Goal: Task Accomplishment & Management: Use online tool/utility

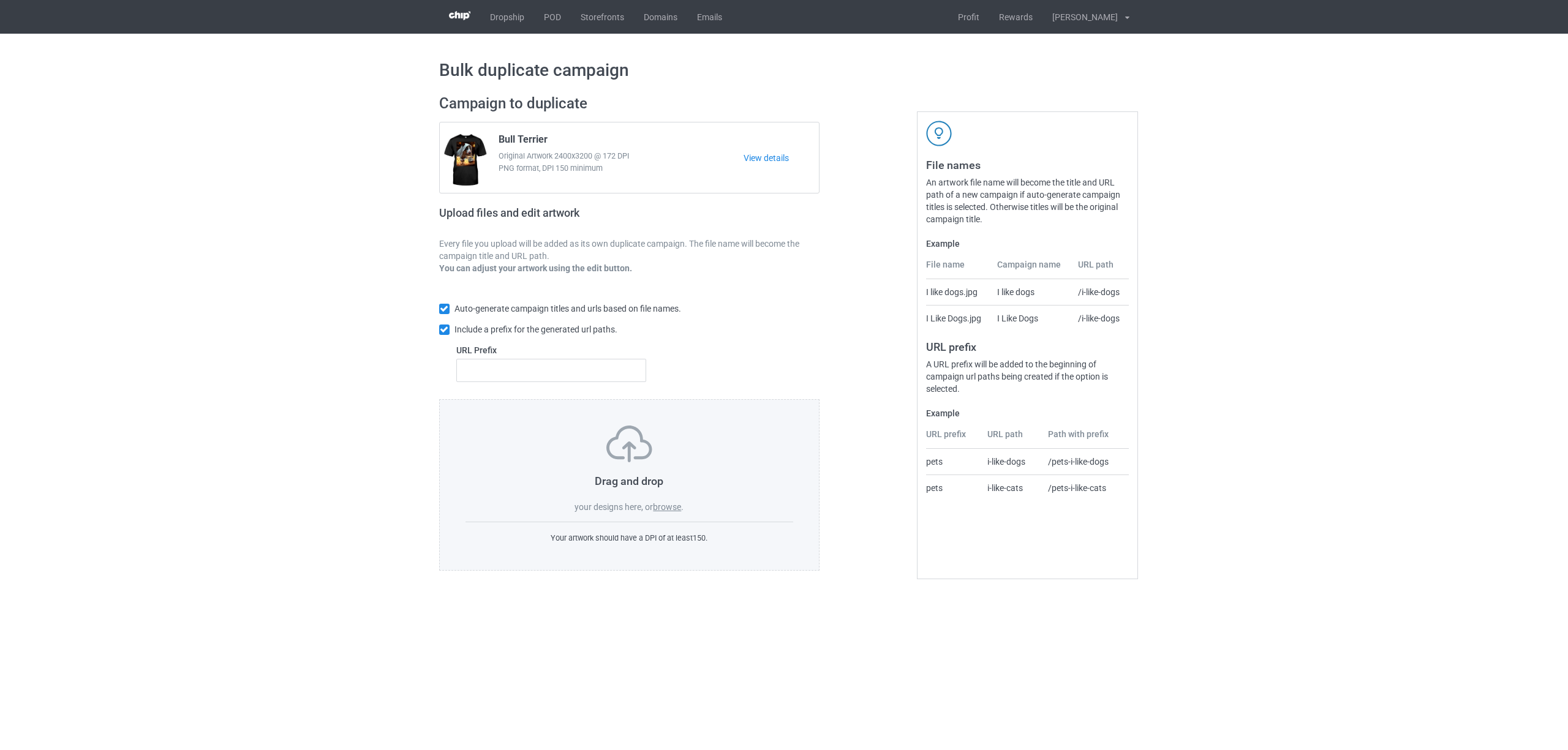
click at [662, 505] on label "browse" at bounding box center [667, 507] width 28 height 10
click at [0, 0] on input "browse" at bounding box center [0, 0] width 0 height 0
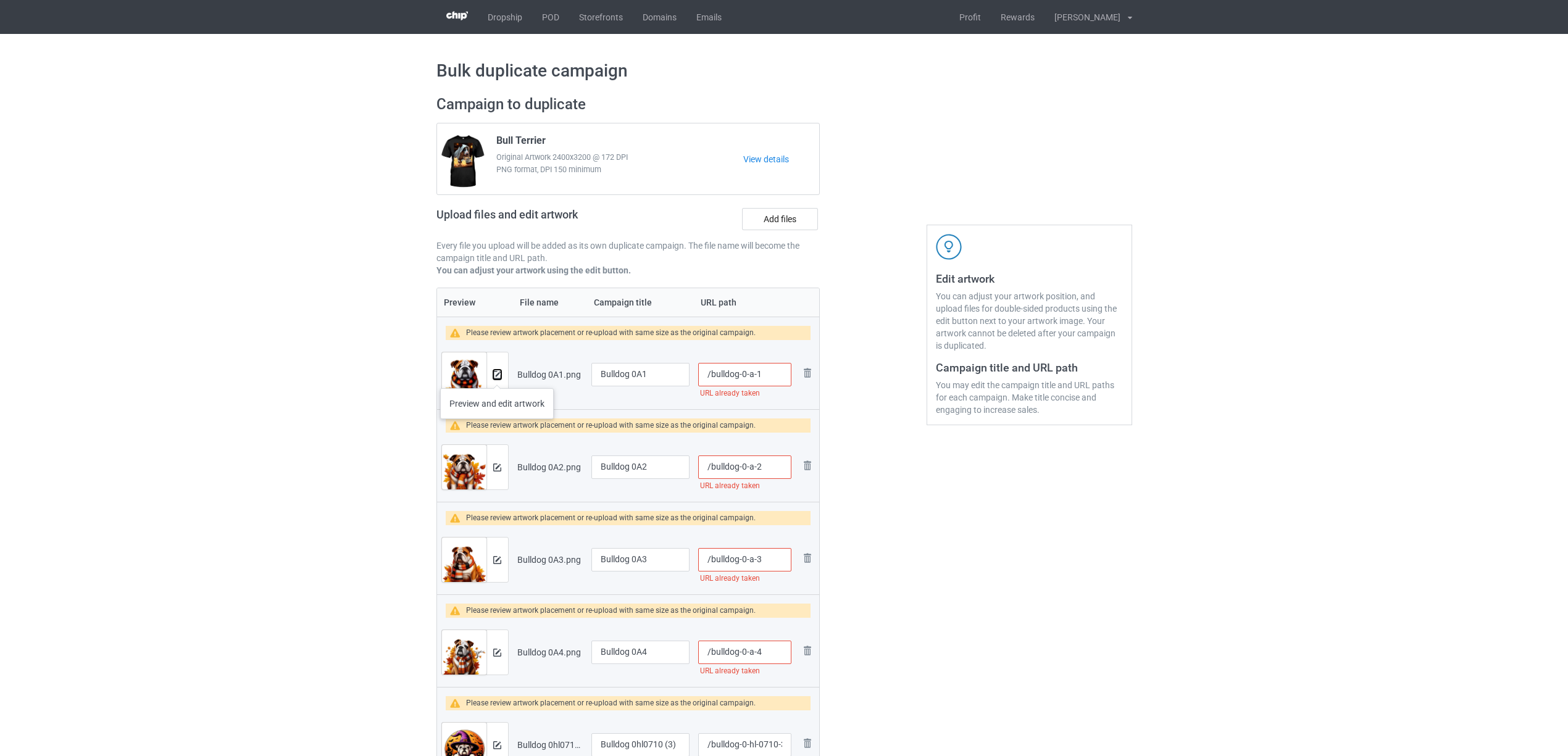
click at [497, 376] on img at bounding box center [497, 375] width 8 height 8
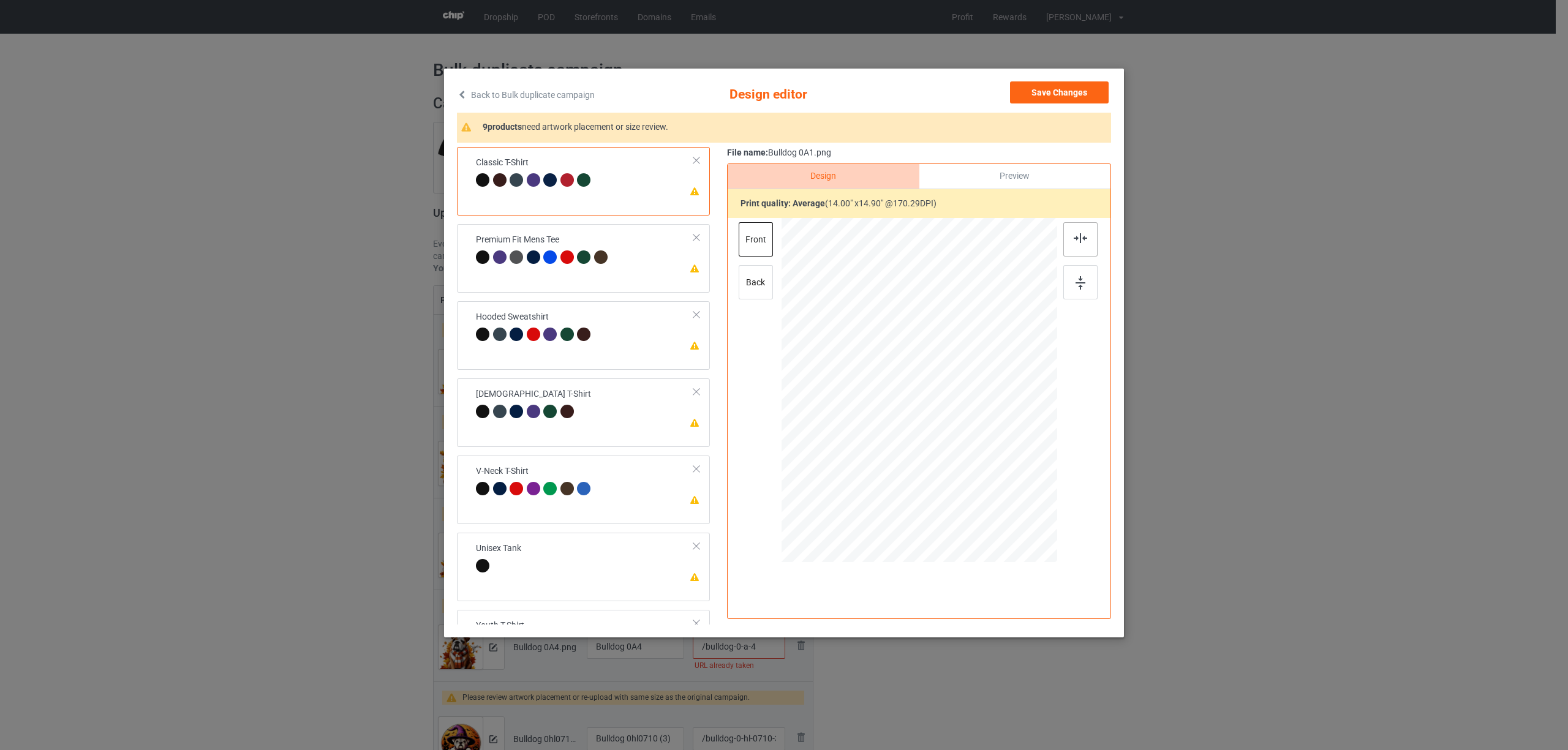
click at [1078, 239] on img at bounding box center [1080, 238] width 13 height 10
drag, startPoint x: 647, startPoint y: 257, endPoint x: 701, endPoint y: 257, distance: 54.0
click at [645, 257] on td "Please review artwork placement Premium Fit Mens Tee" at bounding box center [585, 250] width 232 height 42
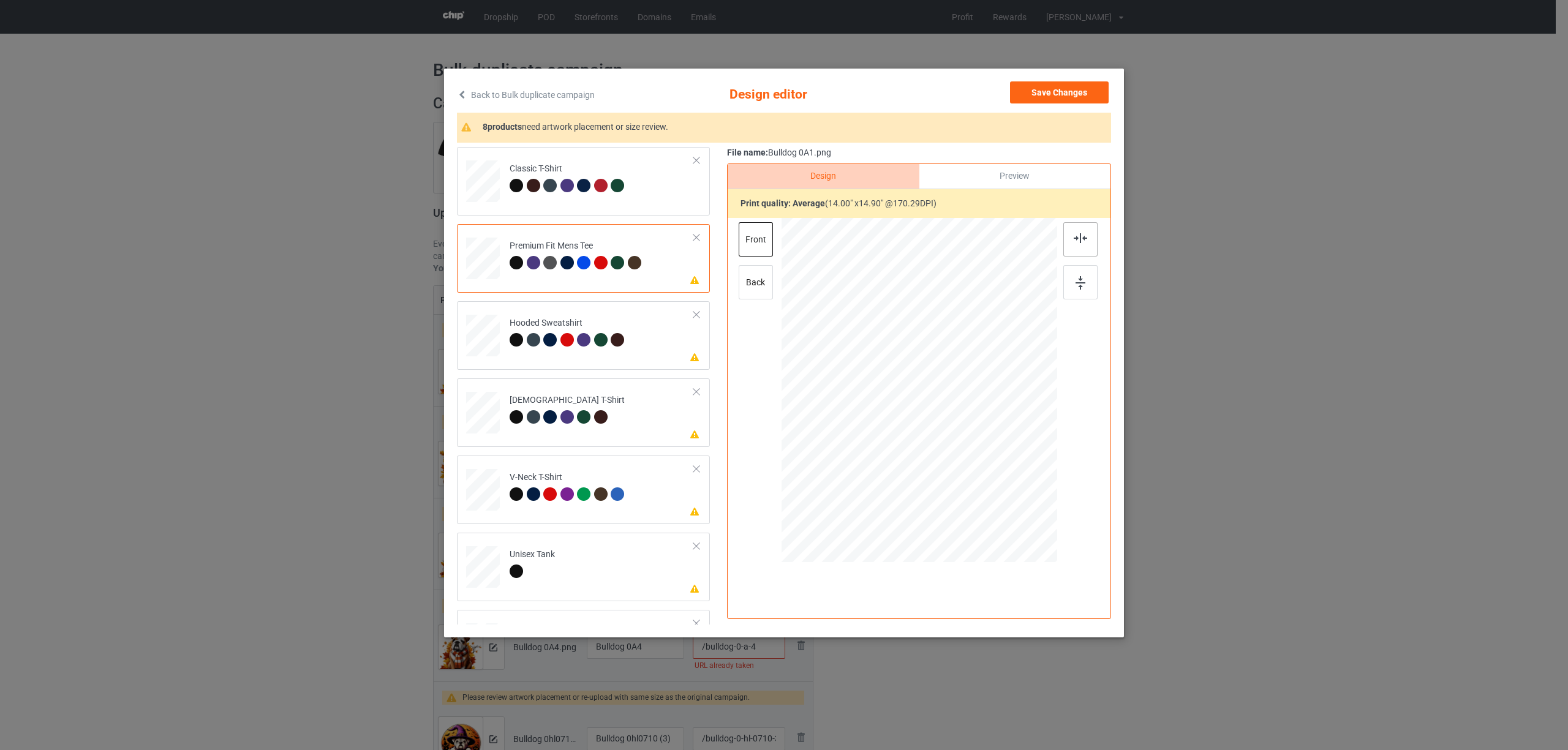
click at [1071, 242] on div at bounding box center [1080, 239] width 34 height 34
click at [571, 326] on div "Hooded Sweatshirt" at bounding box center [569, 331] width 118 height 29
click at [1085, 238] on img at bounding box center [1080, 238] width 13 height 10
click at [613, 415] on td "Please review artwork placement [DEMOGRAPHIC_DATA] T-Shirt" at bounding box center [602, 410] width 198 height 54
click at [1076, 232] on div at bounding box center [1080, 239] width 34 height 34
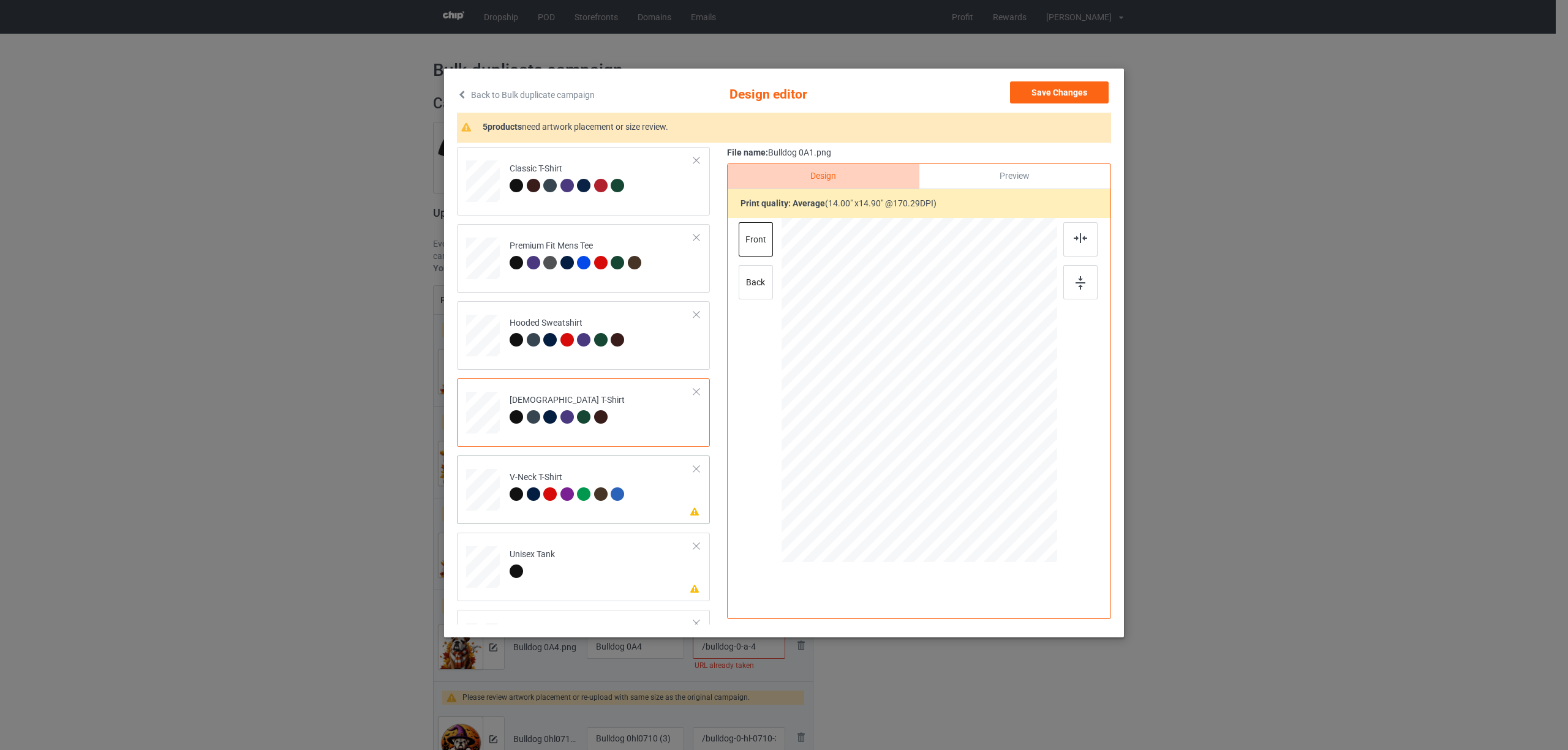
click at [593, 478] on div "V-Neck T-Shirt" at bounding box center [569, 485] width 118 height 29
click at [1084, 238] on img at bounding box center [1080, 238] width 13 height 10
click at [593, 552] on td "Please review artwork placement Unisex Tank" at bounding box center [602, 565] width 198 height 54
click at [1088, 233] on div at bounding box center [1080, 239] width 34 height 34
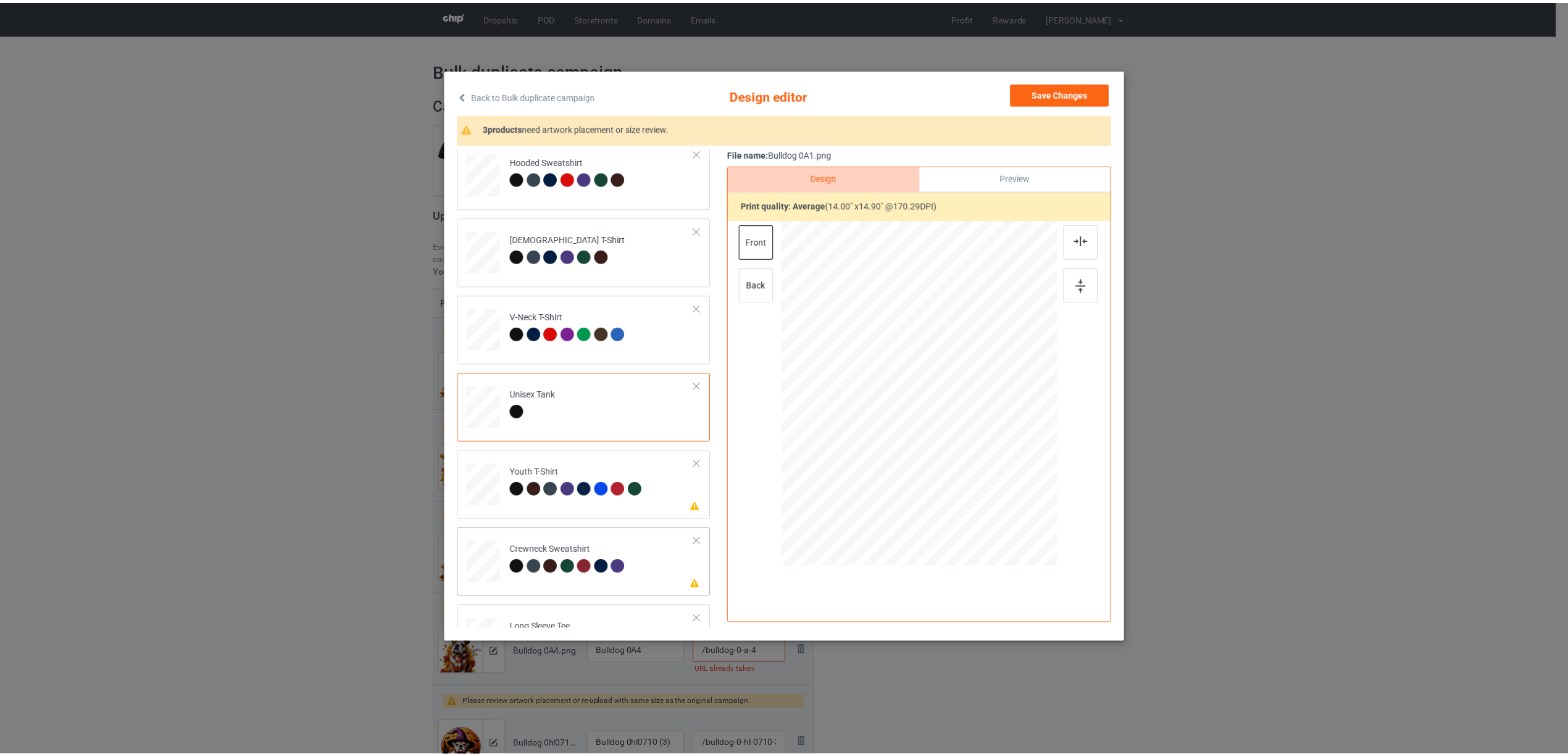
scroll to position [210, 0]
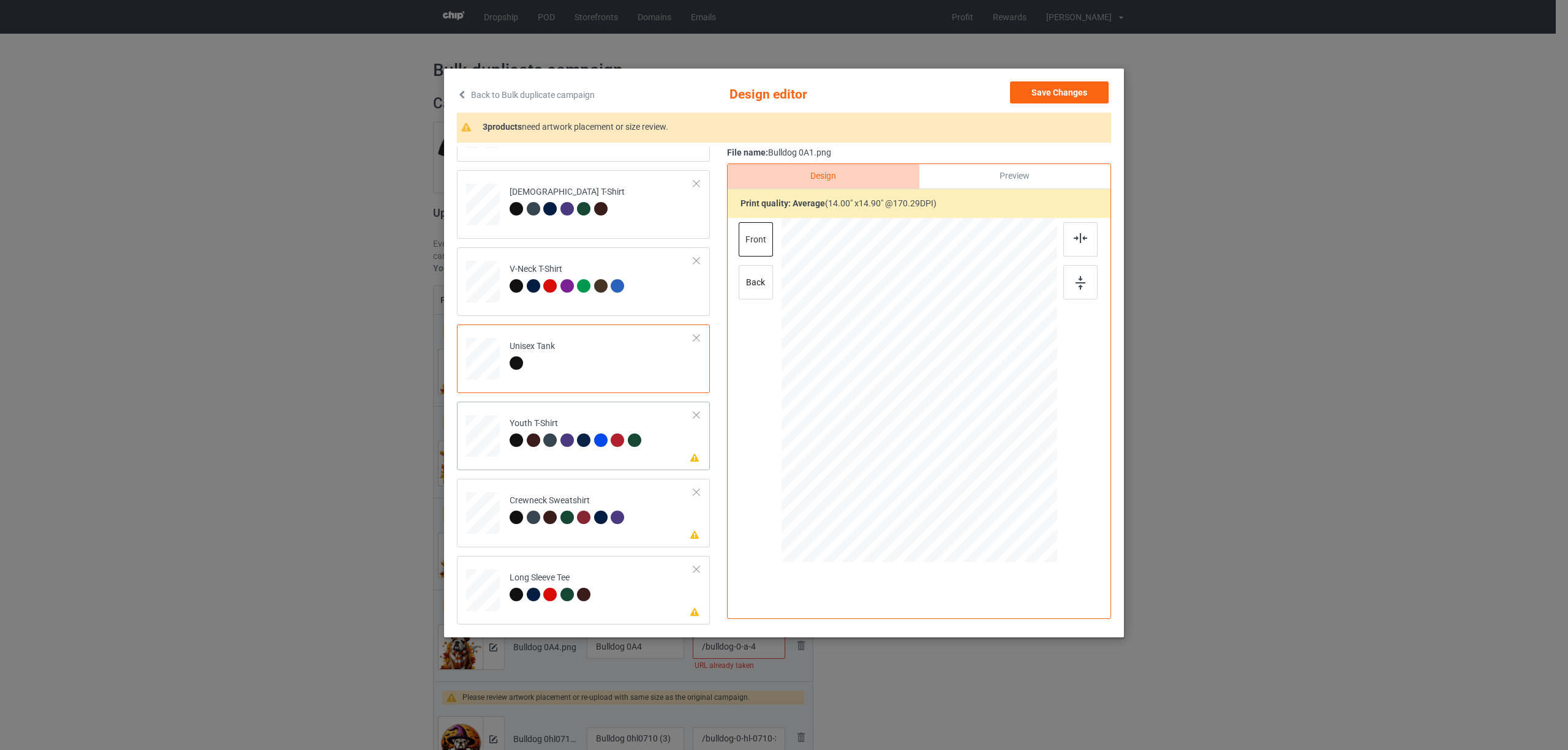
click at [580, 410] on td "Please review artwork placement Youth T-Shirt" at bounding box center [602, 434] width 198 height 54
click at [1080, 232] on div at bounding box center [1080, 239] width 34 height 34
click at [606, 520] on div at bounding box center [601, 518] width 13 height 13
click at [1084, 240] on img at bounding box center [1080, 238] width 13 height 10
click at [603, 571] on td "Please review artwork placement Long Sleeve Tee" at bounding box center [602, 588] width 198 height 54
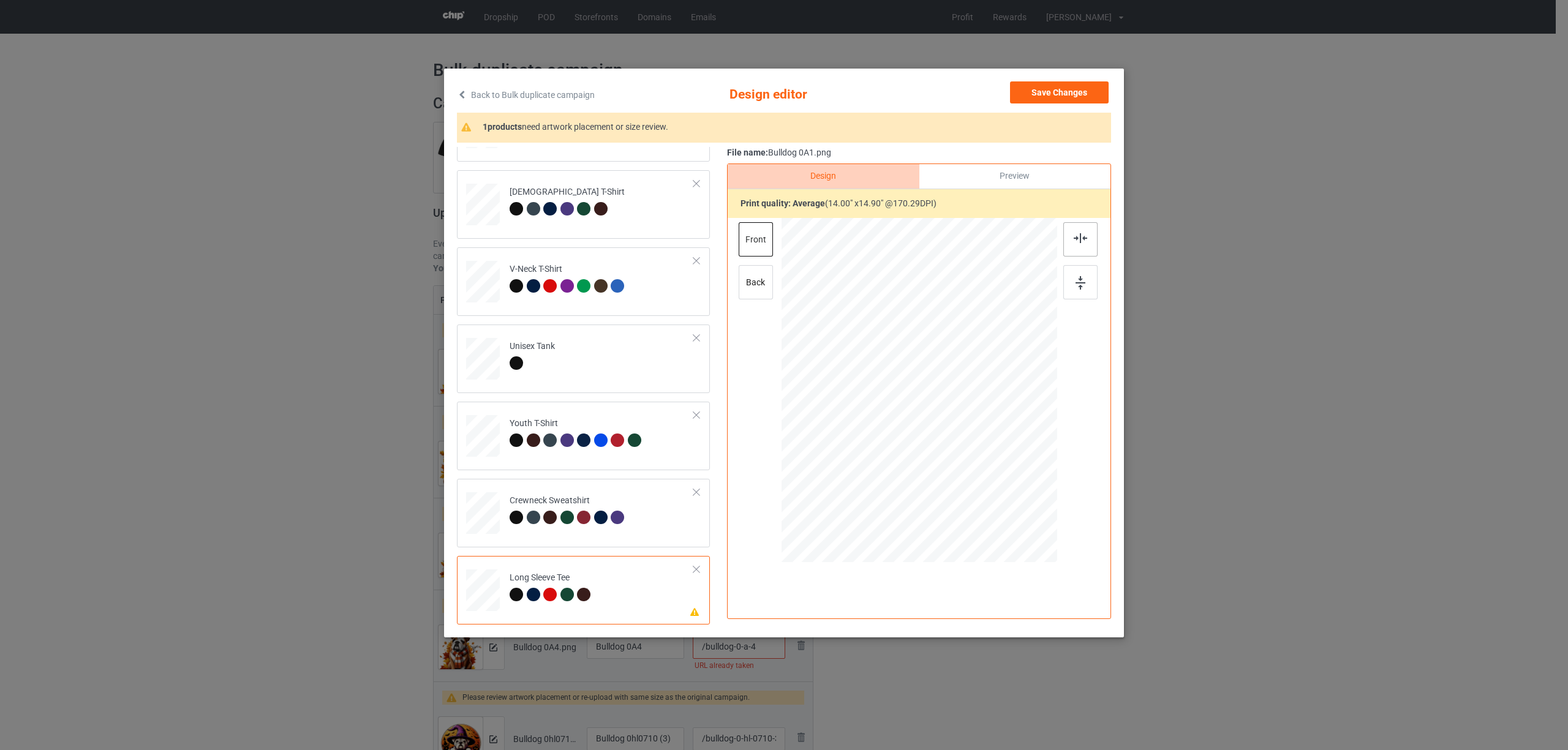
click at [1074, 236] on img at bounding box center [1080, 238] width 13 height 10
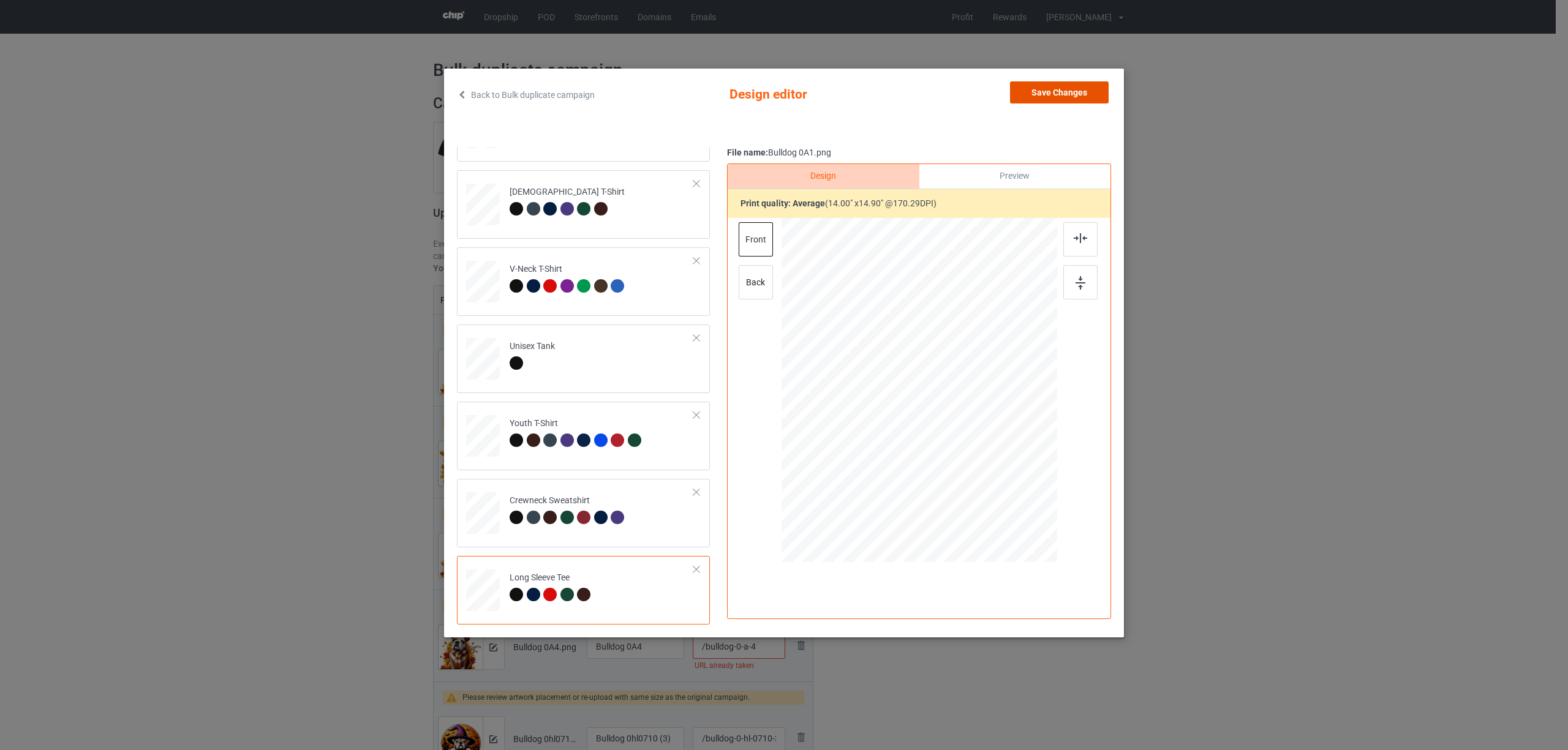
click at [1048, 87] on button "Save Changes" at bounding box center [1059, 92] width 99 height 22
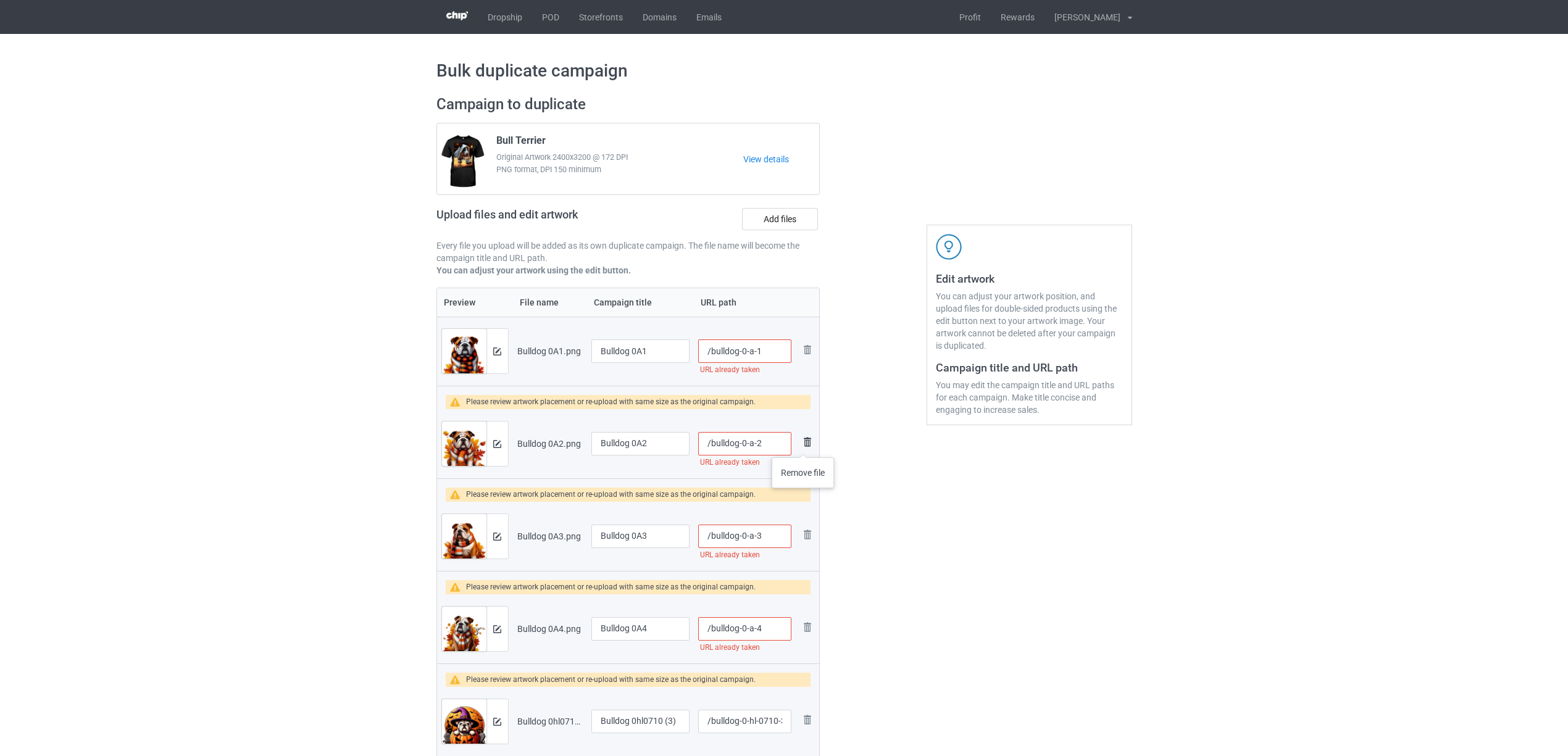
click at [803, 445] on img at bounding box center [807, 442] width 15 height 15
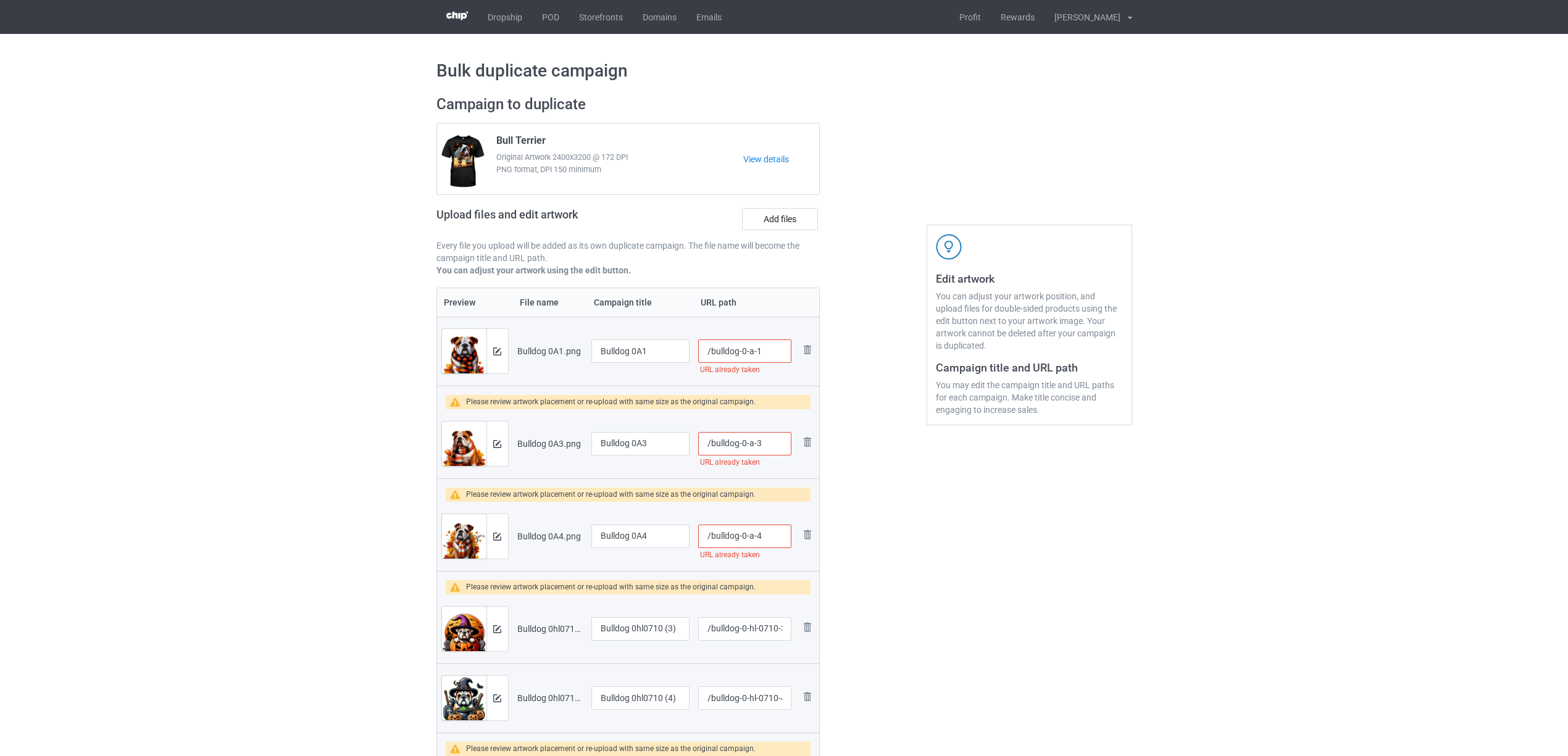
click at [0, 0] on img at bounding box center [0, 0] width 0 height 0
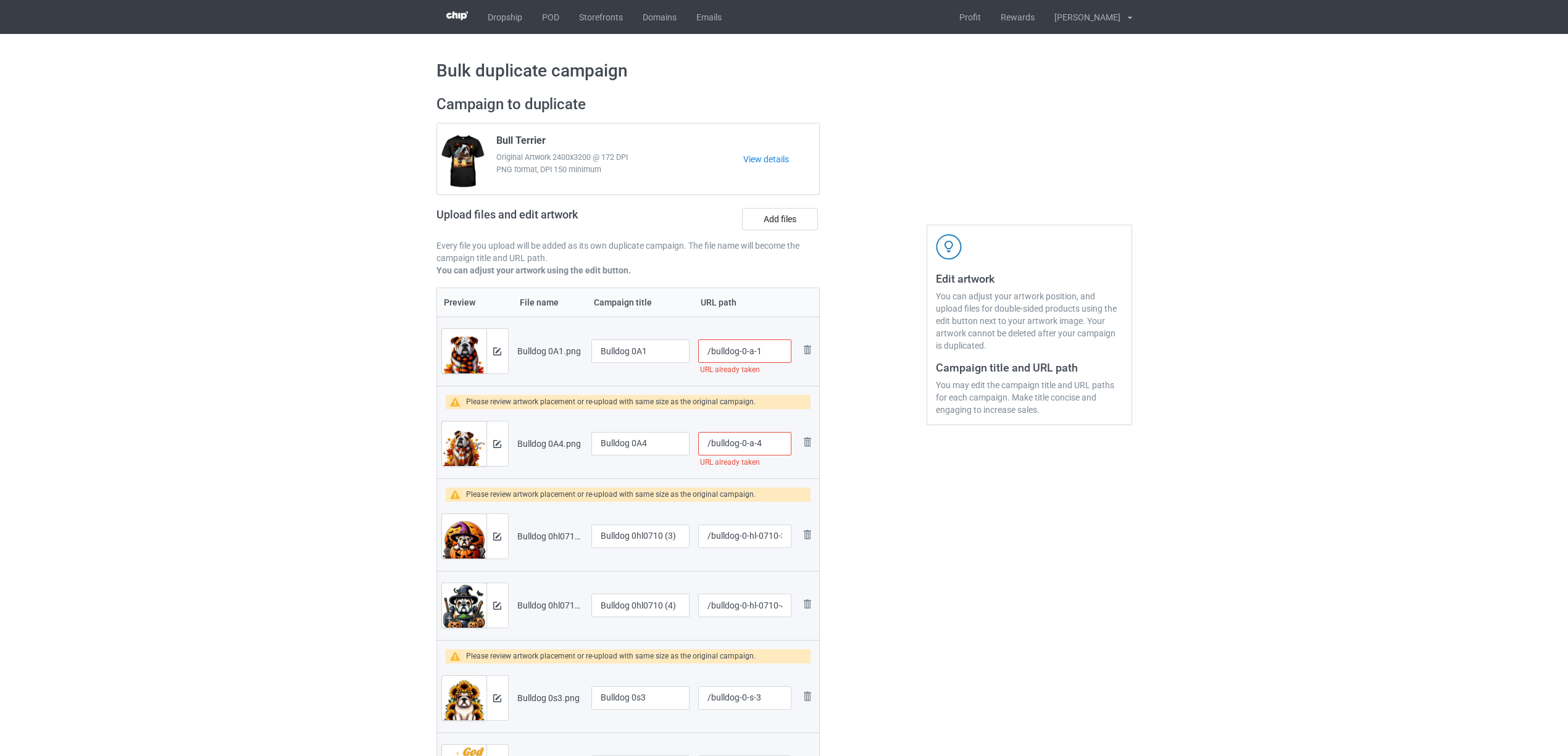
click at [0, 0] on img at bounding box center [0, 0] width 0 height 0
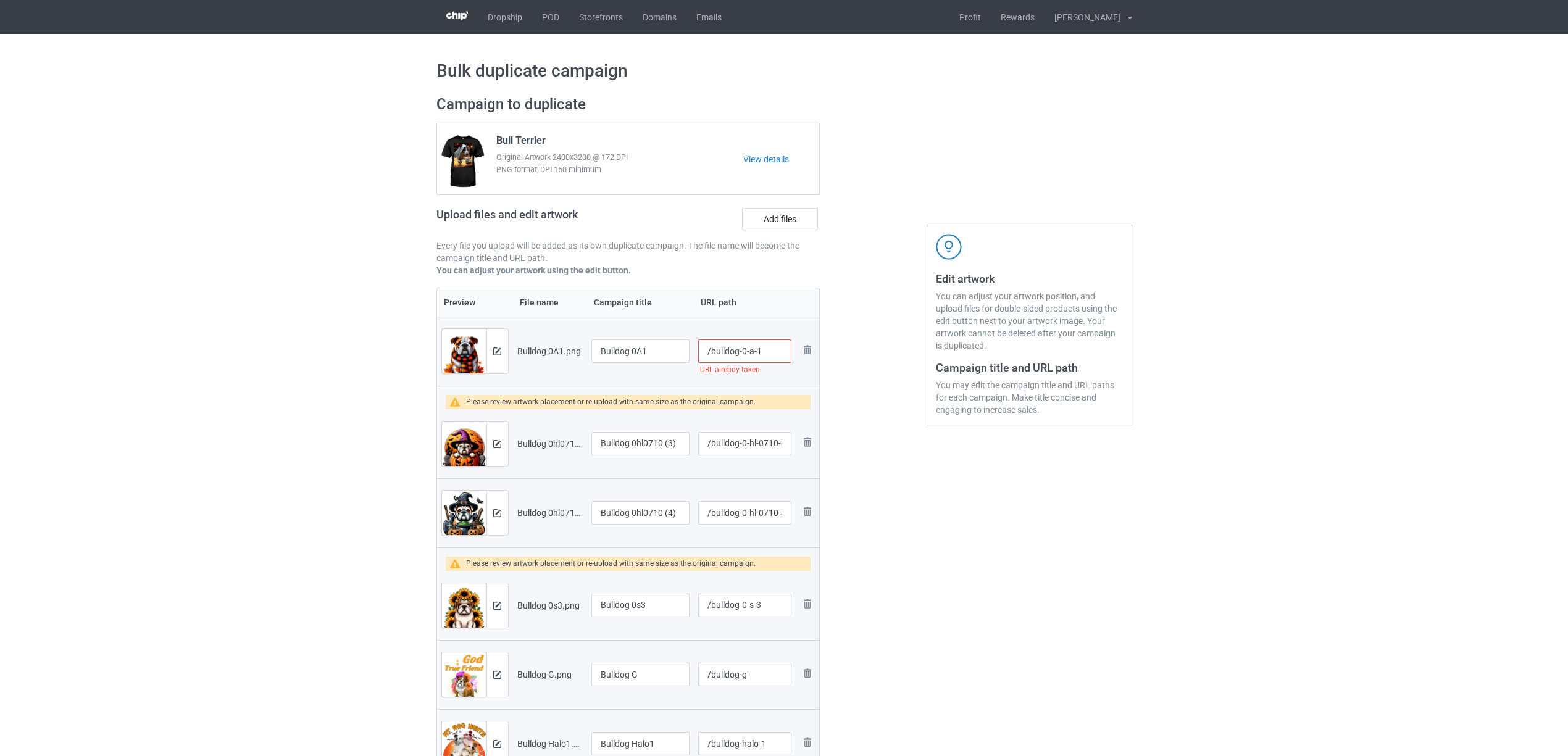
click at [0, 0] on img at bounding box center [0, 0] width 0 height 0
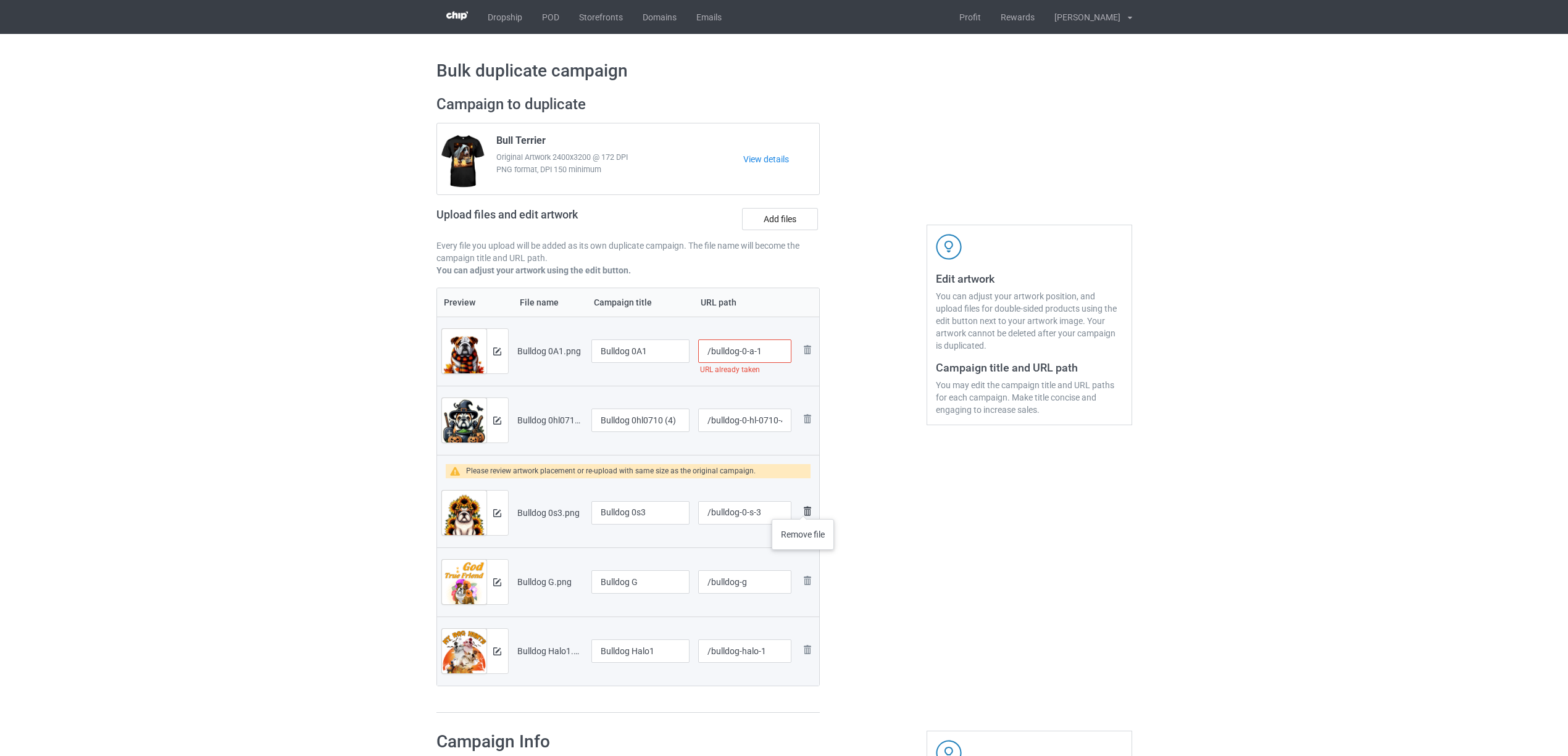
click at [803, 507] on img at bounding box center [807, 511] width 15 height 15
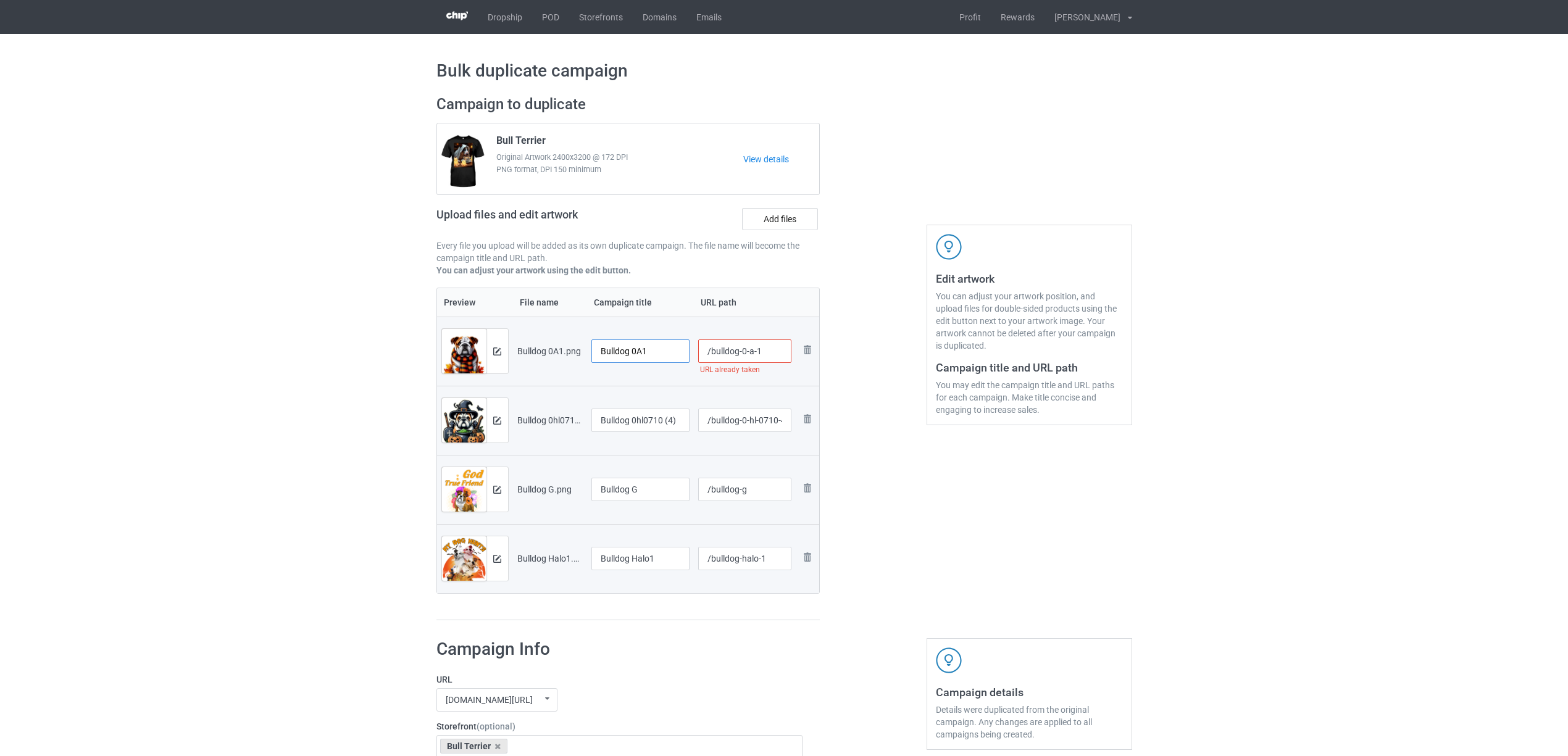
drag, startPoint x: 630, startPoint y: 349, endPoint x: 688, endPoint y: 346, distance: 58.1
click at [688, 346] on input "Bulldog 0A1" at bounding box center [641, 351] width 99 height 24
drag, startPoint x: 641, startPoint y: 349, endPoint x: 391, endPoint y: 312, distance: 252.7
type input "Bulldog"
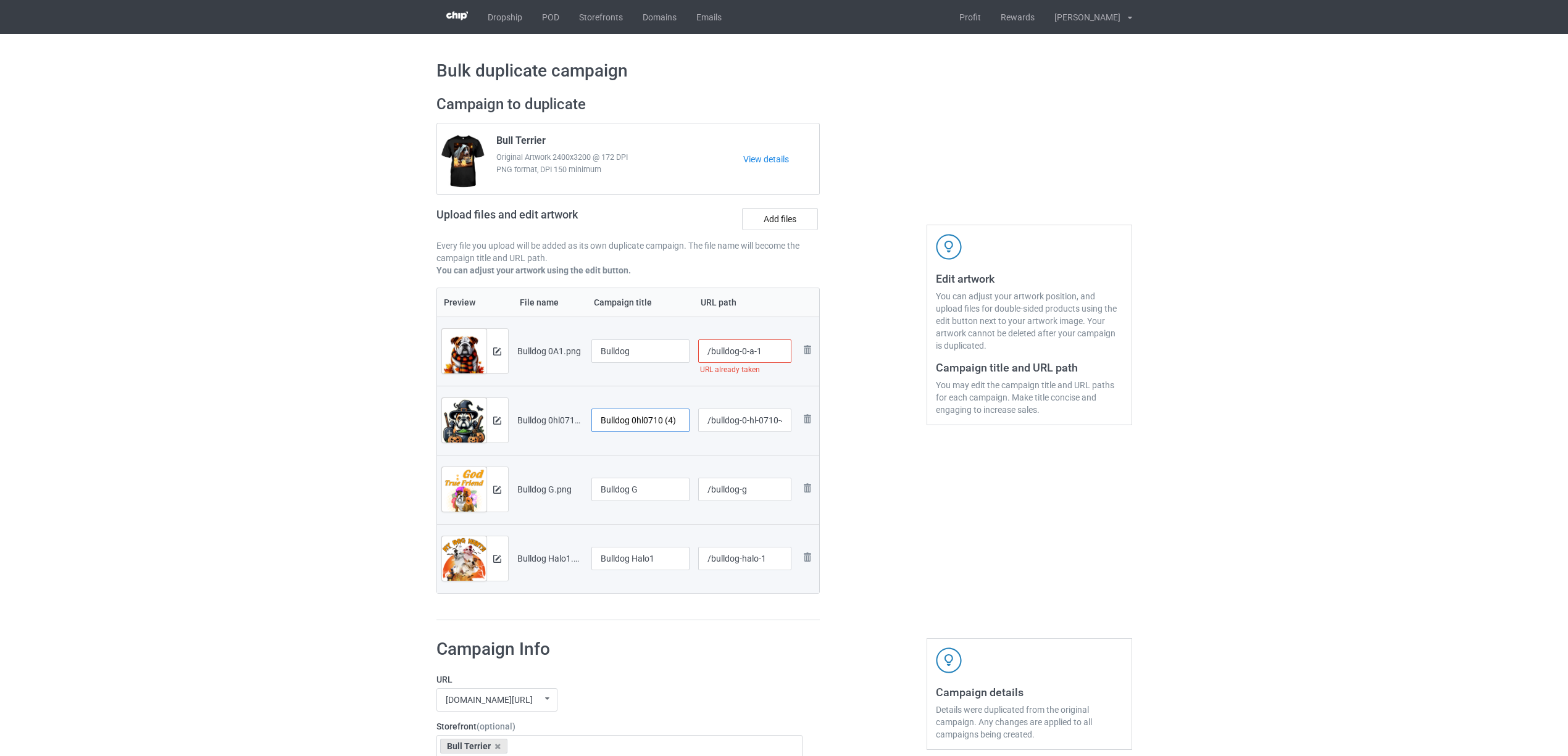
click at [633, 426] on input "Bulldog 0hl0710 (4)" at bounding box center [641, 420] width 99 height 24
paste input "text"
type input "Bulldog"
click at [621, 491] on input "Bulldog G" at bounding box center [641, 489] width 99 height 24
paste input "text"
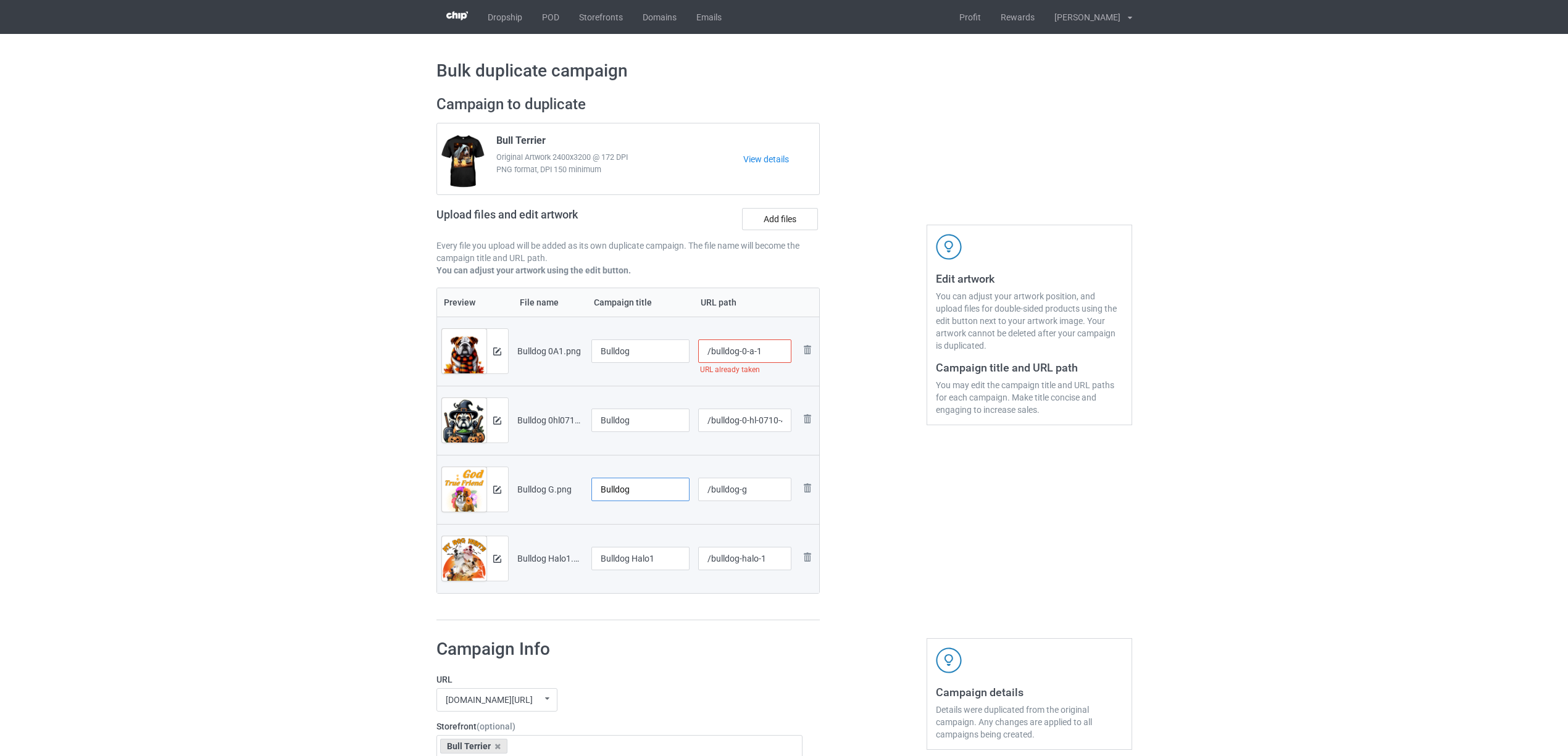
type input "Bulldog"
click at [605, 560] on input "Bulldog Halo1" at bounding box center [641, 558] width 99 height 24
paste input "text"
type input "Bulldog"
click at [643, 628] on div "Campaign to duplicate Bull Terrier Original Artwork 2400x3200 @ 172 DPI PNG for…" at bounding box center [628, 358] width 401 height 543
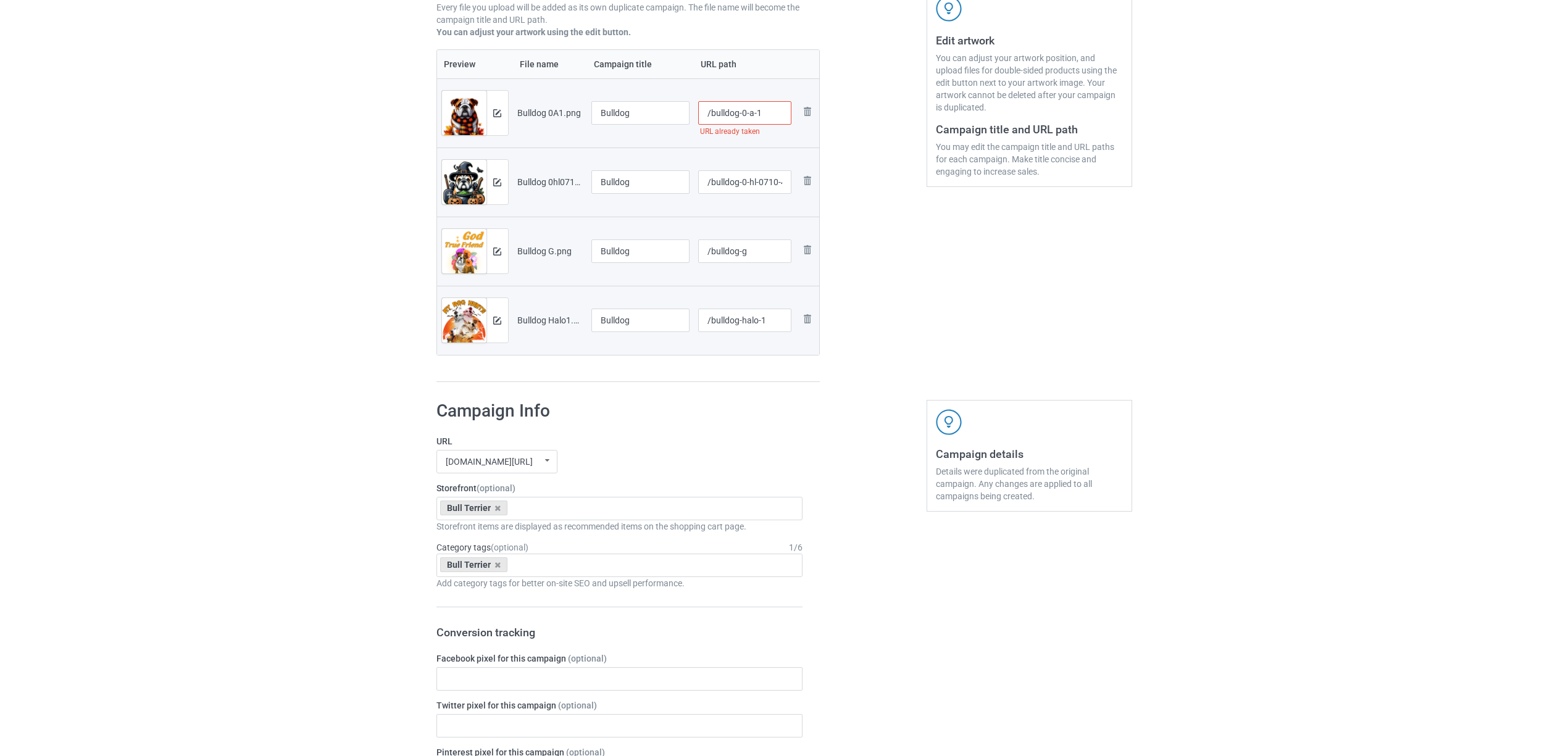
scroll to position [247, 0]
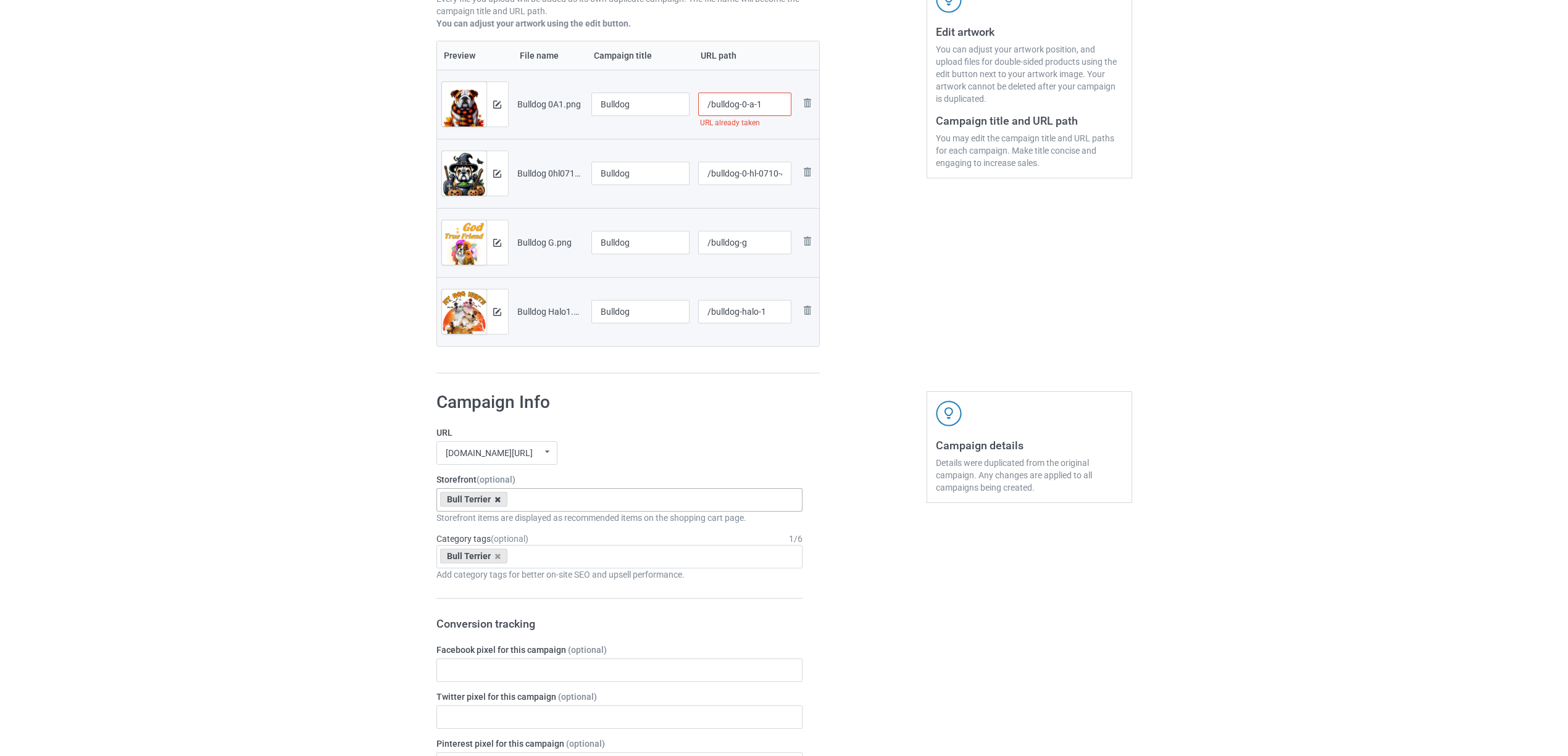
click at [499, 500] on icon at bounding box center [497, 499] width 6 height 8
paste input "Bulldog"
type input "Bulldog"
click at [458, 546] on div "Bulldog" at bounding box center [620, 546] width 365 height 23
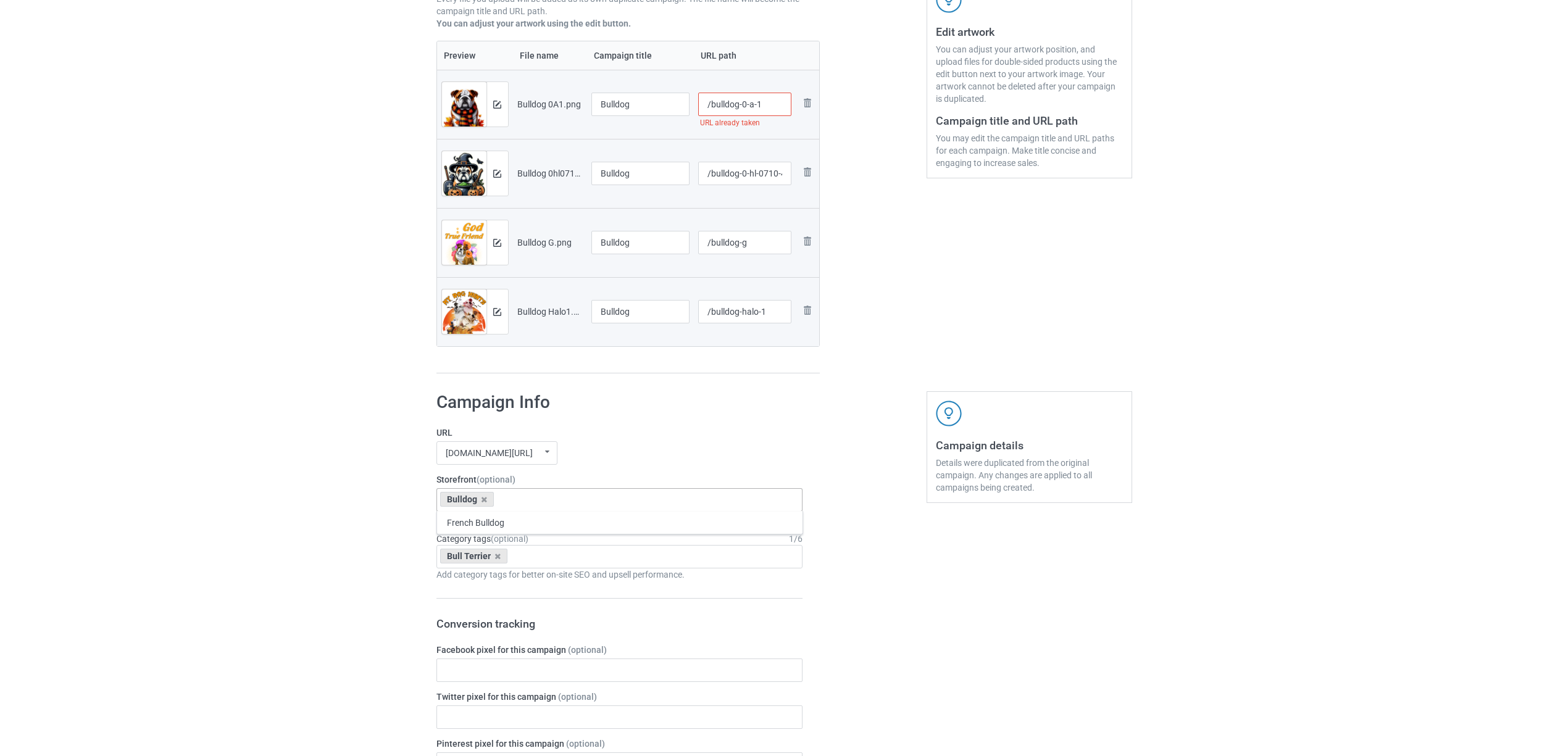
click at [339, 526] on div "Bulk duplicate campaign Campaign to duplicate Bull Terrier Original Artwork 240…" at bounding box center [784, 659] width 1568 height 1745
click at [495, 557] on icon at bounding box center [497, 556] width 6 height 8
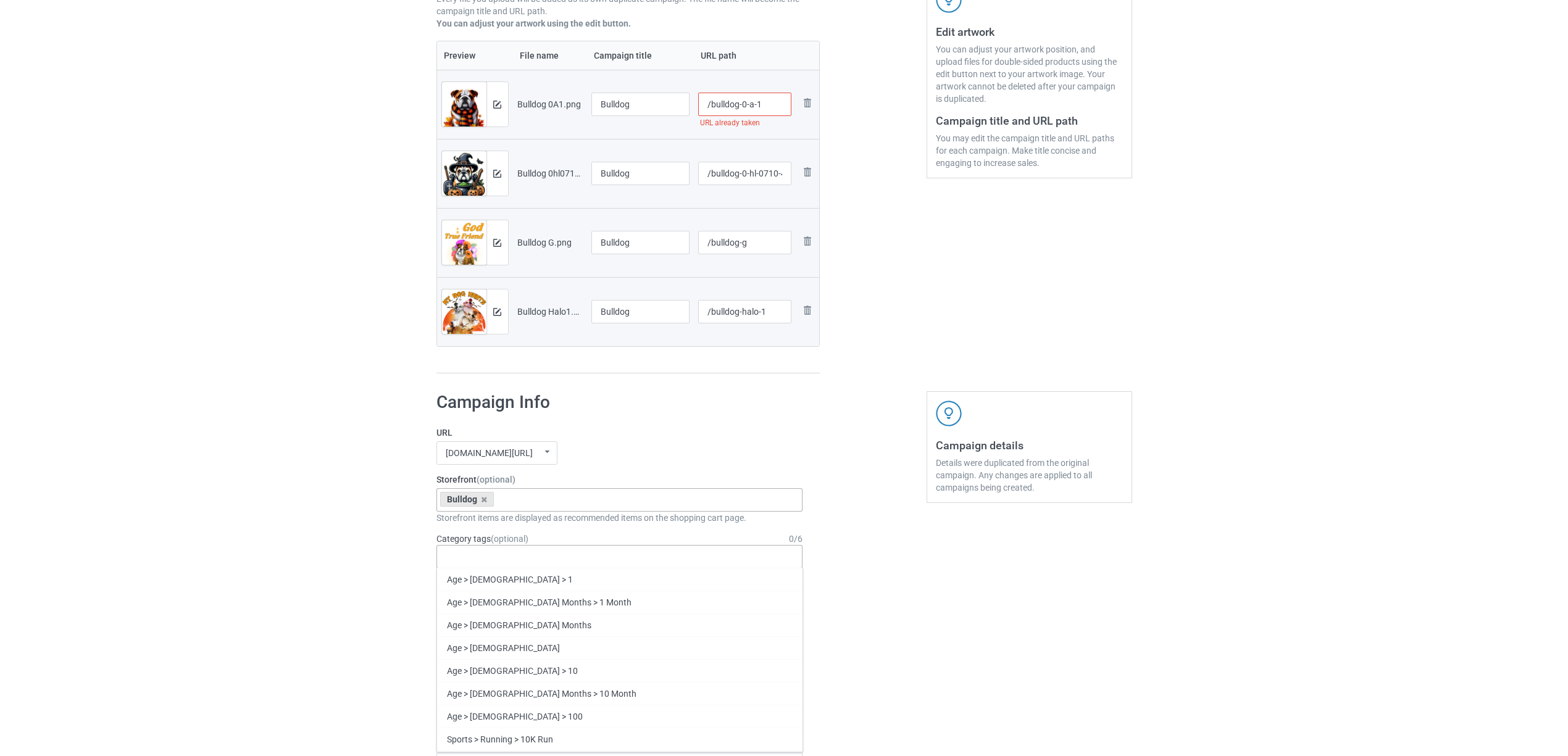
paste input "Bulldog"
type input "Bulldog"
click at [462, 625] on div "Bulldog" at bounding box center [620, 625] width 365 height 23
click at [771, 112] on input "/bulldog-0-a-1" at bounding box center [745, 104] width 93 height 24
type input "/bulldog-0-a-1a"
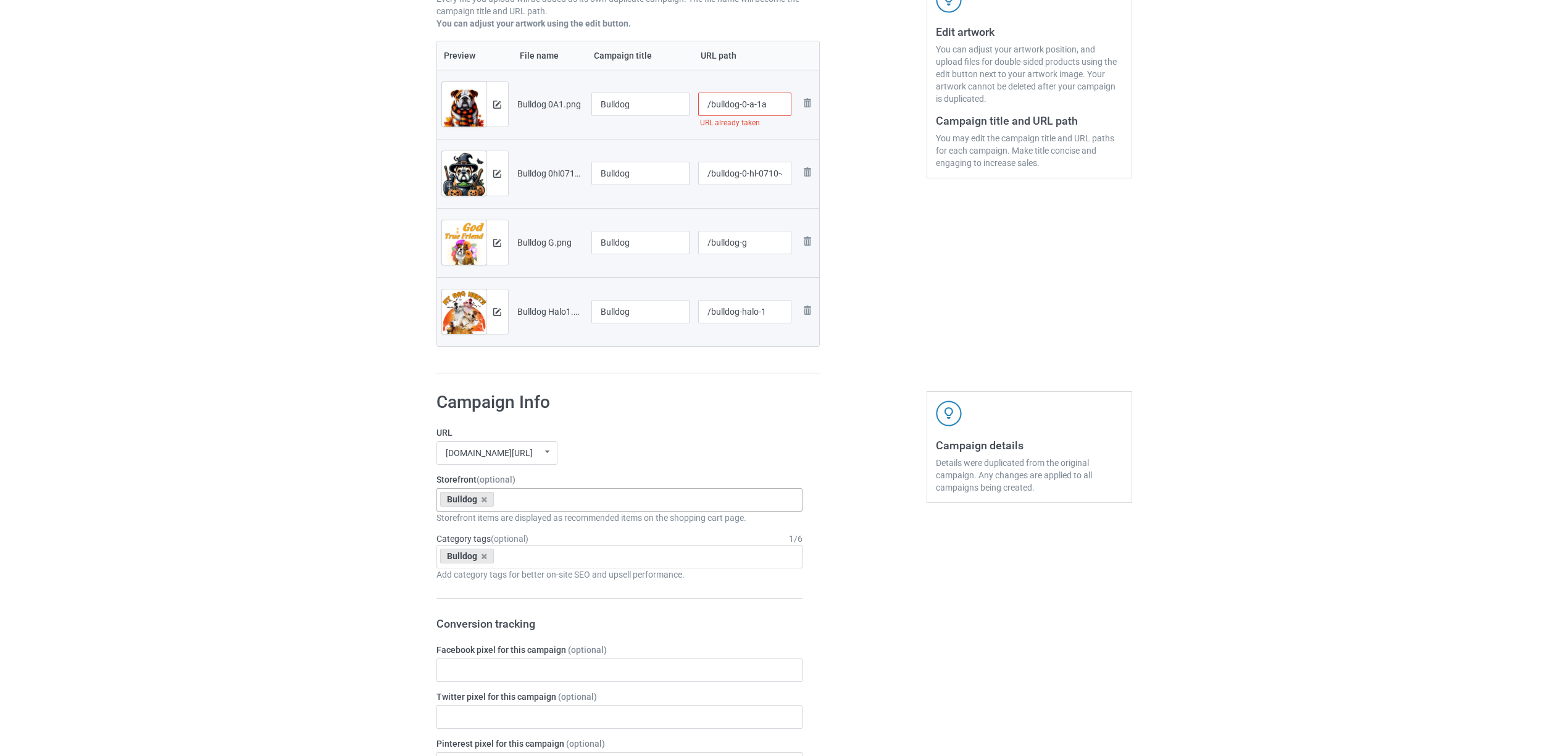
click at [895, 290] on div at bounding box center [872, 111] width 89 height 543
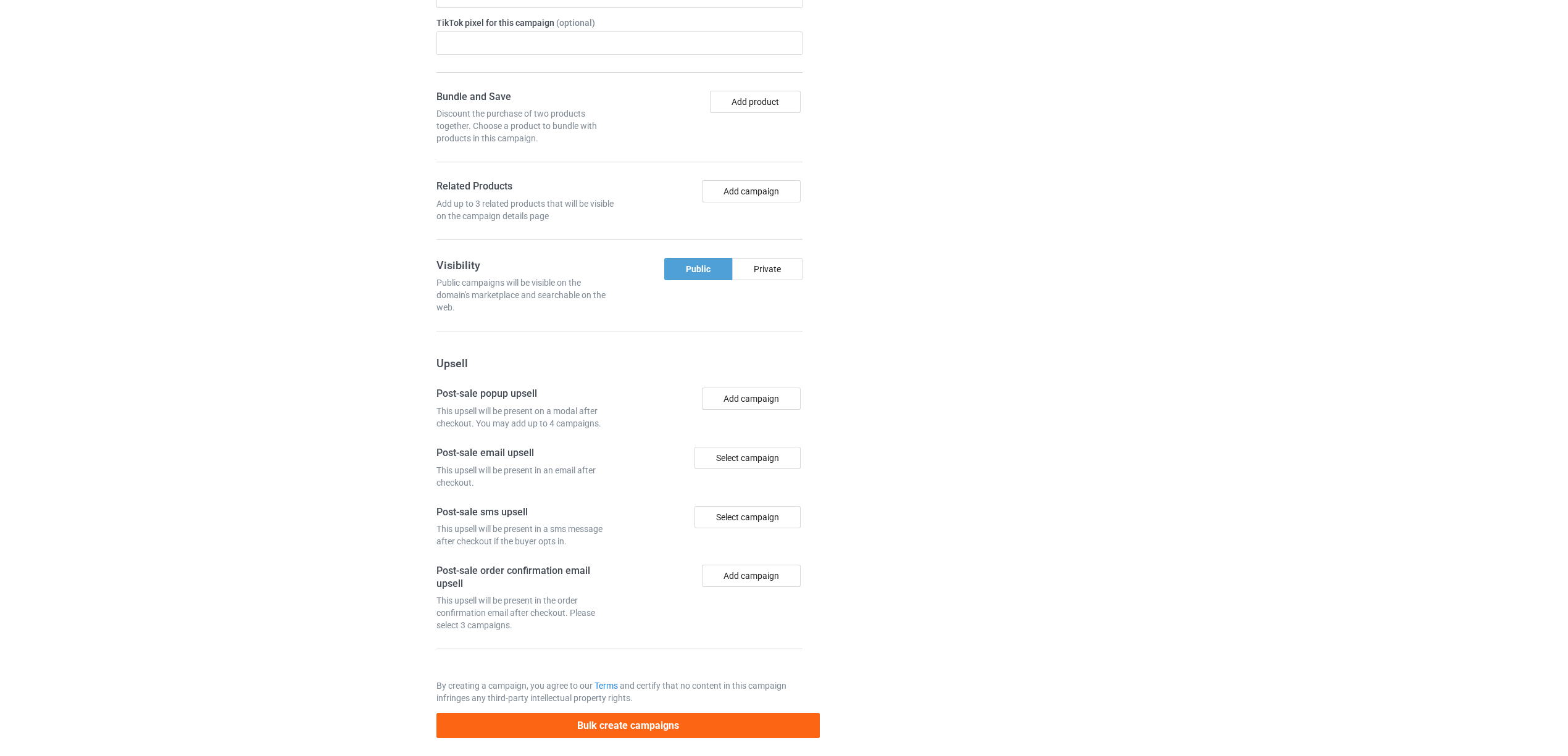
scroll to position [1029, 0]
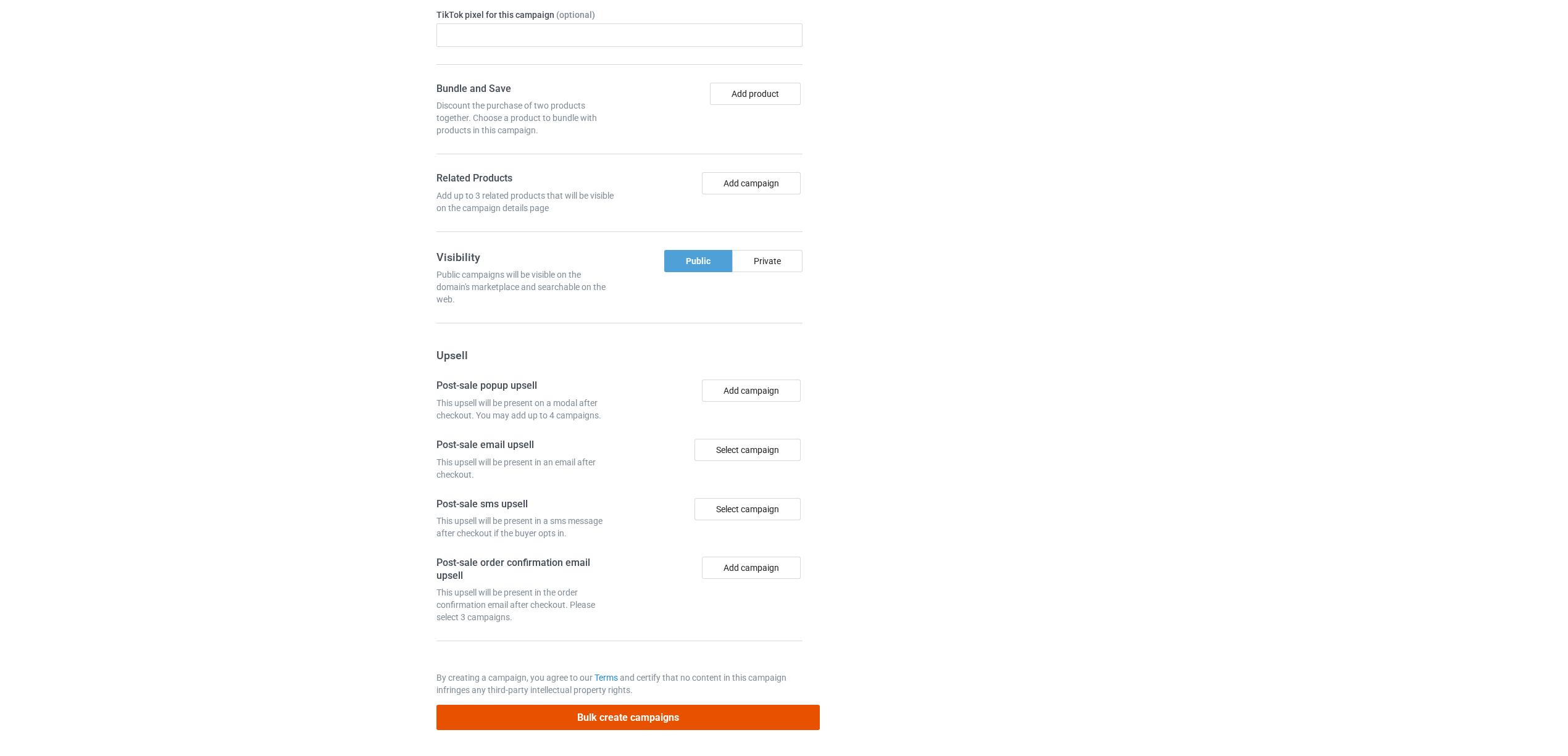
click at [637, 712] on button "Bulk create campaigns" at bounding box center [628, 717] width 384 height 25
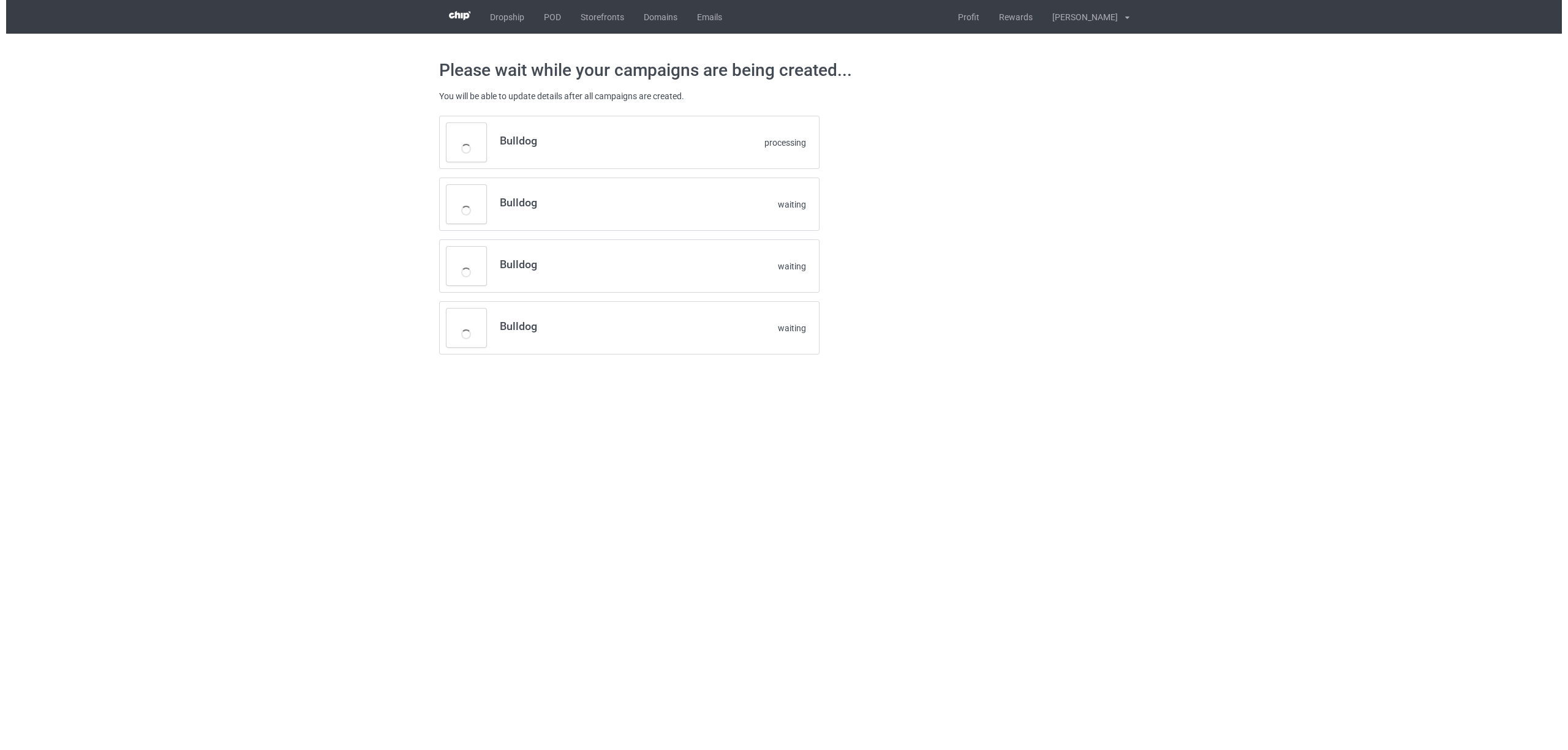
scroll to position [0, 0]
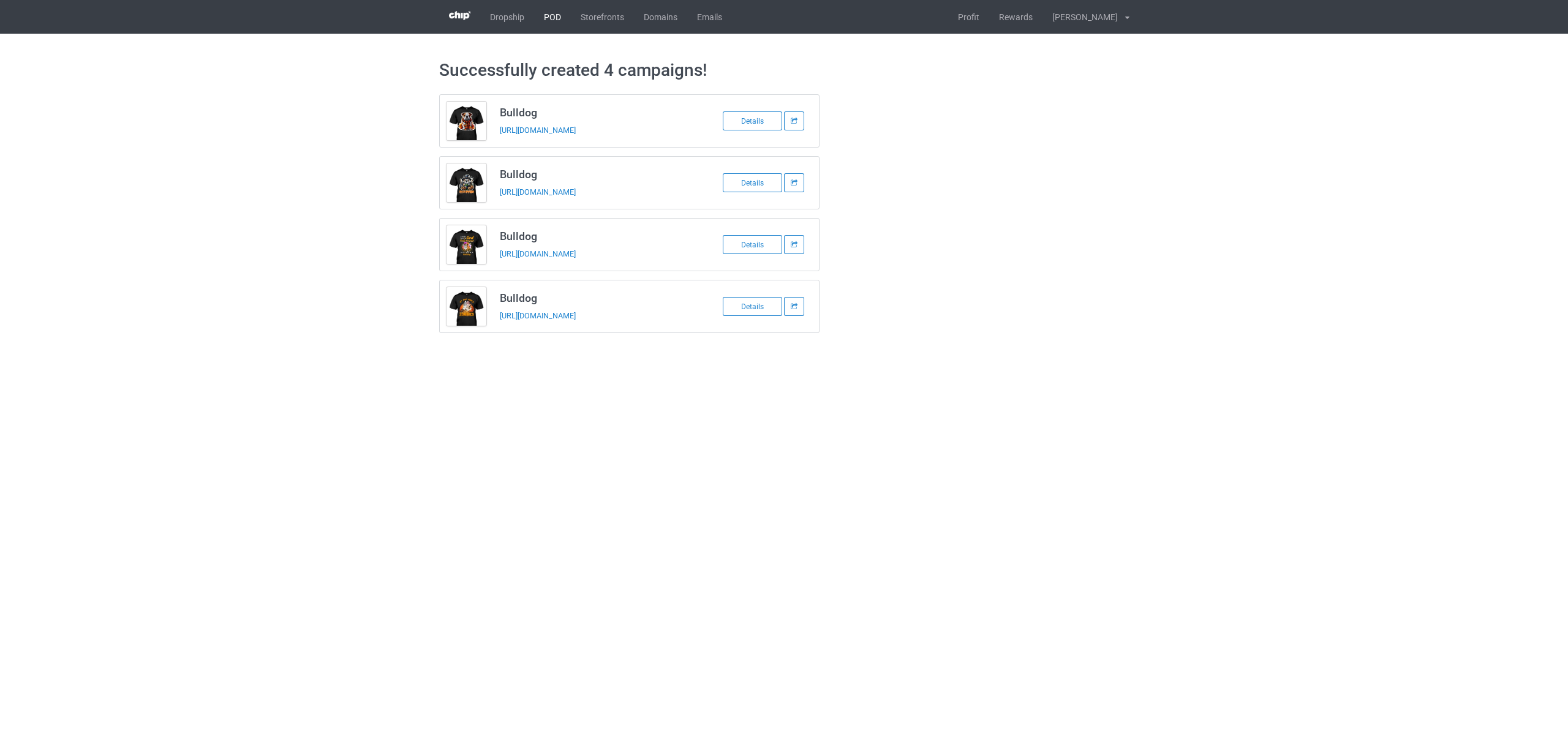
click at [552, 13] on link "POD" at bounding box center [552, 17] width 37 height 34
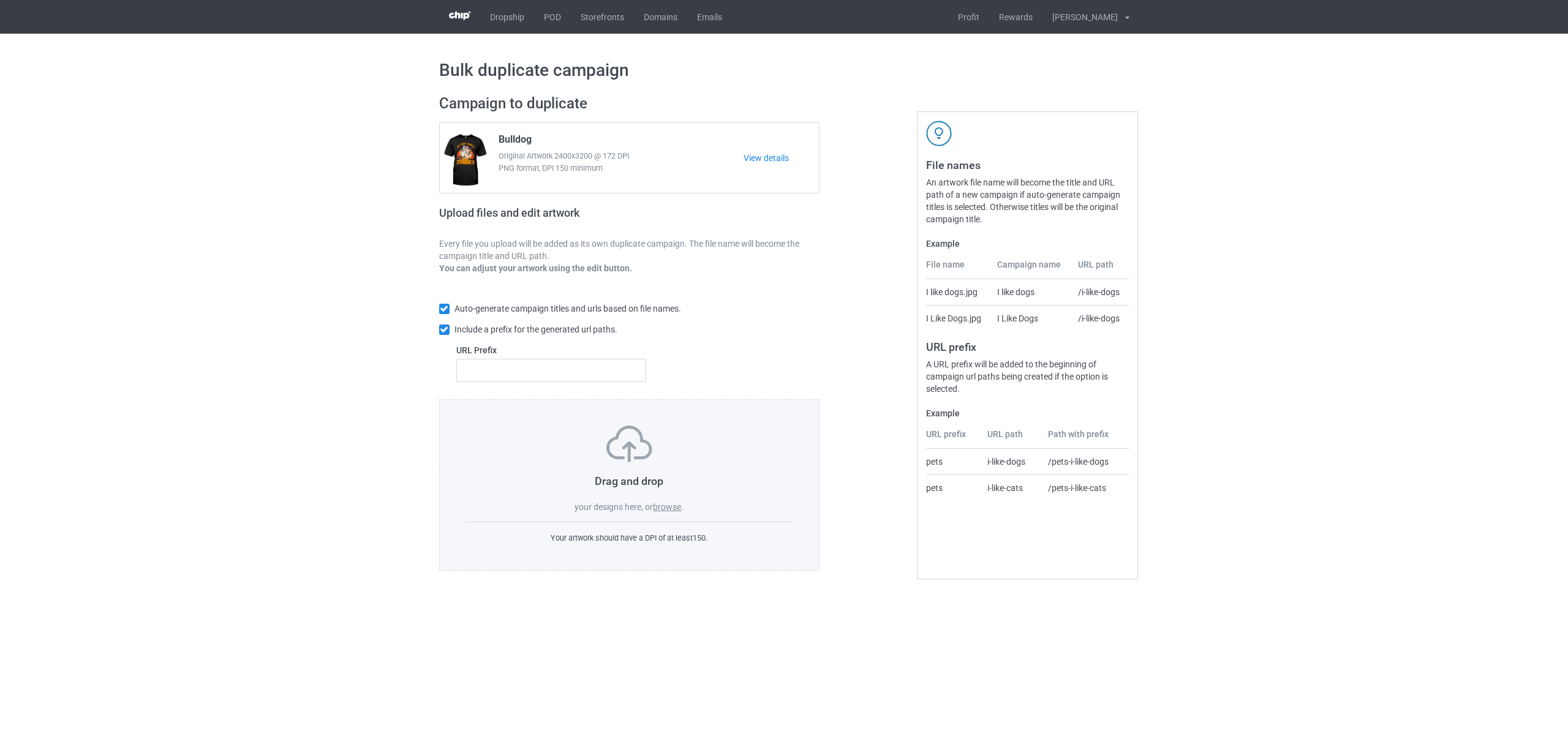
click at [674, 498] on div "Drag and drop your designs here, or browse ." at bounding box center [629, 469] width 328 height 87
click at [667, 510] on label "browse" at bounding box center [667, 507] width 28 height 10
click at [0, 0] on input "browse" at bounding box center [0, 0] width 0 height 0
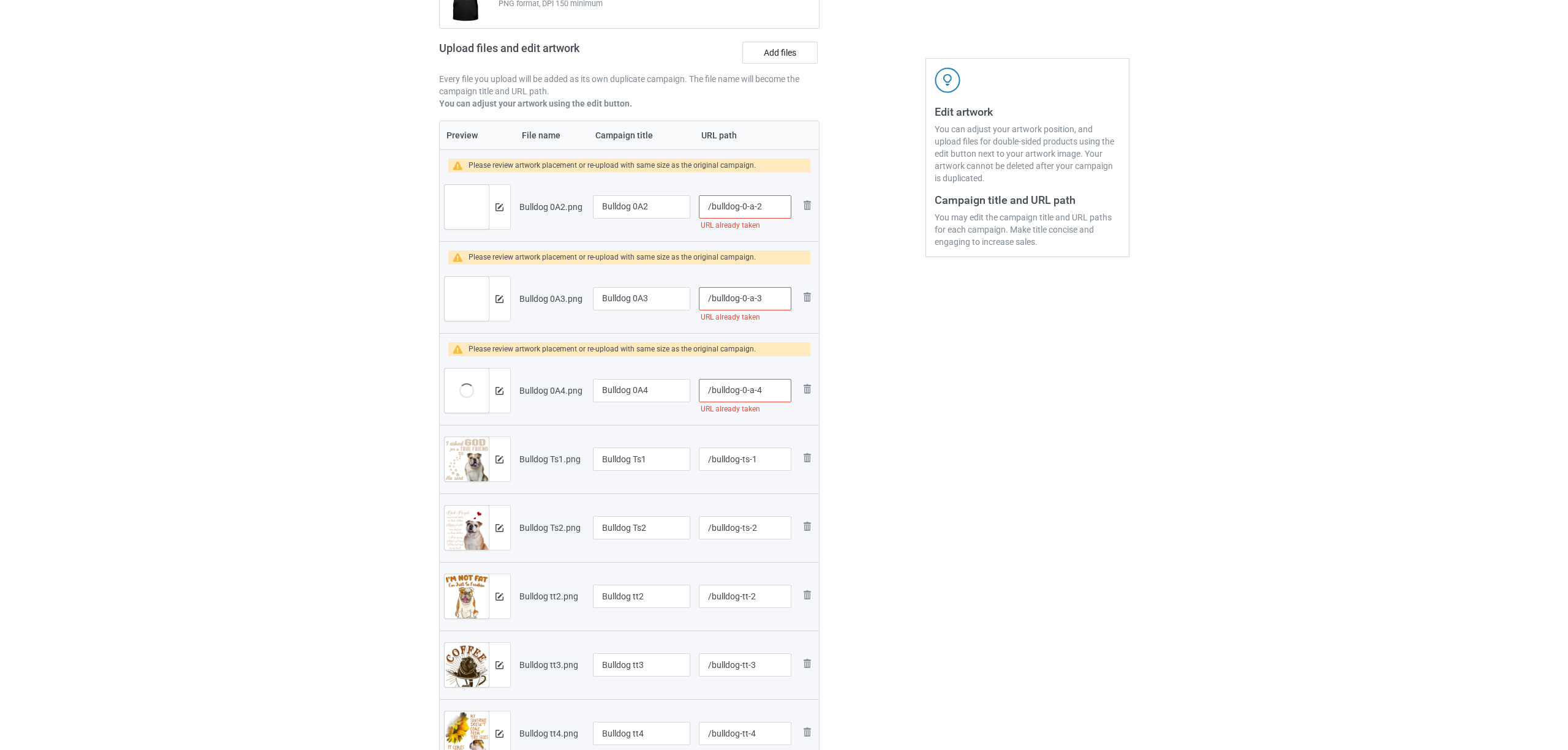
scroll to position [163, 0]
click at [496, 209] on img at bounding box center [494, 209] width 8 height 8
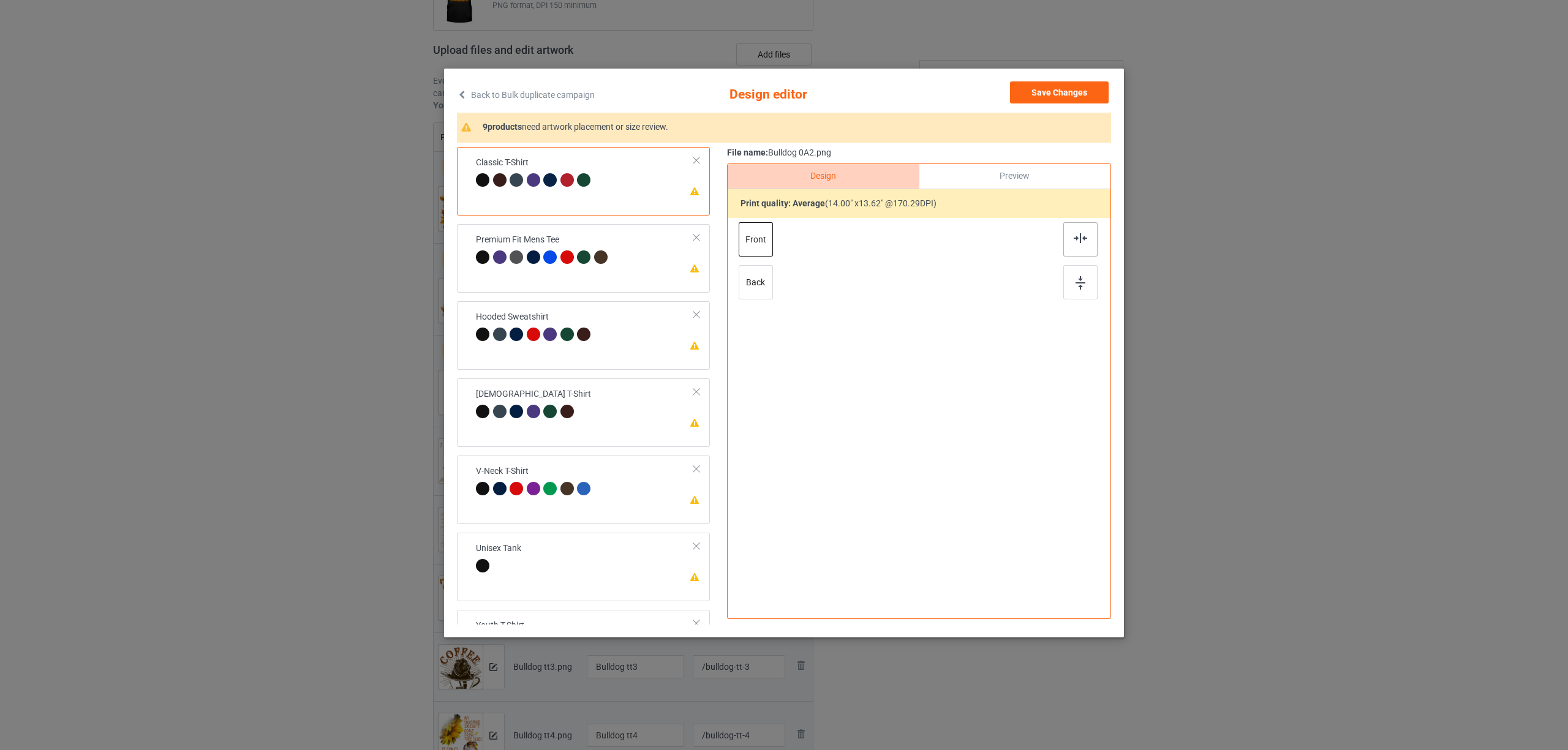
click at [1076, 244] on div at bounding box center [1080, 239] width 34 height 34
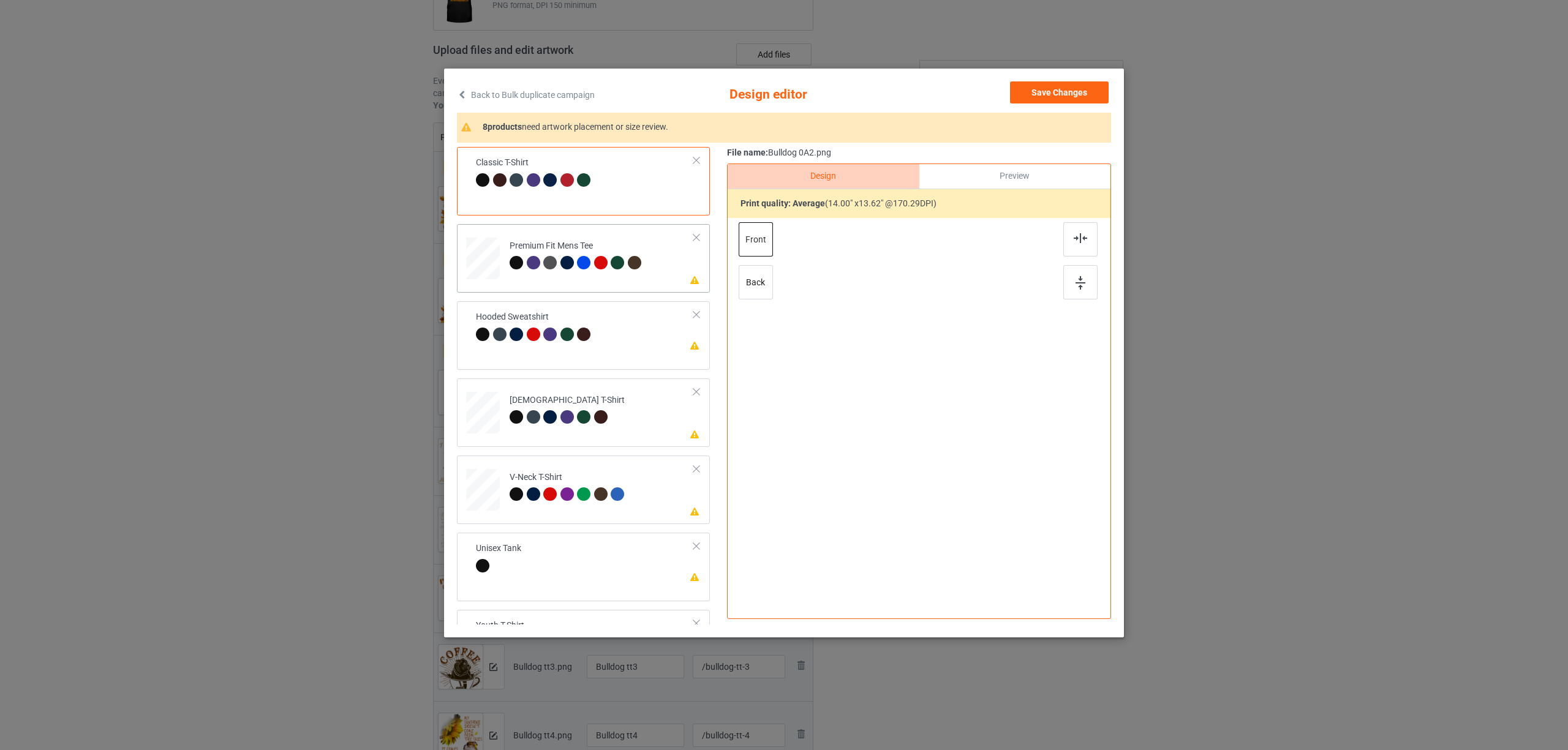
click at [553, 240] on div "Premium Fit Mens Tee" at bounding box center [577, 254] width 135 height 29
click at [1078, 240] on img at bounding box center [1080, 238] width 13 height 10
drag, startPoint x: 547, startPoint y: 311, endPoint x: 678, endPoint y: 289, distance: 132.8
click at [545, 311] on td "Please review artwork placement Hooded Sweatshirt" at bounding box center [602, 333] width 198 height 54
click at [1074, 233] on img at bounding box center [1080, 238] width 13 height 10
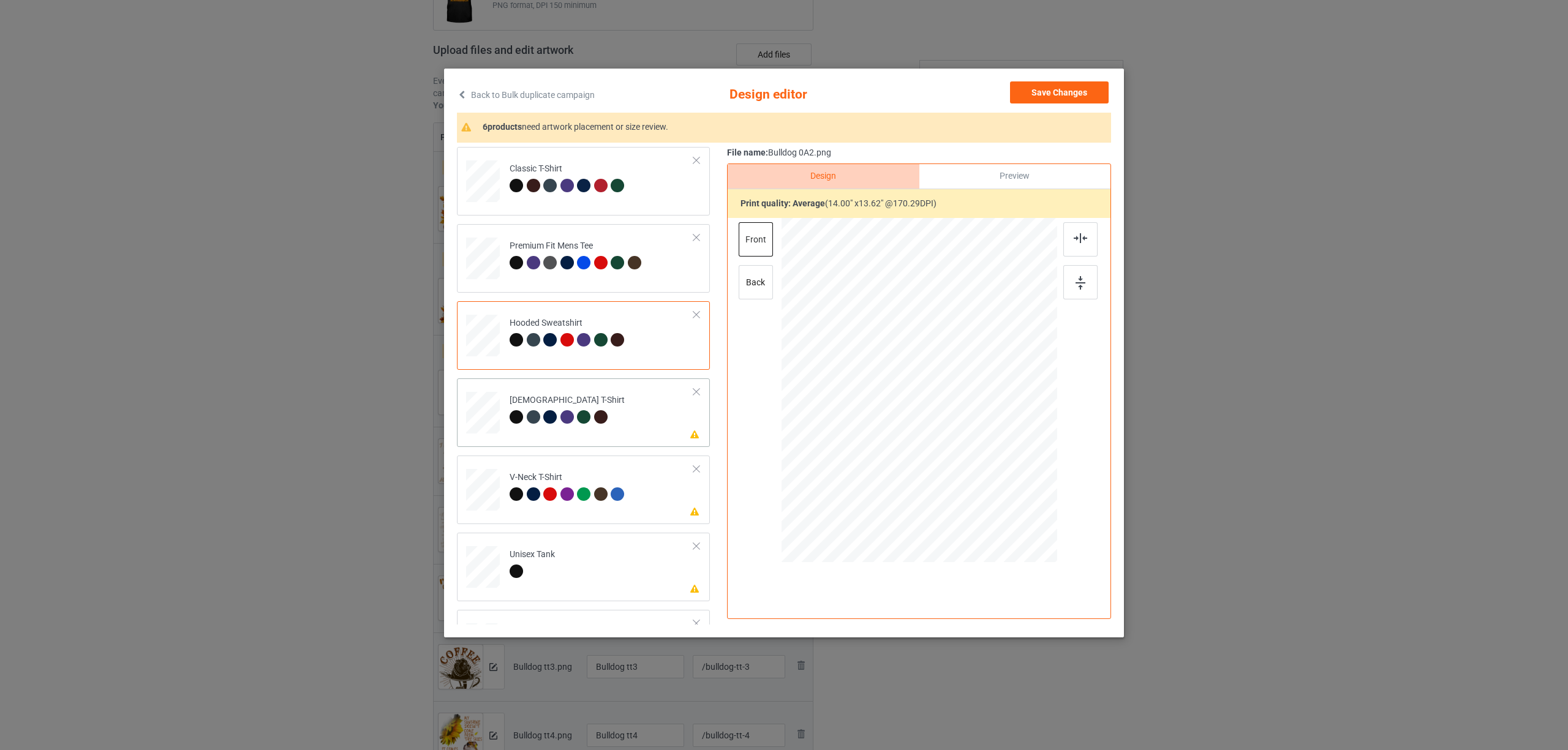
click at [587, 403] on div "[DEMOGRAPHIC_DATA] T-Shirt" at bounding box center [567, 408] width 115 height 29
click at [1082, 230] on div at bounding box center [1080, 239] width 34 height 34
click at [547, 479] on div "V-Neck T-Shirt" at bounding box center [569, 485] width 118 height 29
click at [1084, 235] on img at bounding box center [1080, 238] width 13 height 10
click at [553, 551] on div "Unisex Tank" at bounding box center [532, 563] width 45 height 29
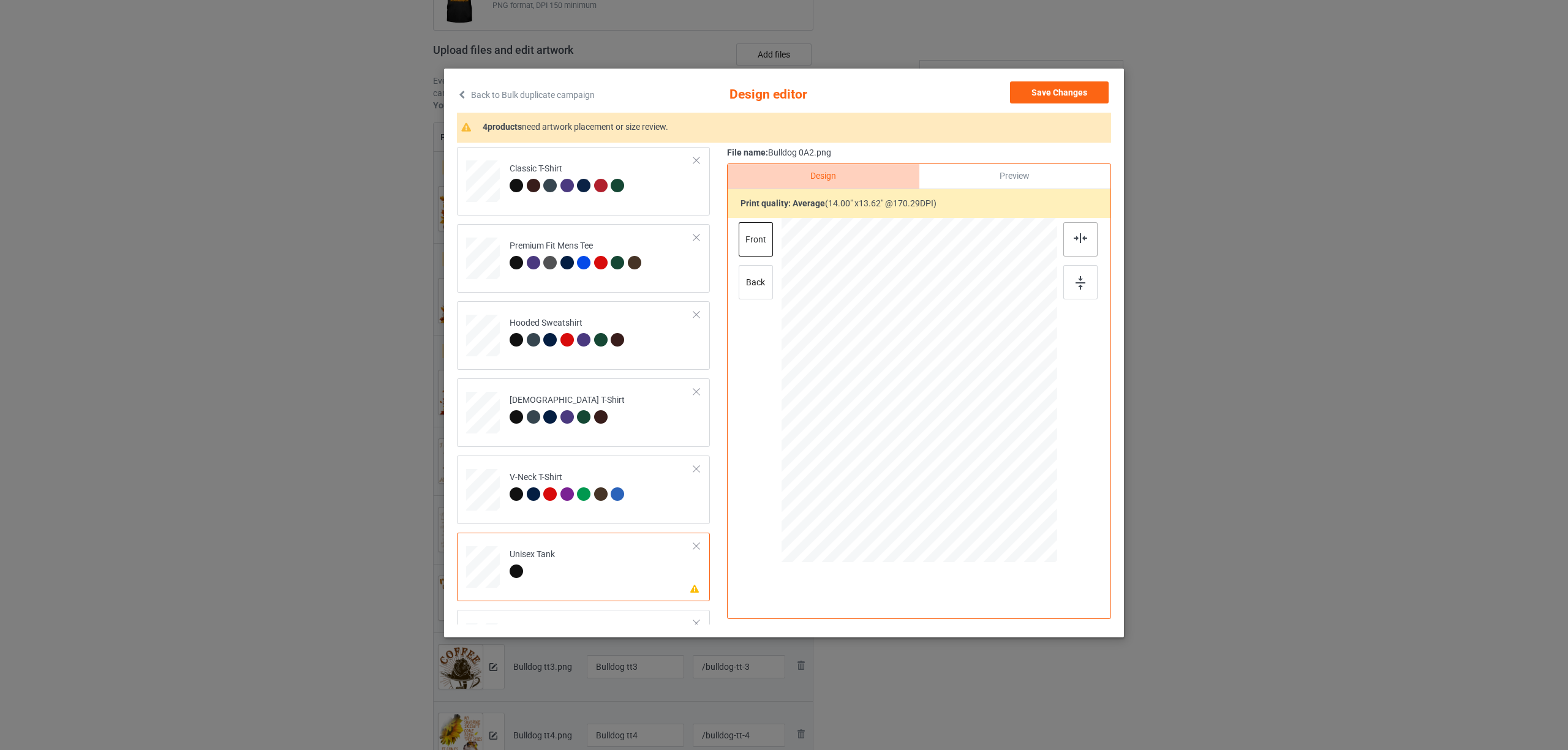
click at [1076, 236] on img at bounding box center [1080, 238] width 13 height 10
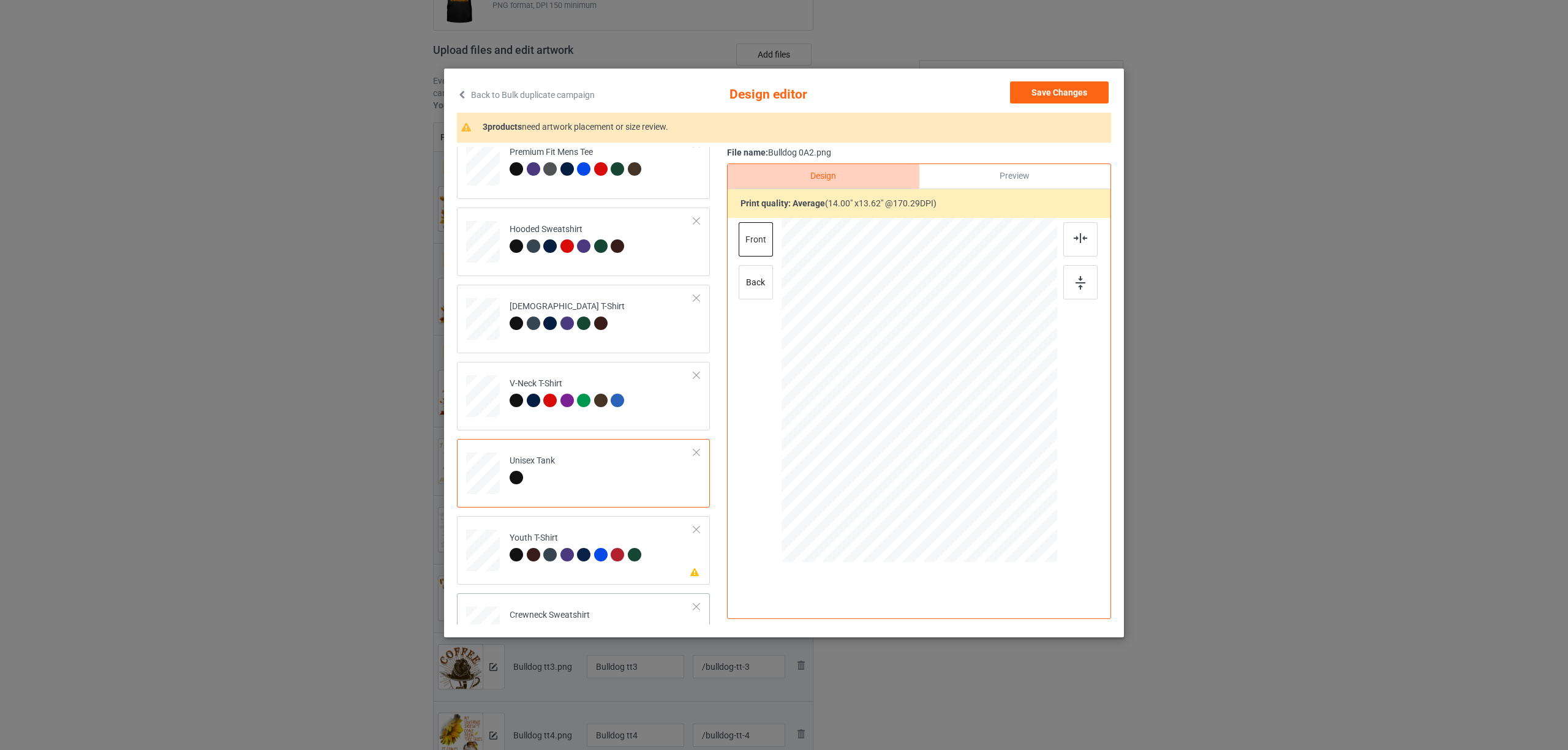
scroll to position [208, 0]
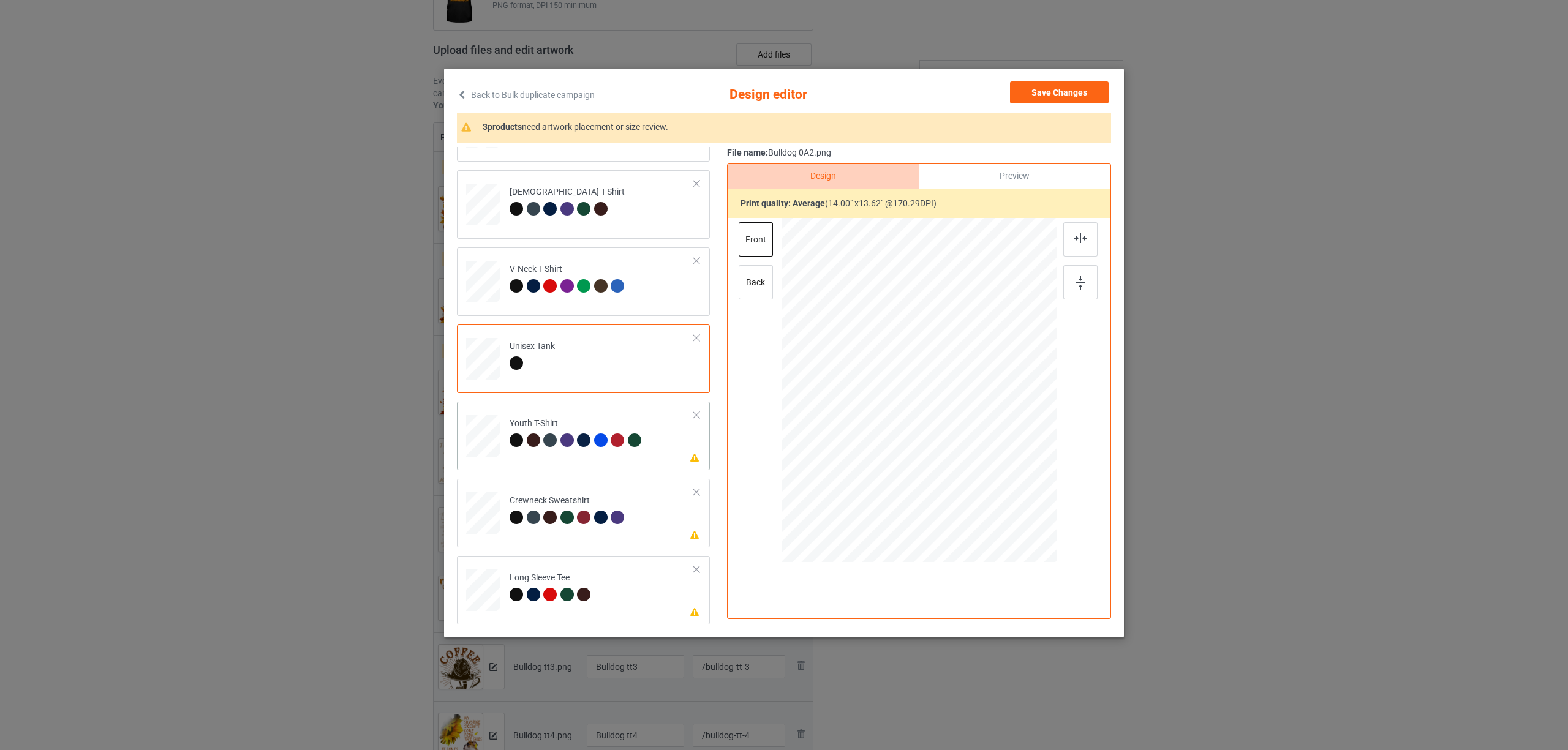
click at [514, 449] on div at bounding box center [518, 442] width 17 height 17
click at [1078, 236] on img at bounding box center [1080, 238] width 13 height 10
click at [552, 534] on td "Please review artwork placement Crewneck Sweatshirt" at bounding box center [602, 511] width 198 height 54
click at [1080, 236] on img at bounding box center [1080, 238] width 13 height 10
click at [567, 585] on div "Long Sleeve Tee" at bounding box center [552, 586] width 85 height 29
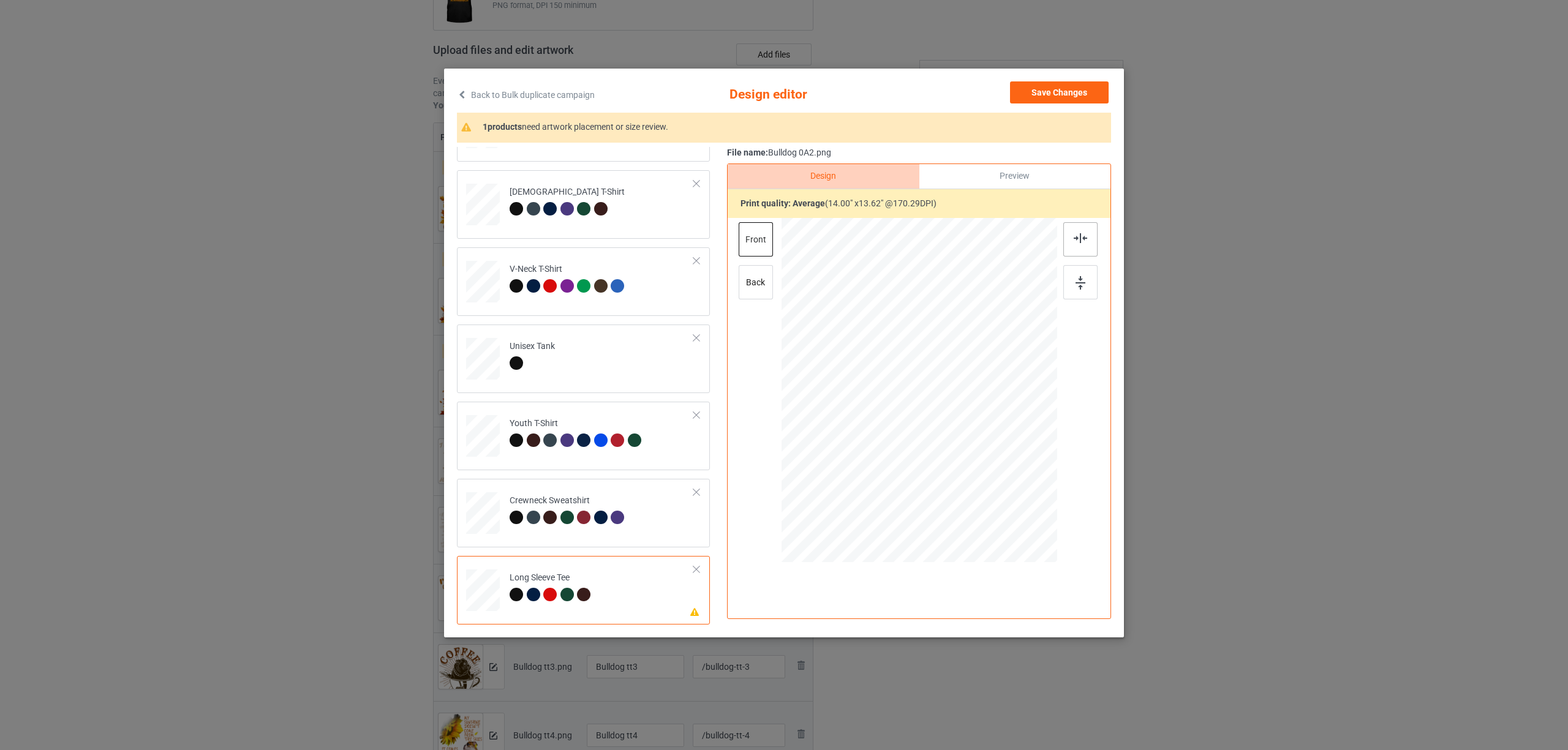
click at [1074, 234] on img at bounding box center [1080, 238] width 13 height 10
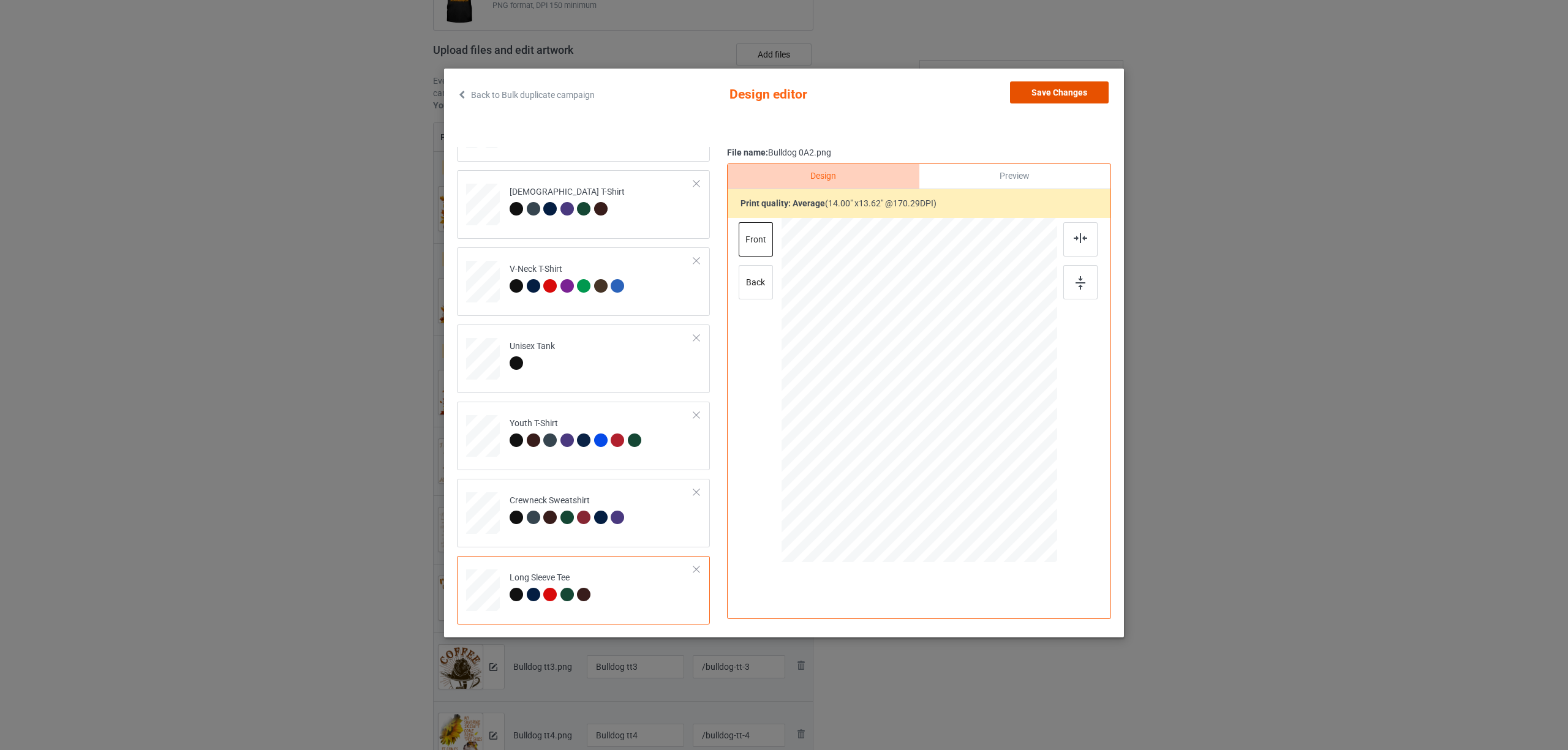
click at [1068, 91] on button "Save Changes" at bounding box center [1059, 92] width 99 height 22
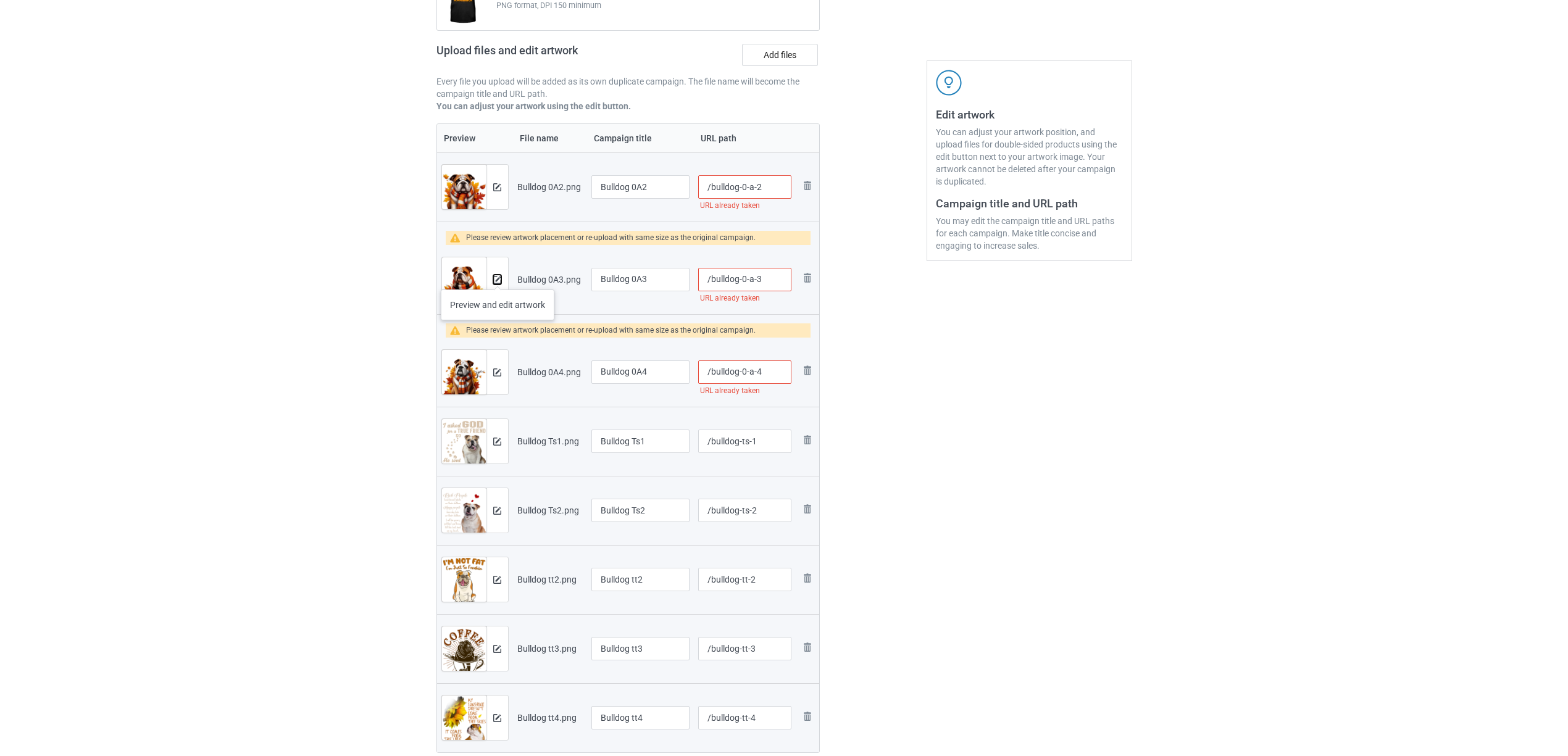
click at [497, 277] on img at bounding box center [497, 280] width 8 height 8
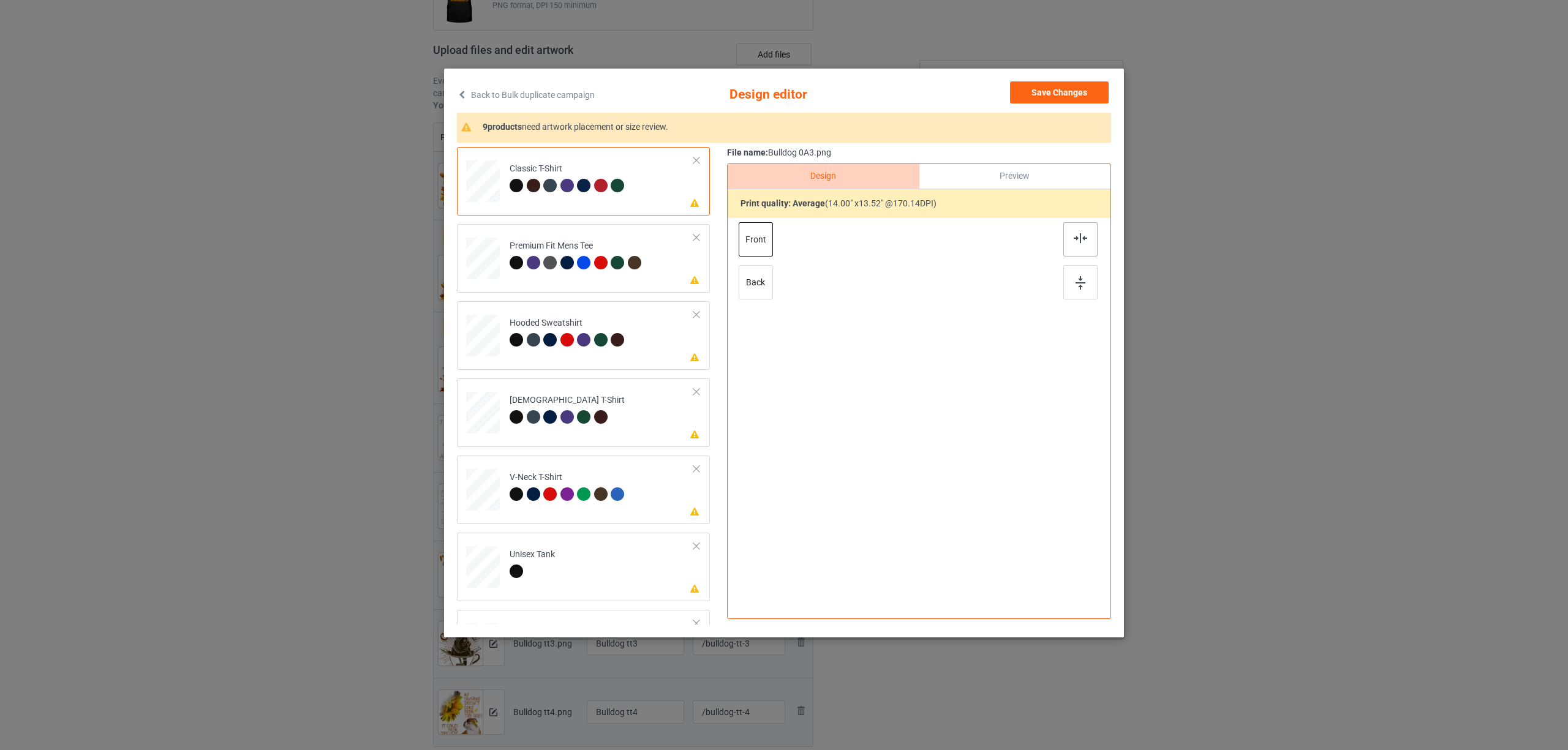
click at [1078, 239] on img at bounding box center [1080, 238] width 13 height 10
click at [572, 265] on div at bounding box center [567, 263] width 13 height 13
click at [1067, 233] on div at bounding box center [1080, 239] width 34 height 34
click at [569, 312] on td "Please review artwork placement Hooded Sweatshirt" at bounding box center [602, 333] width 198 height 54
click at [1087, 239] on img at bounding box center [1080, 238] width 13 height 10
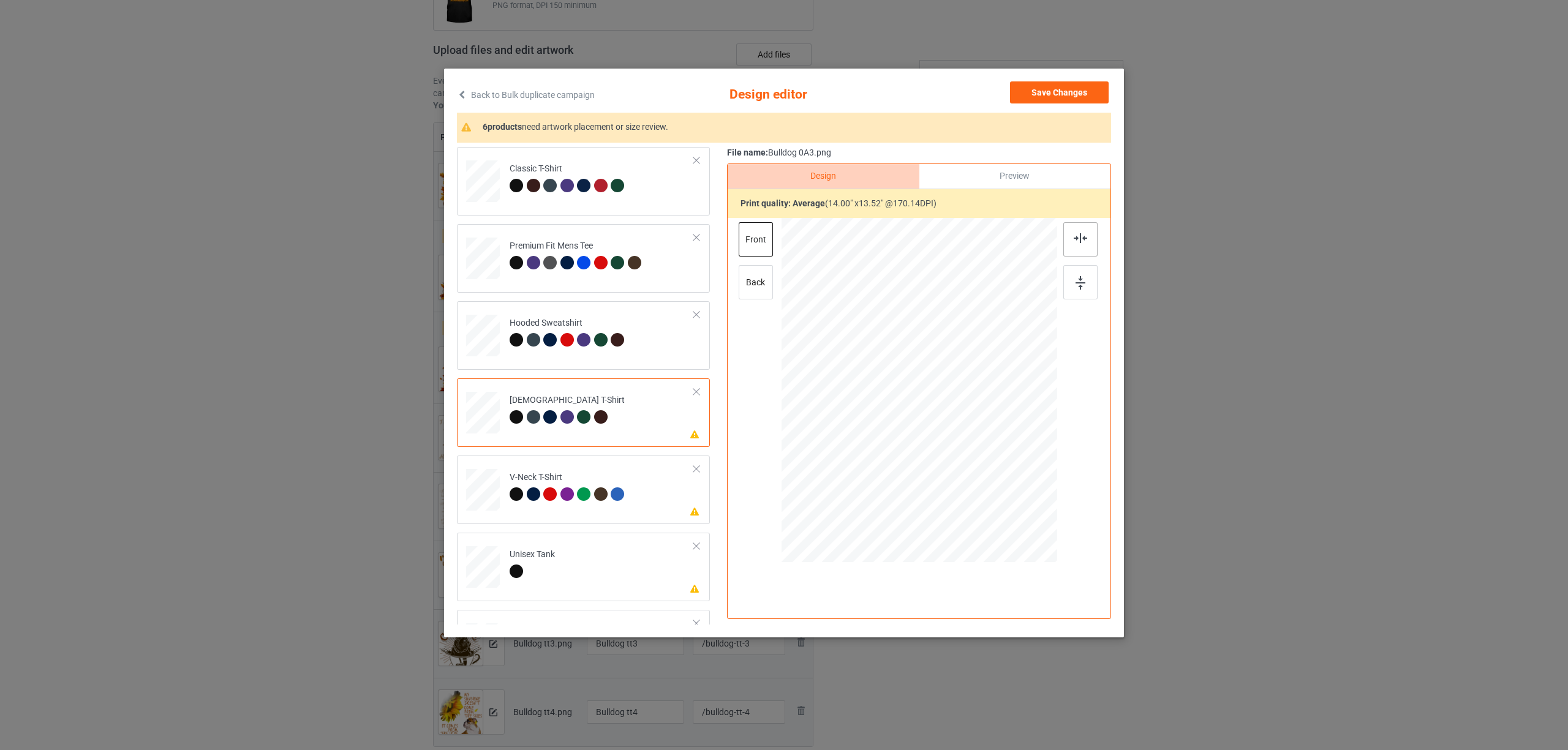
click at [1086, 238] on img at bounding box center [1080, 238] width 13 height 10
click at [569, 496] on div at bounding box center [567, 494] width 13 height 13
click at [1076, 241] on img at bounding box center [1080, 238] width 13 height 10
click at [535, 559] on div "Unisex Tank" at bounding box center [532, 563] width 45 height 29
click at [1081, 240] on img at bounding box center [1080, 238] width 13 height 10
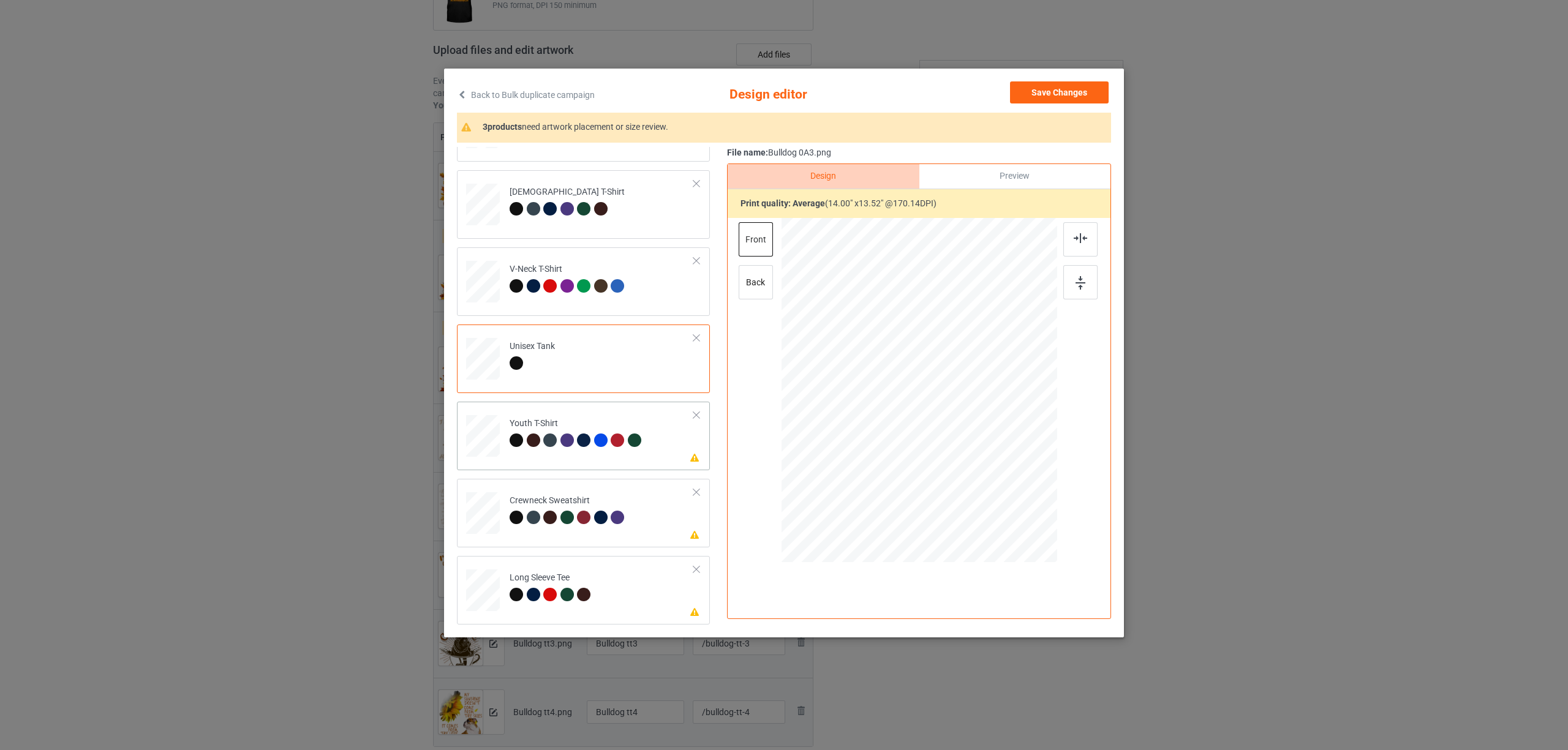
click at [520, 431] on div "Youth T-Shirt" at bounding box center [577, 432] width 135 height 29
click at [1079, 233] on img at bounding box center [1080, 238] width 13 height 10
click at [577, 523] on div at bounding box center [586, 520] width 17 height 17
click at [1082, 231] on div at bounding box center [1080, 239] width 34 height 34
click at [547, 573] on div "Long Sleeve Tee" at bounding box center [552, 586] width 85 height 29
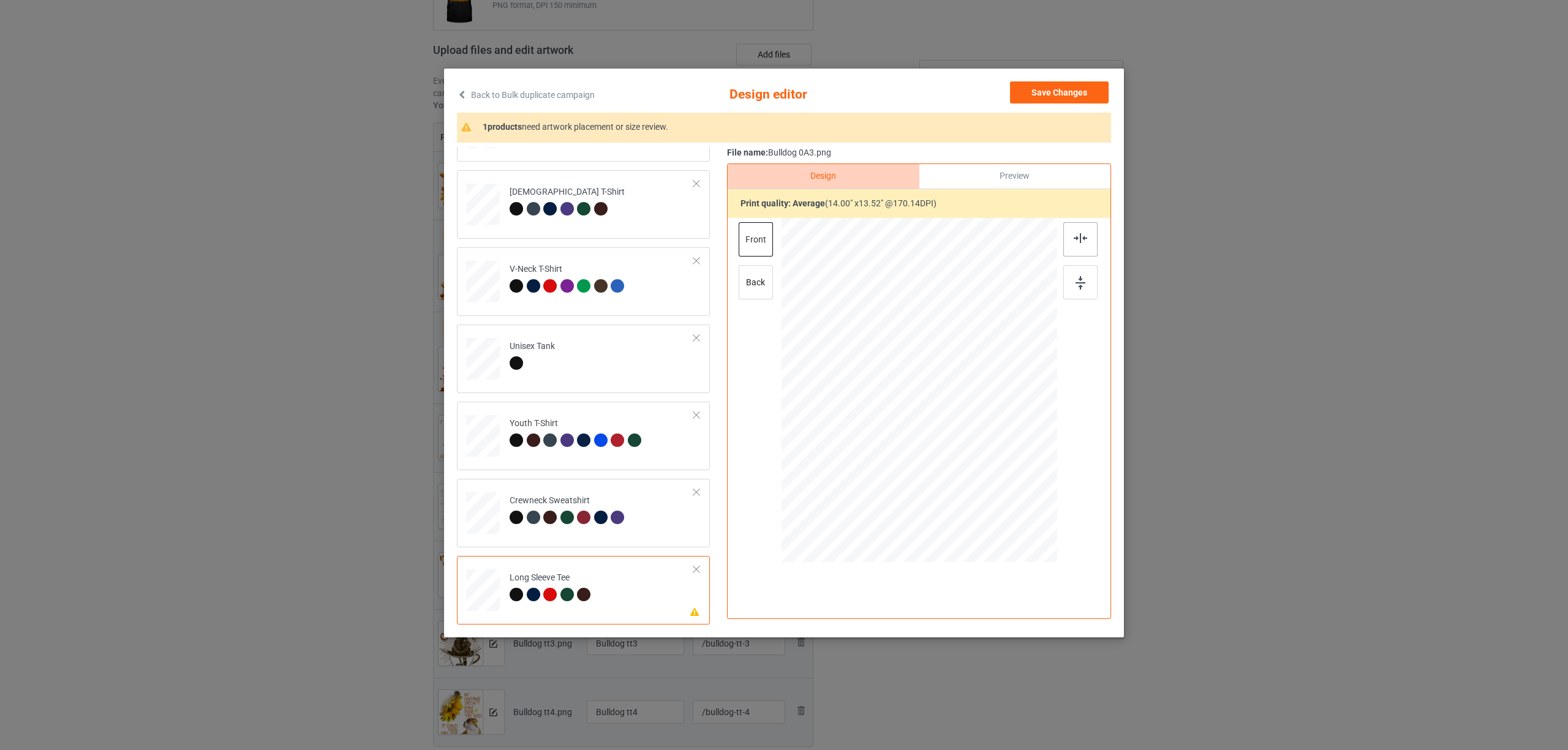
click at [1081, 233] on img at bounding box center [1080, 238] width 13 height 10
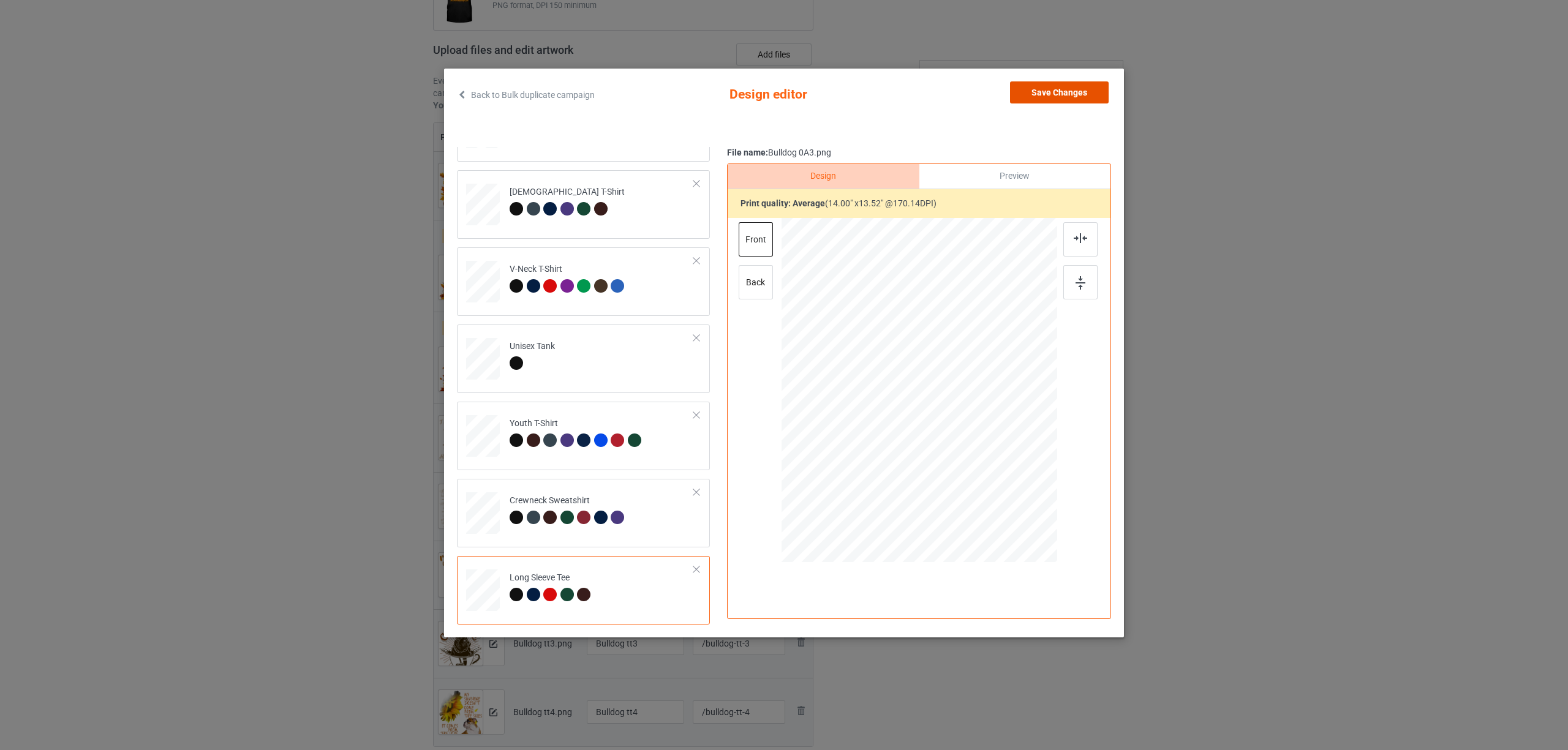
click at [1059, 87] on button "Save Changes" at bounding box center [1059, 92] width 99 height 22
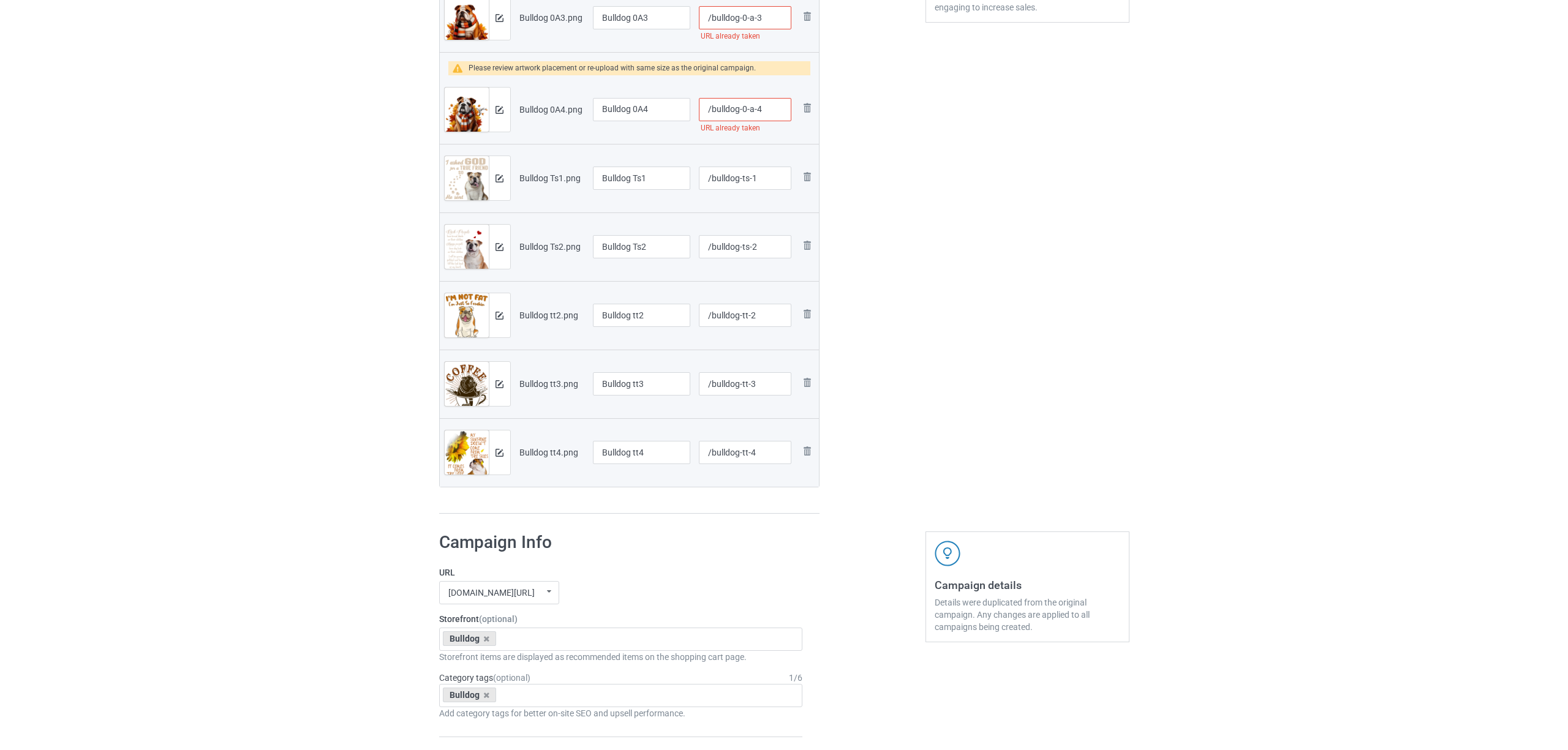
scroll to position [408, 0]
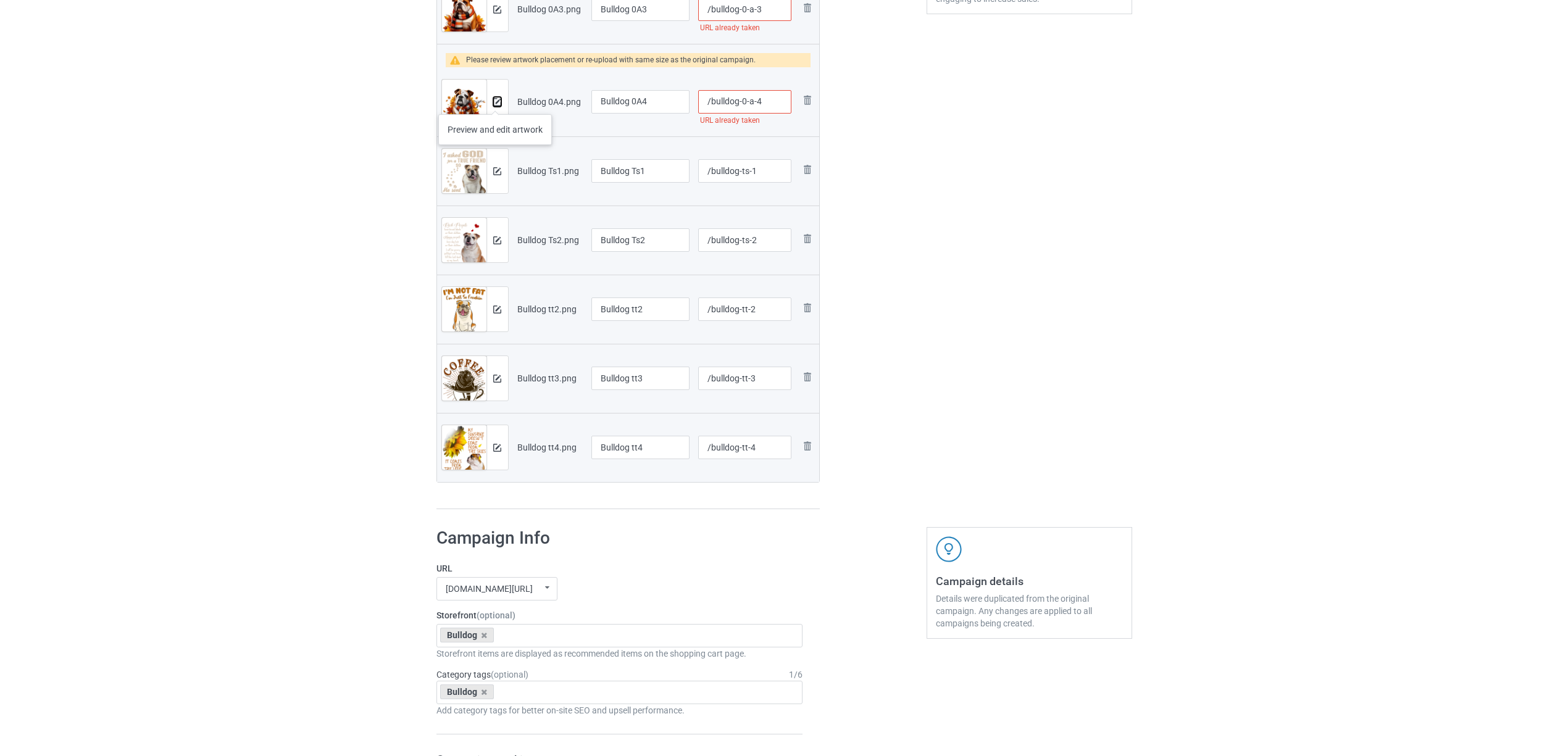
click at [495, 102] on img at bounding box center [497, 102] width 8 height 8
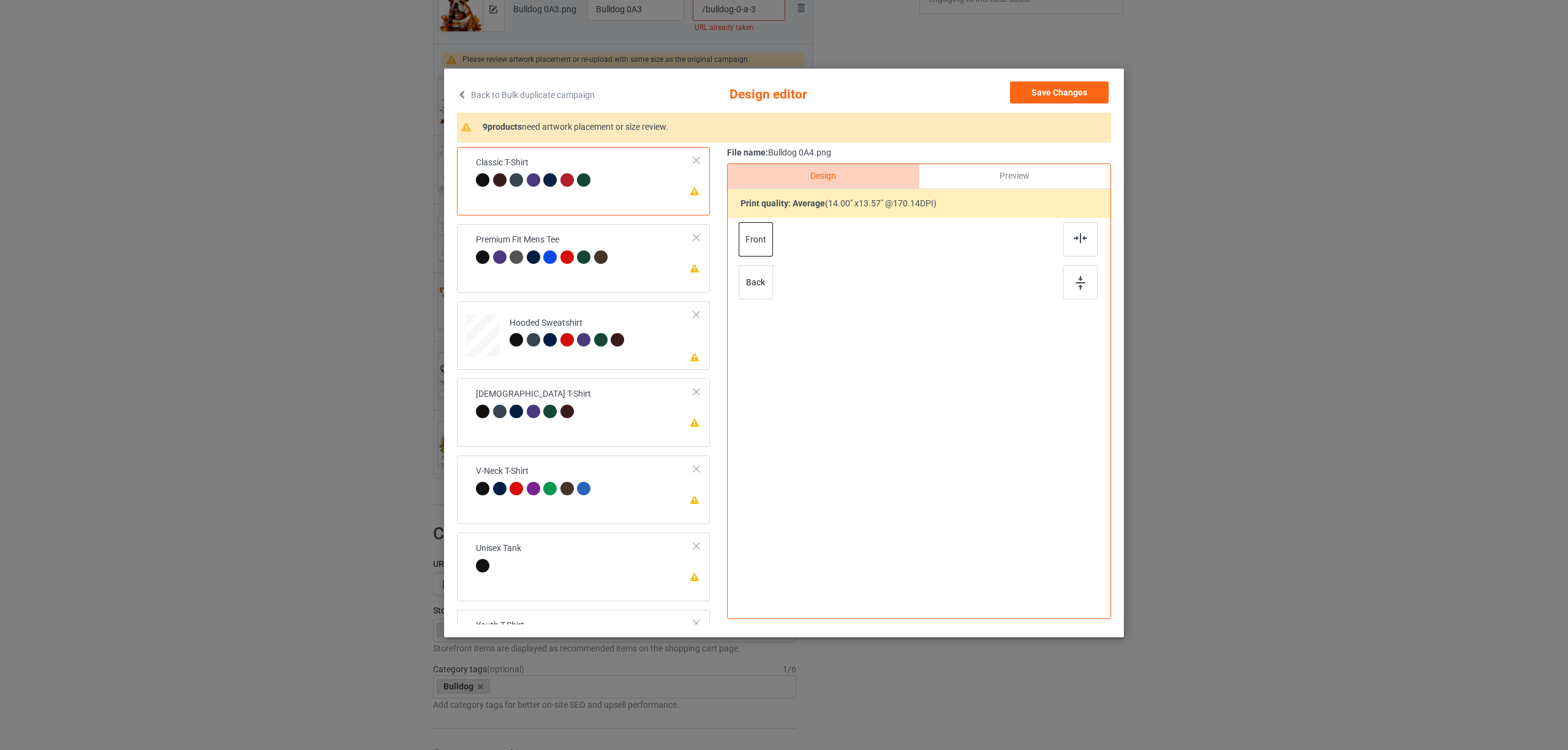
click at [1076, 234] on img at bounding box center [1080, 238] width 13 height 10
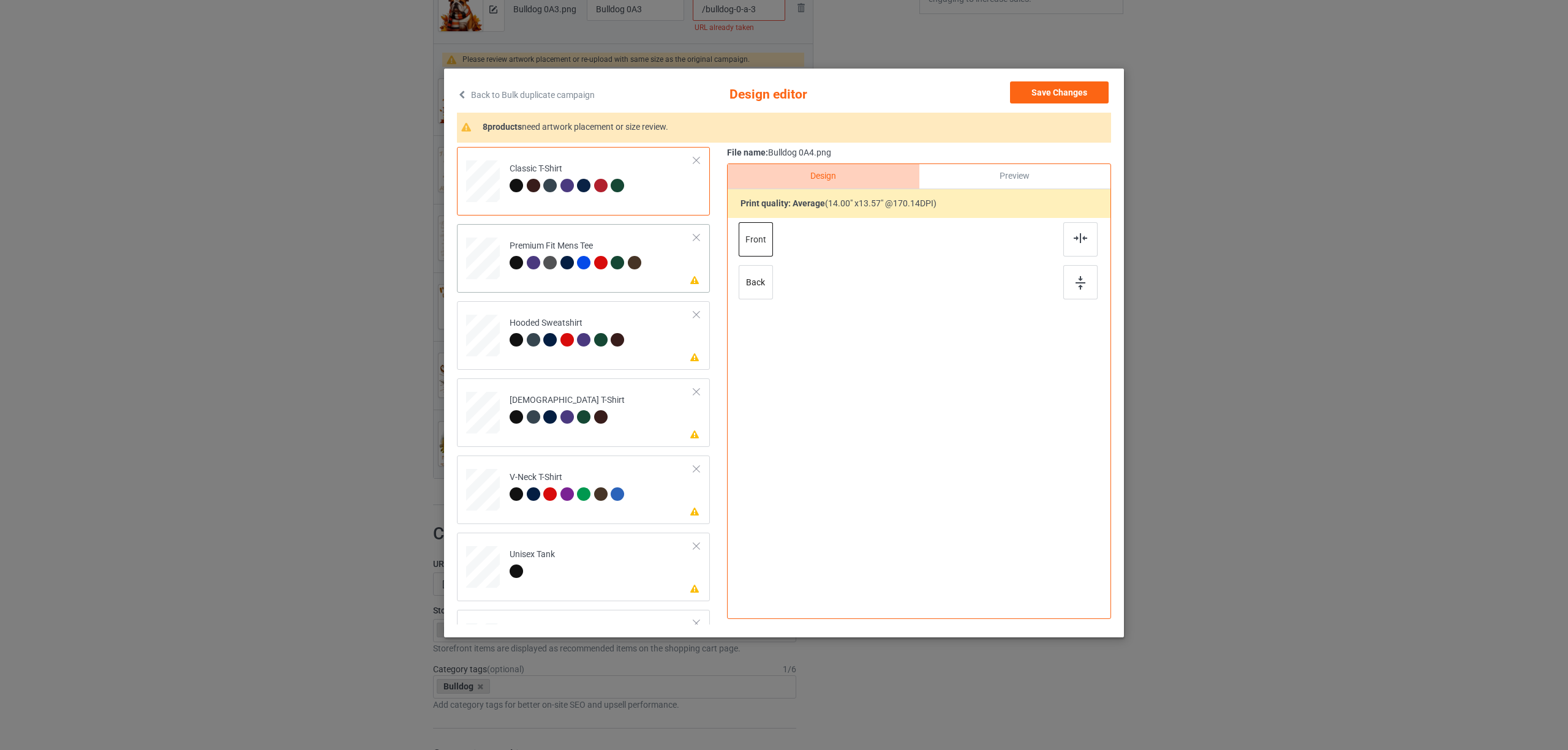
click at [528, 263] on div at bounding box center [533, 263] width 13 height 13
click at [1087, 239] on img at bounding box center [1080, 238] width 13 height 10
click at [557, 351] on td "Please review artwork placement Hooded Sweatshirt" at bounding box center [602, 333] width 198 height 54
click at [1093, 238] on div at bounding box center [1080, 239] width 34 height 34
click at [596, 422] on div at bounding box center [601, 417] width 13 height 13
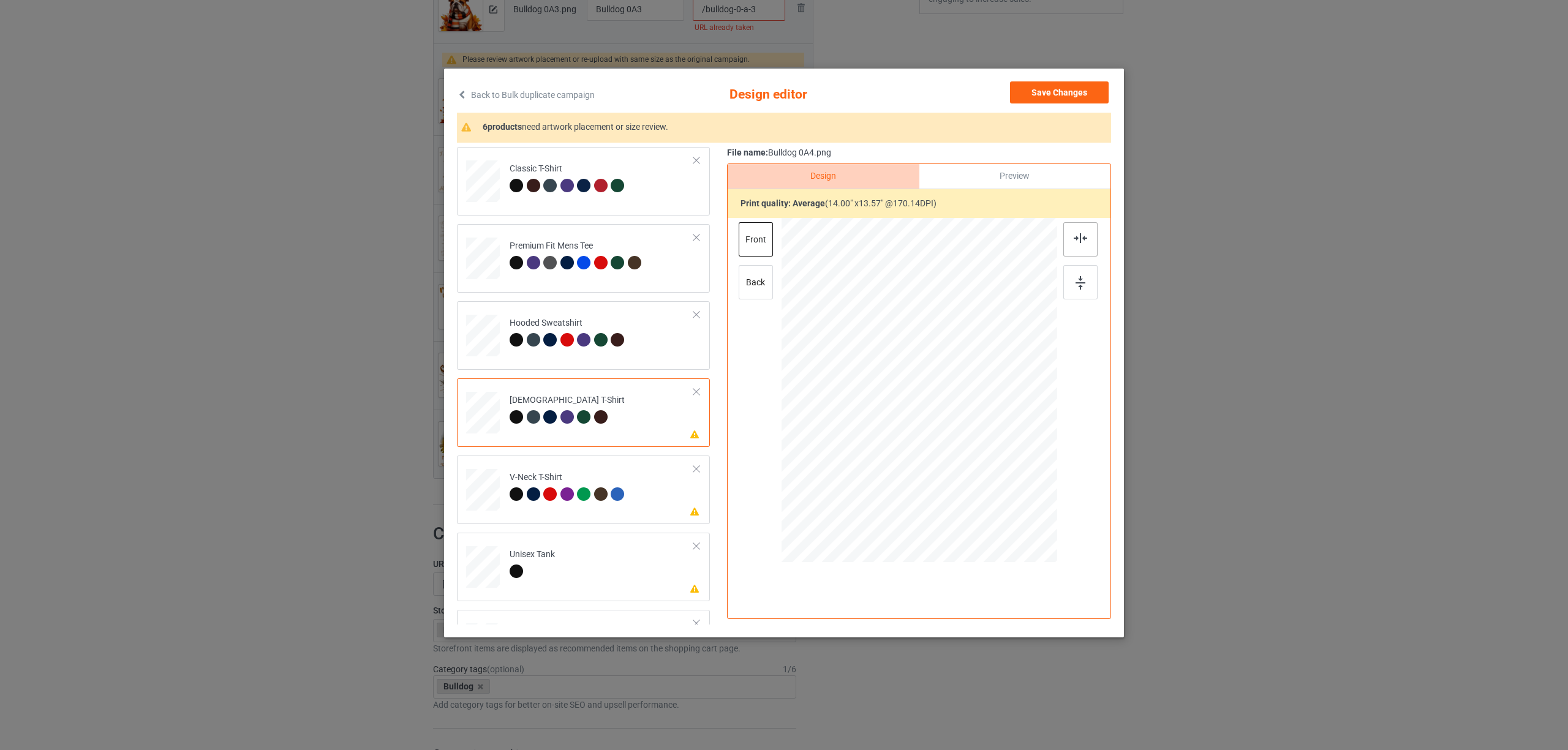
click at [1088, 240] on div at bounding box center [1080, 239] width 34 height 34
click at [603, 498] on div at bounding box center [601, 494] width 13 height 13
click at [1071, 236] on div at bounding box center [1080, 239] width 34 height 34
click at [561, 596] on div "Please review artwork placement Unisex Tank" at bounding box center [583, 567] width 253 height 68
click at [1085, 242] on img at bounding box center [1080, 238] width 13 height 10
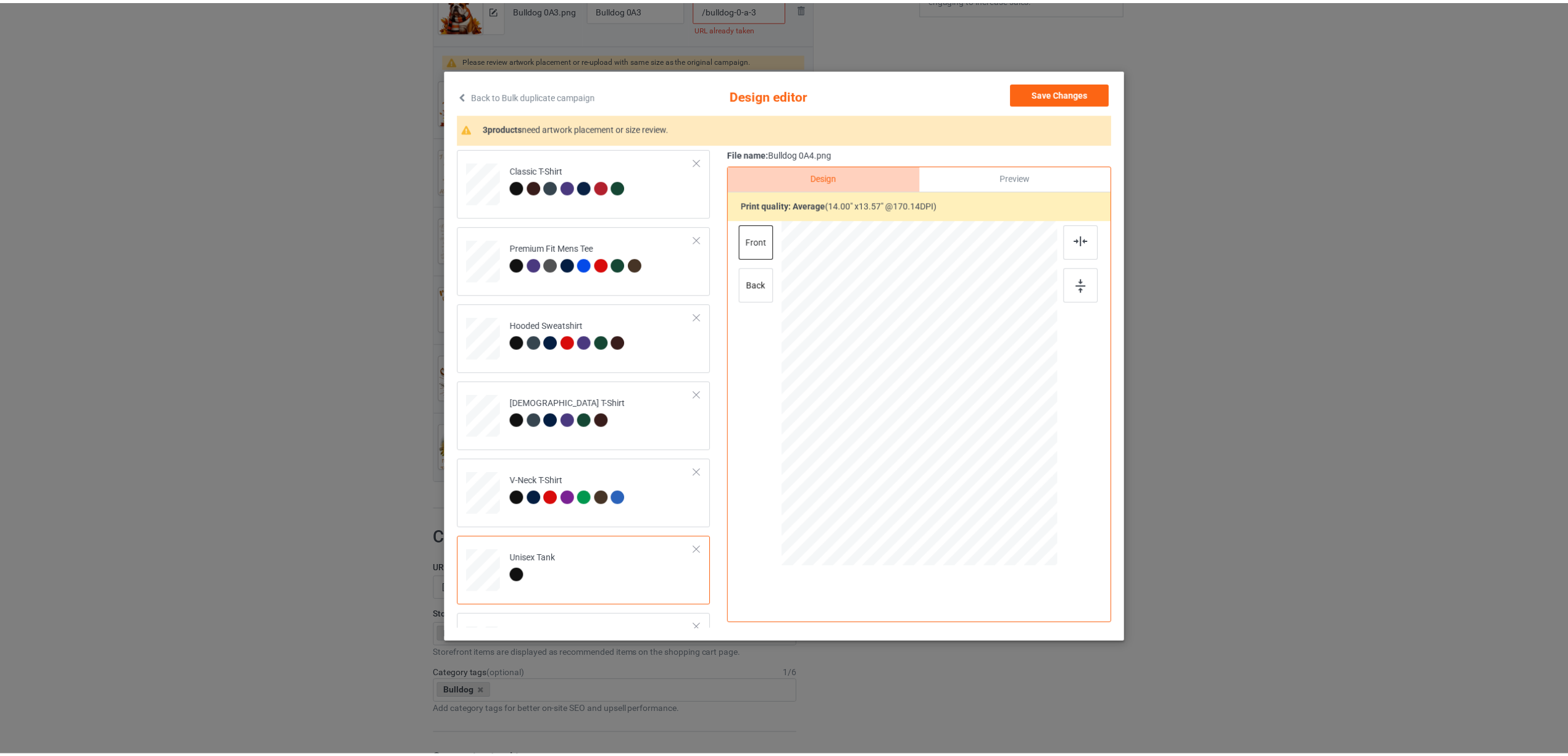
scroll to position [210, 0]
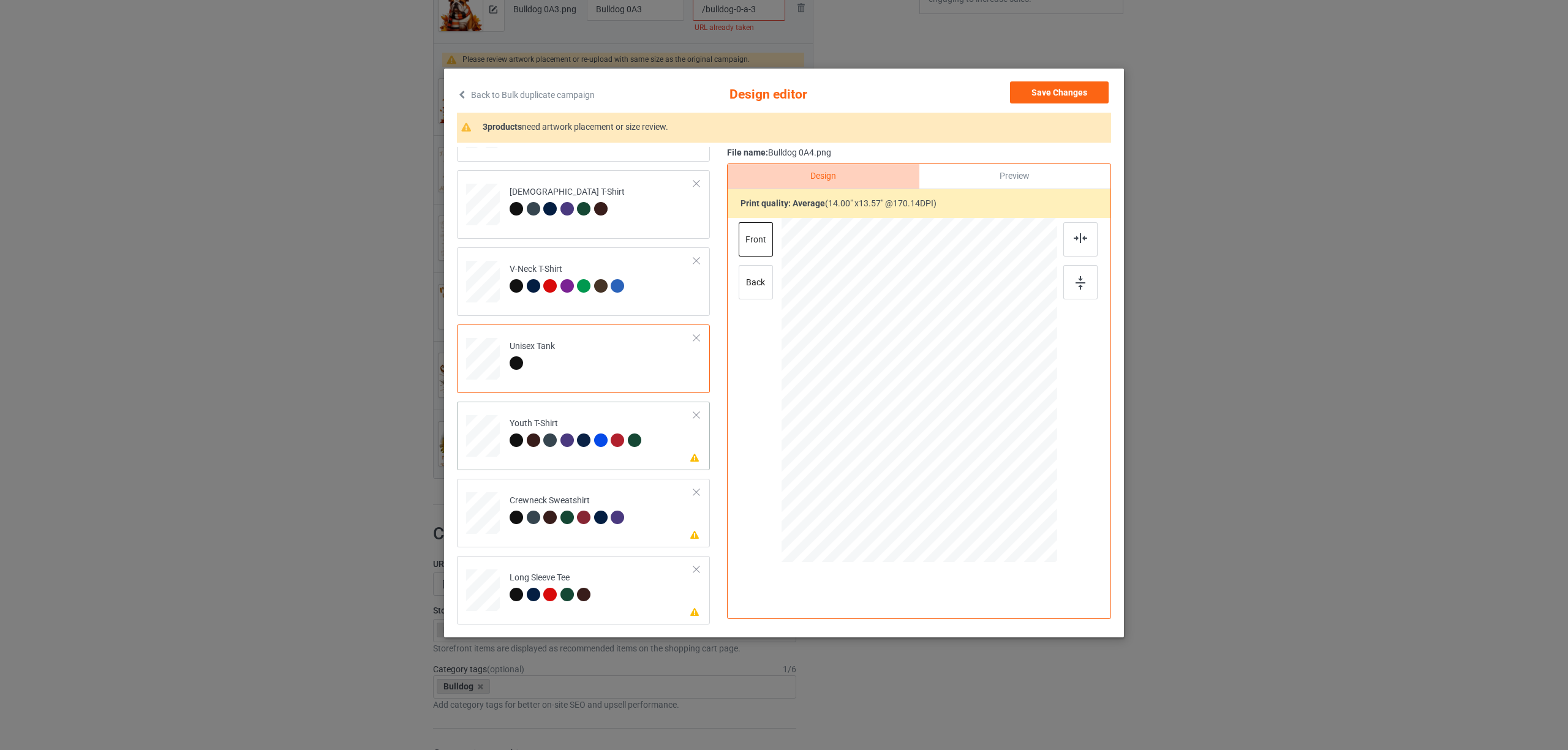
click at [559, 434] on div at bounding box center [552, 442] width 17 height 17
click at [1088, 235] on div at bounding box center [1080, 239] width 34 height 34
click at [560, 545] on div "Please review artwork placement Crewneck Sweatshirt" at bounding box center [583, 513] width 253 height 68
click at [1076, 239] on img at bounding box center [1080, 238] width 13 height 10
click at [571, 567] on td "Please review artwork placement Long Sleeve Tee" at bounding box center [602, 588] width 198 height 54
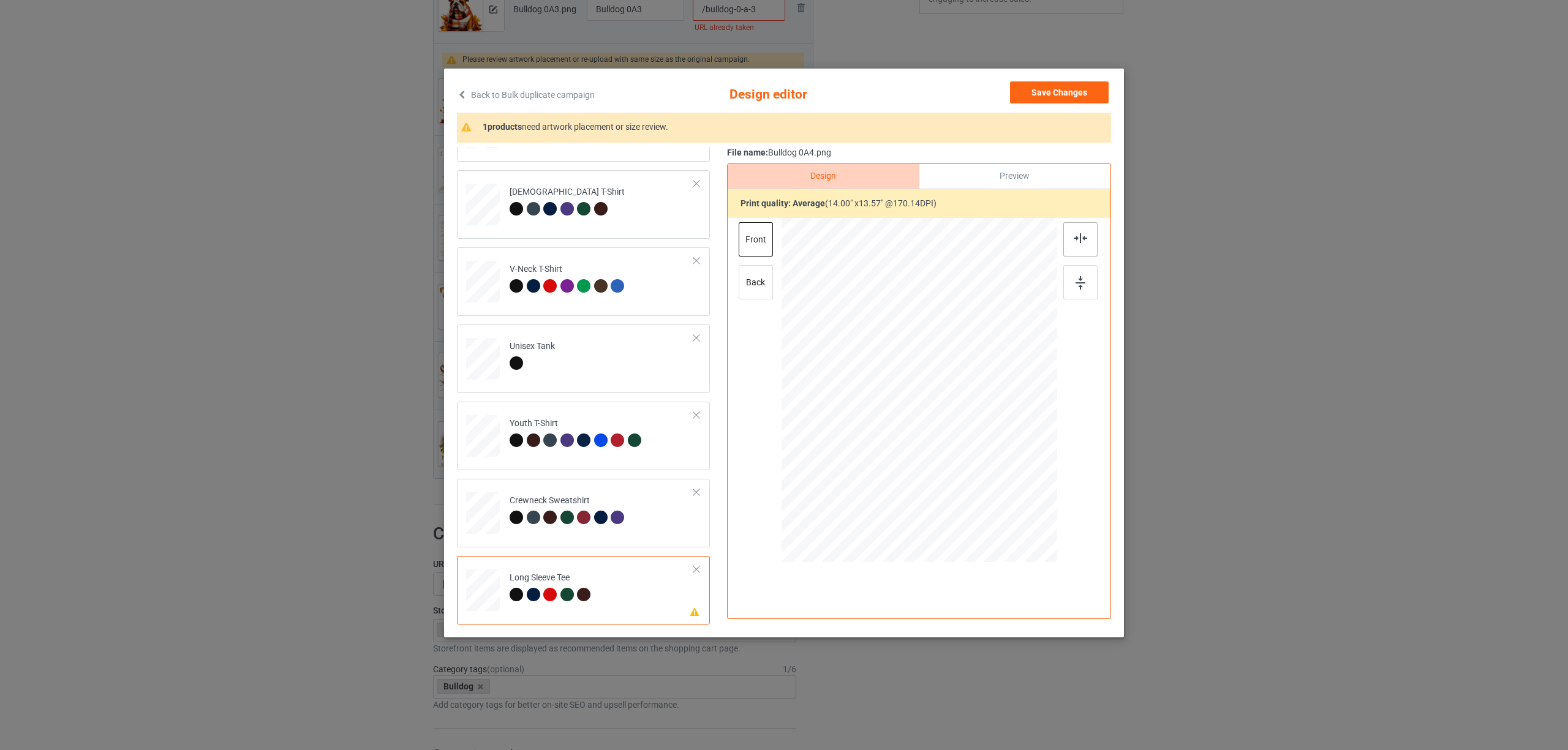
click at [1064, 242] on div at bounding box center [1080, 239] width 34 height 34
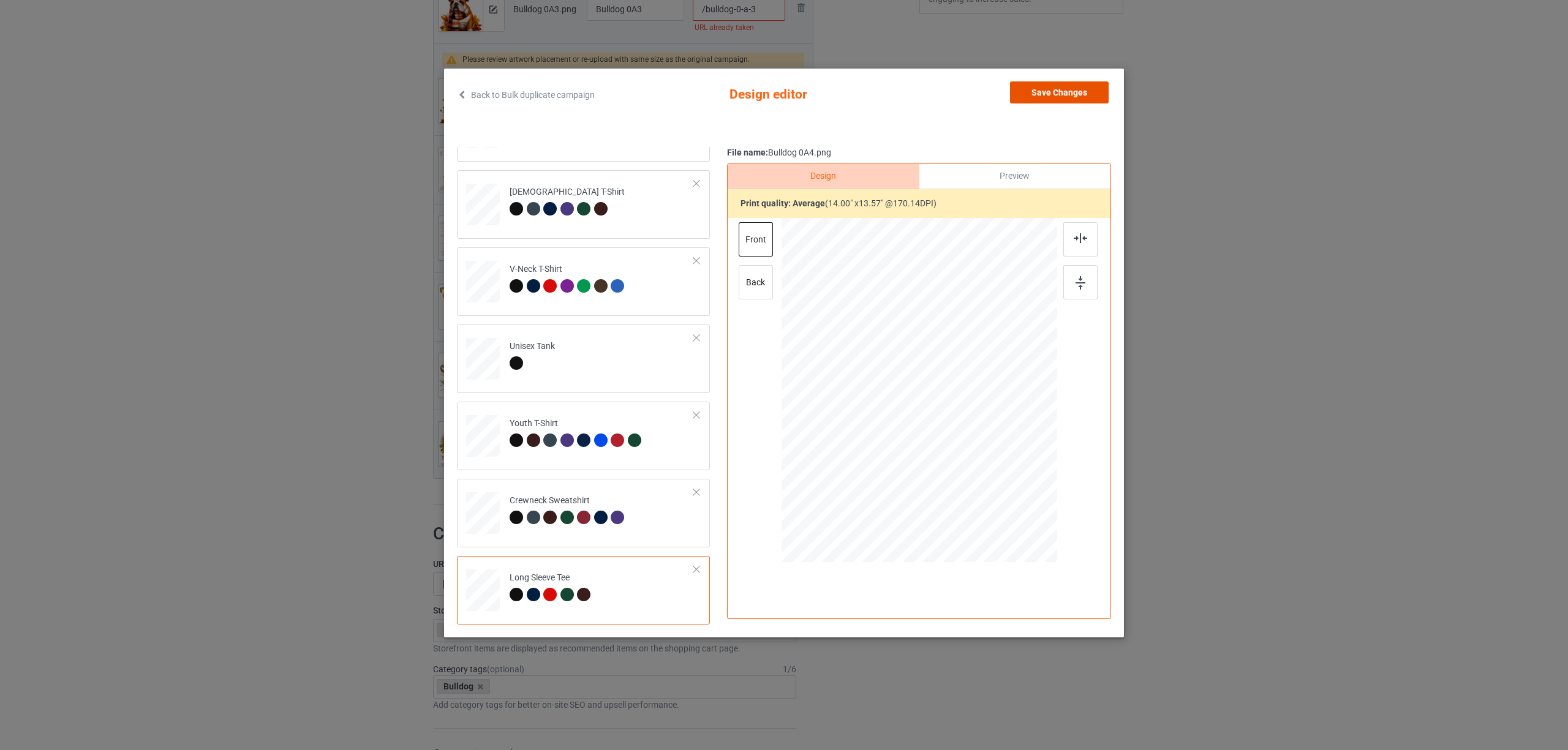
click at [1056, 87] on button "Save Changes" at bounding box center [1059, 92] width 99 height 22
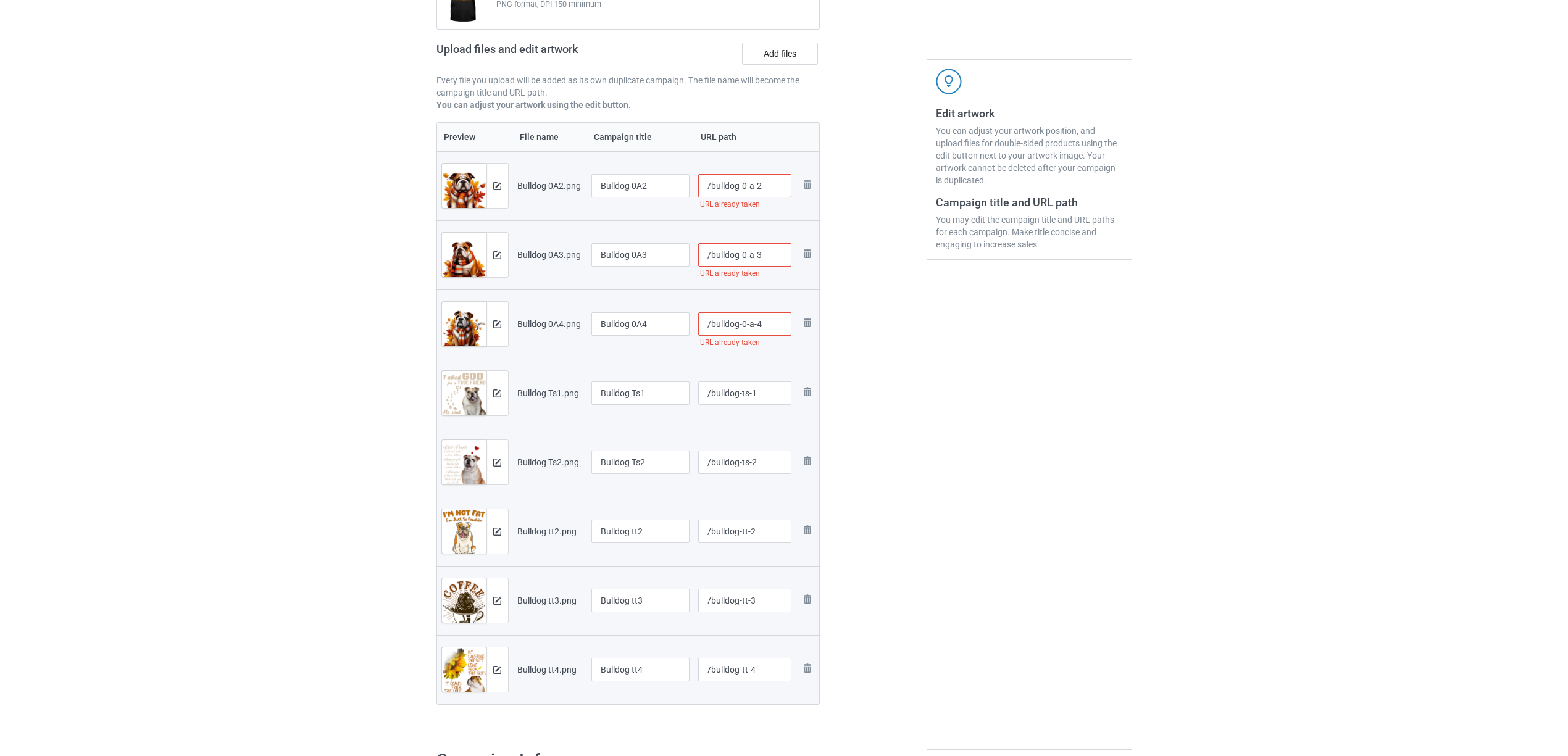
scroll to position [164, 0]
drag, startPoint x: 630, startPoint y: 186, endPoint x: 694, endPoint y: 193, distance: 64.4
click at [694, 193] on tr "Preview and edit artwork Bulldog 0A2.png Bulldog 0A2 /bulldog-0-a-2 URL already…" at bounding box center [628, 187] width 382 height 69
click at [618, 189] on input "Bulldog" at bounding box center [641, 187] width 99 height 24
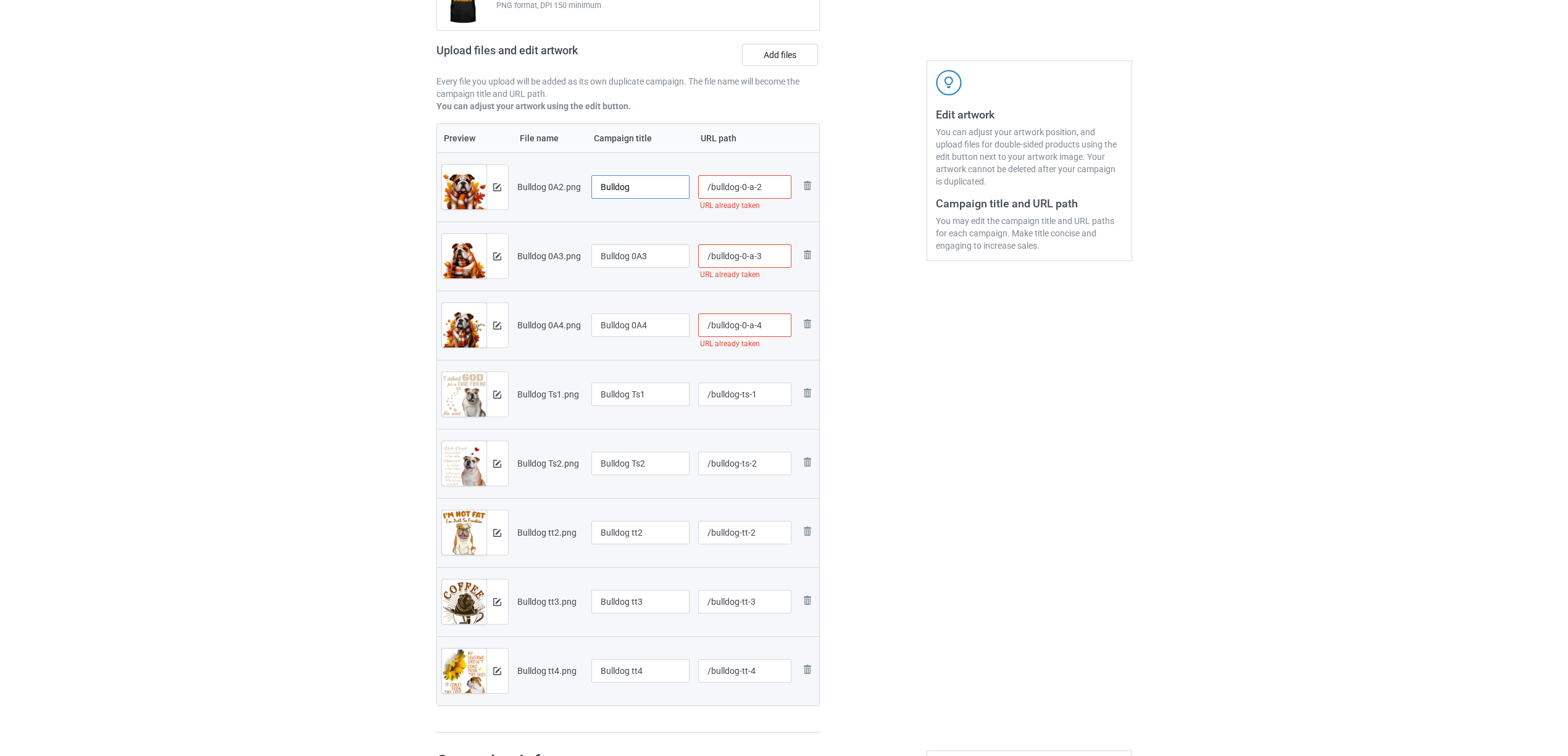
type input "Bulldog"
click at [622, 247] on input "Bulldog 0A3" at bounding box center [641, 256] width 99 height 24
paste input "text"
type input "Bulldog"
click at [630, 326] on input "Bulldog 0A4" at bounding box center [641, 325] width 99 height 24
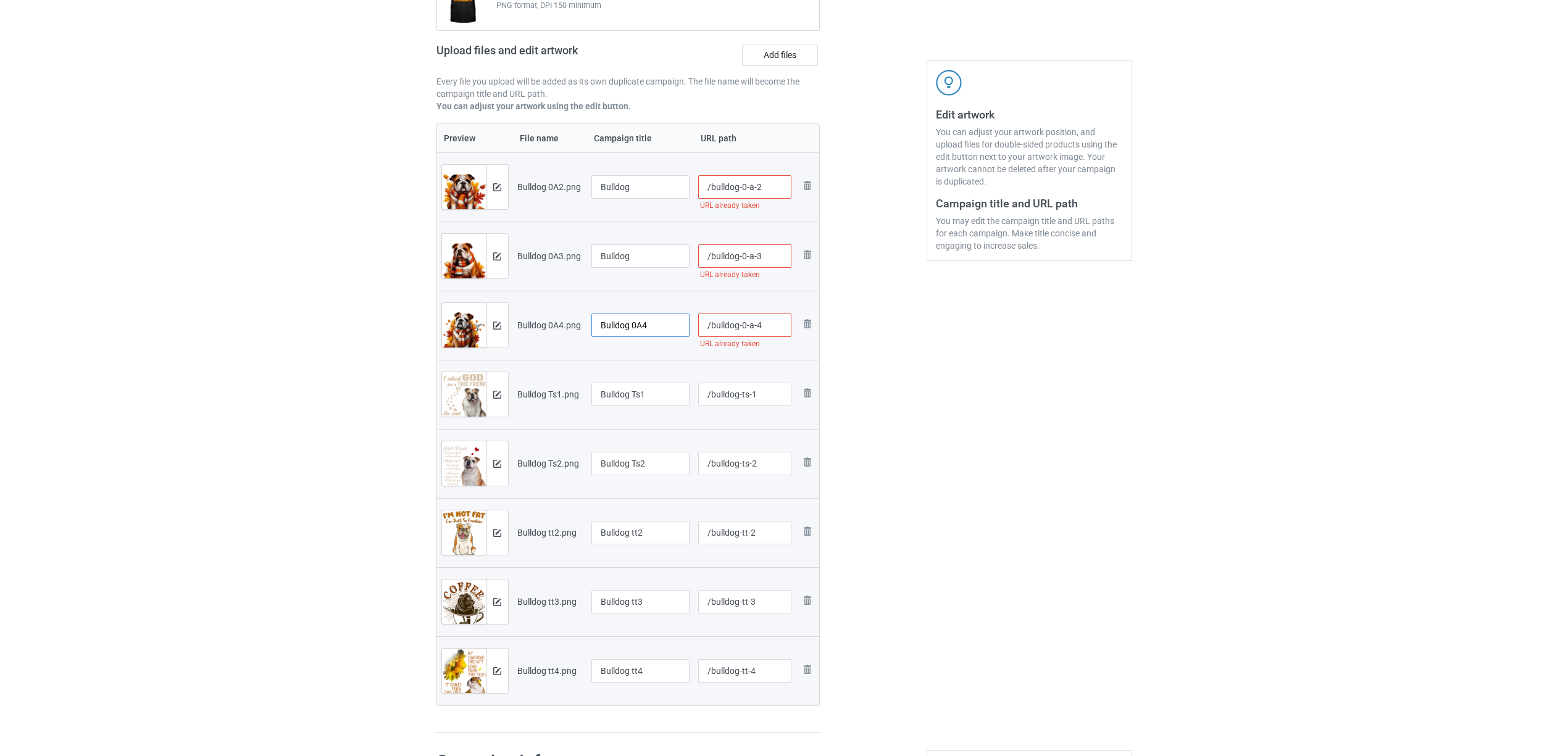
paste input "text"
type input "Bulldog"
click at [622, 407] on div at bounding box center [641, 409] width 99 height 7
click at [628, 401] on input "Bulldog Ts1" at bounding box center [641, 394] width 99 height 24
paste input "text"
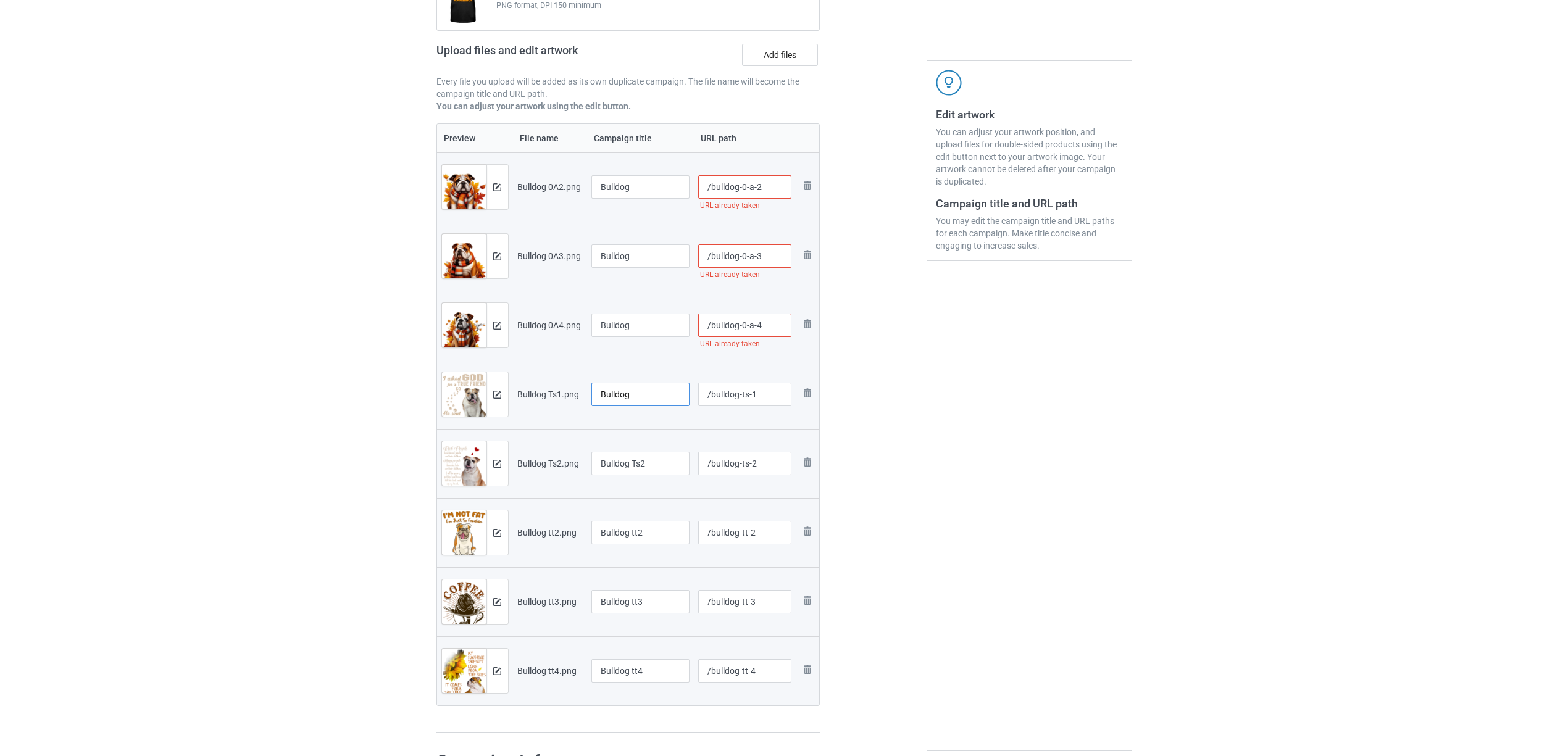
type input "Bulldog"
click at [633, 477] on div at bounding box center [641, 479] width 99 height 7
click at [638, 466] on input "Bulldog Ts2" at bounding box center [641, 464] width 99 height 24
paste input "text"
type input "Bulldog"
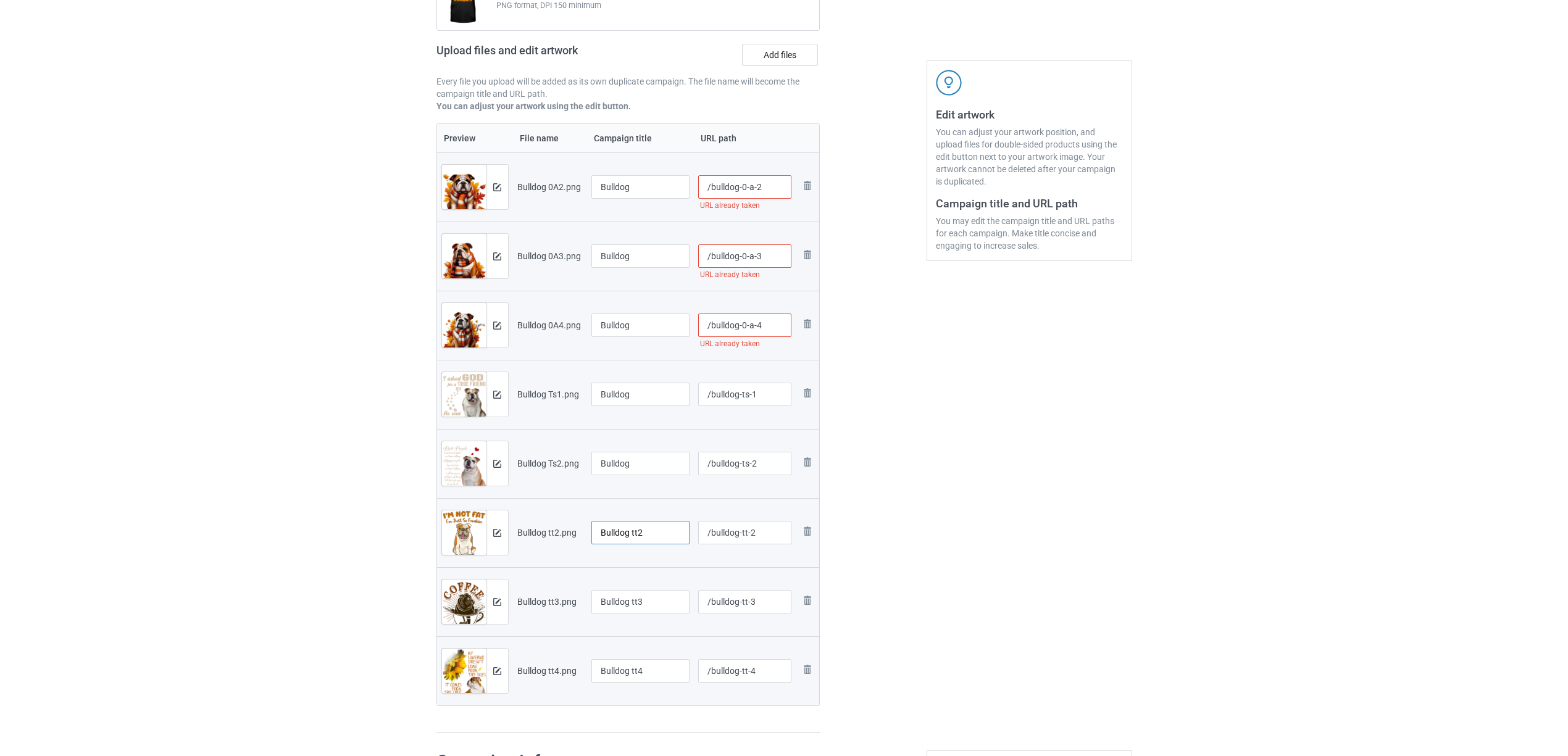
click at [627, 542] on input "Bulldog tt2" at bounding box center [641, 533] width 99 height 24
paste input "text"
type input "Bulldog"
click at [618, 595] on input "Bulldog tt3" at bounding box center [641, 602] width 99 height 24
paste input "text"
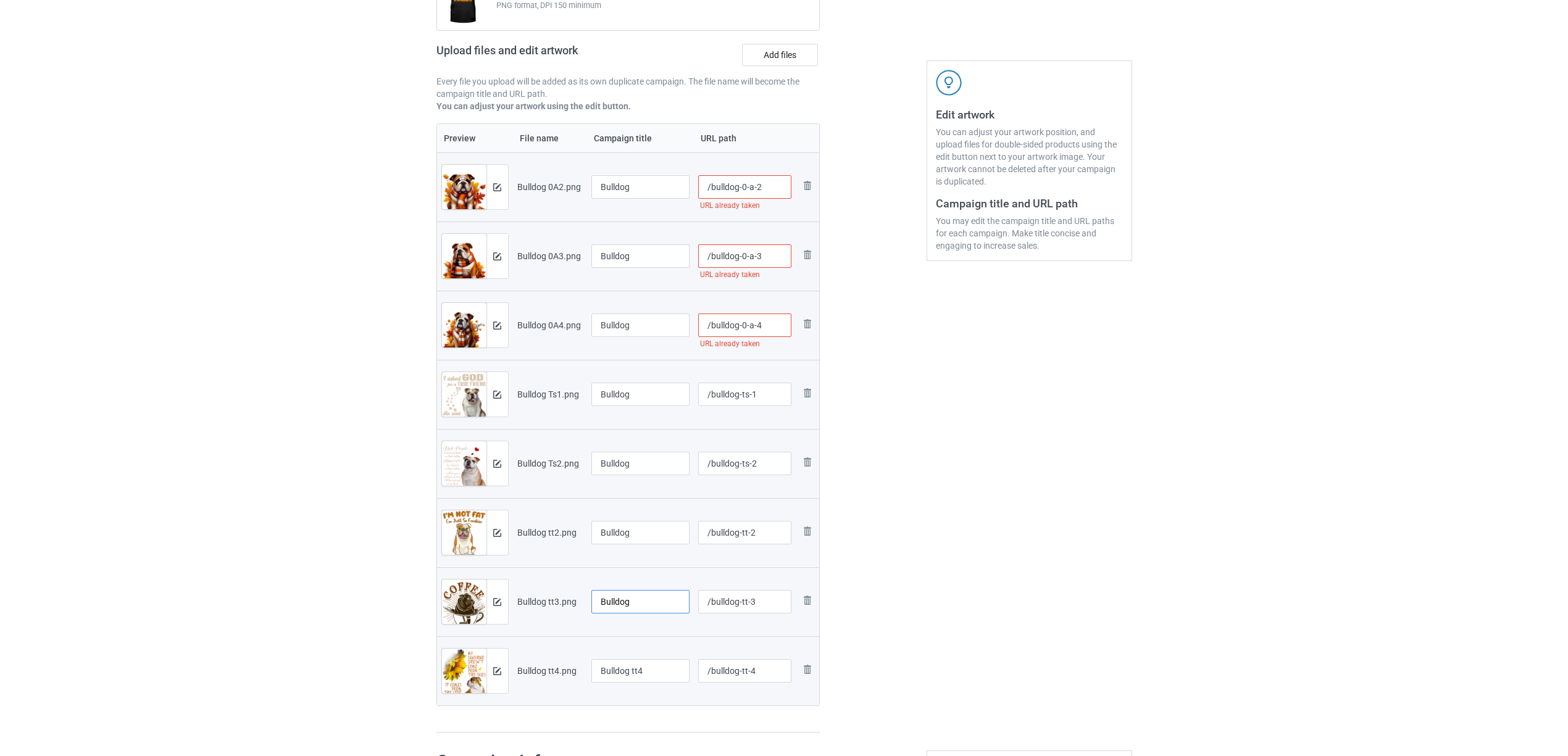
type input "Bulldog"
click at [640, 675] on input "Bulldog tt4" at bounding box center [641, 671] width 99 height 24
paste input "text"
type input "Bulldog"
click at [1000, 635] on div "Edit artwork You can adjust your artwork position, and upload files for double-…" at bounding box center [1029, 332] width 223 height 820
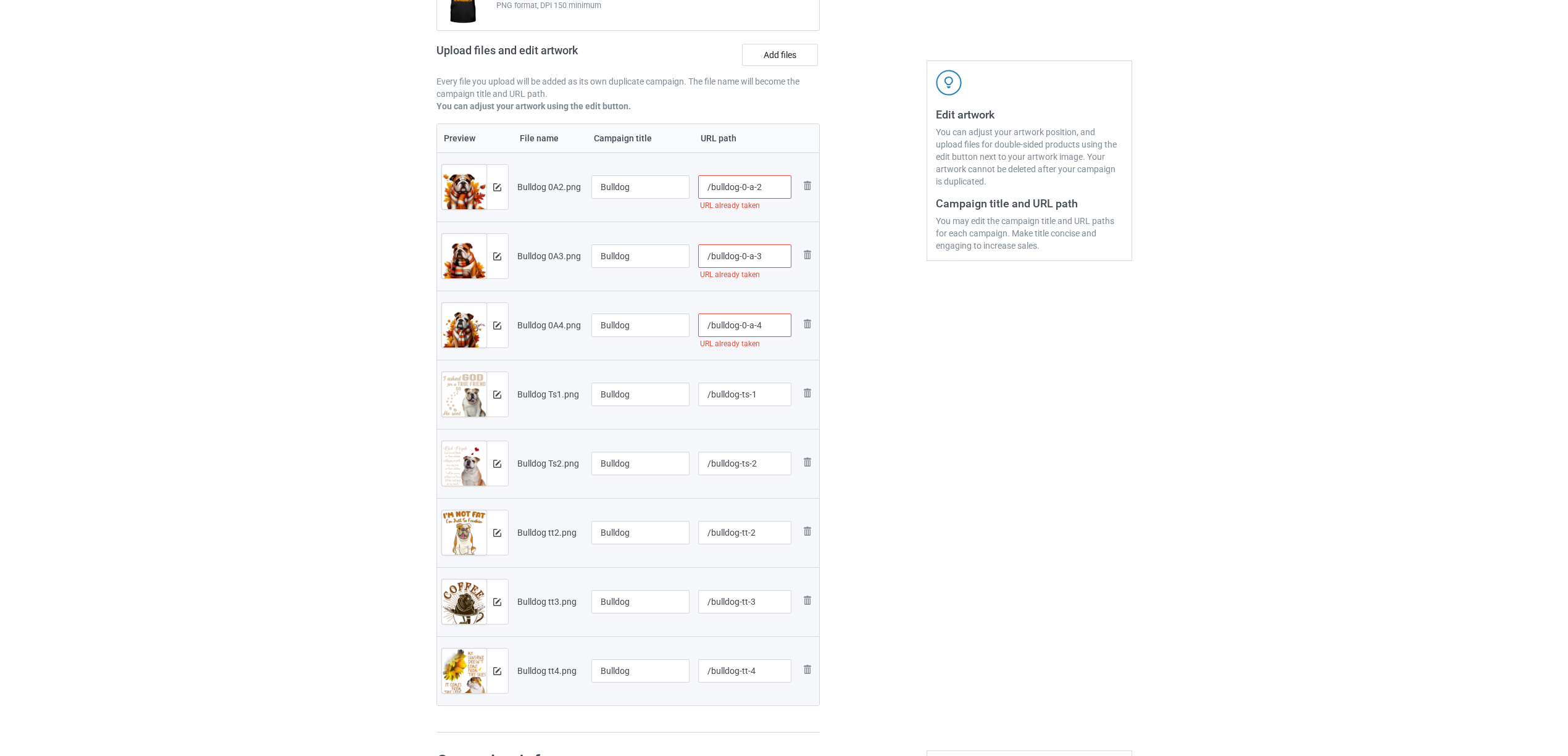
click at [774, 192] on input "/bulldog-0-a-2" at bounding box center [745, 187] width 93 height 24
type input "/bulldog-0-a-2a1"
click at [965, 363] on div "Edit artwork You can adjust your artwork position, and upload files for double-…" at bounding box center [1029, 332] width 223 height 820
click at [767, 265] on input "/bulldog-0-a-3" at bounding box center [745, 256] width 93 height 24
type input "/bulldog-0-a-3a"
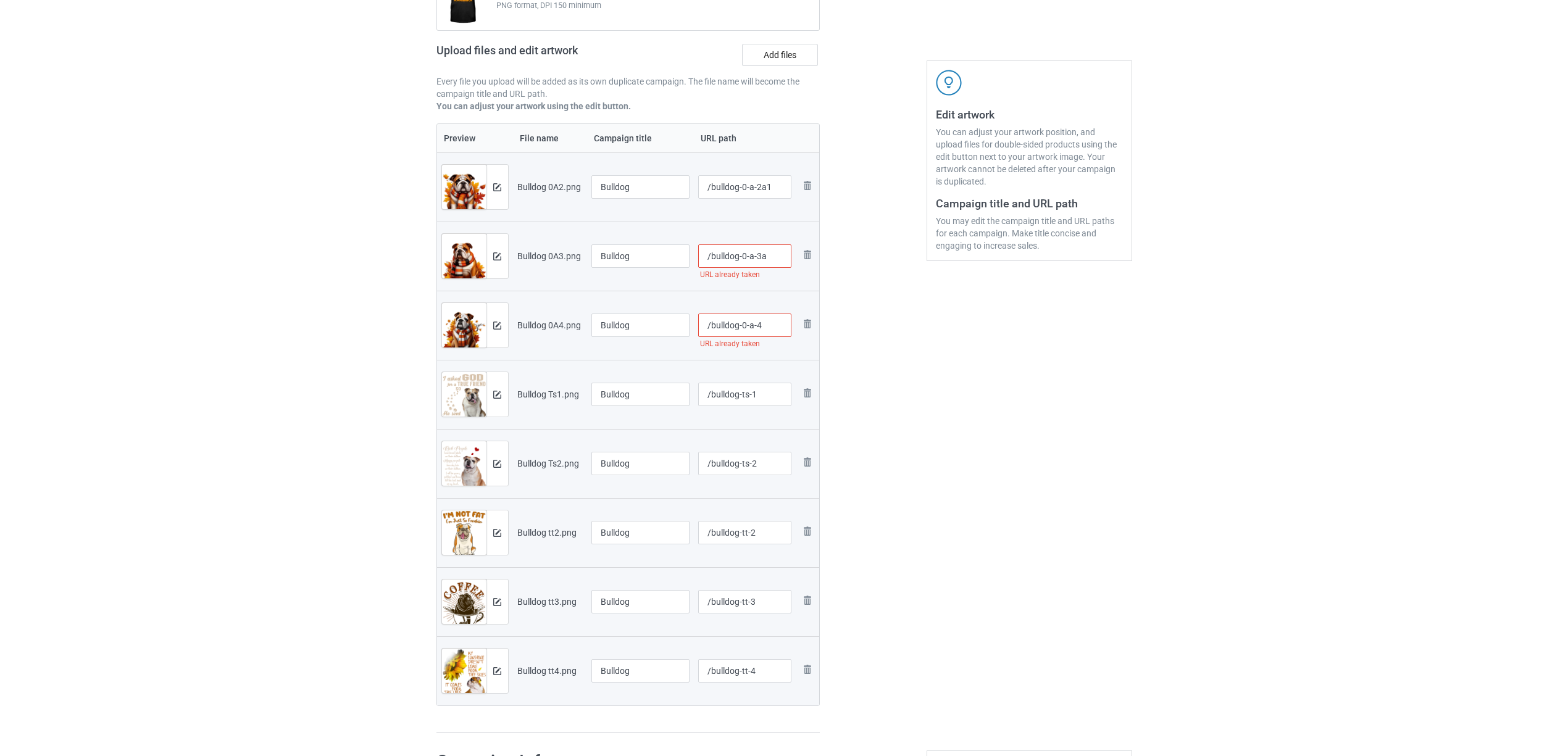
drag, startPoint x: 1041, startPoint y: 397, endPoint x: 838, endPoint y: 349, distance: 208.6
click at [1035, 397] on div "Edit artwork You can adjust your artwork position, and upload files for double-…" at bounding box center [1029, 332] width 223 height 820
click at [761, 328] on input "/bulldog-0-a-4" at bounding box center [745, 325] width 93 height 24
click at [781, 326] on input "/bulldog-0-a-4" at bounding box center [745, 325] width 93 height 24
type input "/bulldog-0-a-4a"
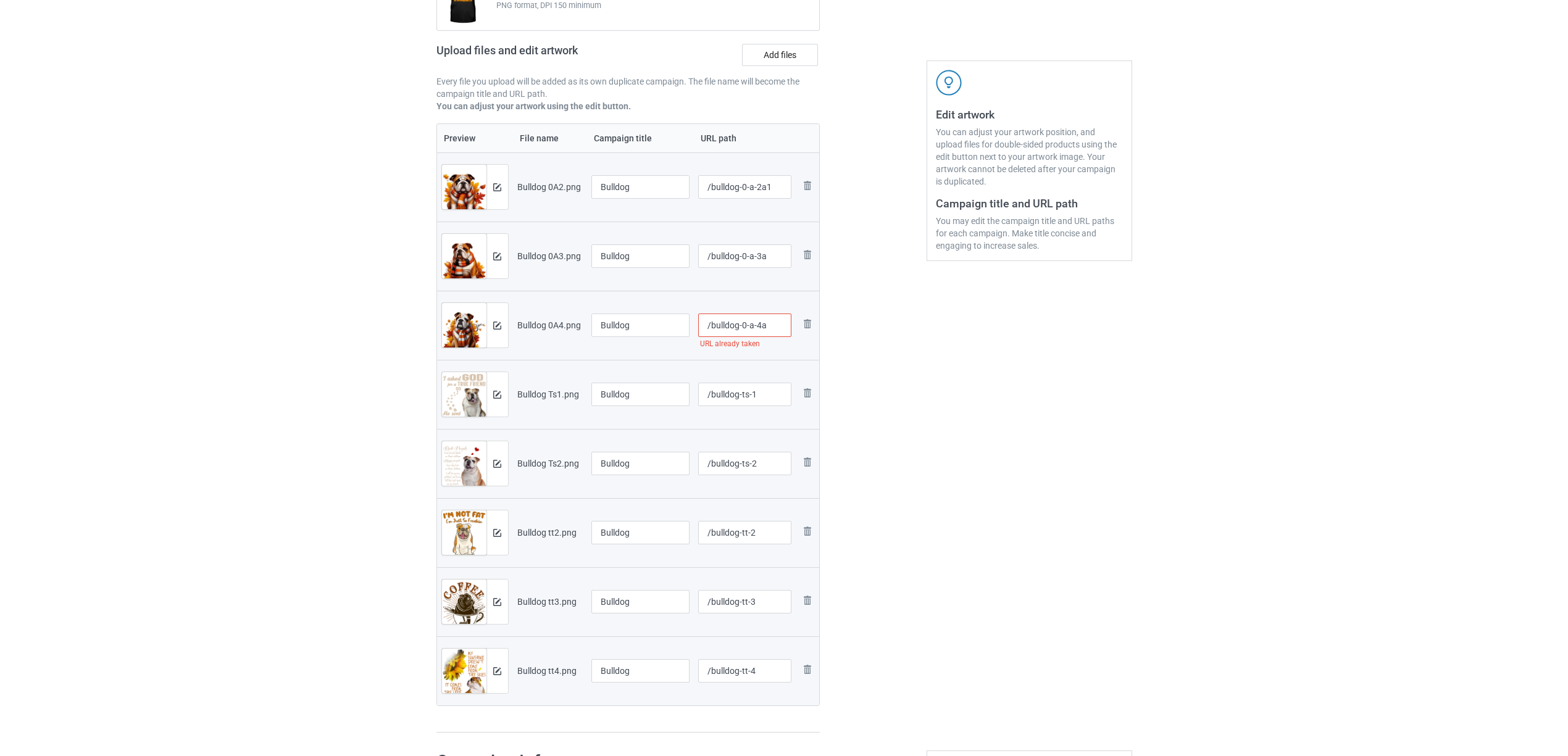
click at [1026, 426] on div "Edit artwork You can adjust your artwork position, and upload files for double-…" at bounding box center [1029, 332] width 223 height 820
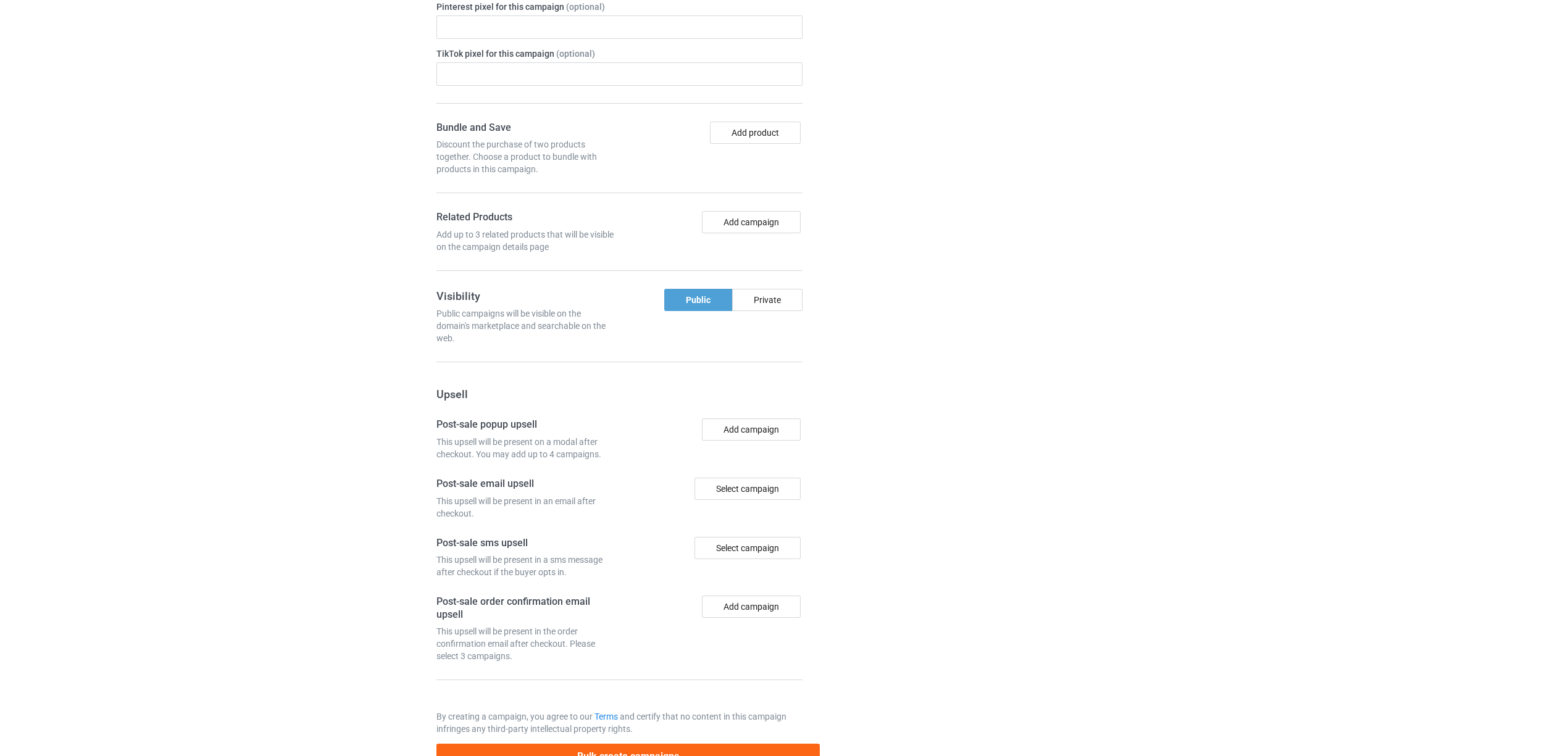
scroll to position [1306, 0]
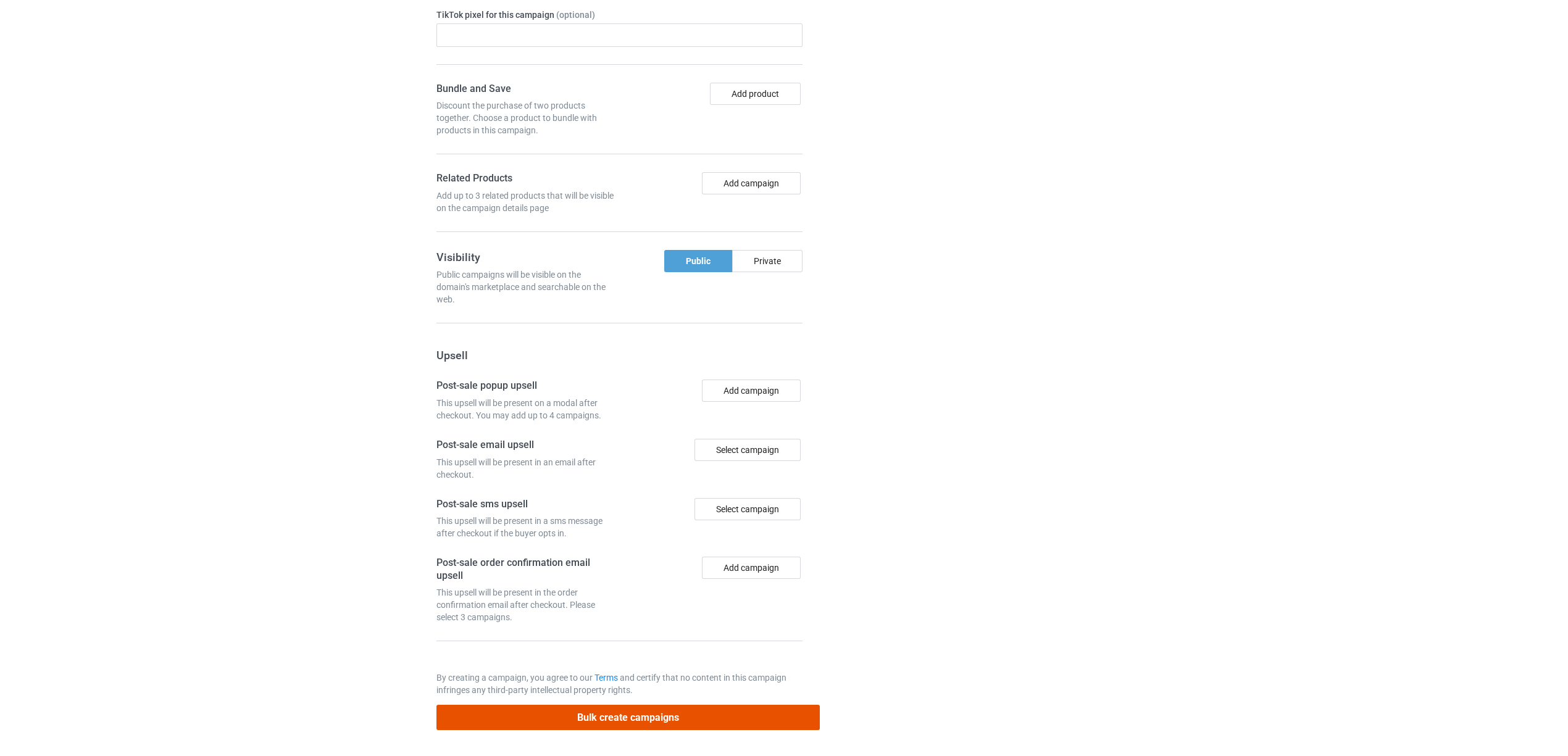
click at [694, 719] on button "Bulk create campaigns" at bounding box center [628, 717] width 384 height 25
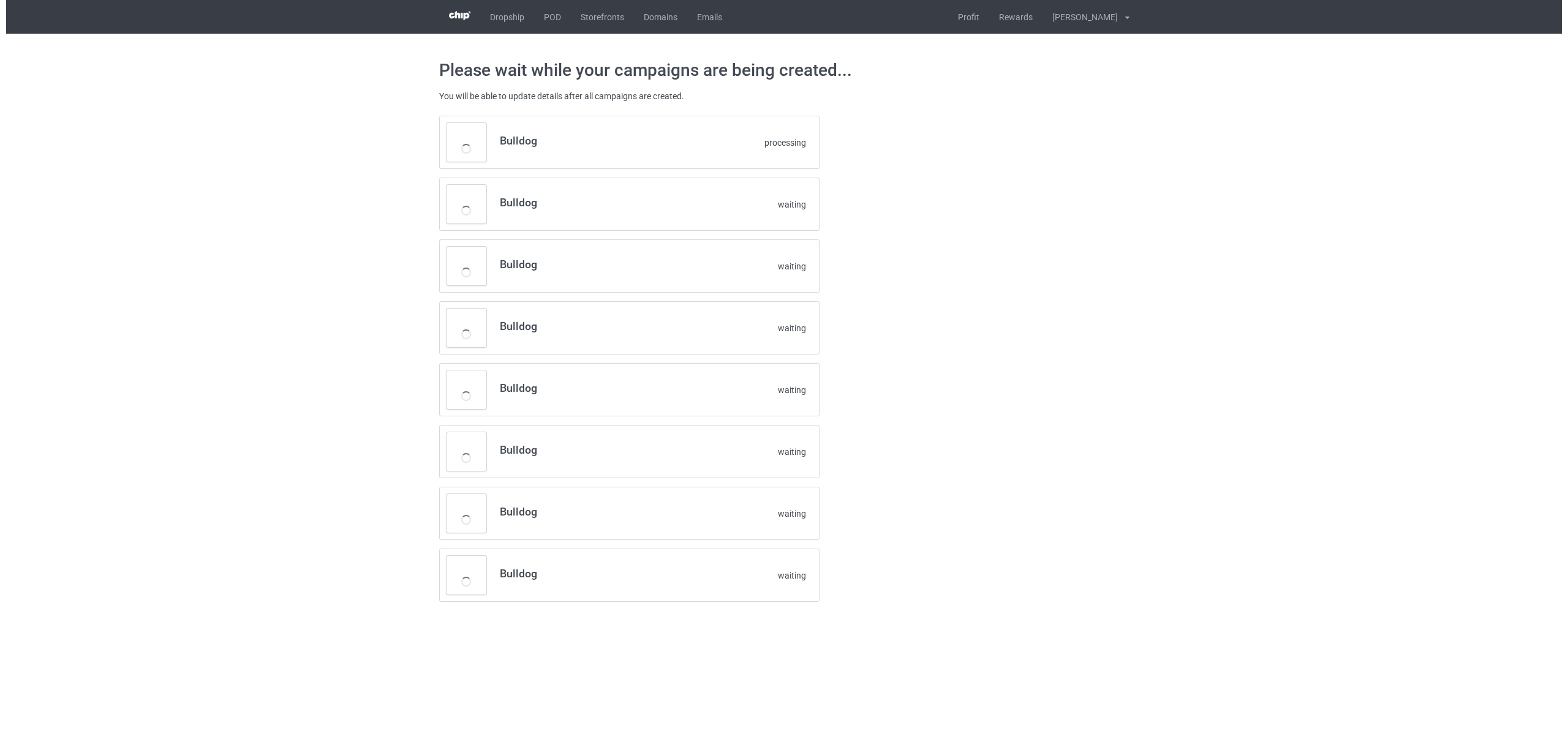
scroll to position [0, 0]
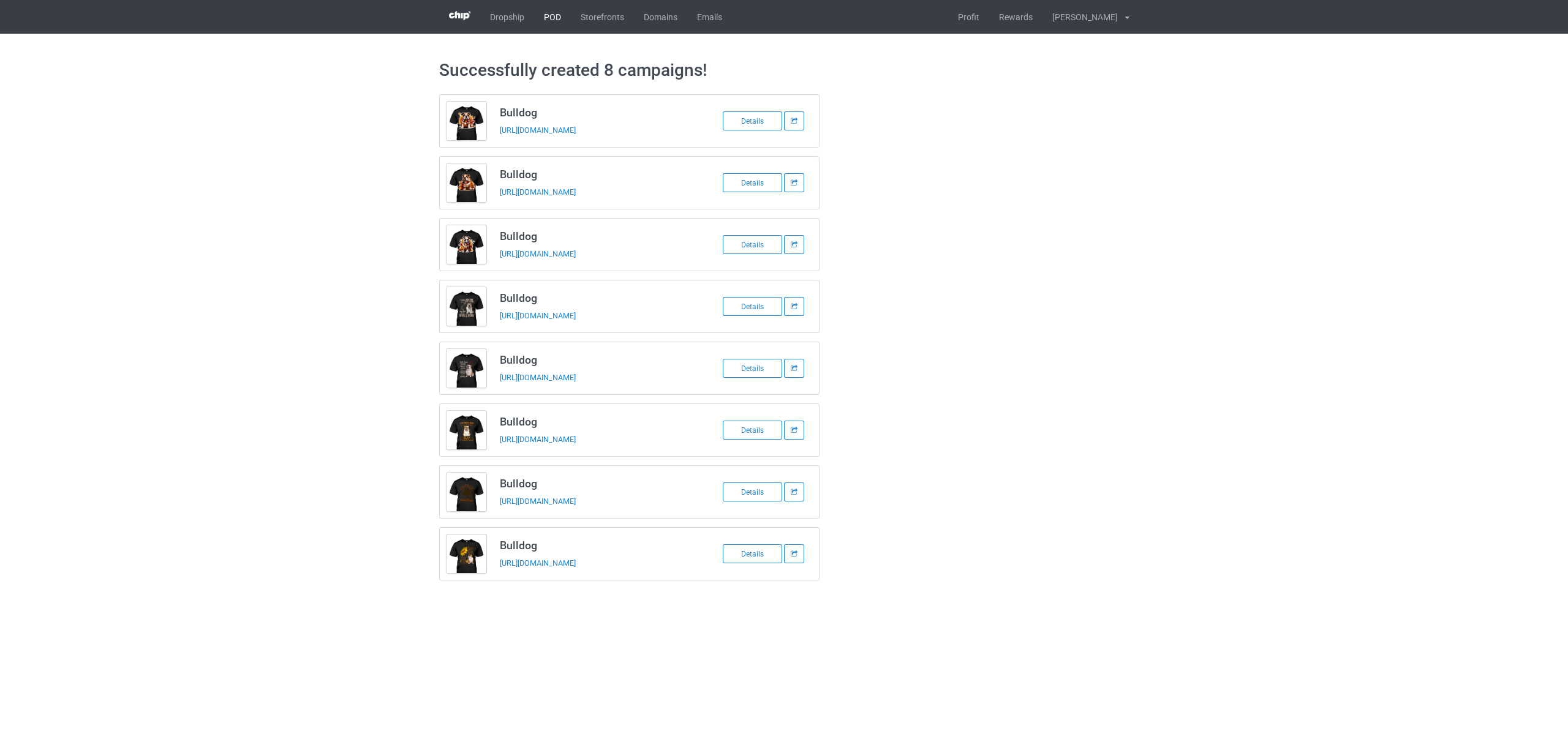
click at [550, 20] on link "POD" at bounding box center [552, 17] width 37 height 34
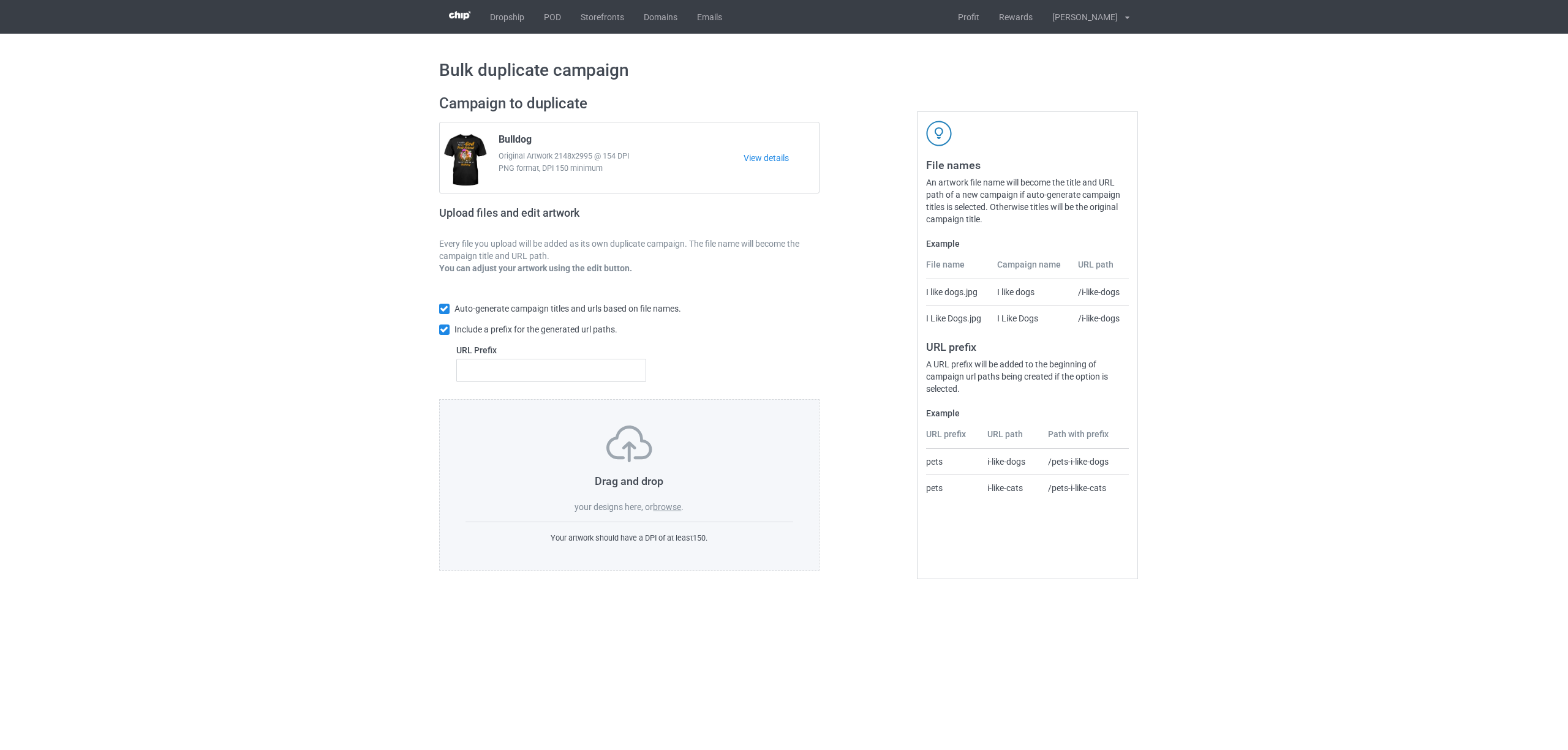
click at [674, 507] on label "browse" at bounding box center [667, 507] width 28 height 10
click at [0, 0] on input "browse" at bounding box center [0, 0] width 0 height 0
click at [670, 505] on label "browse" at bounding box center [667, 507] width 28 height 10
click at [0, 0] on input "browse" at bounding box center [0, 0] width 0 height 0
click at [672, 505] on label "browse" at bounding box center [667, 507] width 28 height 10
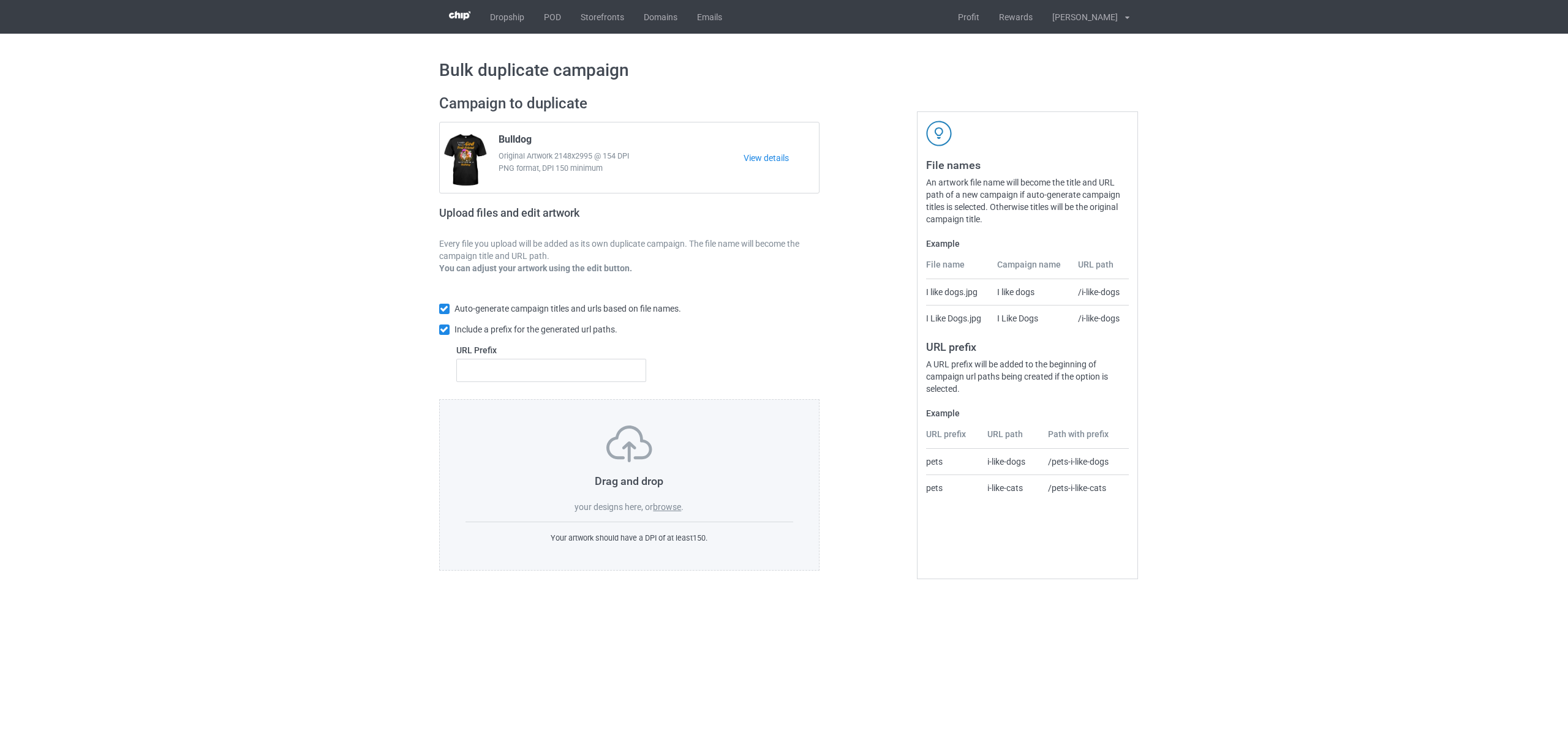
click at [0, 0] on input "browse" at bounding box center [0, 0] width 0 height 0
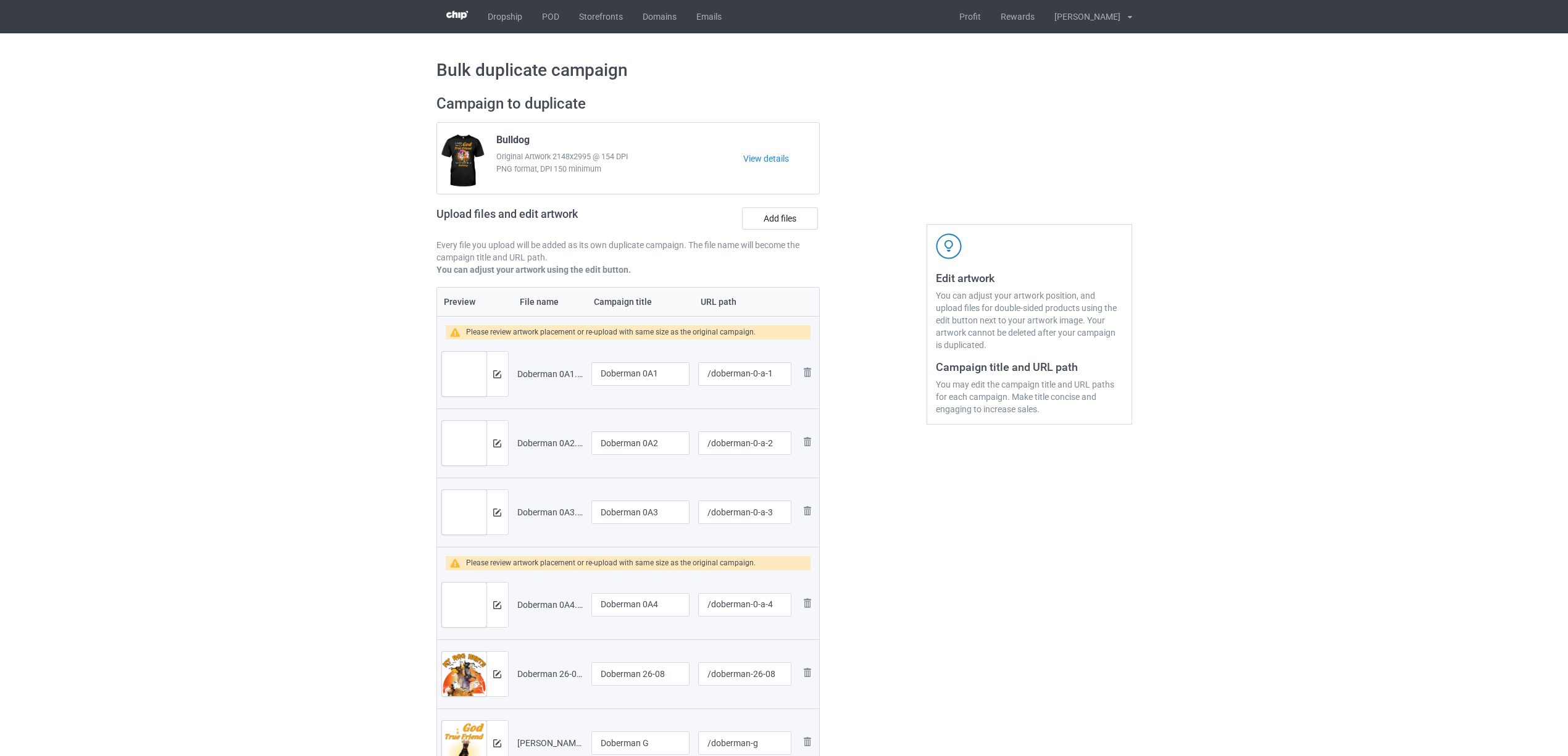
scroll to position [247, 0]
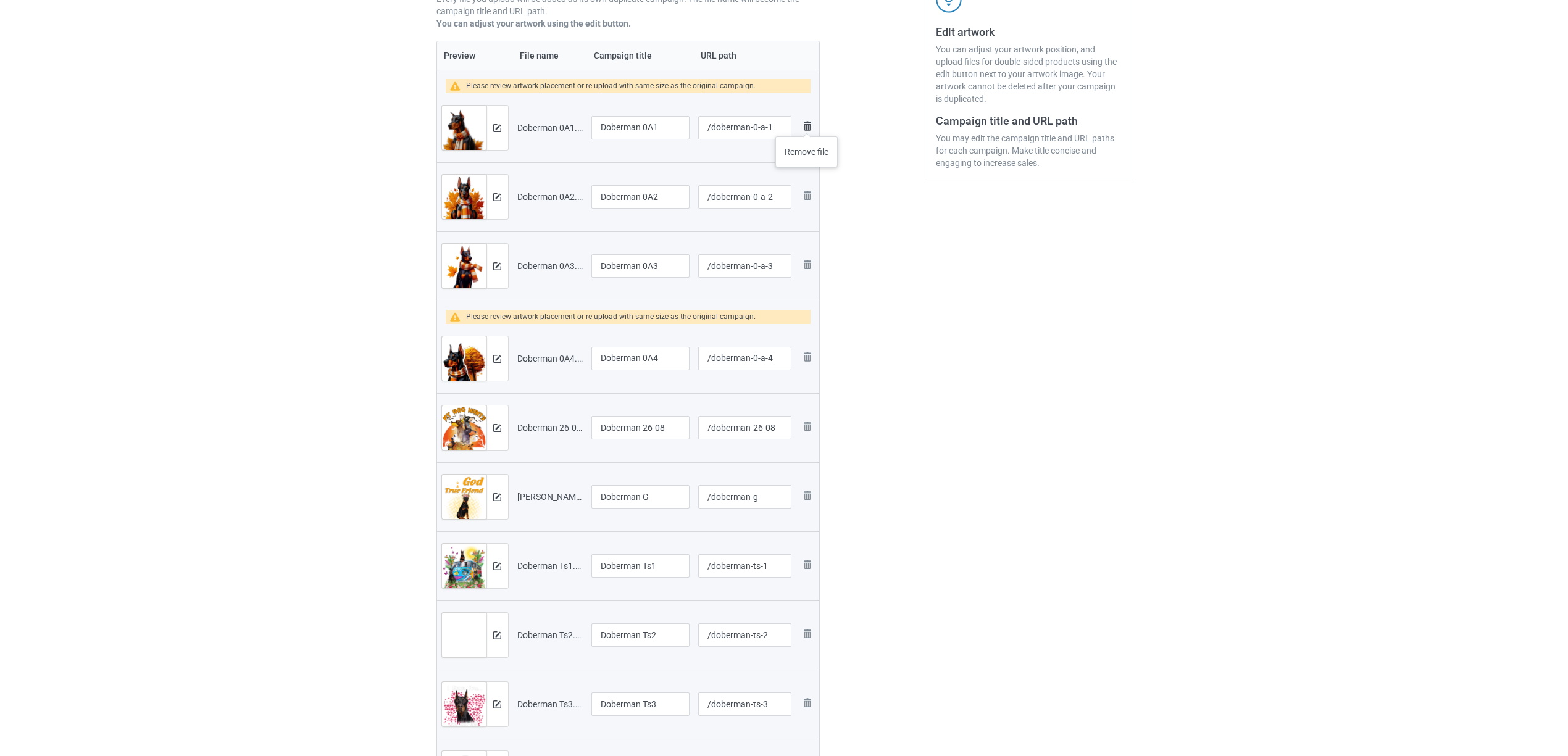
click at [807, 124] on img at bounding box center [807, 126] width 15 height 15
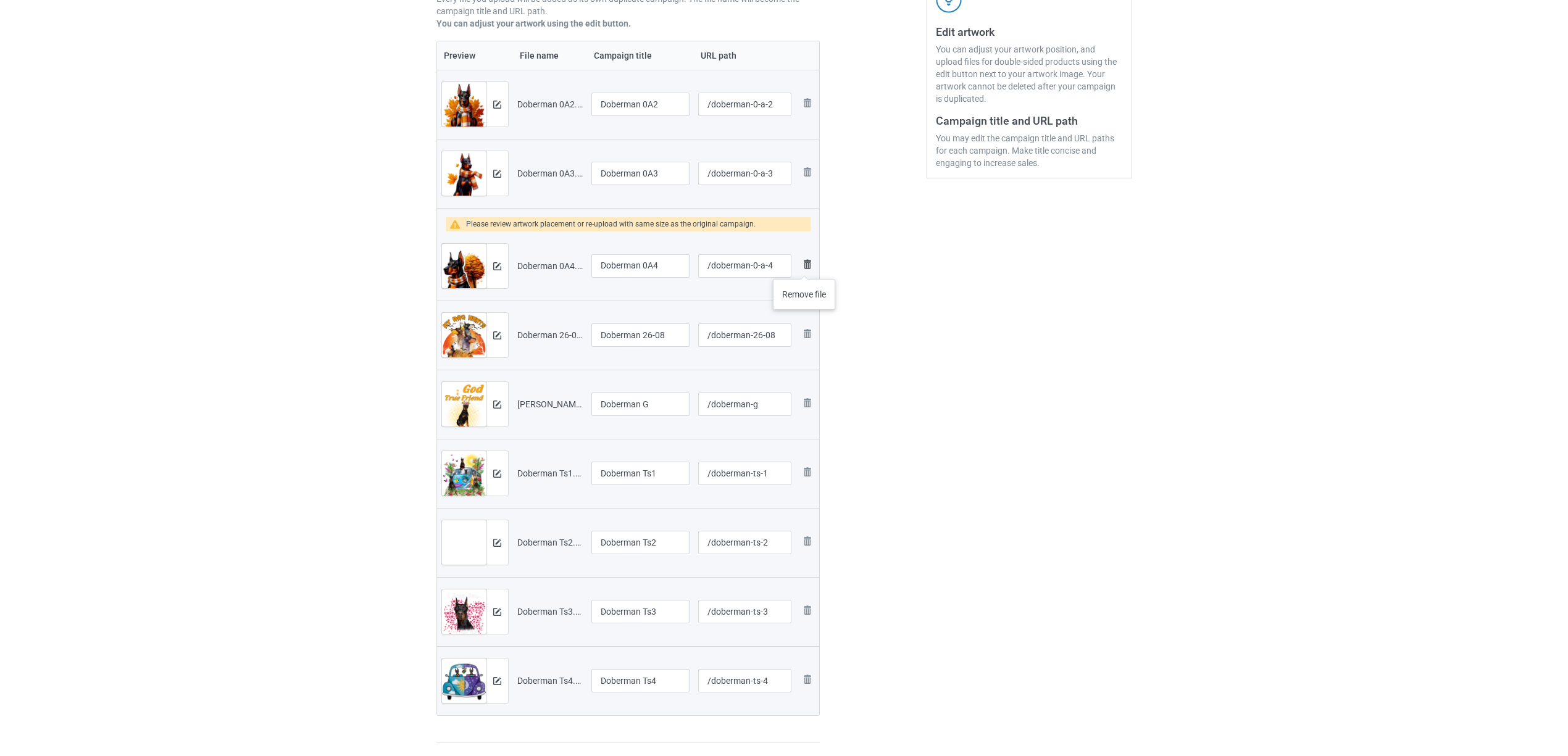
click at [805, 267] on img at bounding box center [807, 264] width 15 height 15
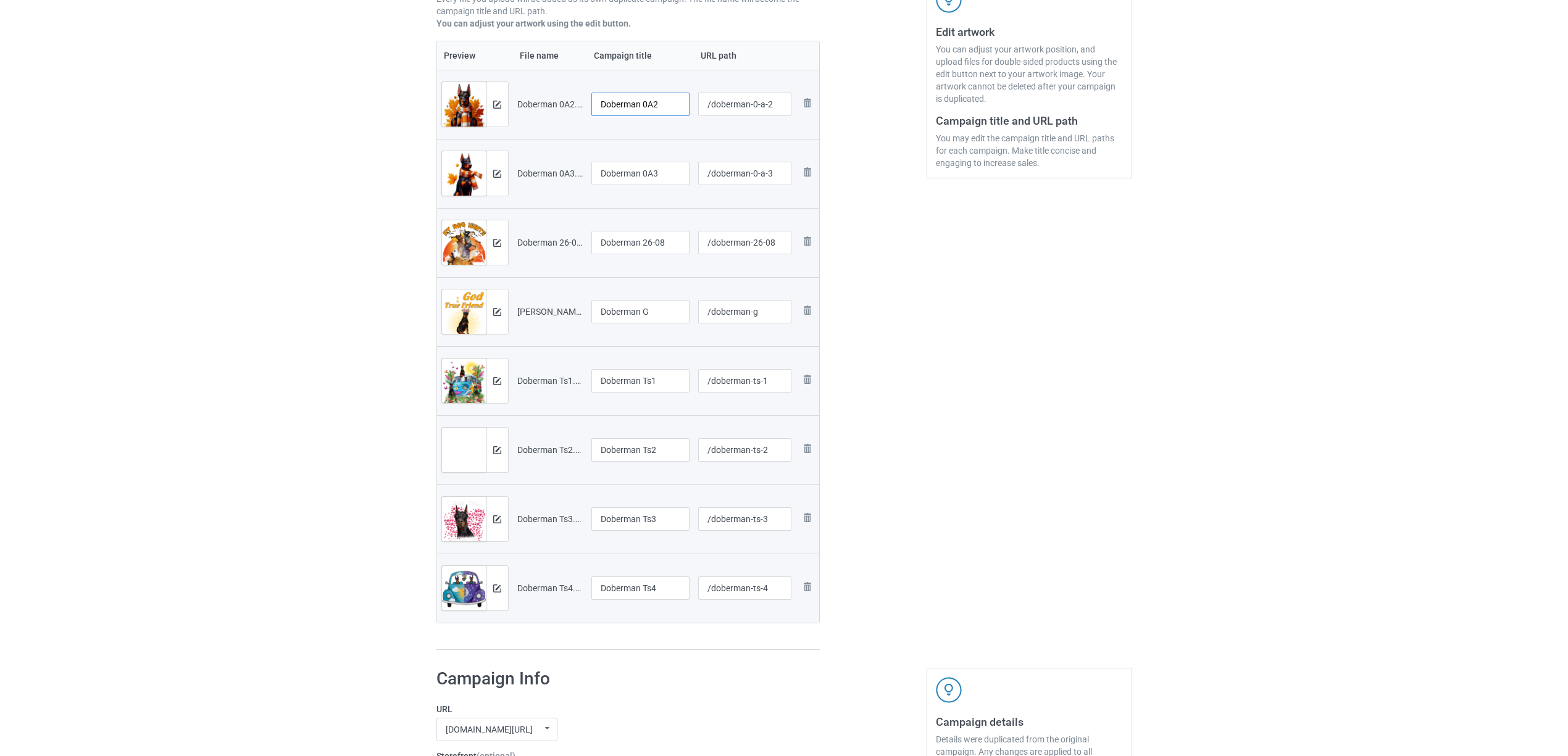
drag, startPoint x: 642, startPoint y: 102, endPoint x: 698, endPoint y: 106, distance: 56.1
click at [698, 106] on tr "Preview and edit artwork Doberman 0A2.png Doberman 0A2 /doberman-0-a-2 Remove f…" at bounding box center [628, 104] width 382 height 69
click at [621, 94] on input "Doberman" at bounding box center [641, 104] width 99 height 24
type input "Doberman"
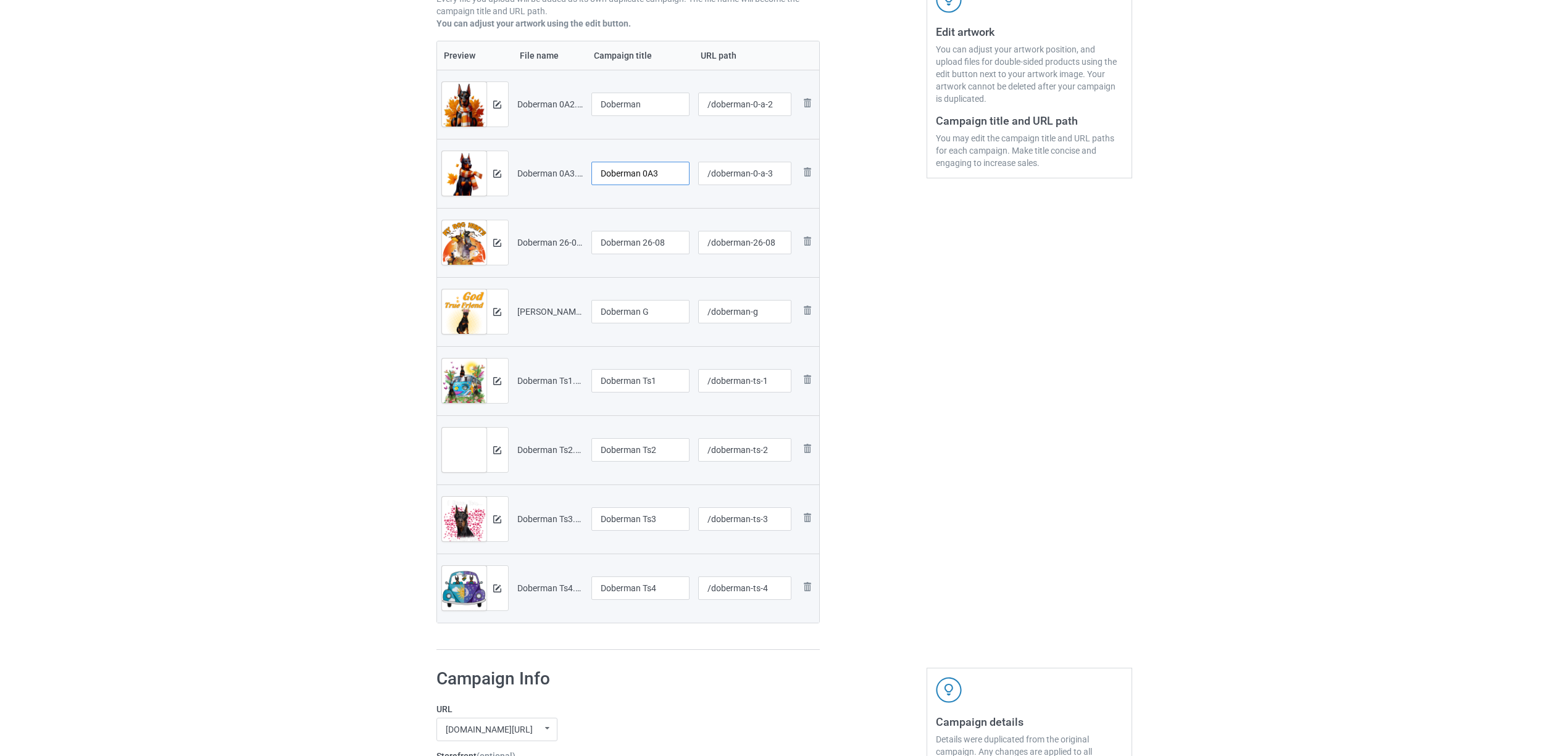
click at [637, 166] on input "Doberman 0A3" at bounding box center [641, 173] width 99 height 24
paste input "text"
type input "Doberman"
click at [637, 244] on input "Doberman 26-08" at bounding box center [641, 242] width 99 height 24
paste input "text"
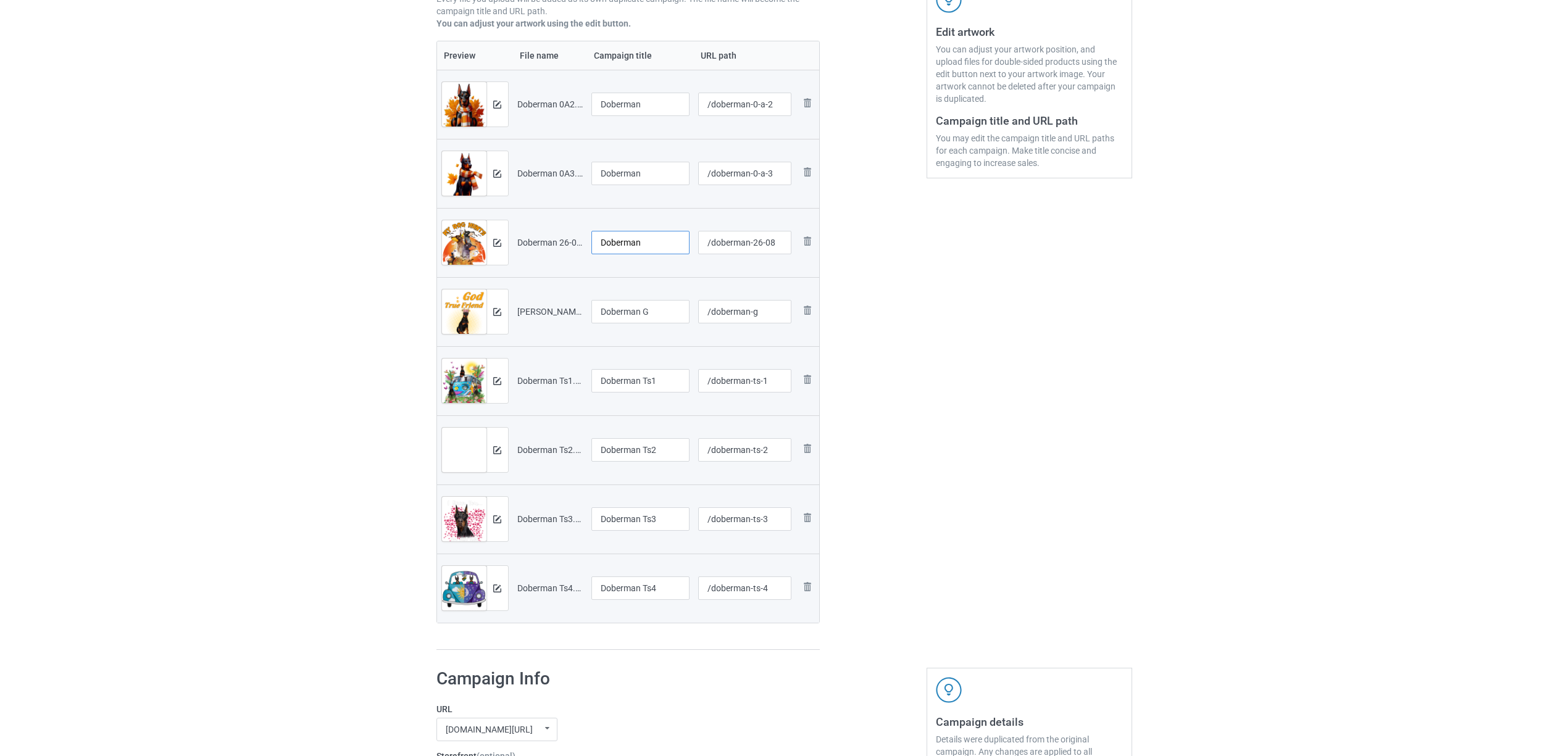
type input "Doberman"
click at [610, 321] on input "Doberman G" at bounding box center [641, 311] width 99 height 24
paste input "text"
type input "Doberman"
click at [618, 382] on input "Doberman Ts1" at bounding box center [641, 380] width 99 height 24
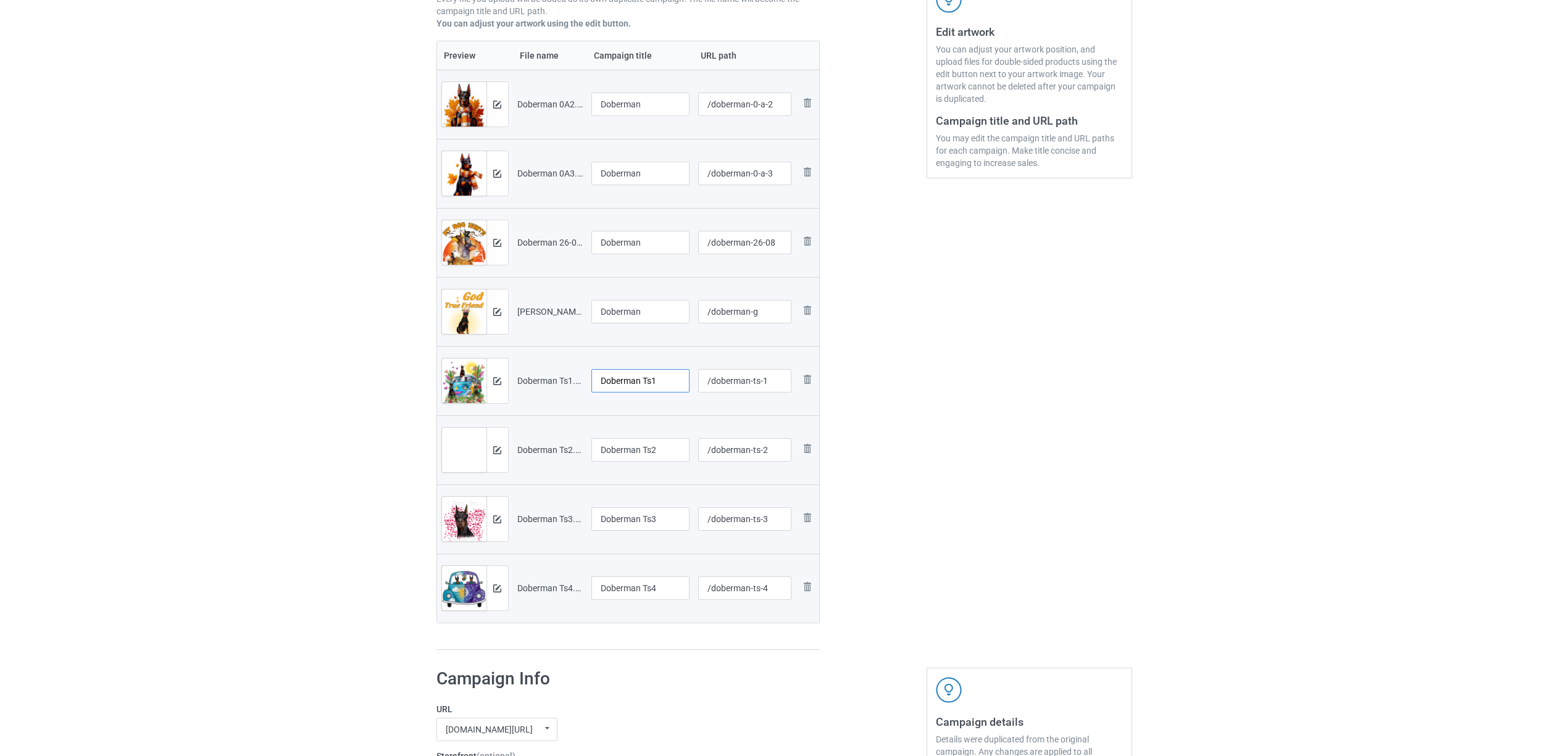
paste input "text"
type input "Doberman"
click at [633, 445] on input "Doberman Ts2" at bounding box center [641, 450] width 99 height 24
paste input "text"
type input "Doberman"
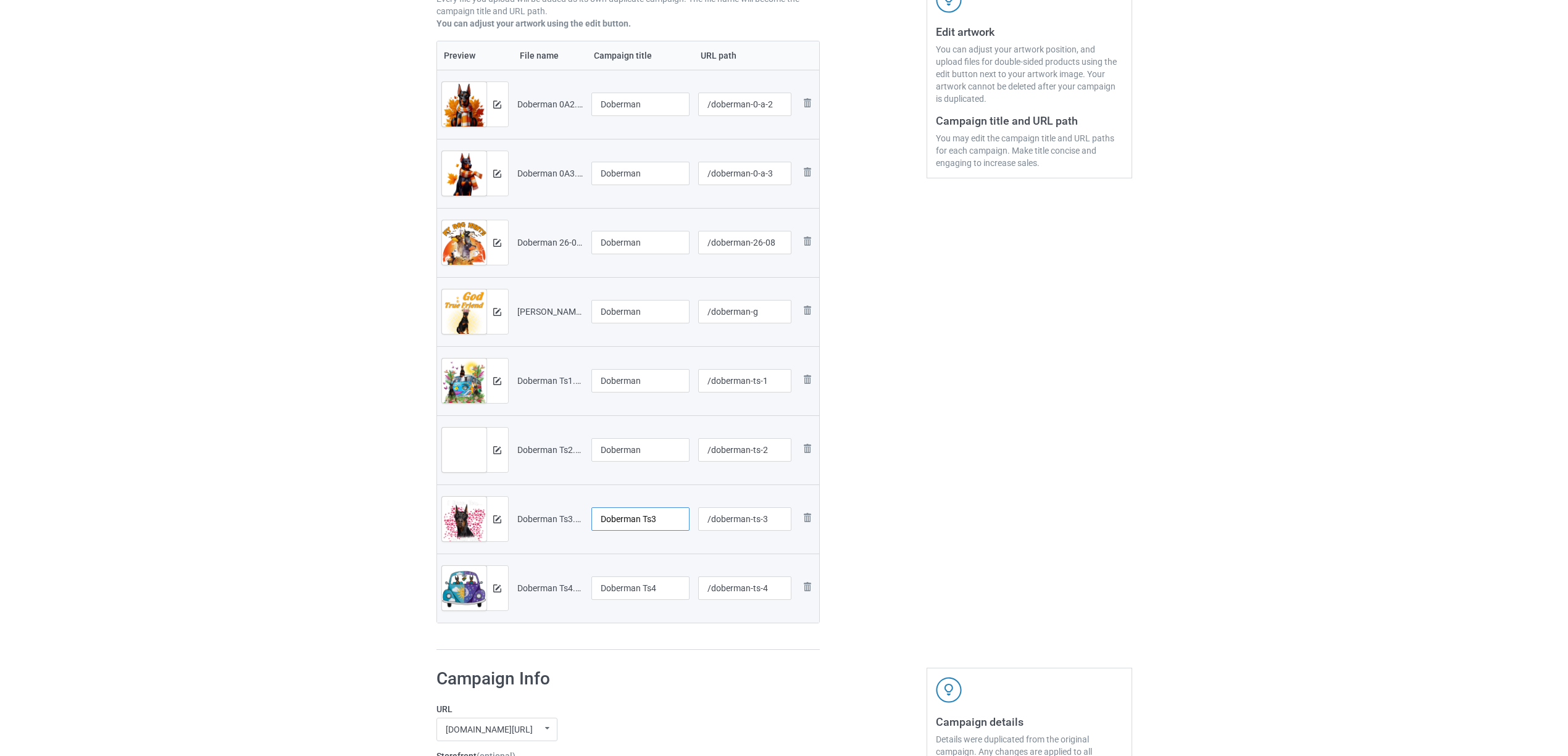
click at [642, 518] on input "Doberman Ts3" at bounding box center [641, 519] width 99 height 24
paste input "text"
type input "Doberman"
click at [623, 592] on input "Doberman Ts4" at bounding box center [641, 588] width 99 height 24
paste input "text"
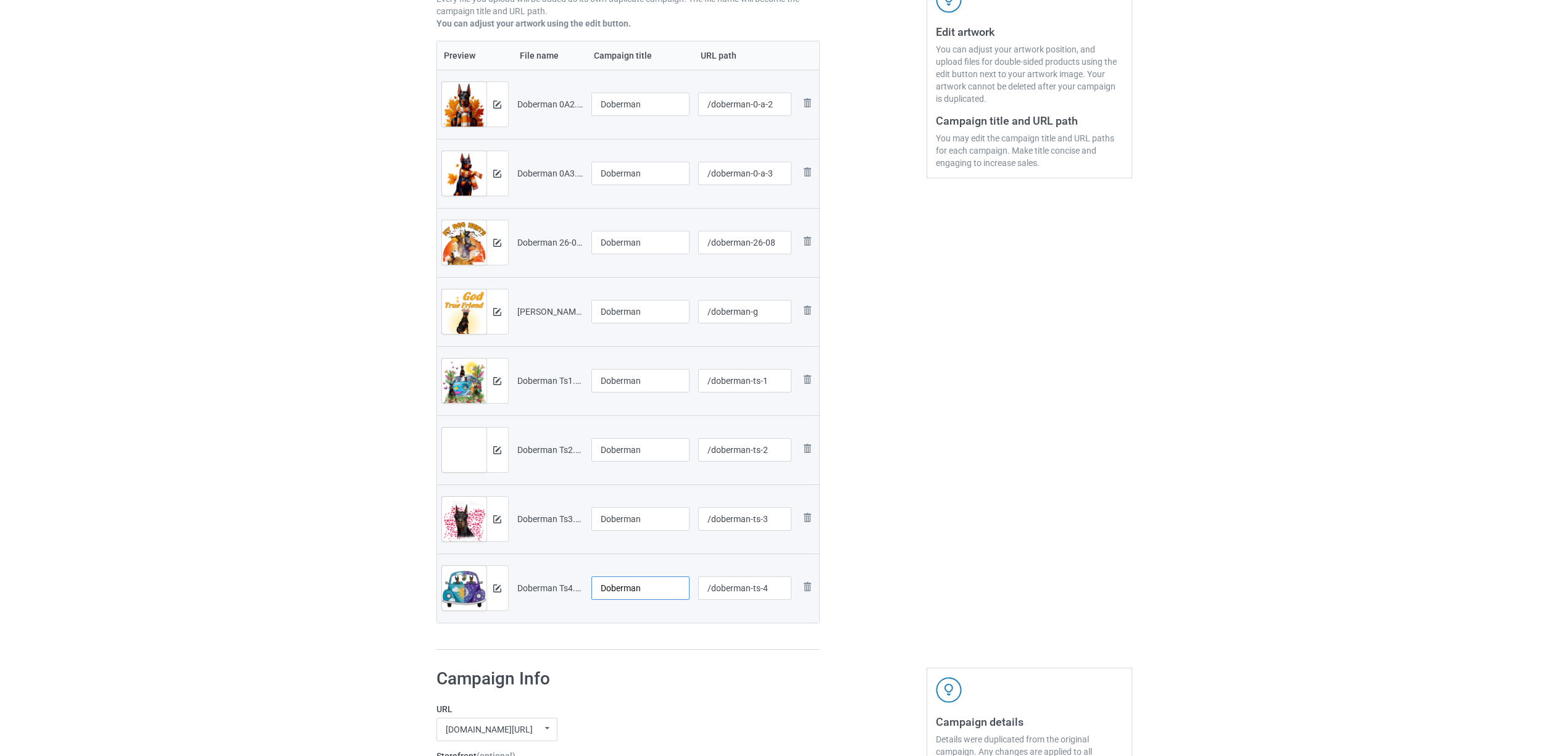
type input "Doberman"
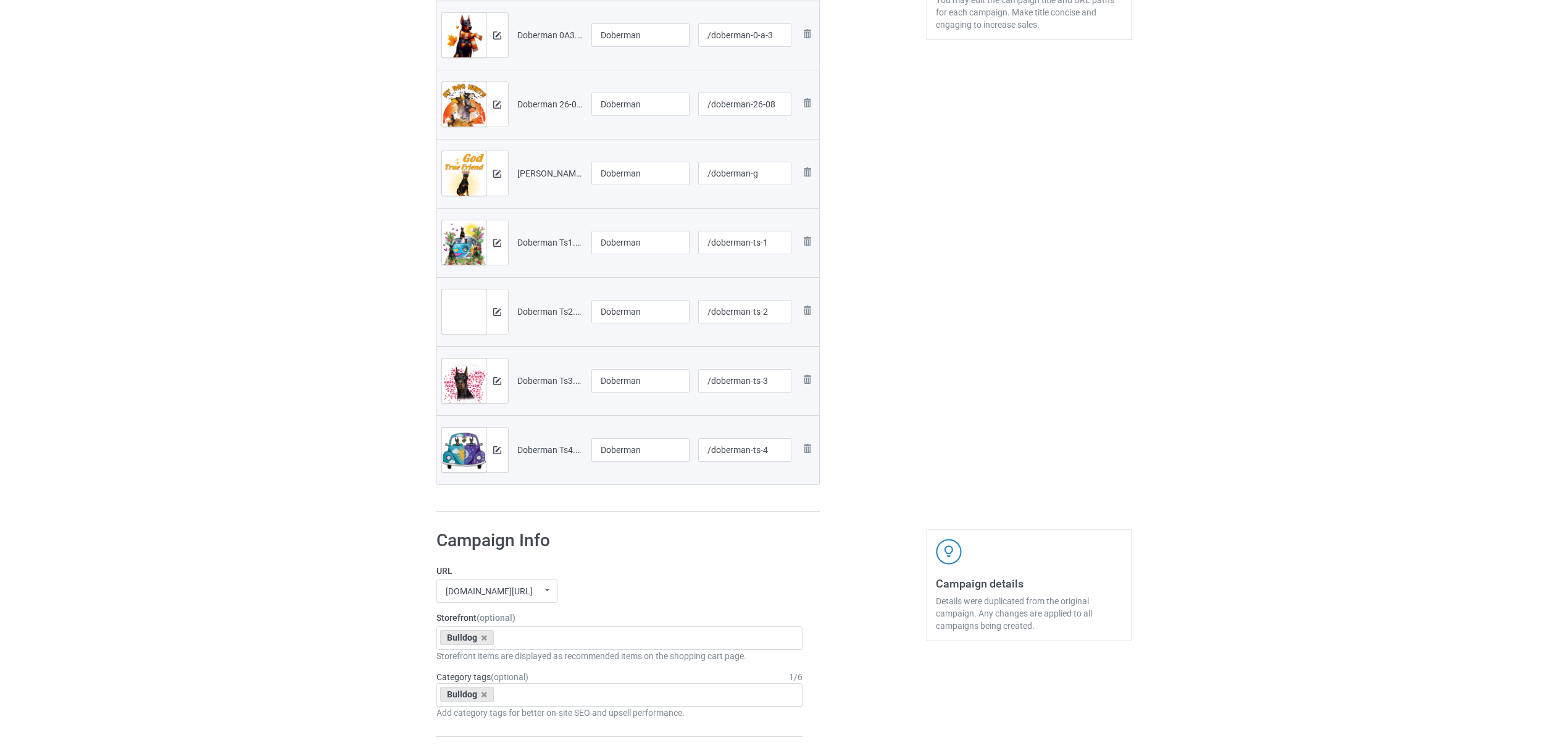
scroll to position [494, 0]
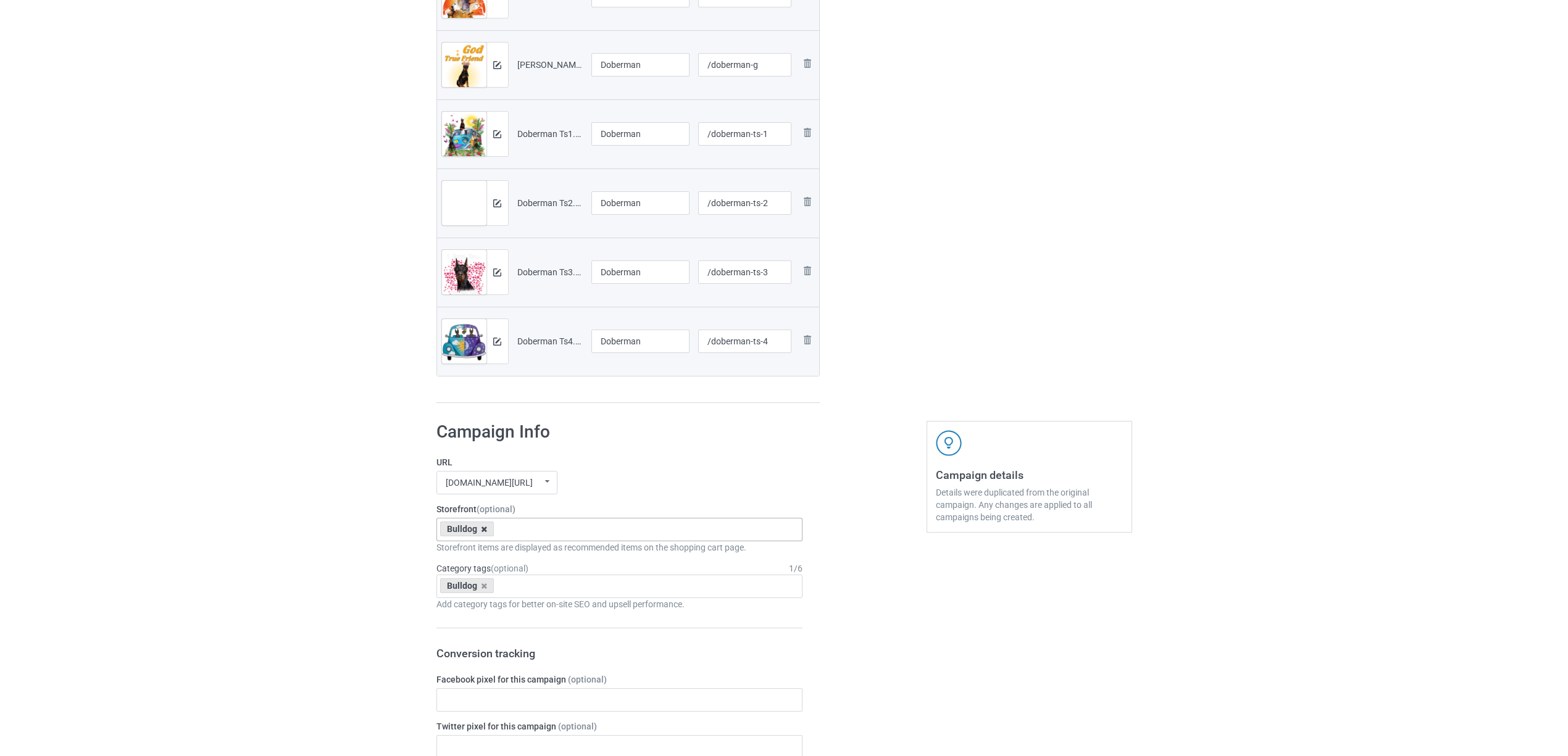
click at [480, 529] on icon at bounding box center [483, 529] width 6 height 8
paste input "Doberman"
type input "Doberman"
click at [477, 556] on div "Doberman" at bounding box center [620, 552] width 365 height 23
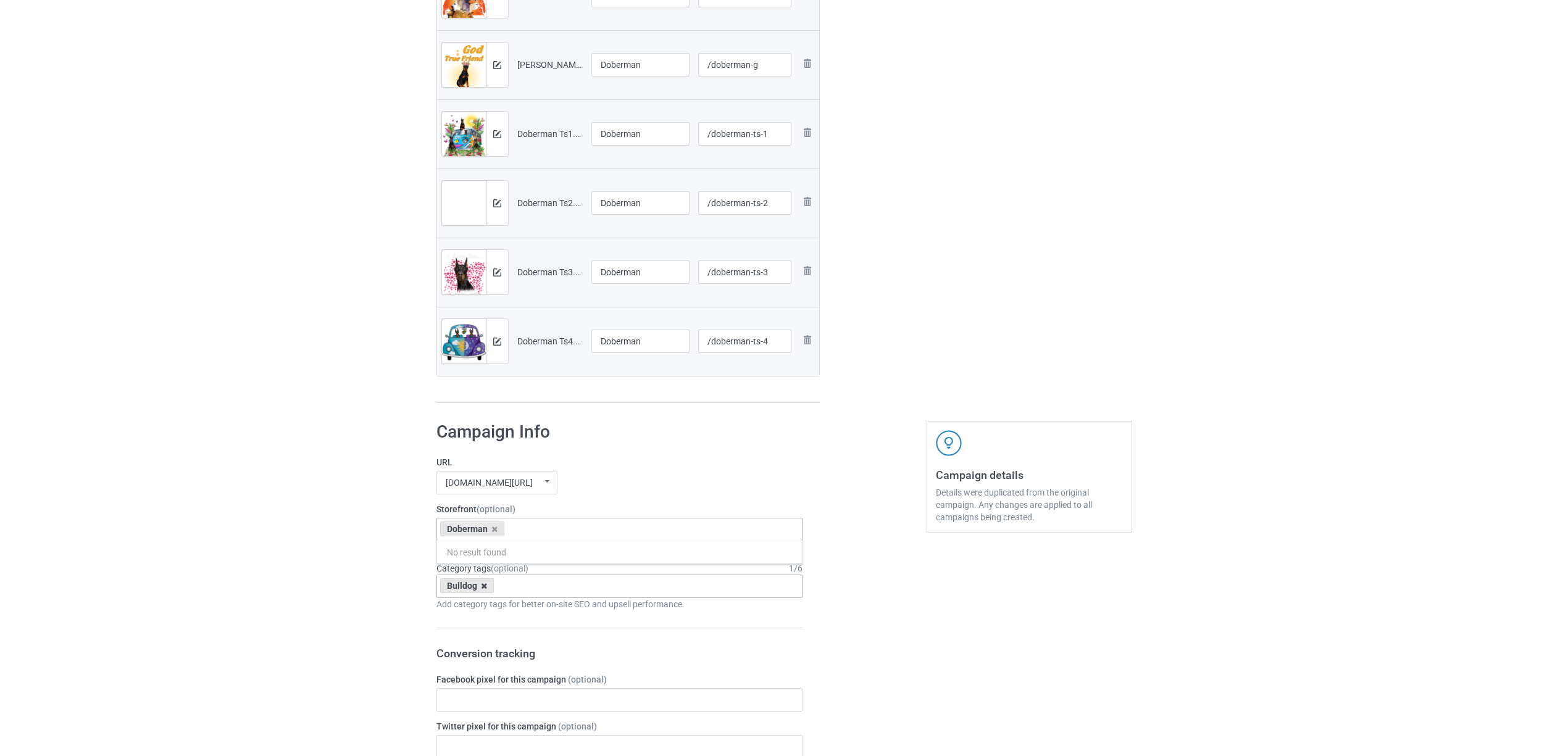
click at [487, 585] on icon at bounding box center [483, 586] width 6 height 8
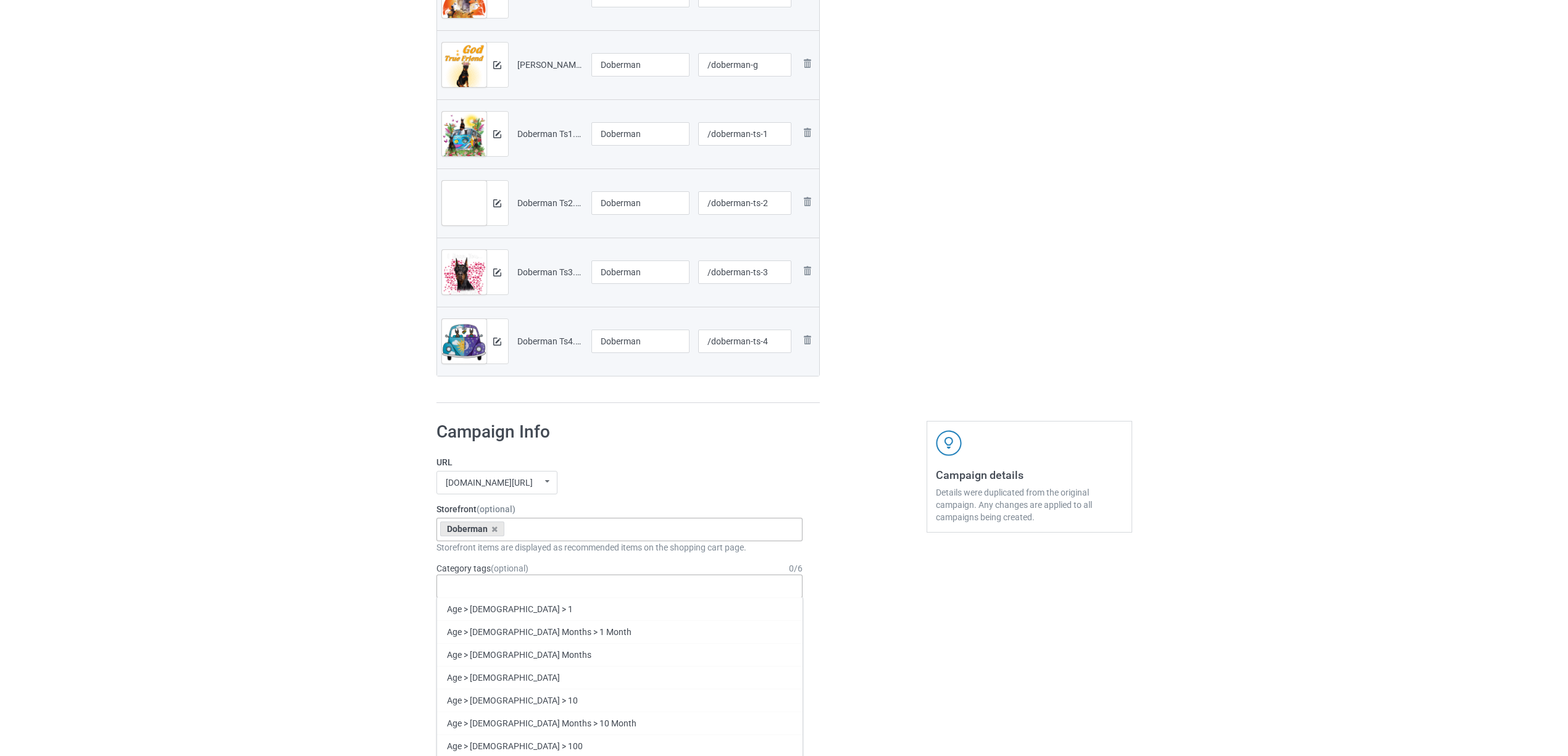
paste input "Doberman"
type input "Doberman"
click at [473, 628] on div "Doberman" at bounding box center [620, 632] width 365 height 23
click at [256, 554] on div "Bulk duplicate campaign Campaign to duplicate Bulldog Original Artwork 2148x299…" at bounding box center [784, 551] width 1568 height 2022
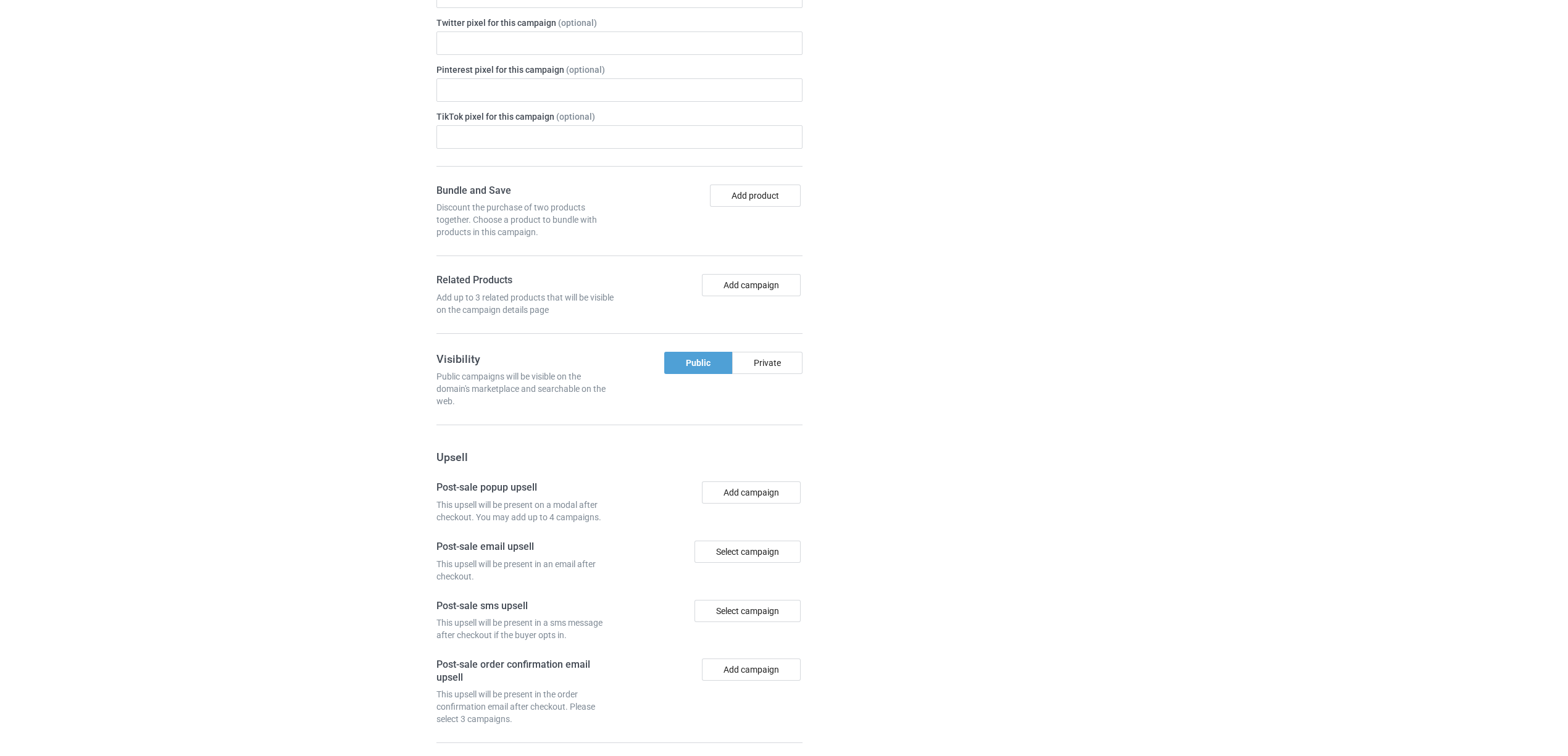
scroll to position [1306, 0]
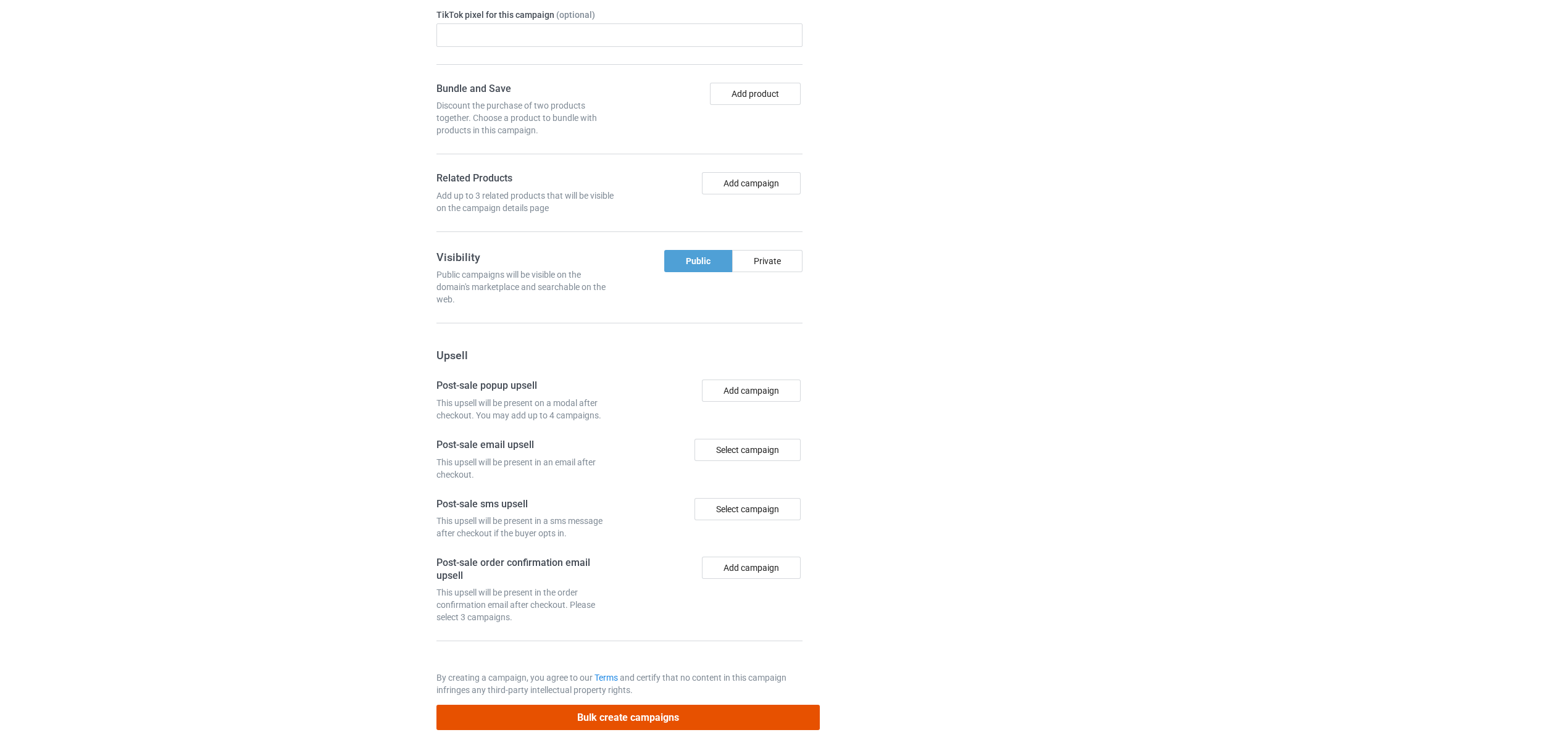
click at [629, 717] on button "Bulk create campaigns" at bounding box center [628, 717] width 384 height 25
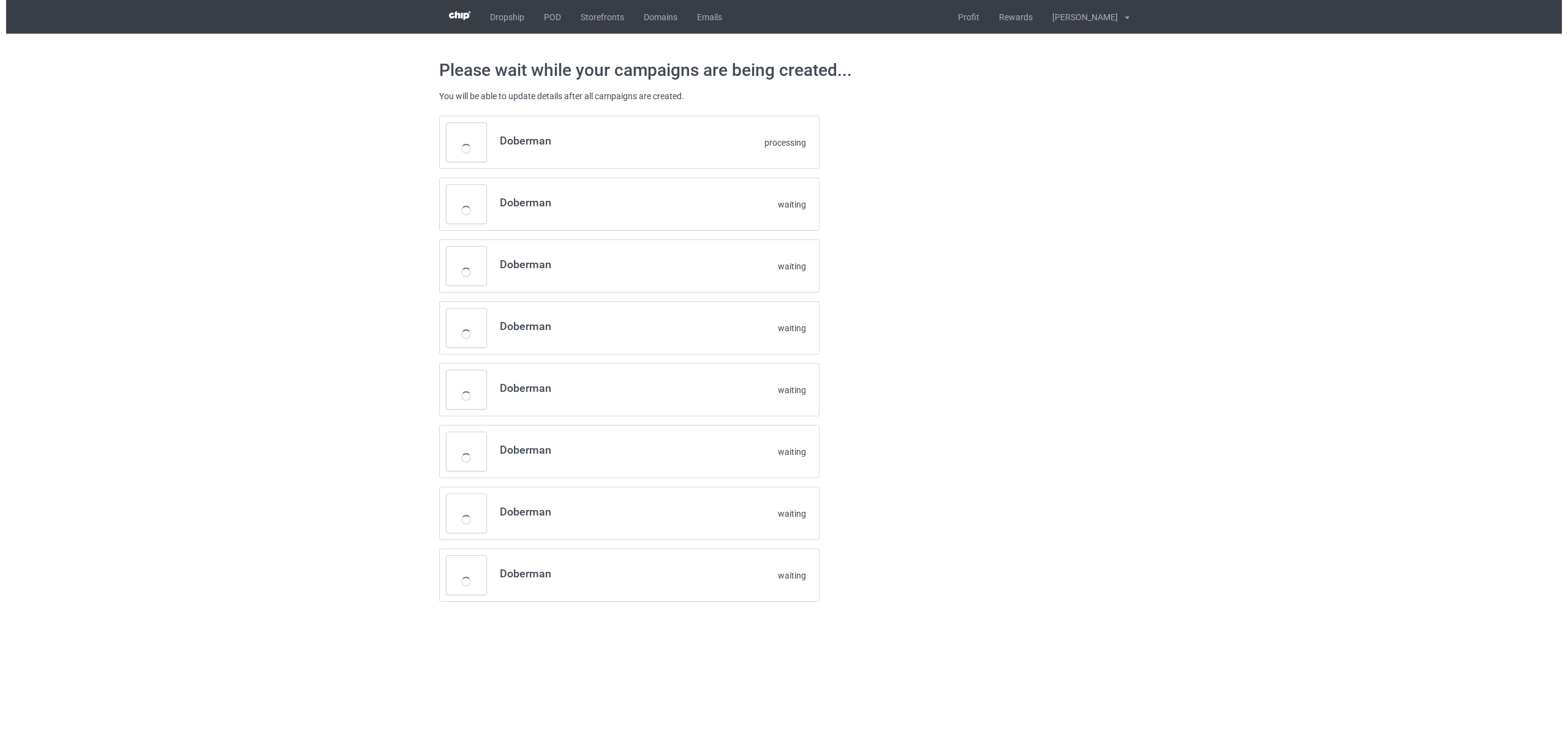
scroll to position [0, 0]
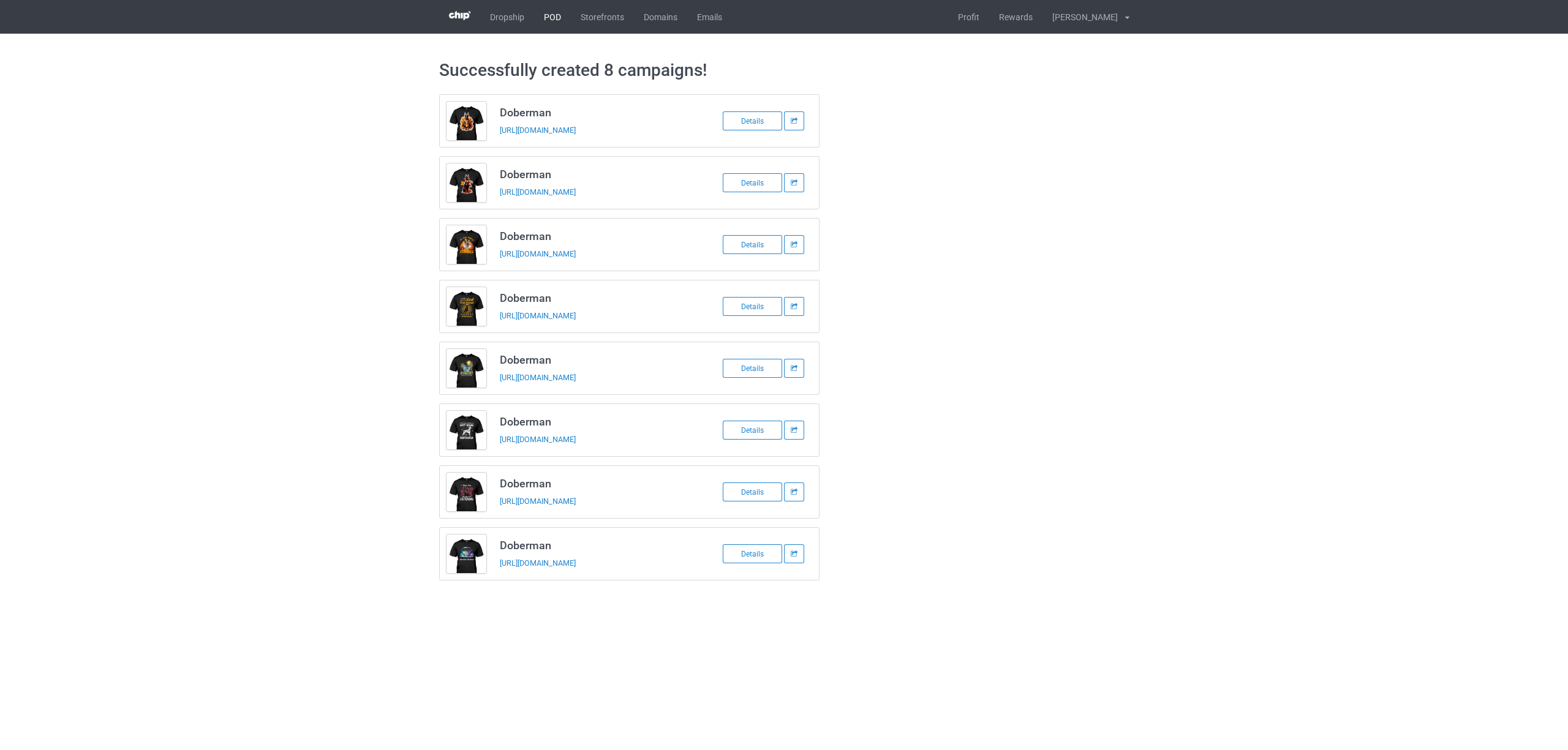
click at [553, 16] on link "POD" at bounding box center [552, 17] width 37 height 34
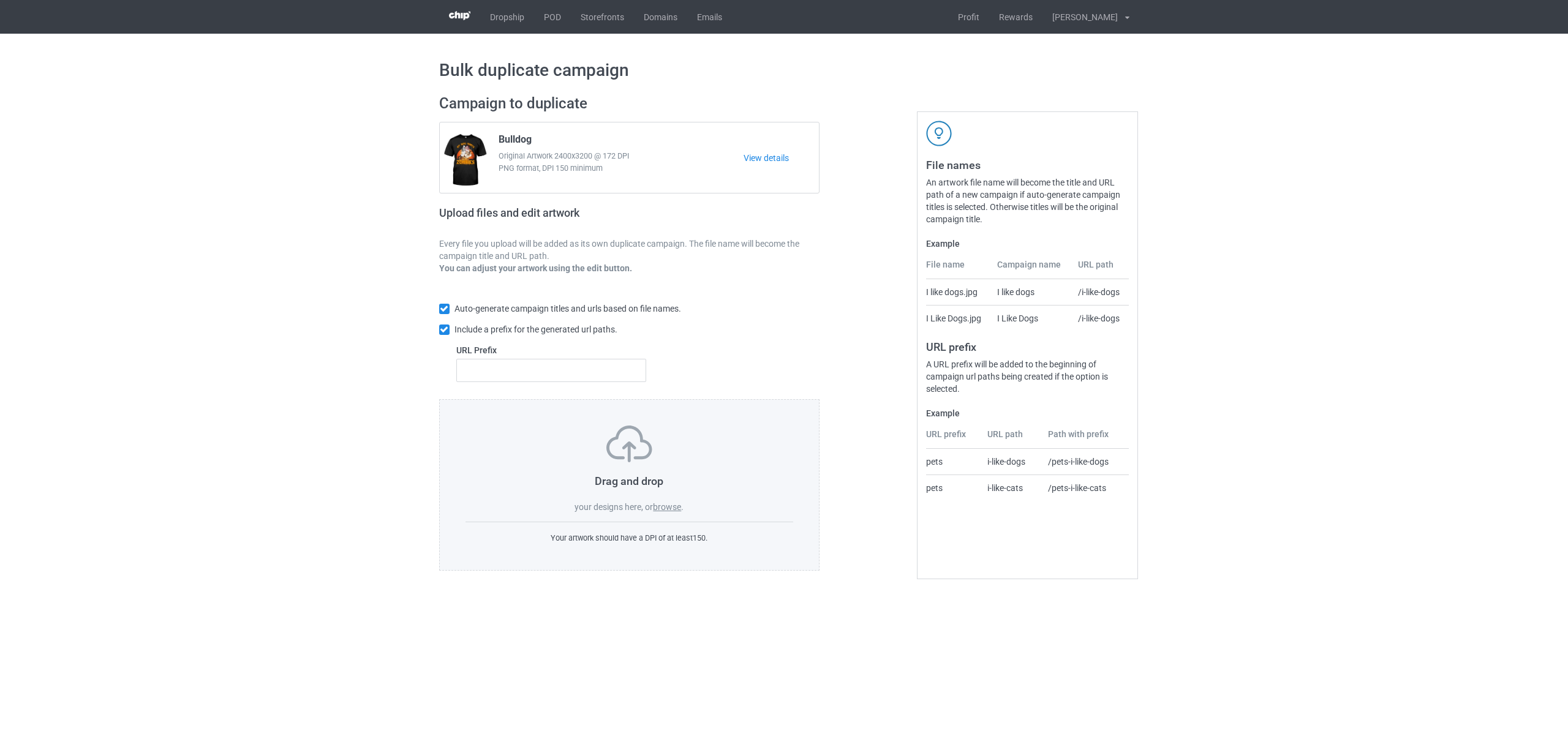
click at [670, 508] on label "browse" at bounding box center [667, 507] width 28 height 10
click at [0, 0] on input "browse" at bounding box center [0, 0] width 0 height 0
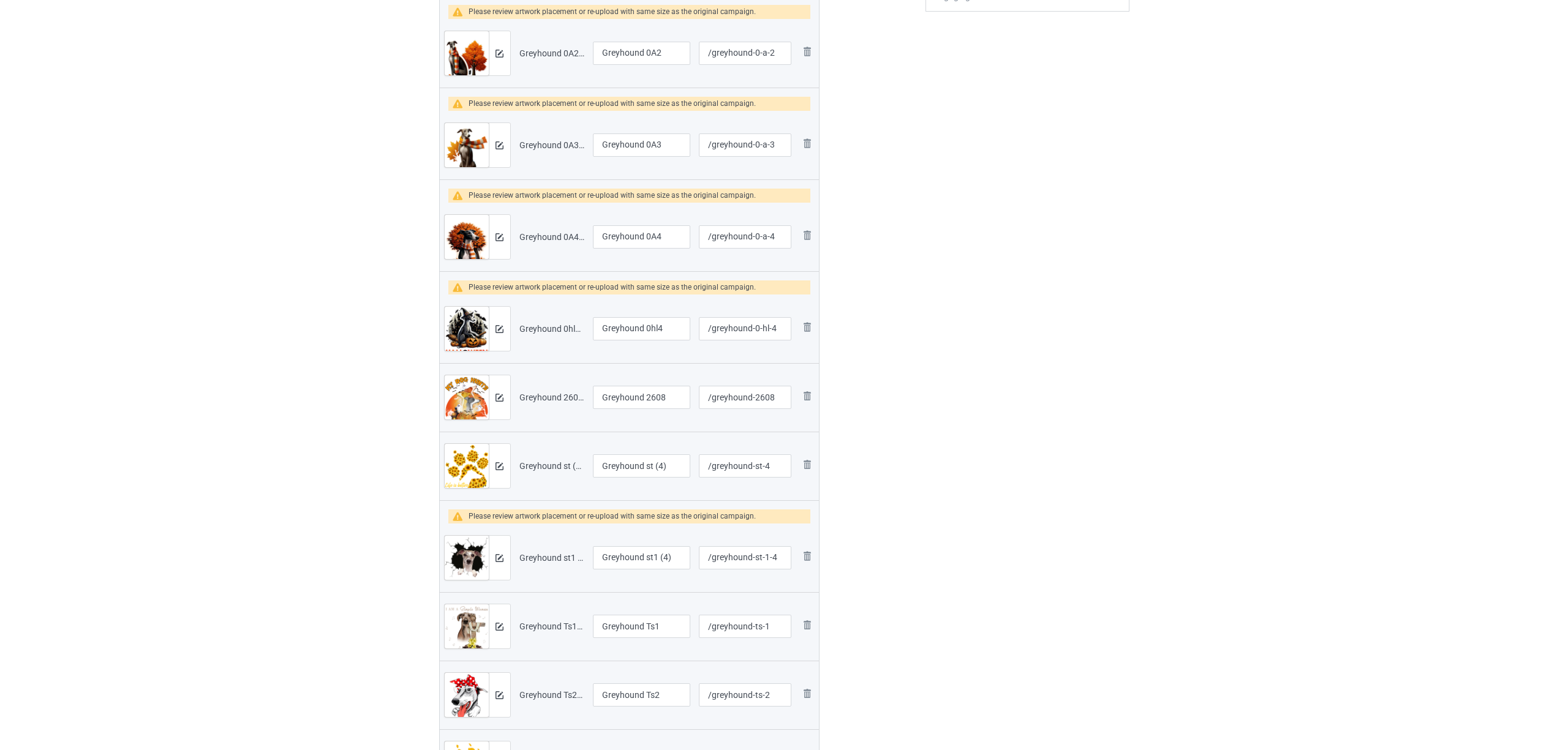
scroll to position [245, 0]
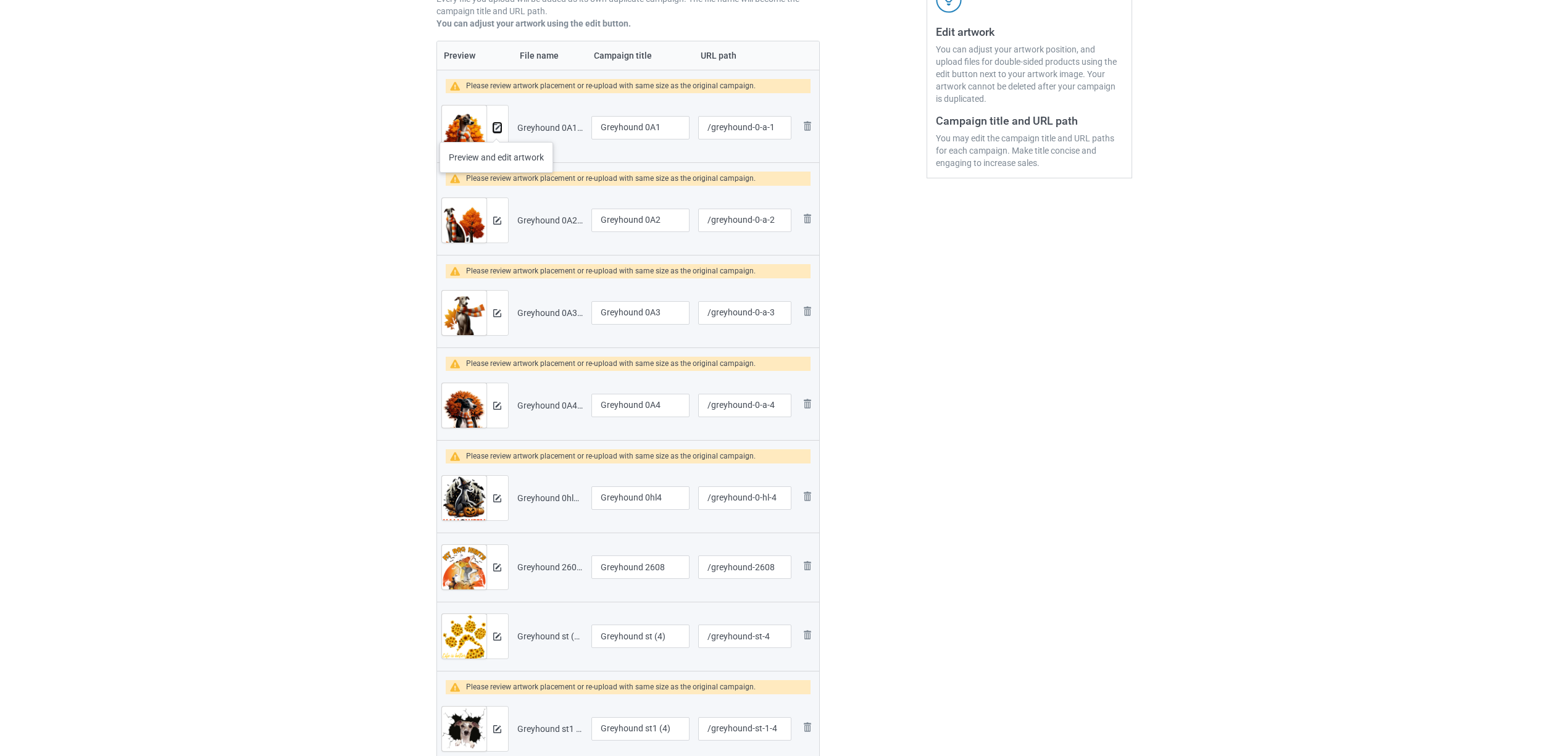
click at [496, 130] on img at bounding box center [497, 128] width 8 height 8
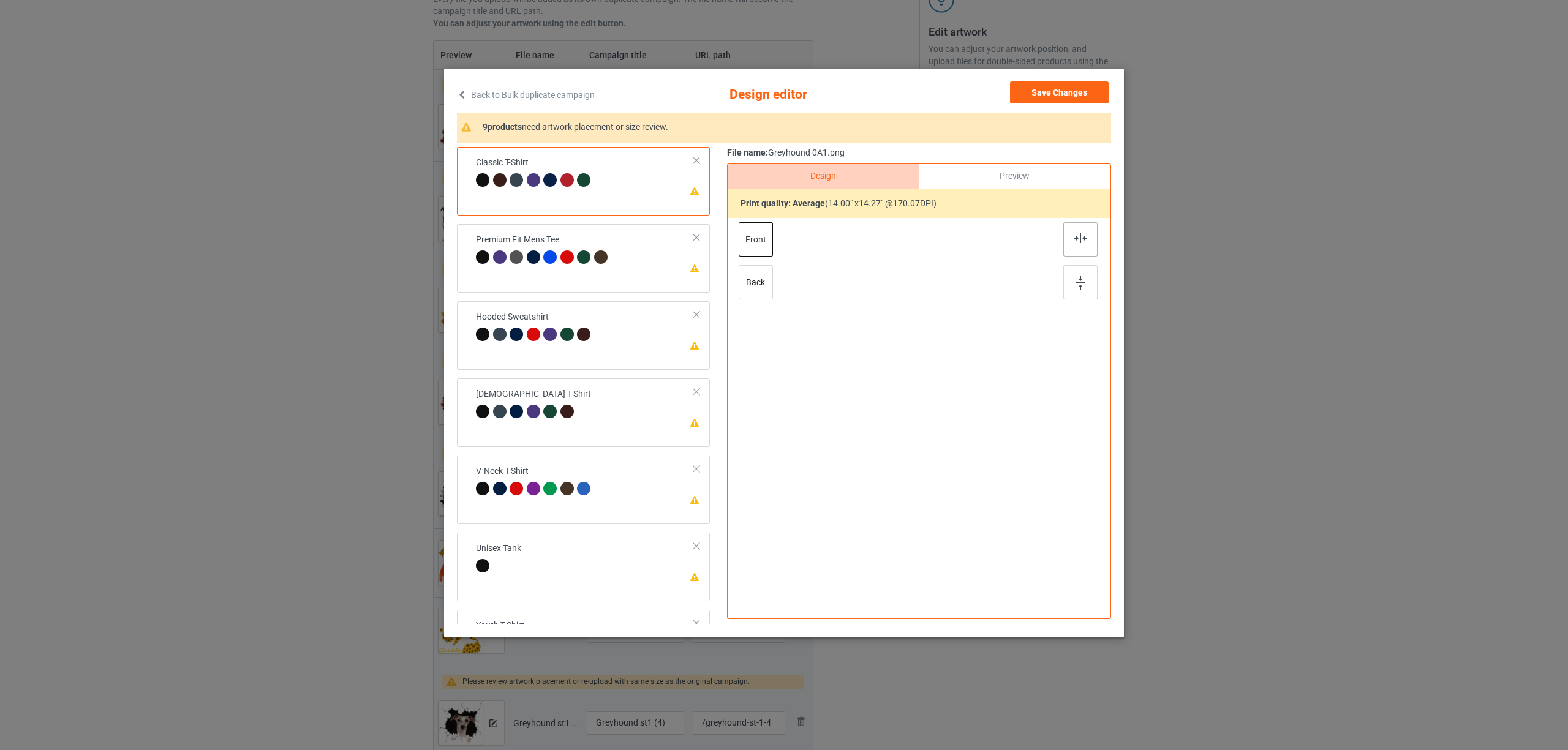
click at [1091, 235] on div at bounding box center [1080, 239] width 34 height 34
click at [576, 240] on div "Premium Fit Mens Tee" at bounding box center [543, 248] width 135 height 29
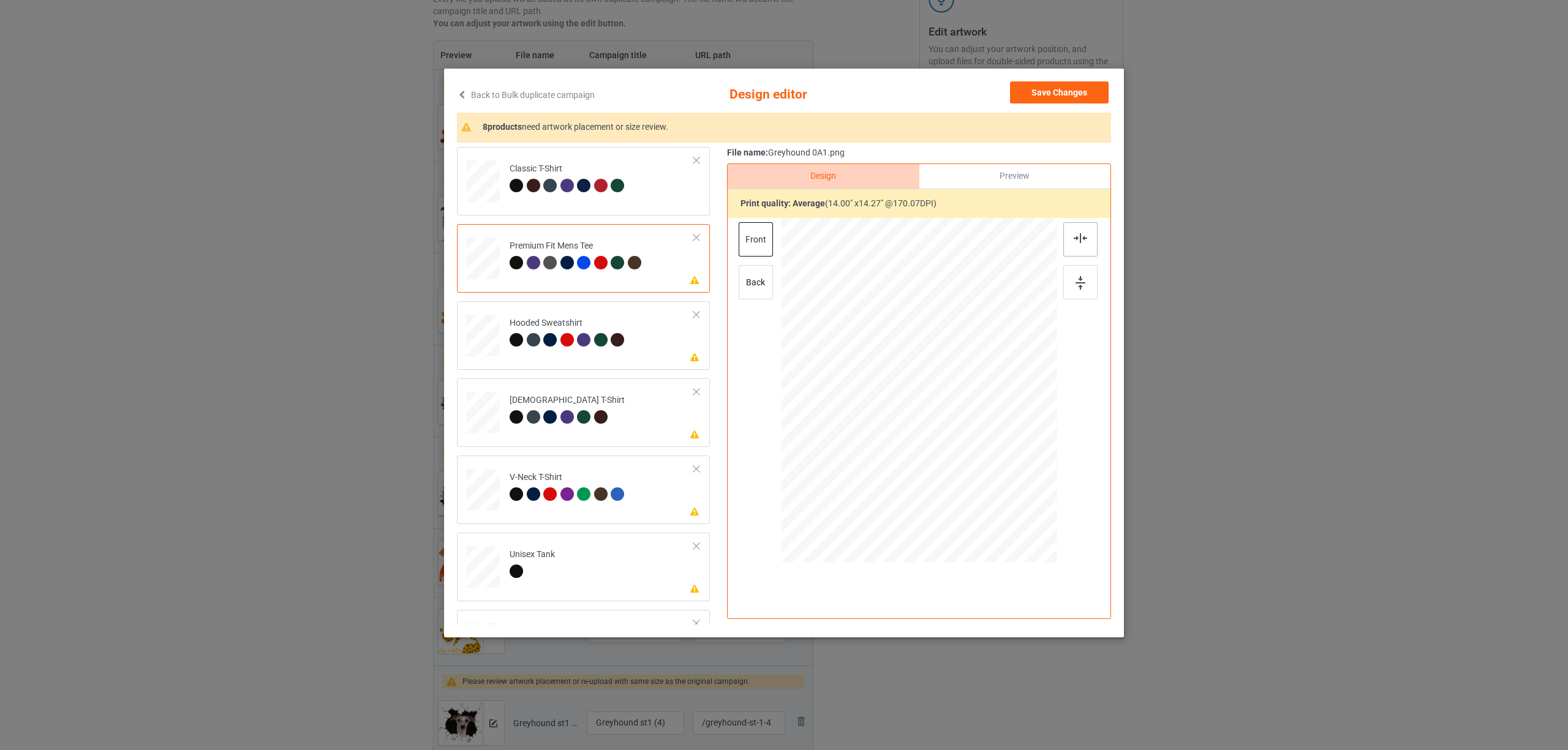
click at [1067, 235] on div at bounding box center [1080, 239] width 34 height 34
click at [623, 312] on td "Please review artwork placement Hooded Sweatshirt" at bounding box center [602, 333] width 198 height 54
click at [1073, 243] on div at bounding box center [1080, 239] width 34 height 34
click at [557, 410] on div at bounding box center [552, 419] width 17 height 17
click at [1064, 238] on div at bounding box center [1080, 239] width 34 height 34
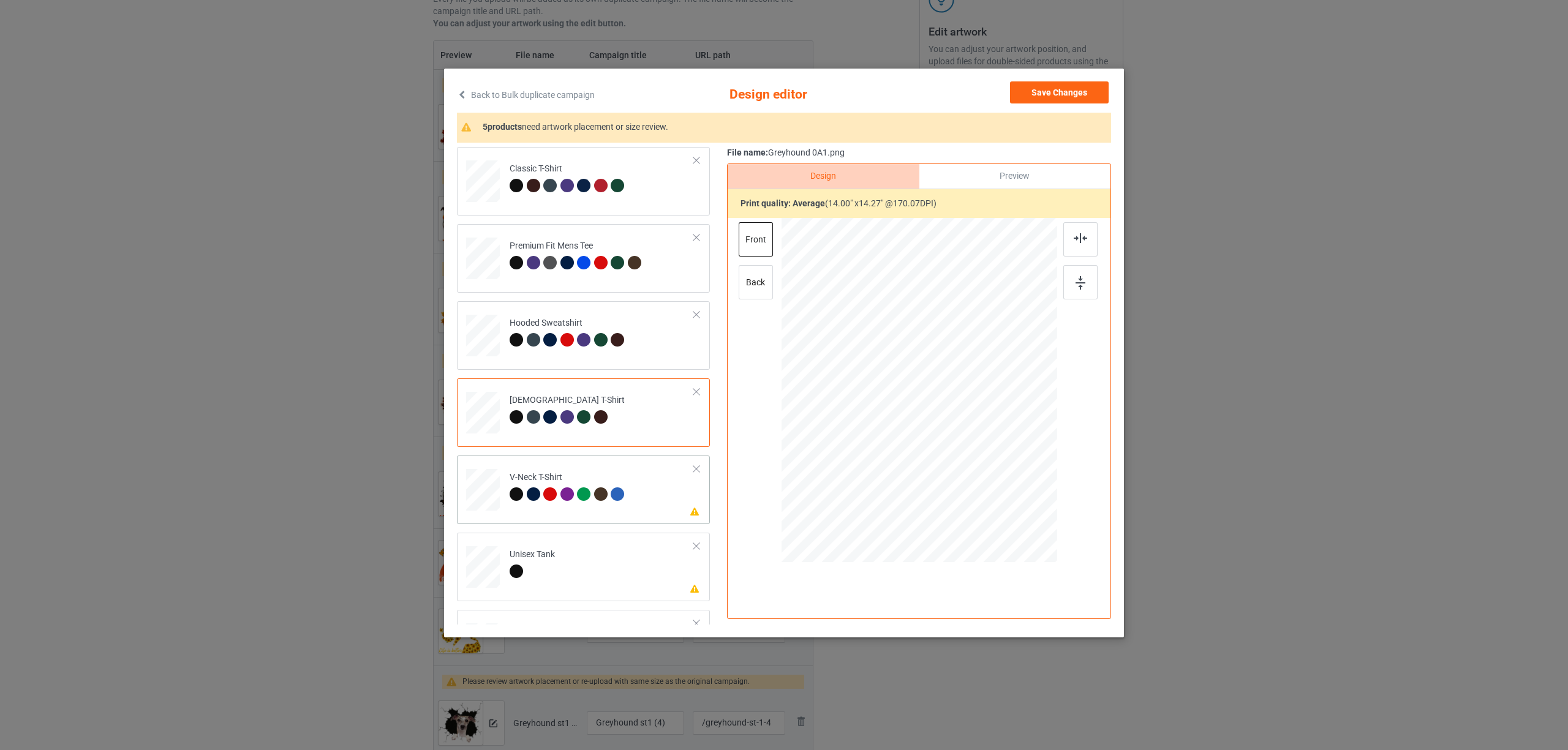
click at [586, 491] on div at bounding box center [584, 494] width 13 height 13
click at [1082, 246] on div at bounding box center [1080, 239] width 34 height 34
click at [557, 557] on td "Please review artwork placement Unisex Tank" at bounding box center [602, 565] width 198 height 54
click at [1076, 232] on div at bounding box center [1080, 239] width 34 height 34
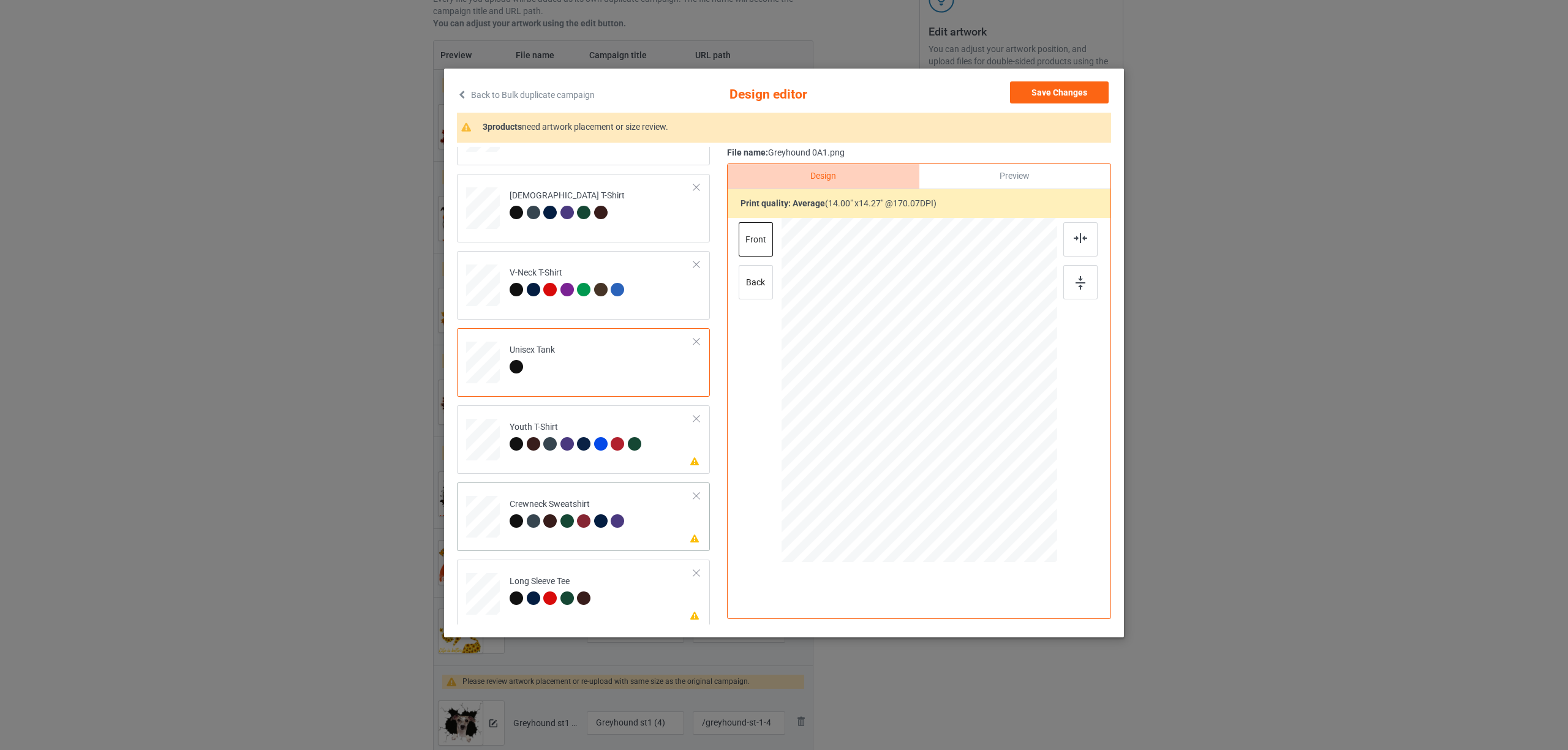
scroll to position [208, 0]
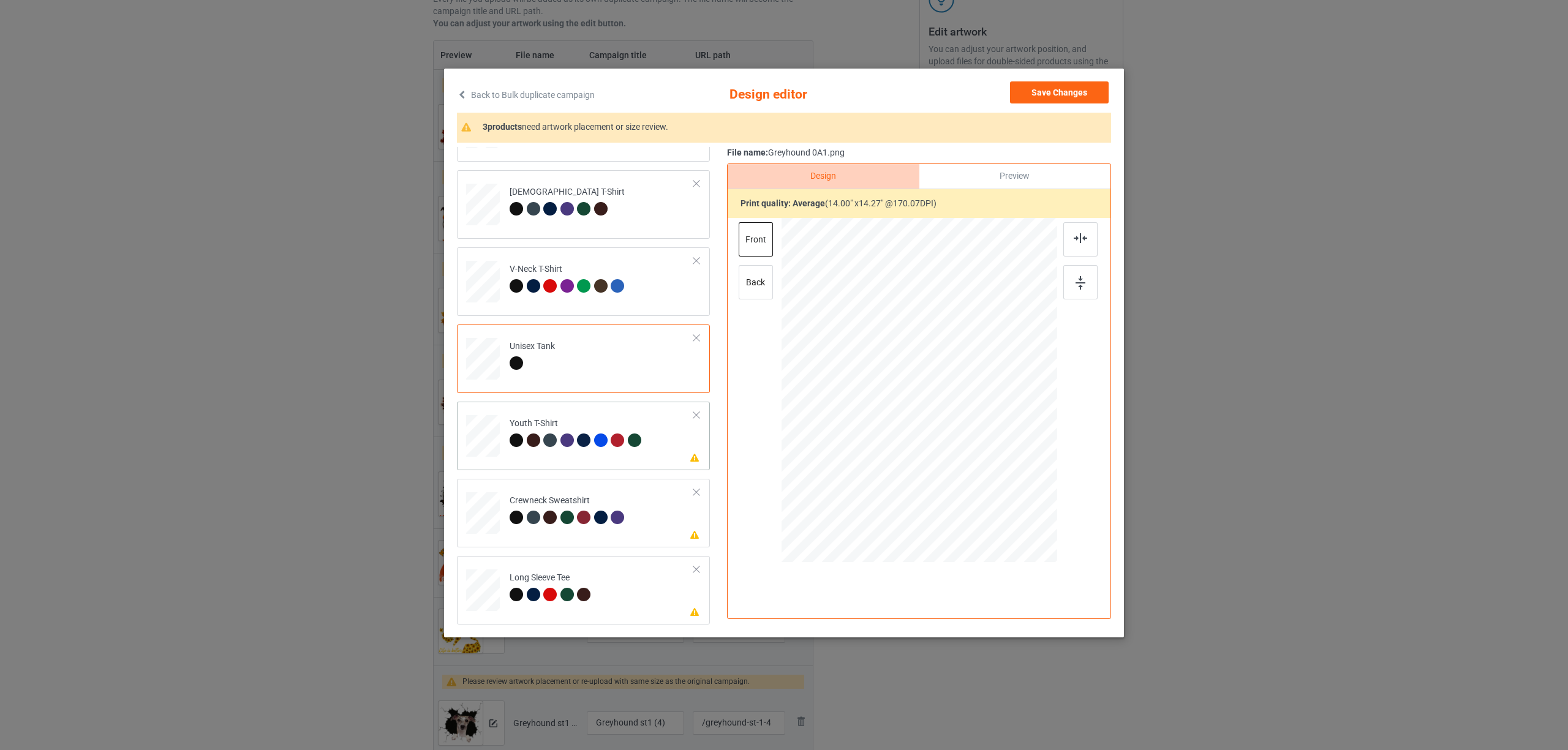
click at [586, 425] on div "Youth T-Shirt" at bounding box center [577, 432] width 135 height 29
click at [1090, 241] on div at bounding box center [1080, 239] width 34 height 34
click at [567, 511] on div at bounding box center [567, 518] width 13 height 13
click at [1078, 233] on div at bounding box center [1080, 239] width 34 height 34
click at [557, 577] on div "Long Sleeve Tee" at bounding box center [552, 586] width 85 height 29
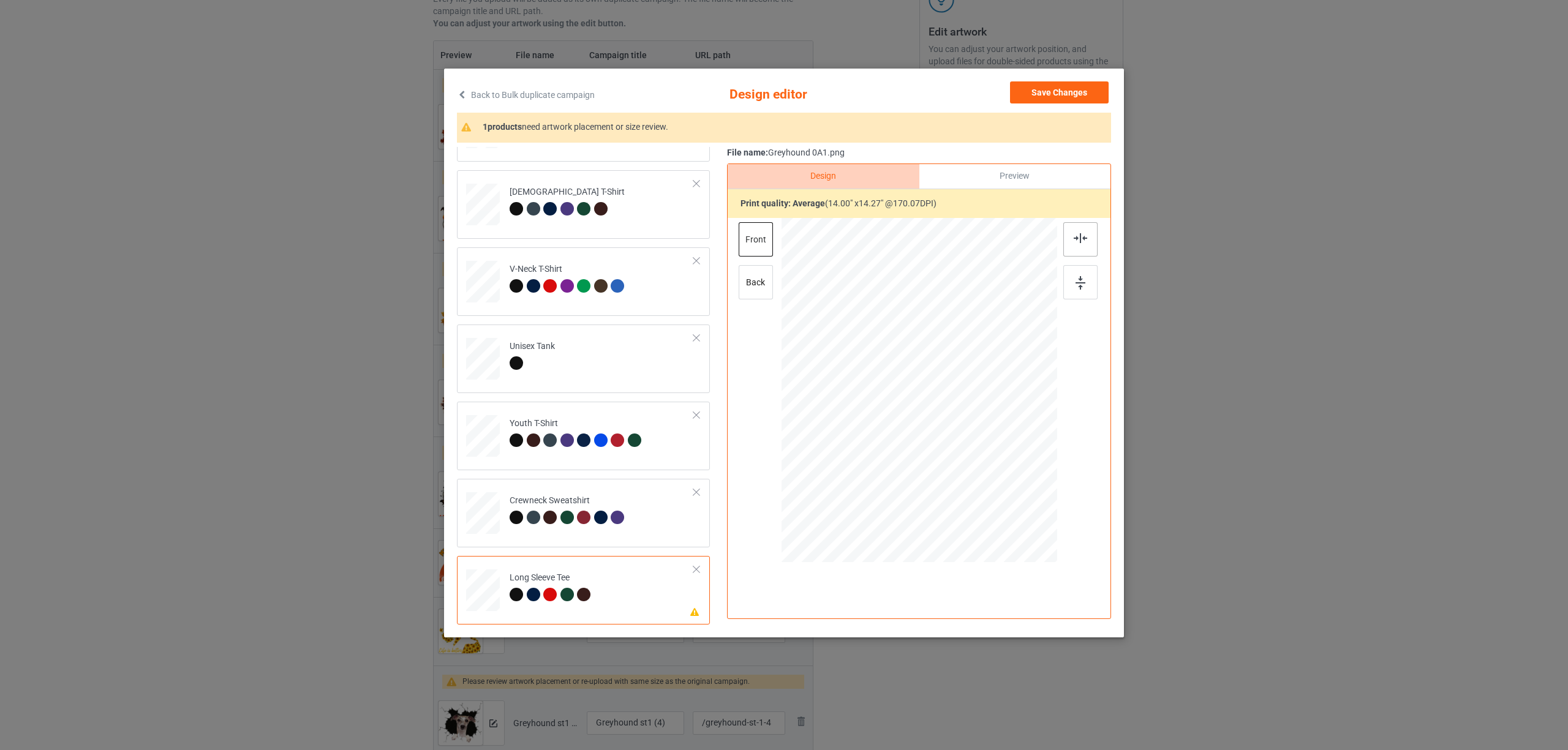
click at [1083, 242] on img at bounding box center [1080, 238] width 13 height 10
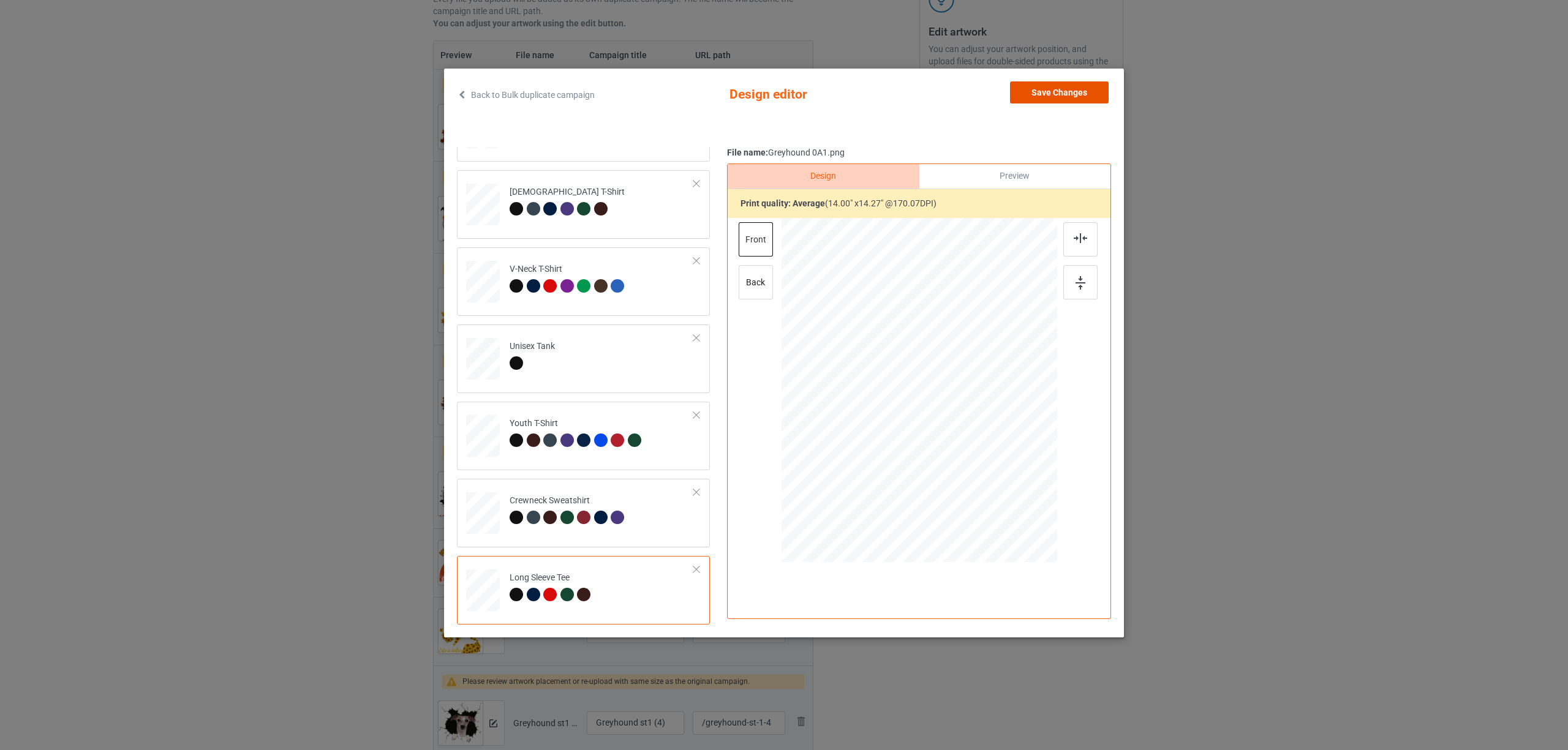
click at [1025, 89] on button "Save Changes" at bounding box center [1059, 92] width 99 height 22
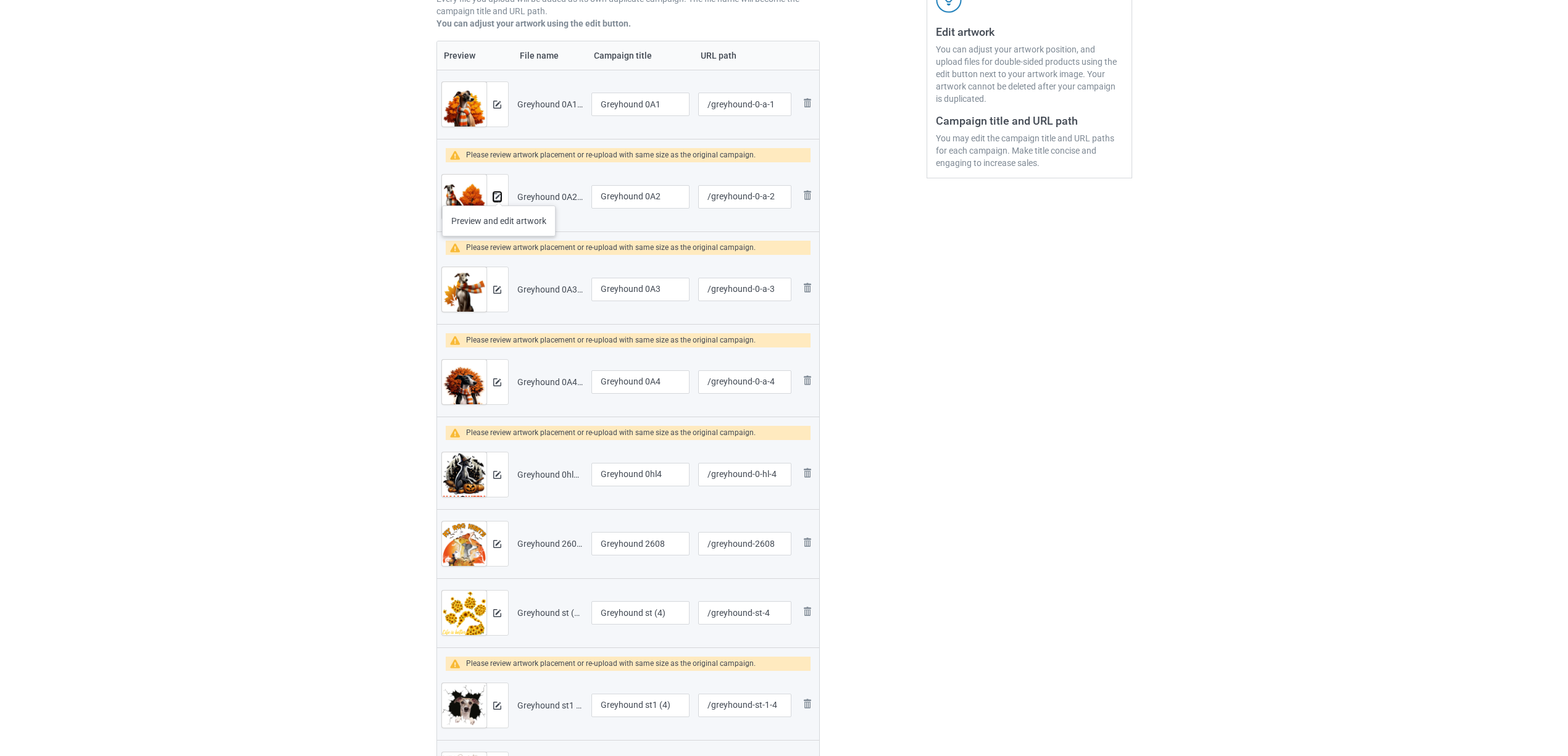
click at [499, 193] on img at bounding box center [497, 197] width 8 height 8
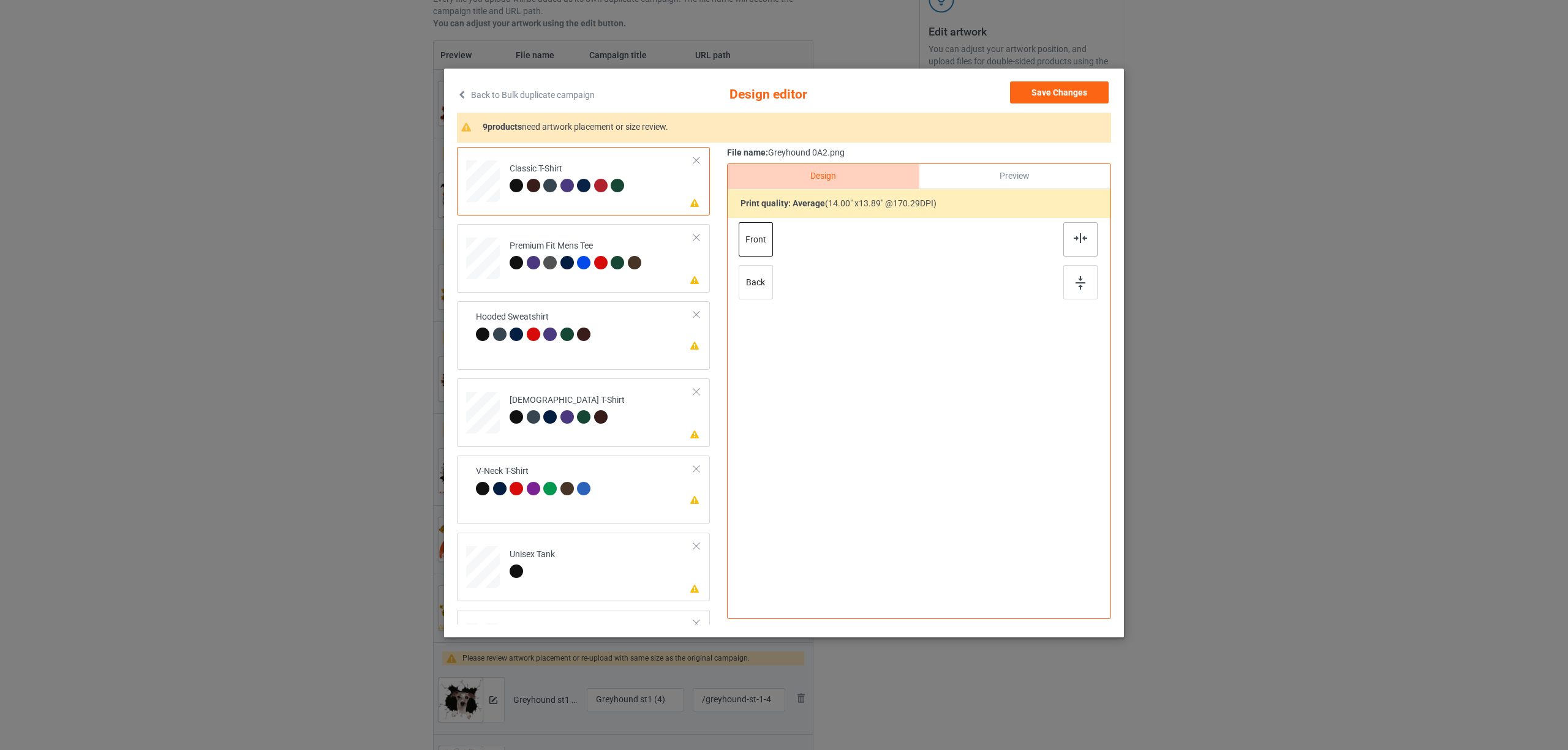
click at [1074, 240] on img at bounding box center [1080, 238] width 13 height 10
click at [608, 256] on div at bounding box center [603, 265] width 17 height 17
click at [1089, 239] on div at bounding box center [1080, 239] width 34 height 34
click at [573, 317] on div "Hooded Sweatshirt" at bounding box center [569, 331] width 118 height 29
click at [1067, 235] on div at bounding box center [1080, 239] width 34 height 34
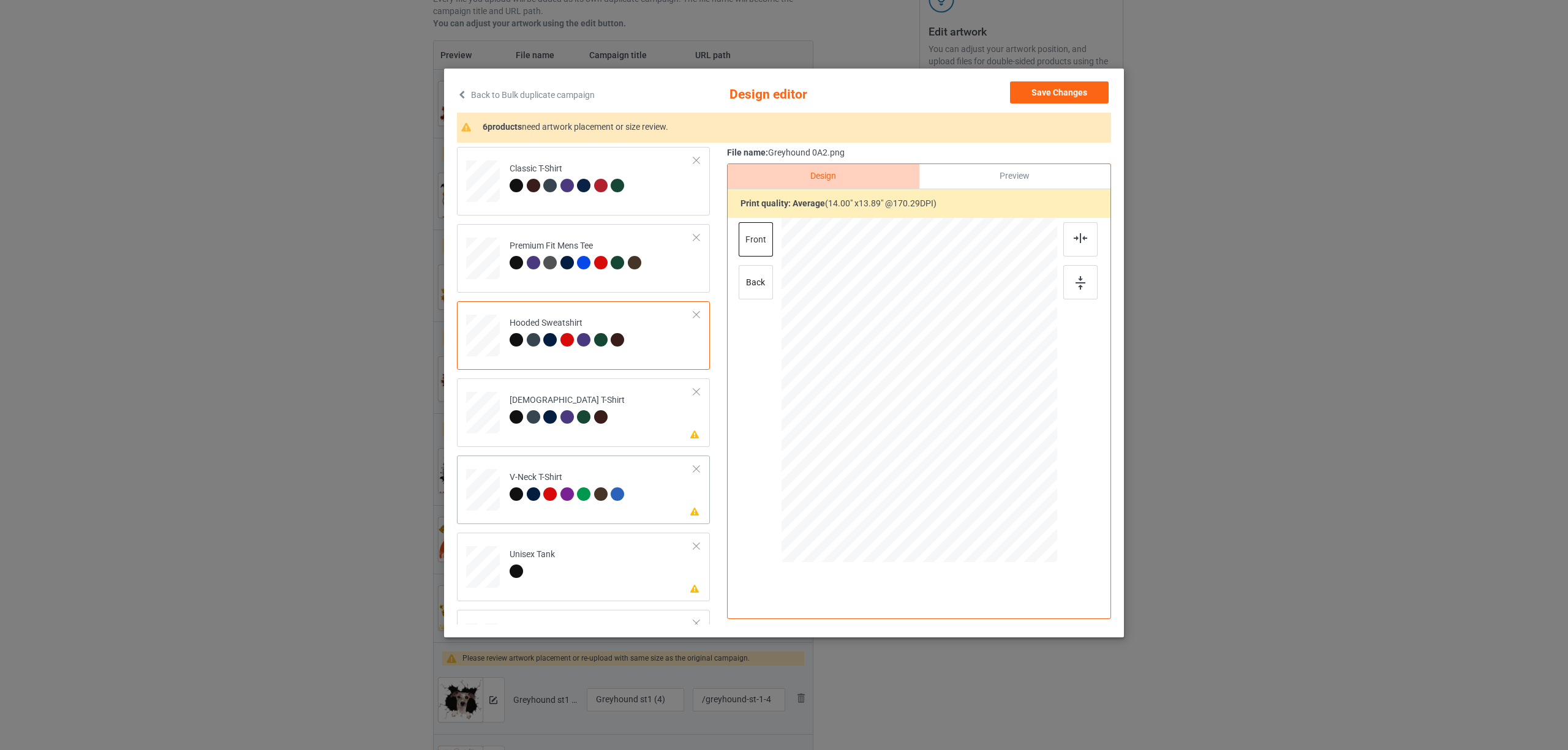
click at [494, 466] on td at bounding box center [484, 487] width 37 height 54
click at [520, 406] on div "Ladies T-Shirt" at bounding box center [567, 408] width 115 height 29
click at [1084, 238] on img at bounding box center [1080, 238] width 13 height 10
click at [571, 485] on div "V-Neck T-Shirt" at bounding box center [569, 485] width 118 height 29
click at [1079, 244] on div at bounding box center [1080, 239] width 34 height 34
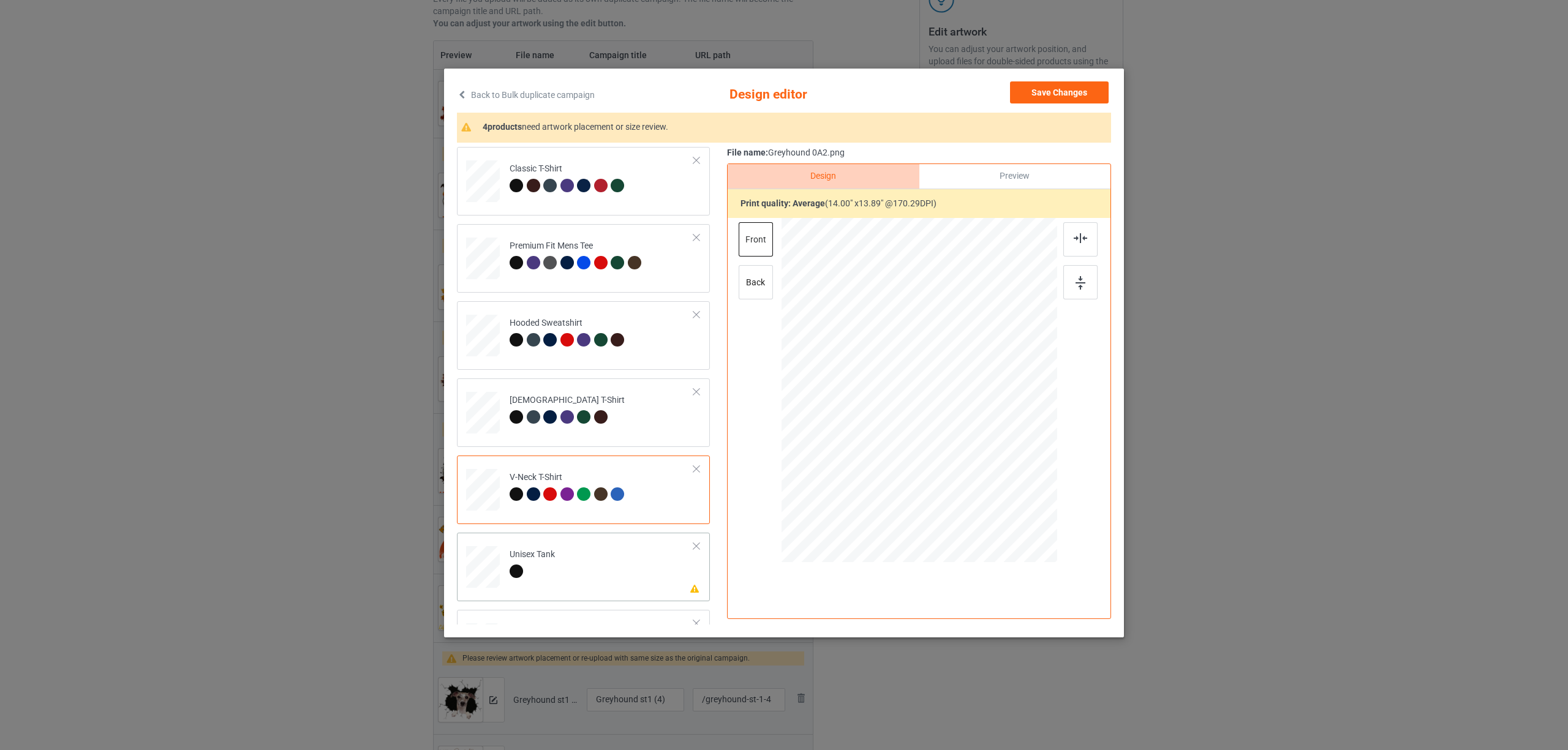
click at [551, 545] on td "Please review artwork placement Unisex Tank" at bounding box center [602, 565] width 198 height 54
click at [1078, 238] on img at bounding box center [1080, 238] width 13 height 10
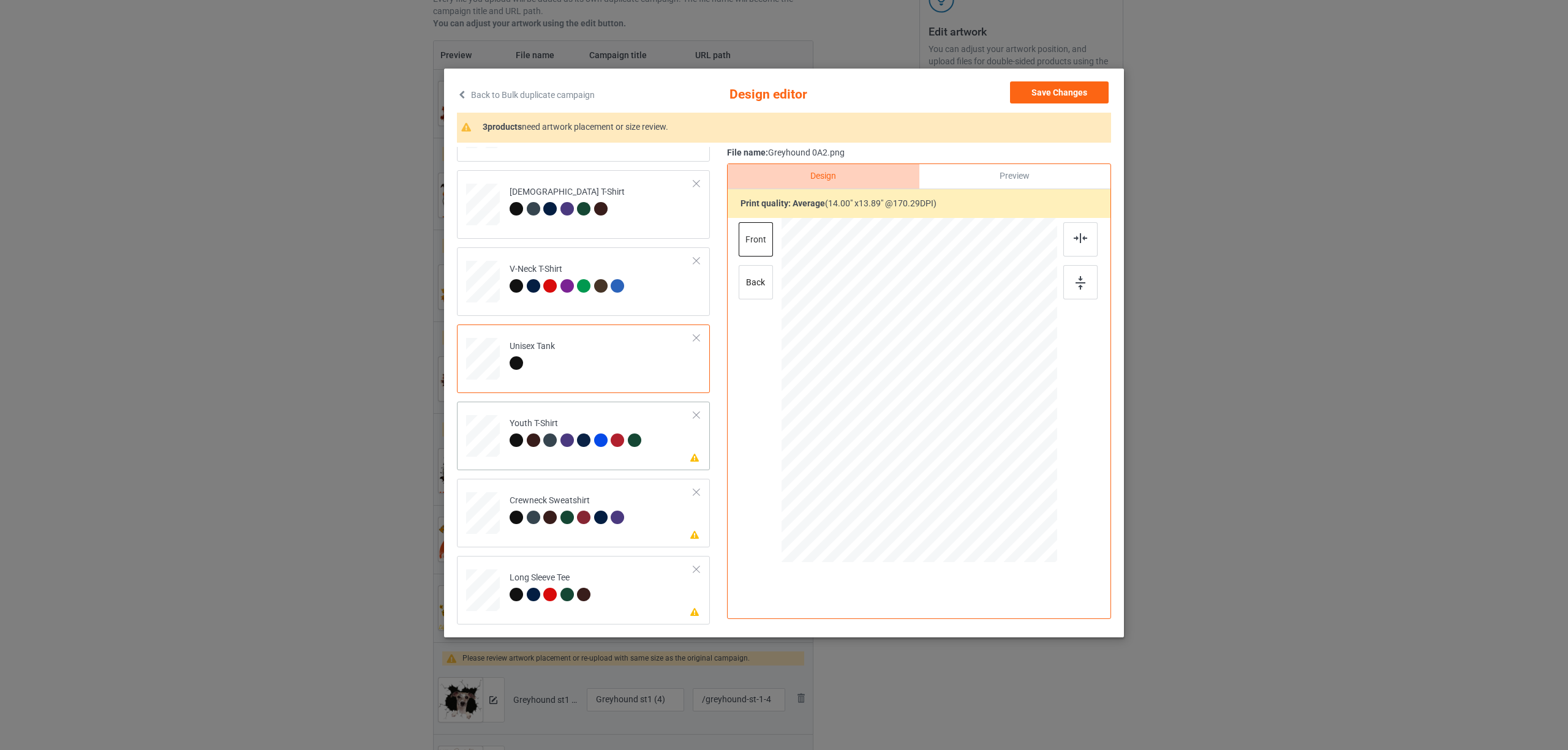
click at [547, 454] on td "Please review artwork placement Youth T-Shirt" at bounding box center [602, 434] width 198 height 54
click at [1076, 236] on img at bounding box center [1080, 238] width 13 height 10
click at [543, 517] on div at bounding box center [550, 518] width 13 height 13
drag, startPoint x: 1082, startPoint y: 236, endPoint x: 1066, endPoint y: 238, distance: 16.1
click at [1082, 236] on img at bounding box center [1080, 238] width 13 height 10
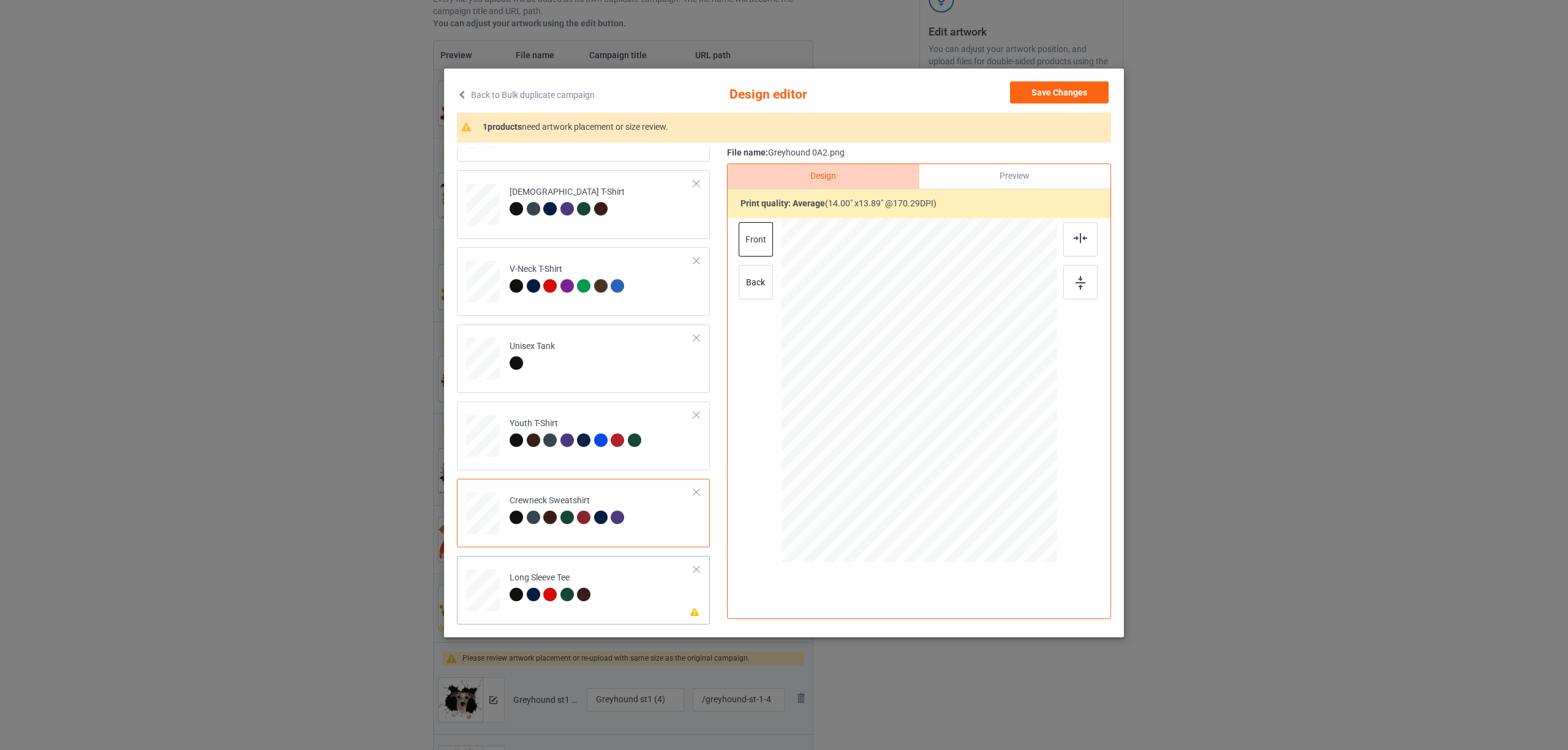
click at [562, 578] on div "Long Sleeve Tee" at bounding box center [552, 586] width 85 height 29
click at [1084, 239] on img at bounding box center [1080, 238] width 13 height 10
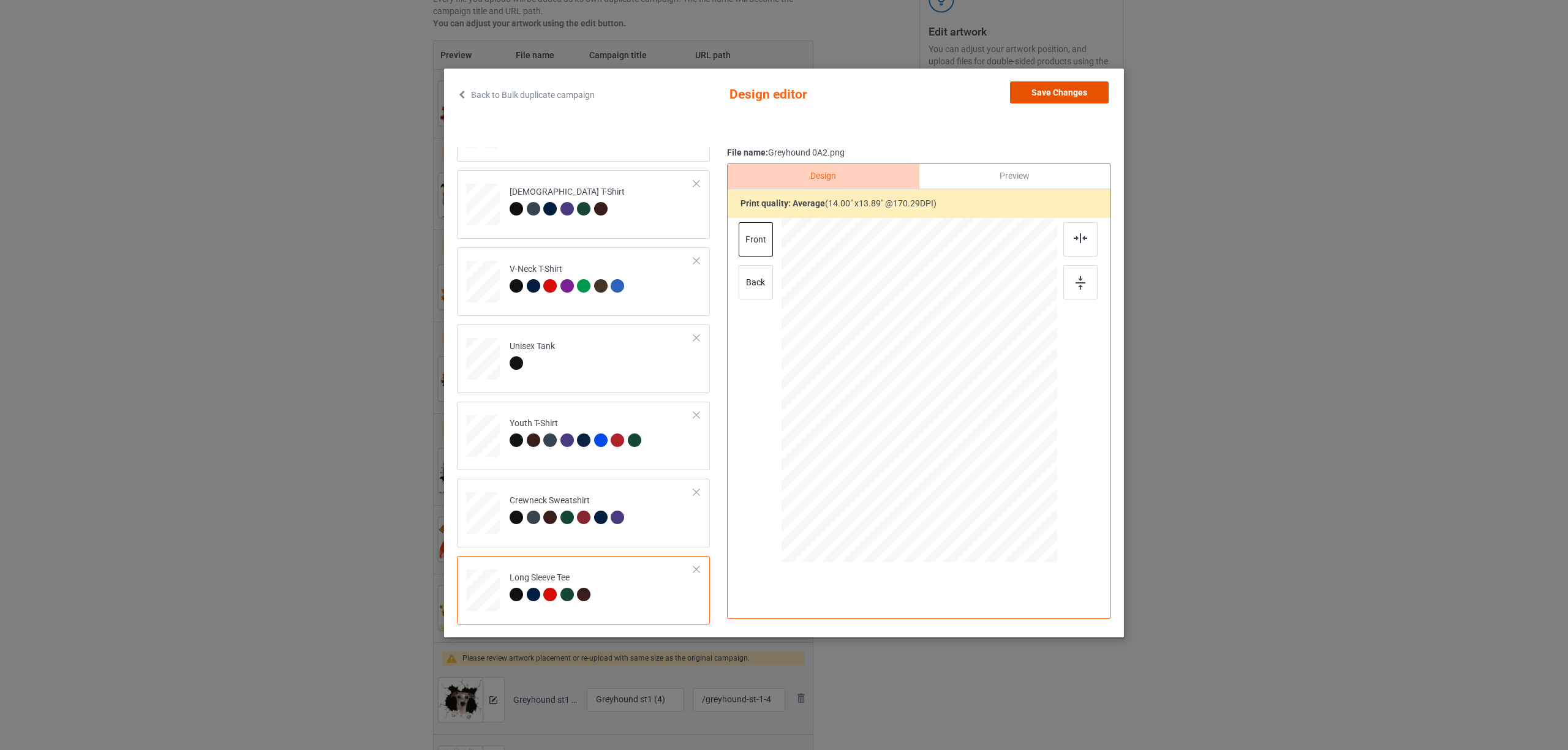
click at [1066, 92] on button "Save Changes" at bounding box center [1059, 92] width 99 height 22
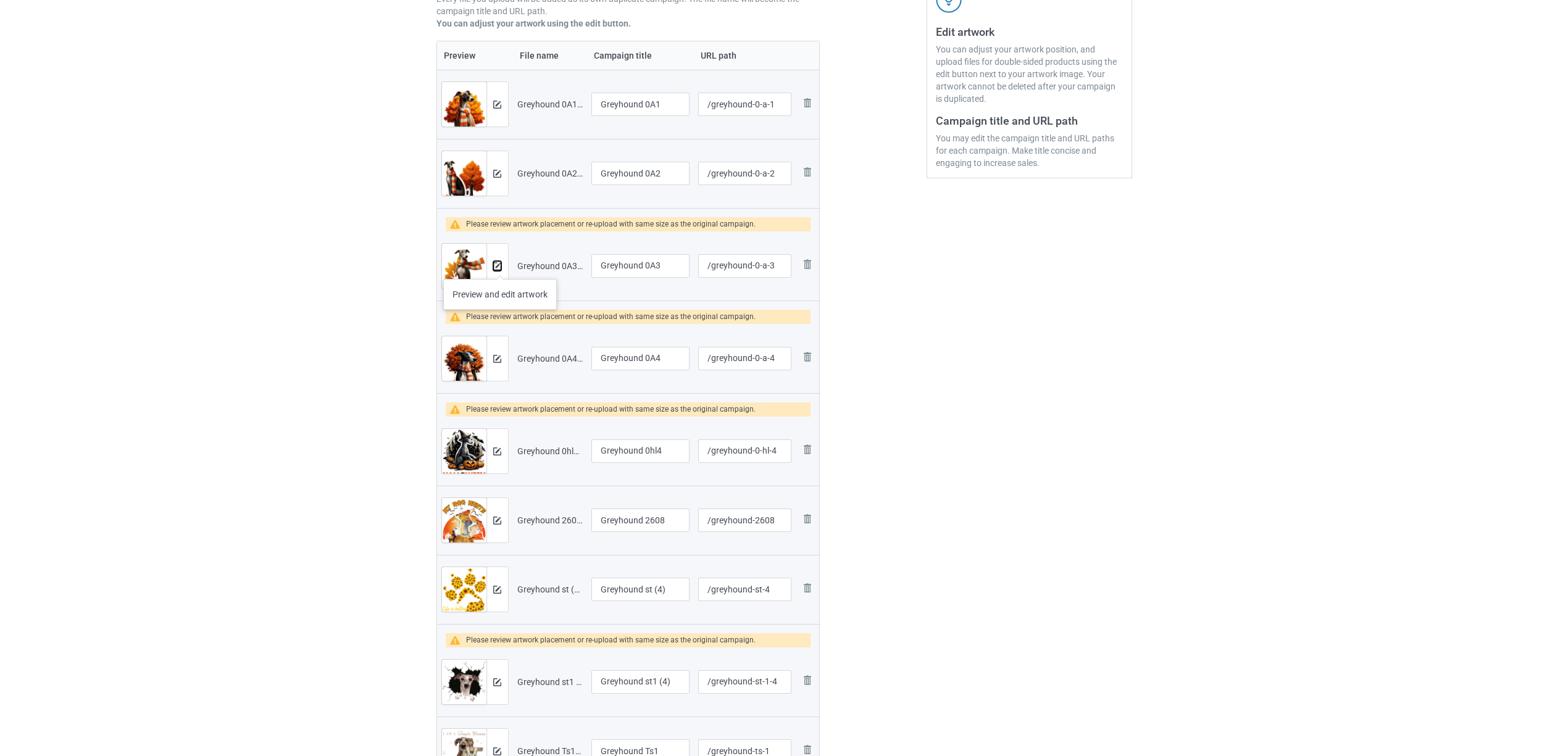
click at [500, 267] on img at bounding box center [497, 267] width 8 height 8
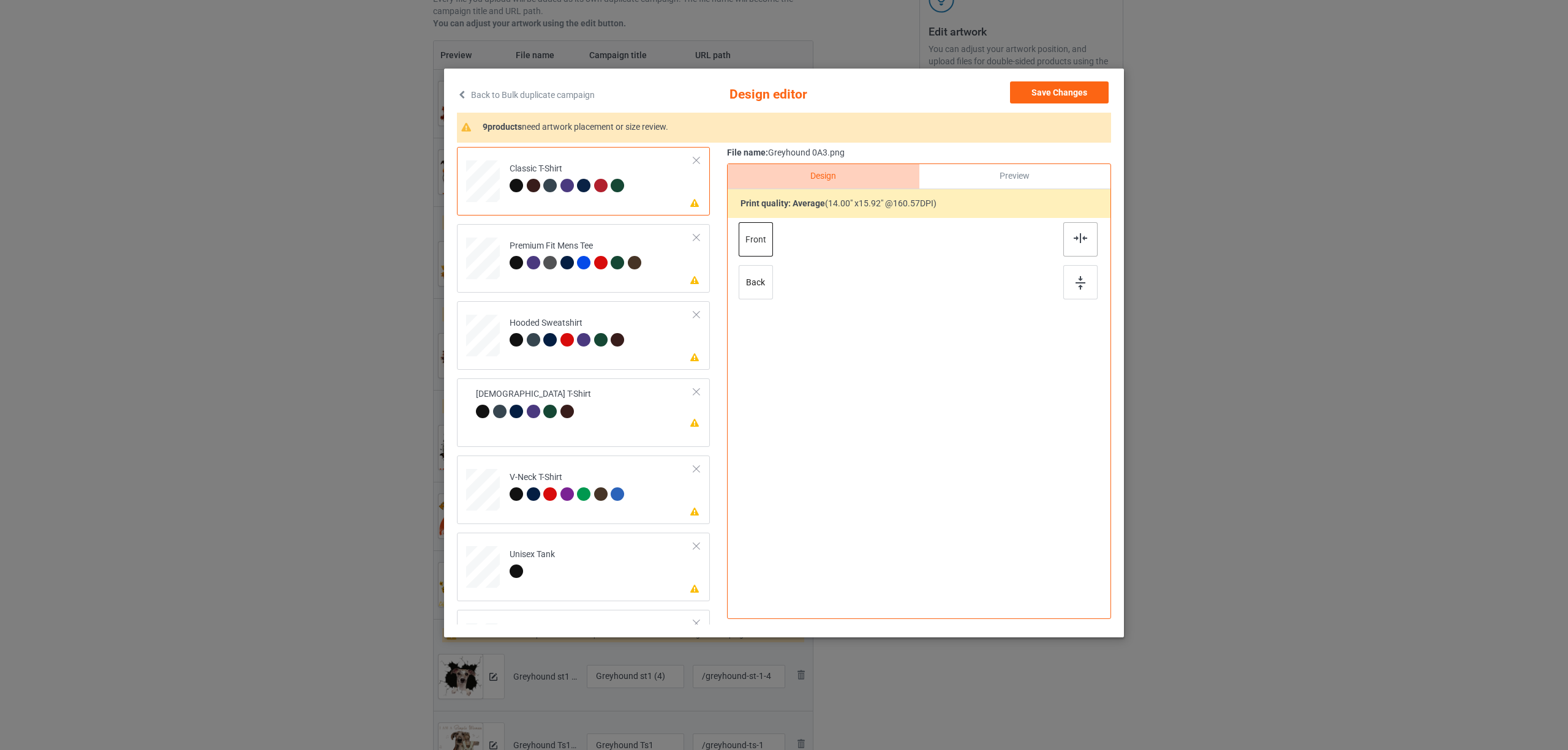
click at [1082, 241] on img at bounding box center [1080, 238] width 13 height 10
click at [571, 256] on div at bounding box center [567, 263] width 13 height 13
click at [1074, 233] on div at bounding box center [1080, 239] width 34 height 34
click at [463, 328] on div "Please review artwork placement Hooded Sweatshirt" at bounding box center [583, 336] width 253 height 68
click at [1081, 238] on img at bounding box center [1080, 238] width 13 height 10
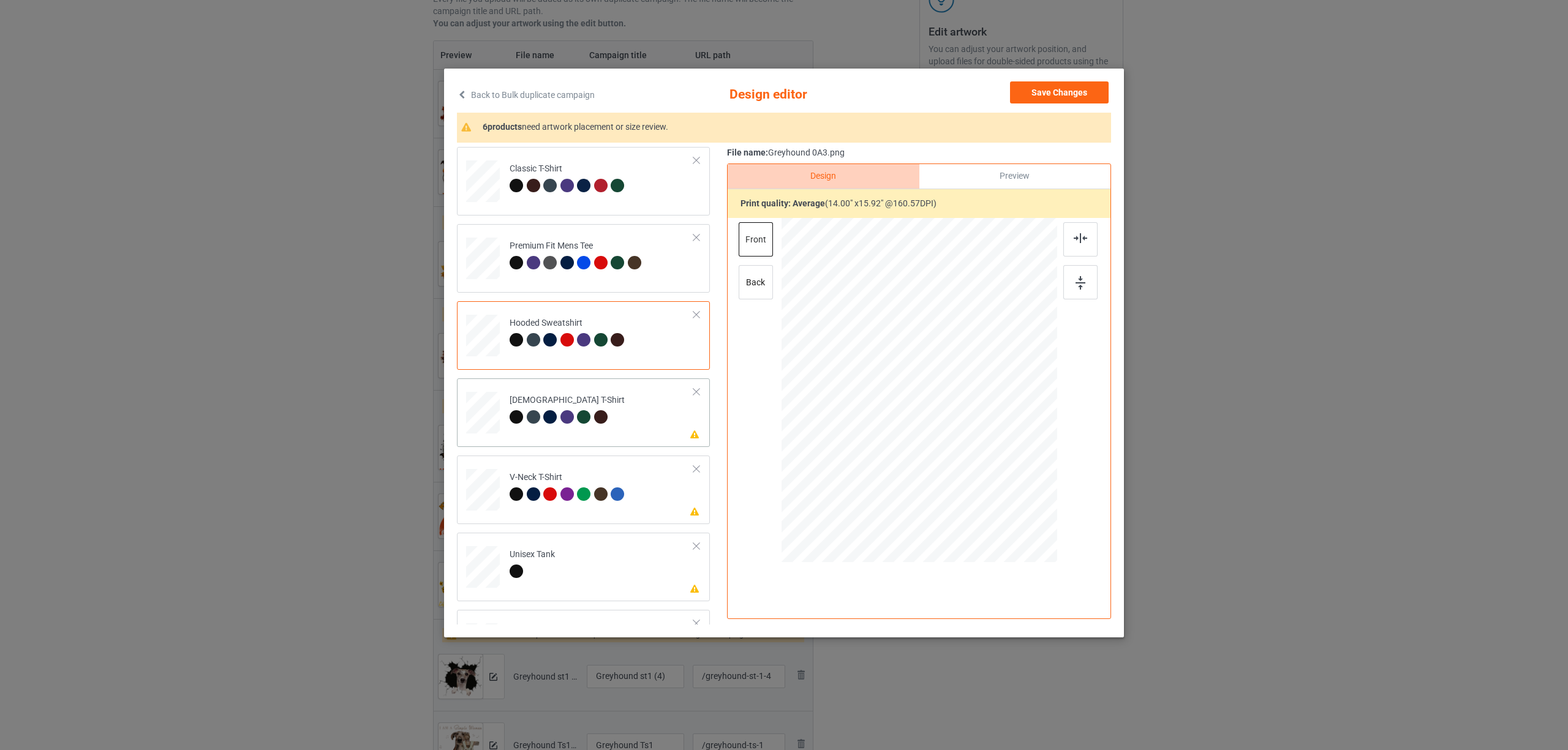
click at [625, 413] on td "Please review artwork placement Ladies T-Shirt" at bounding box center [602, 410] width 198 height 54
click at [1074, 239] on img at bounding box center [1080, 238] width 13 height 10
click at [610, 469] on td "Please review artwork placement V-Neck T-Shirt" at bounding box center [602, 487] width 198 height 54
click at [1076, 238] on img at bounding box center [1080, 238] width 13 height 10
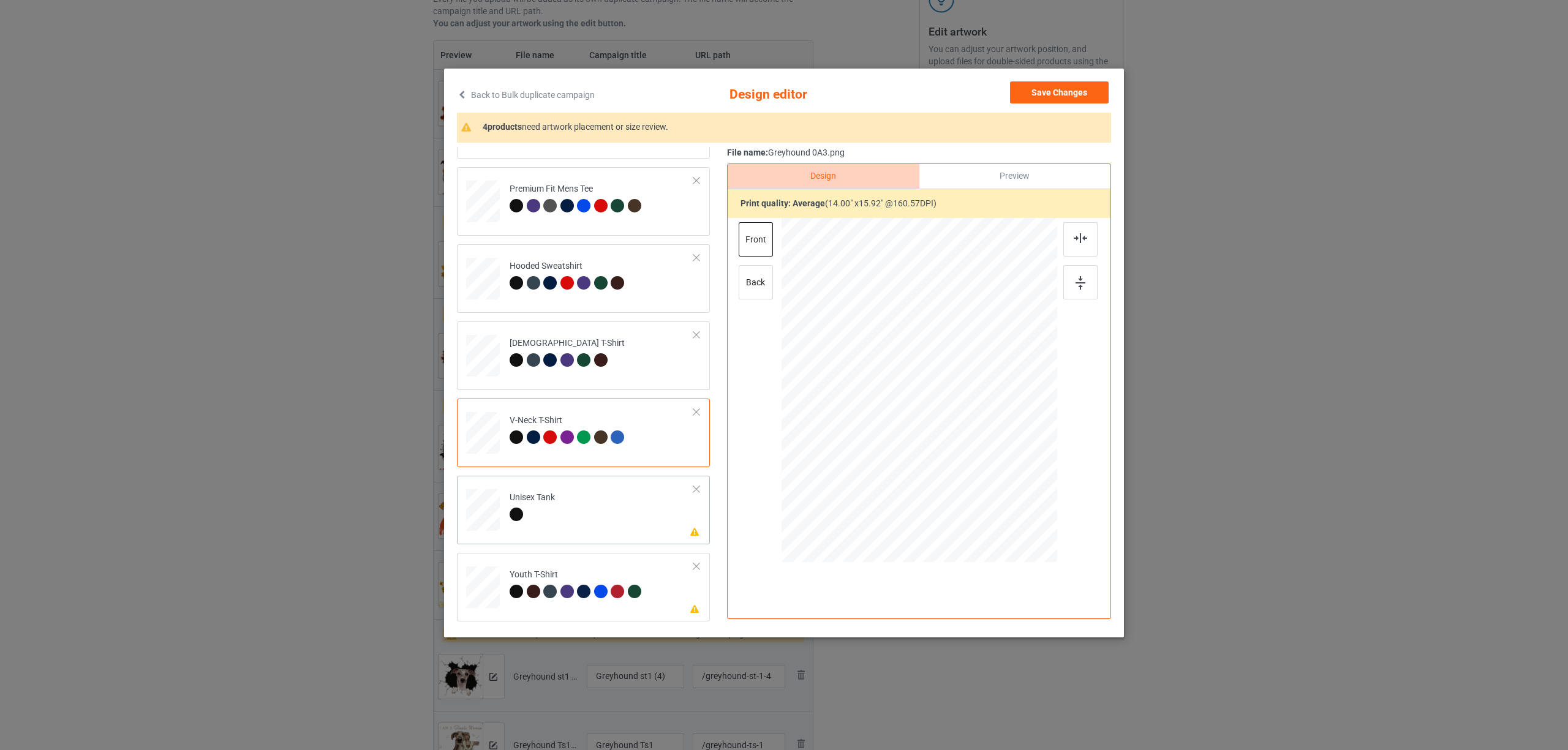
scroll to position [81, 0]
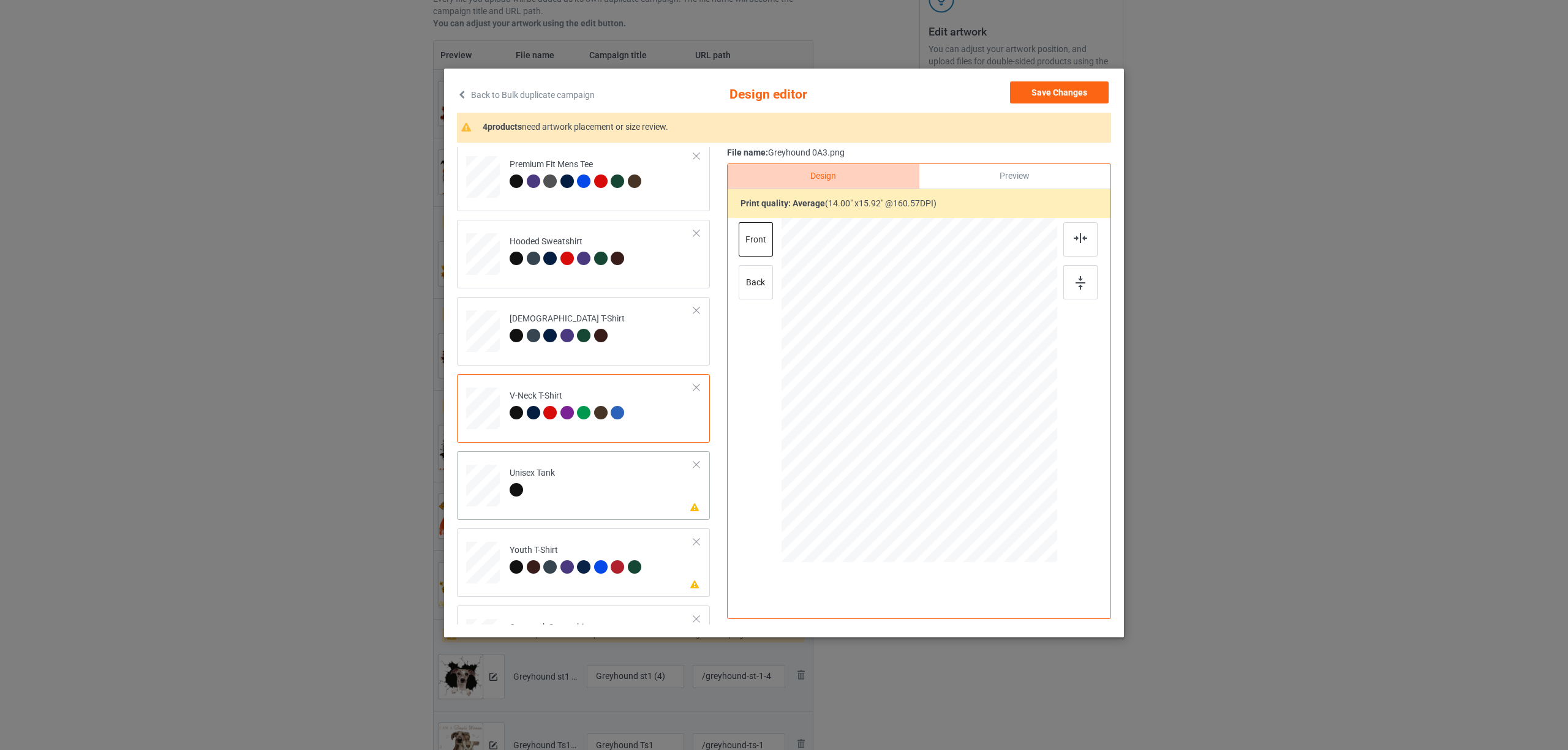
click at [562, 490] on td "Please review artwork placement Unisex Tank" at bounding box center [602, 483] width 198 height 54
click at [1074, 233] on img at bounding box center [1080, 238] width 13 height 10
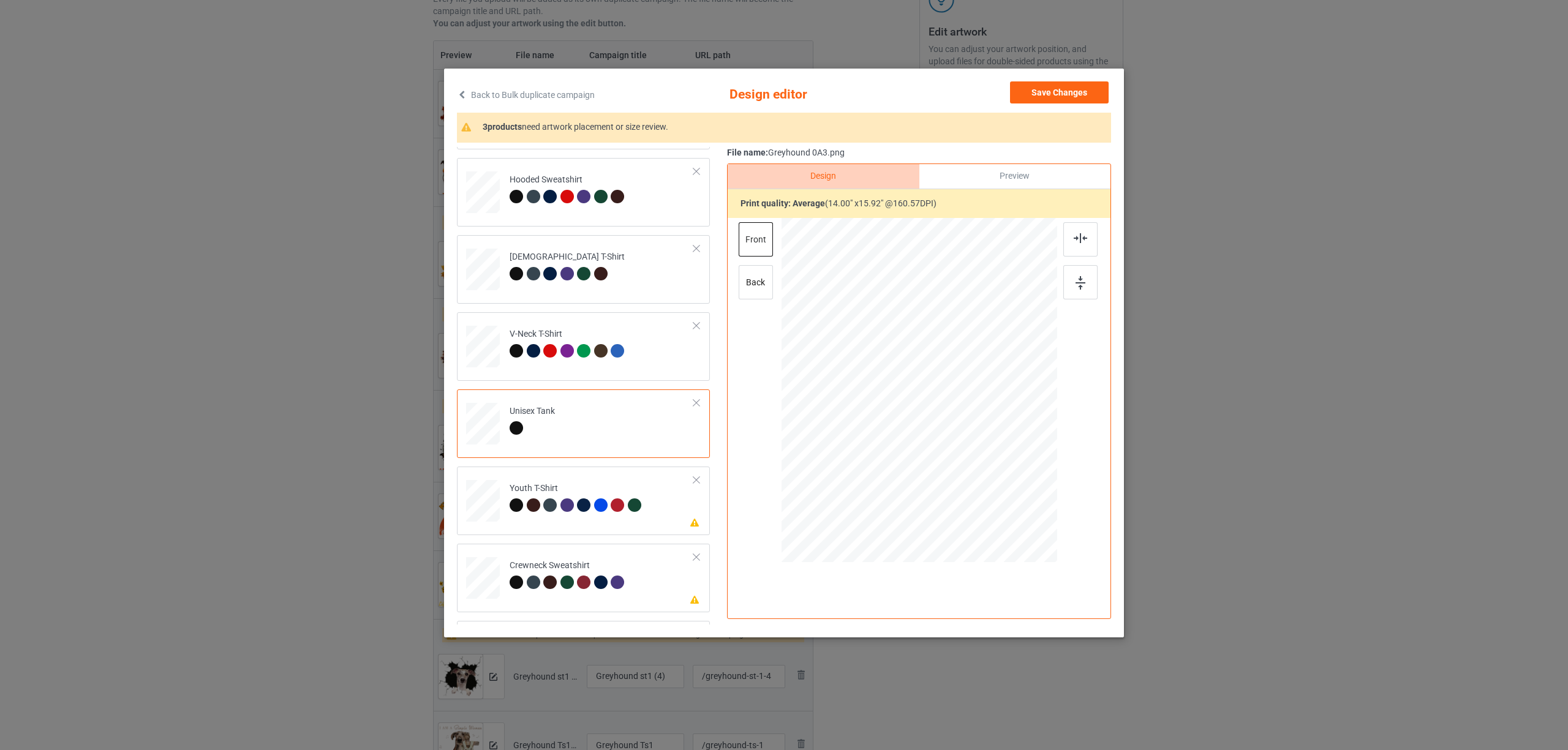
scroll to position [208, 0]
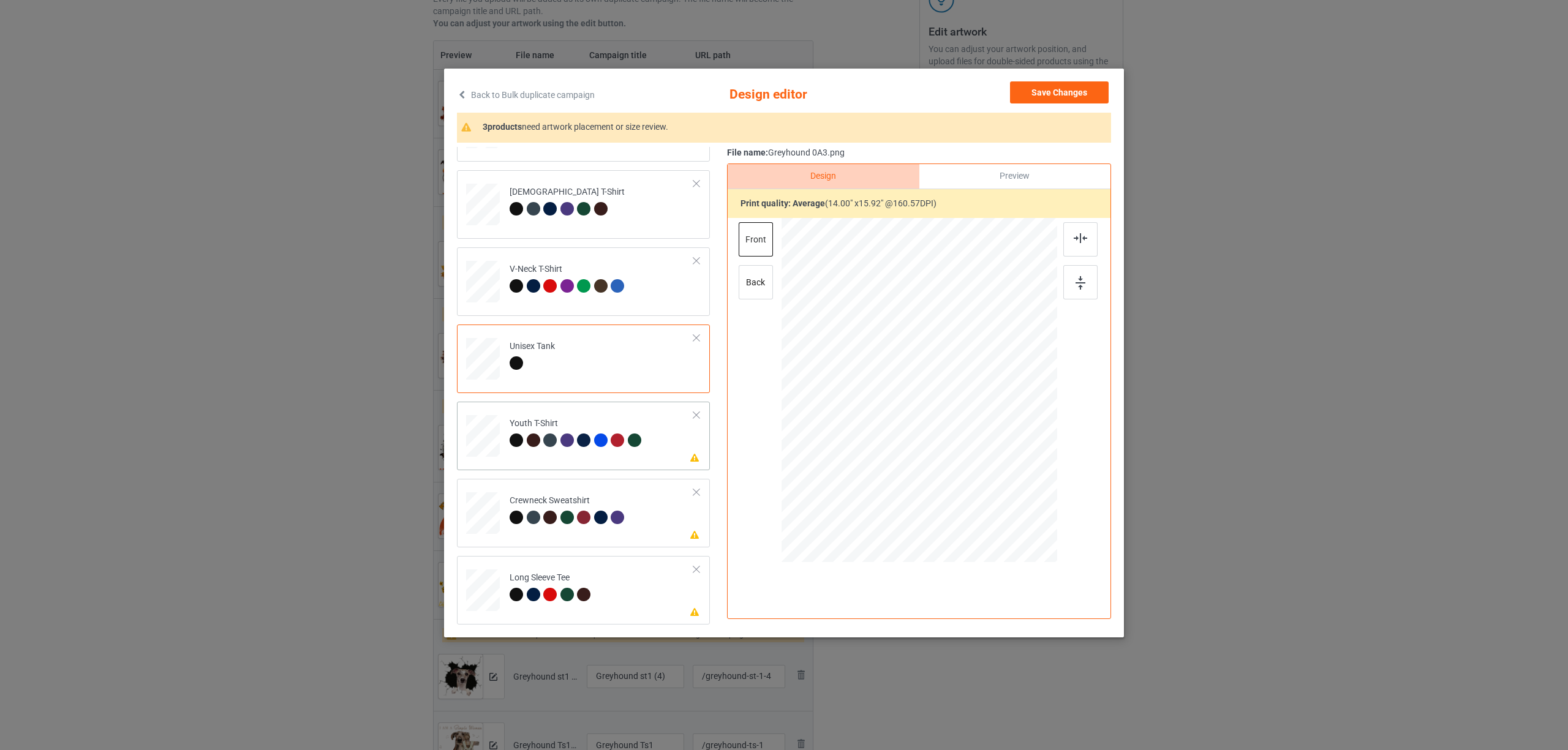
click at [576, 436] on div at bounding box center [569, 442] width 17 height 17
click at [1078, 233] on img at bounding box center [1080, 238] width 13 height 10
click at [589, 498] on div "Crewneck Sweatshirt" at bounding box center [569, 509] width 118 height 29
click at [1073, 231] on div at bounding box center [1080, 239] width 34 height 34
click at [582, 572] on div "Long Sleeve Tee" at bounding box center [552, 586] width 85 height 29
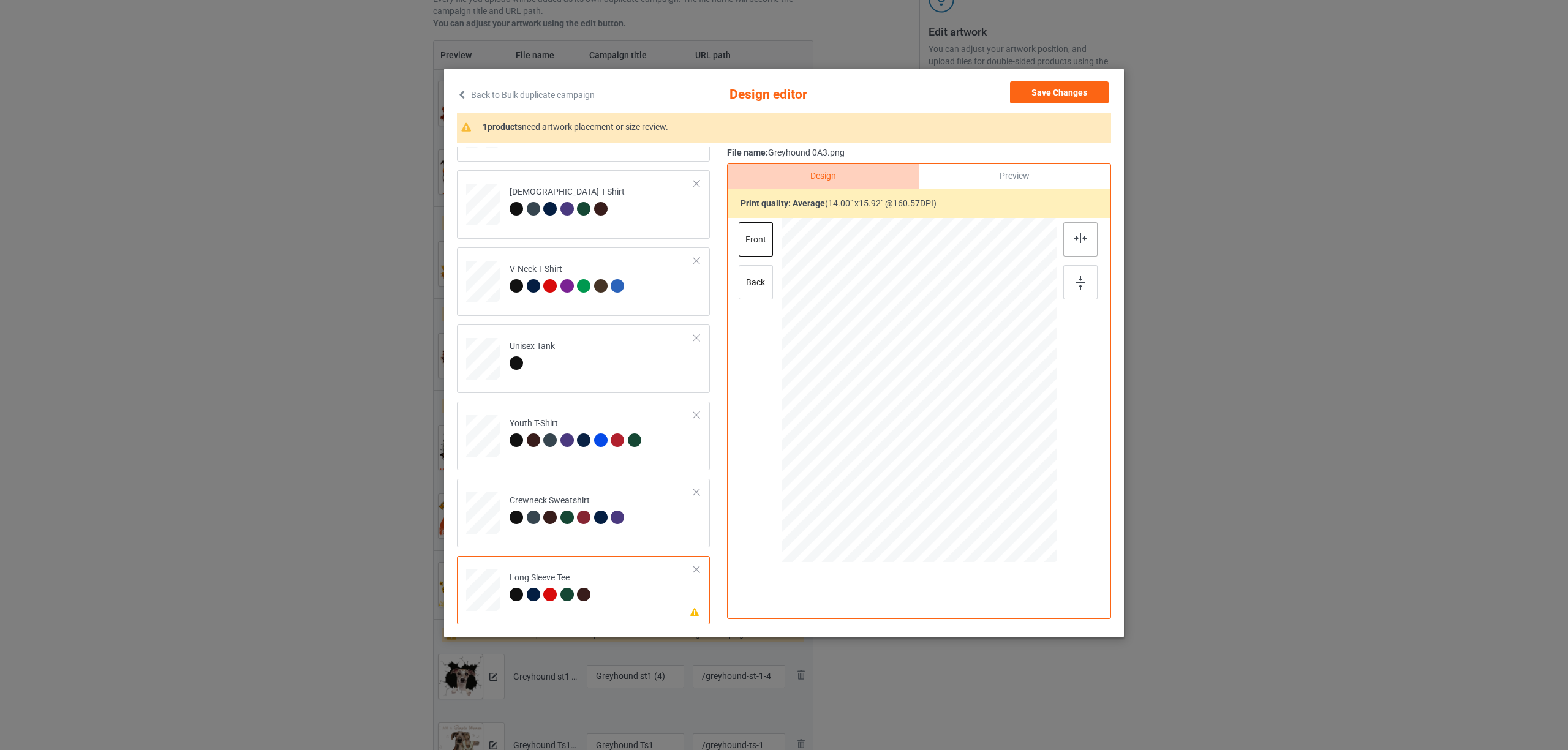
click at [1076, 245] on div at bounding box center [1080, 239] width 34 height 34
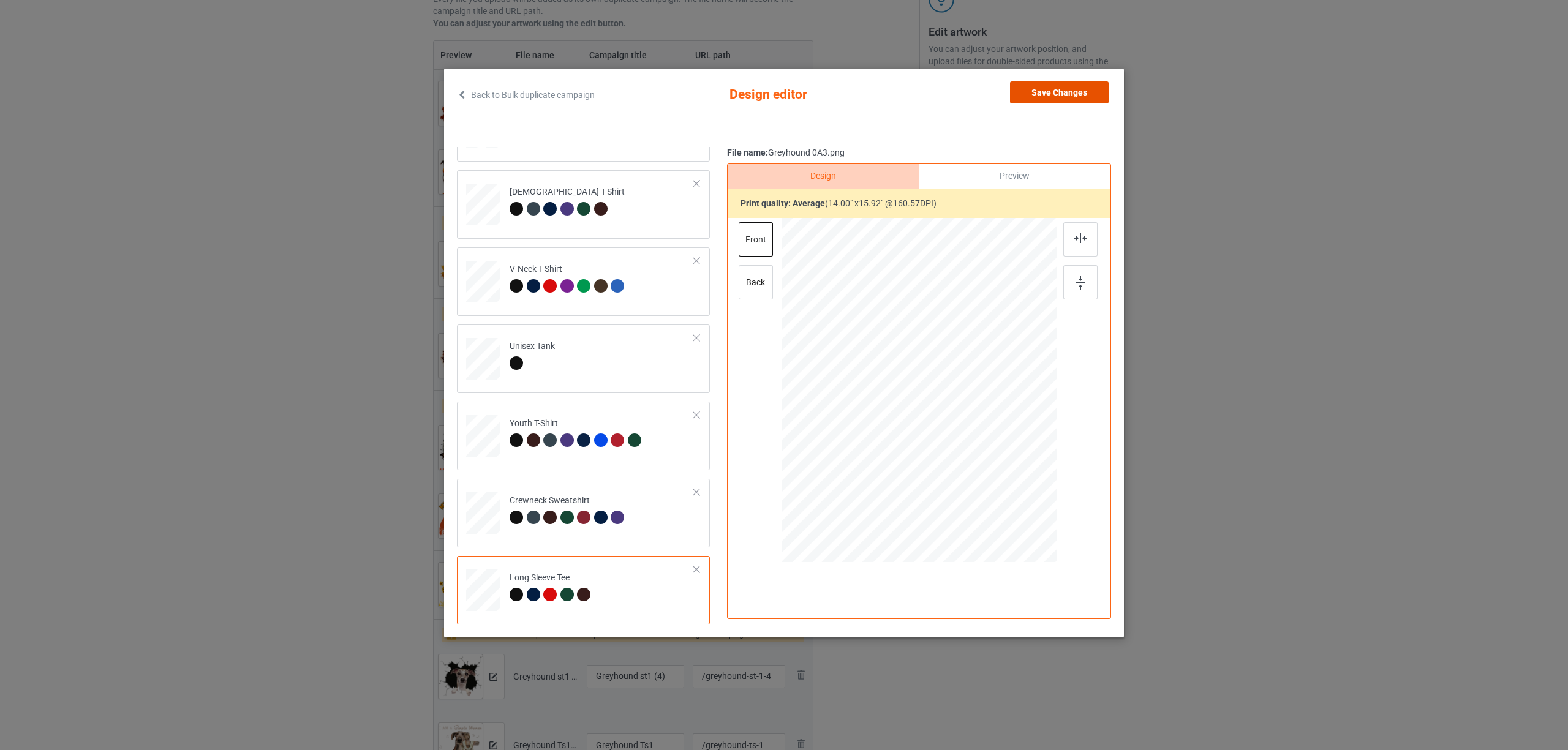
click at [1037, 94] on button "Save Changes" at bounding box center [1059, 92] width 99 height 22
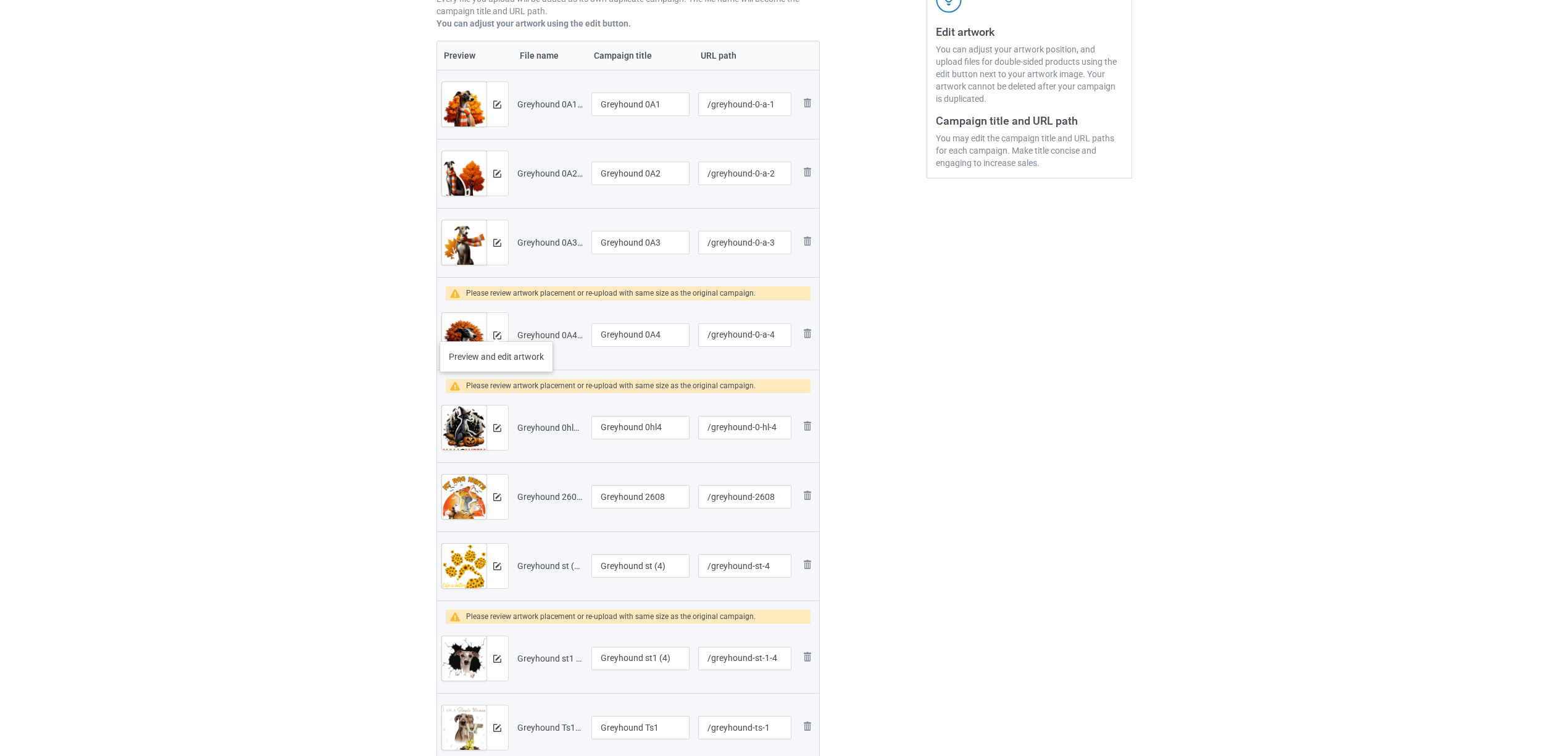
click at [496, 328] on div at bounding box center [497, 335] width 22 height 45
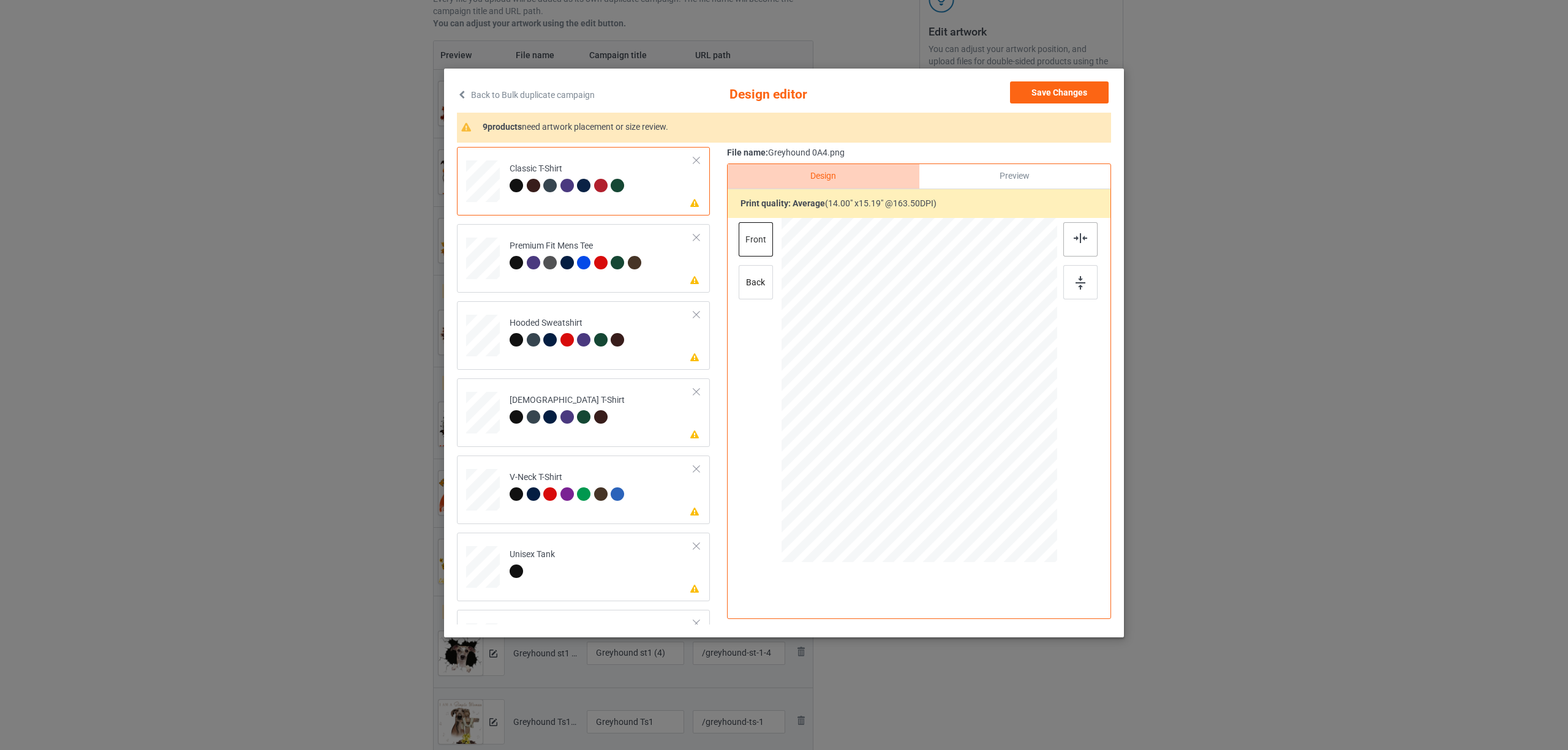
click at [1078, 246] on div at bounding box center [1080, 239] width 34 height 34
click at [623, 252] on div "Premium Fit Mens Tee" at bounding box center [577, 254] width 135 height 29
click at [1080, 239] on img at bounding box center [1080, 238] width 13 height 10
click at [567, 324] on div "Hooded Sweatshirt" at bounding box center [569, 331] width 118 height 29
click at [1088, 238] on div at bounding box center [1080, 239] width 34 height 34
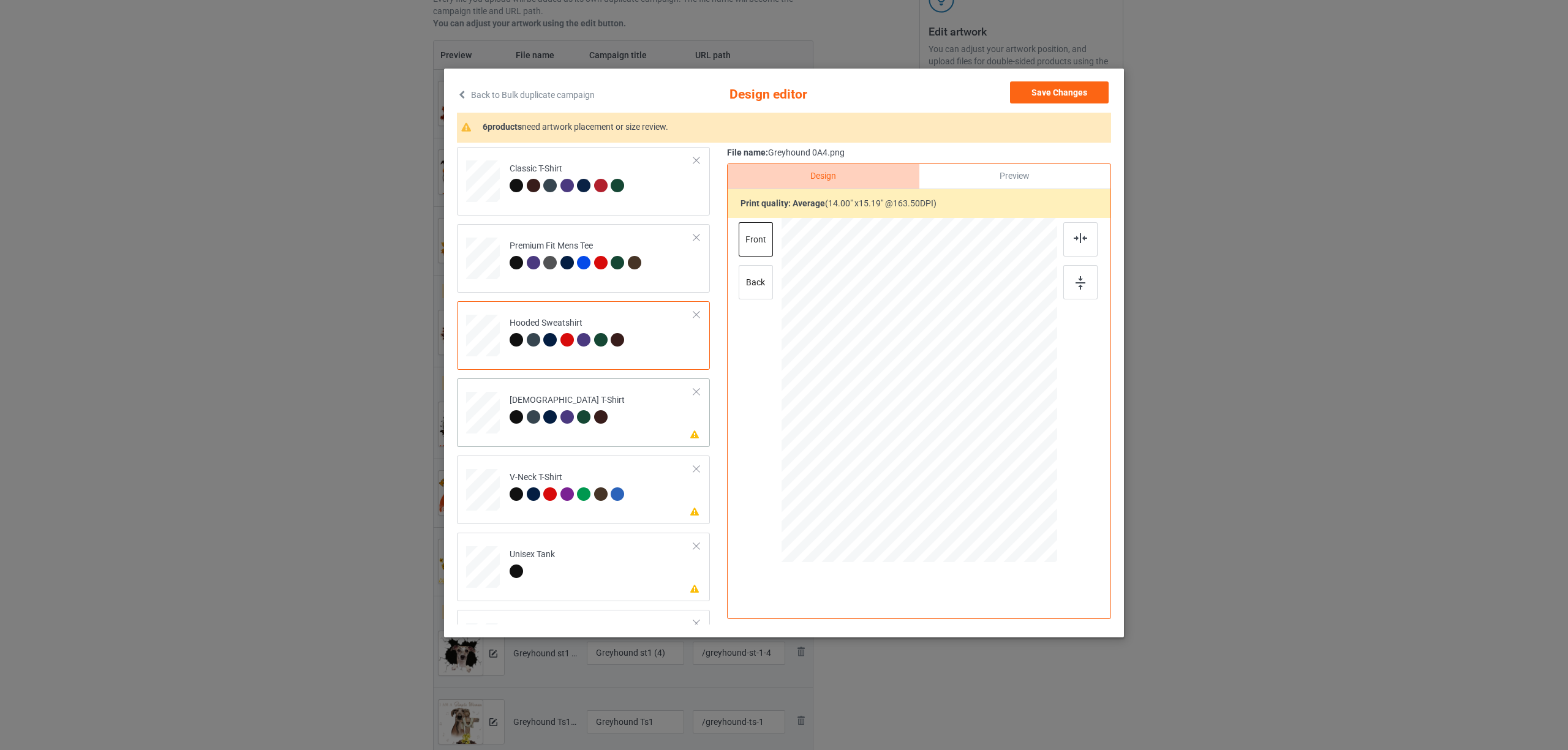
click at [580, 414] on div at bounding box center [584, 417] width 13 height 13
click at [1081, 241] on img at bounding box center [1080, 238] width 13 height 10
click at [571, 498] on div at bounding box center [567, 494] width 13 height 13
click at [1076, 248] on div at bounding box center [1080, 239] width 34 height 34
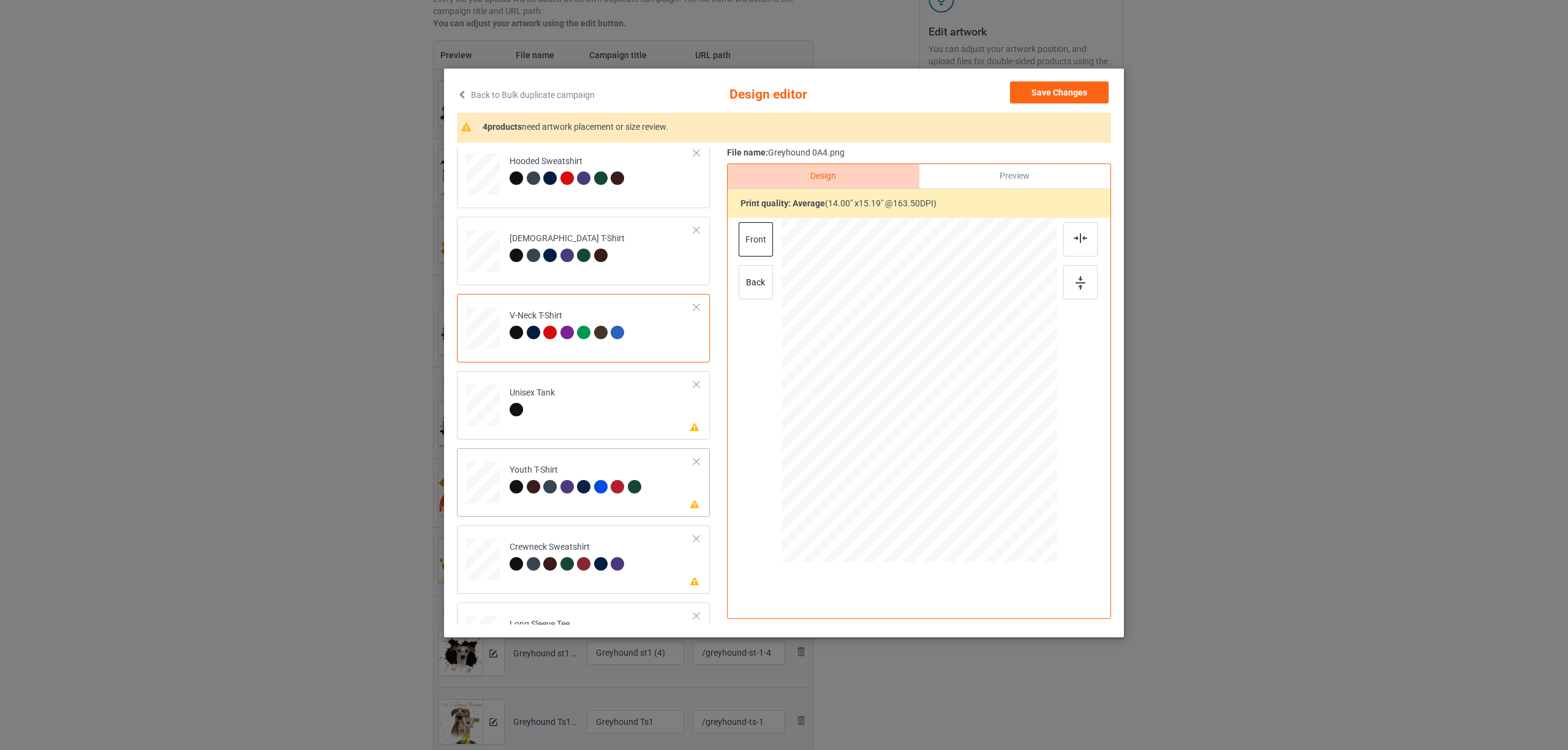
scroll to position [163, 0]
click at [569, 420] on td "Please review artwork placement Unisex Tank" at bounding box center [602, 402] width 198 height 54
click at [1088, 247] on div at bounding box center [1080, 239] width 34 height 34
click at [596, 505] on td "Please review artwork placement Youth T-Shirt" at bounding box center [602, 479] width 198 height 54
click at [1080, 240] on img at bounding box center [1080, 238] width 13 height 10
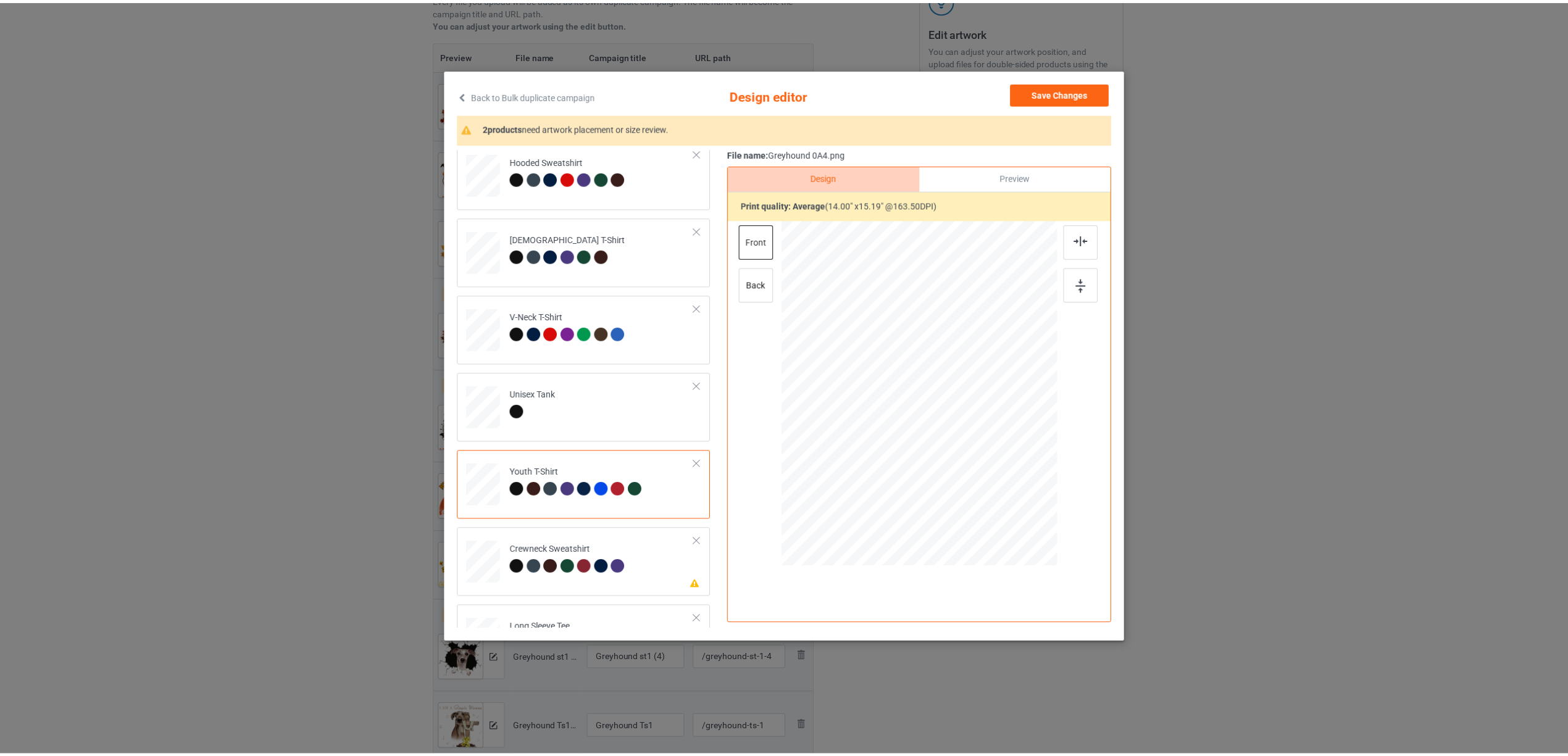
scroll to position [210, 0]
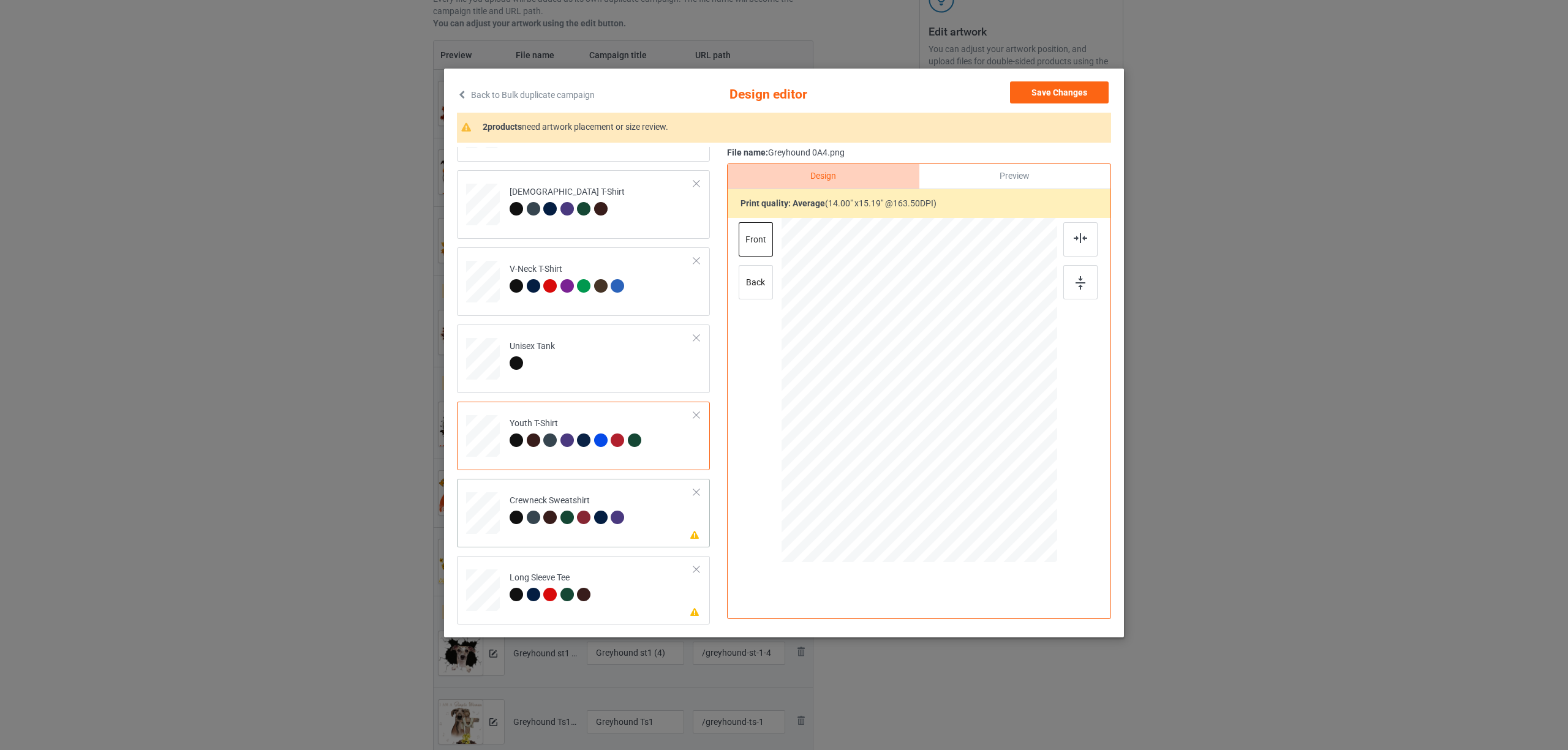
click at [591, 498] on div "Crewneck Sweatshirt" at bounding box center [569, 509] width 118 height 29
click at [1081, 235] on img at bounding box center [1080, 238] width 13 height 10
click at [584, 574] on div "Long Sleeve Tee" at bounding box center [552, 586] width 85 height 29
click at [1082, 240] on img at bounding box center [1080, 238] width 13 height 10
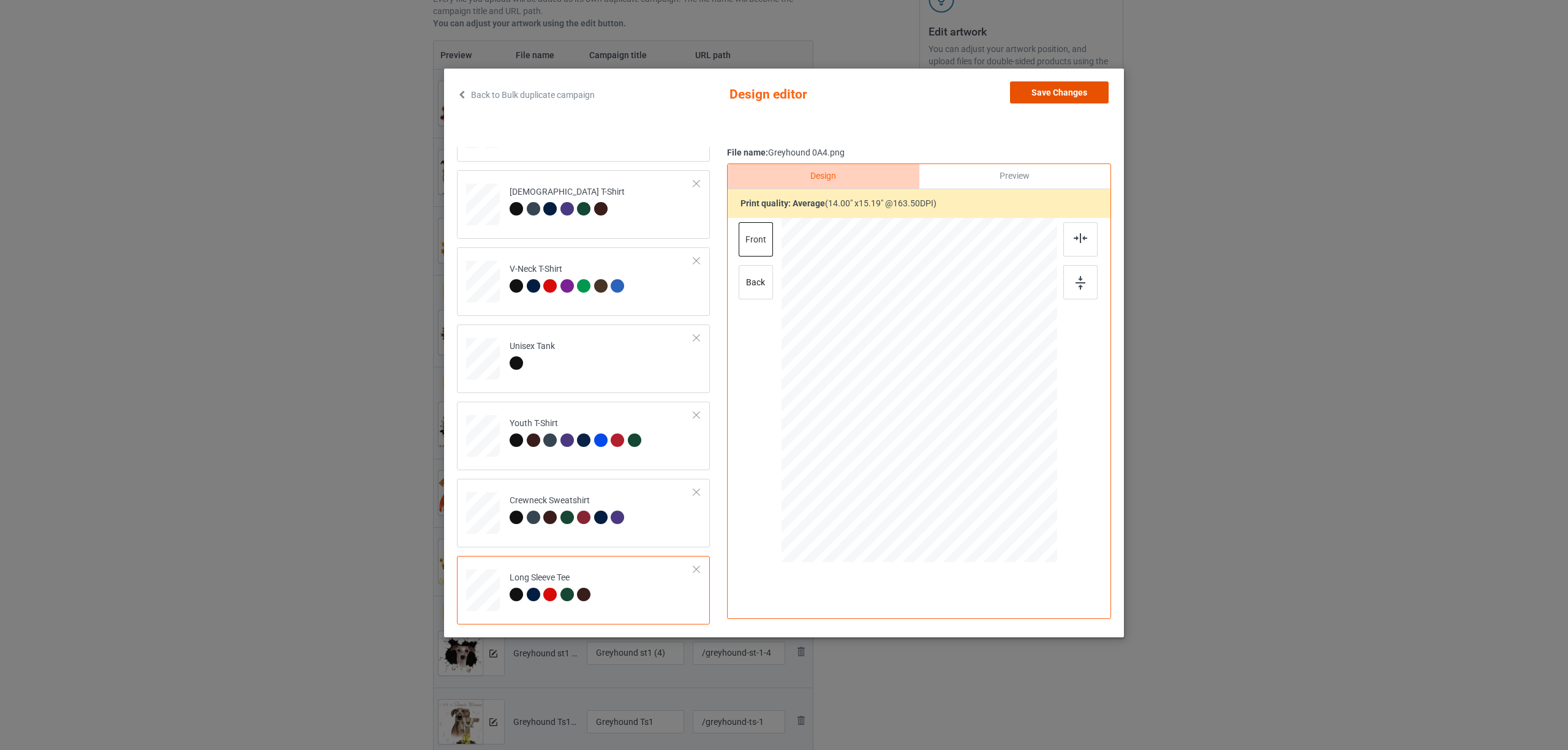
click at [1052, 94] on button "Save Changes" at bounding box center [1059, 92] width 99 height 22
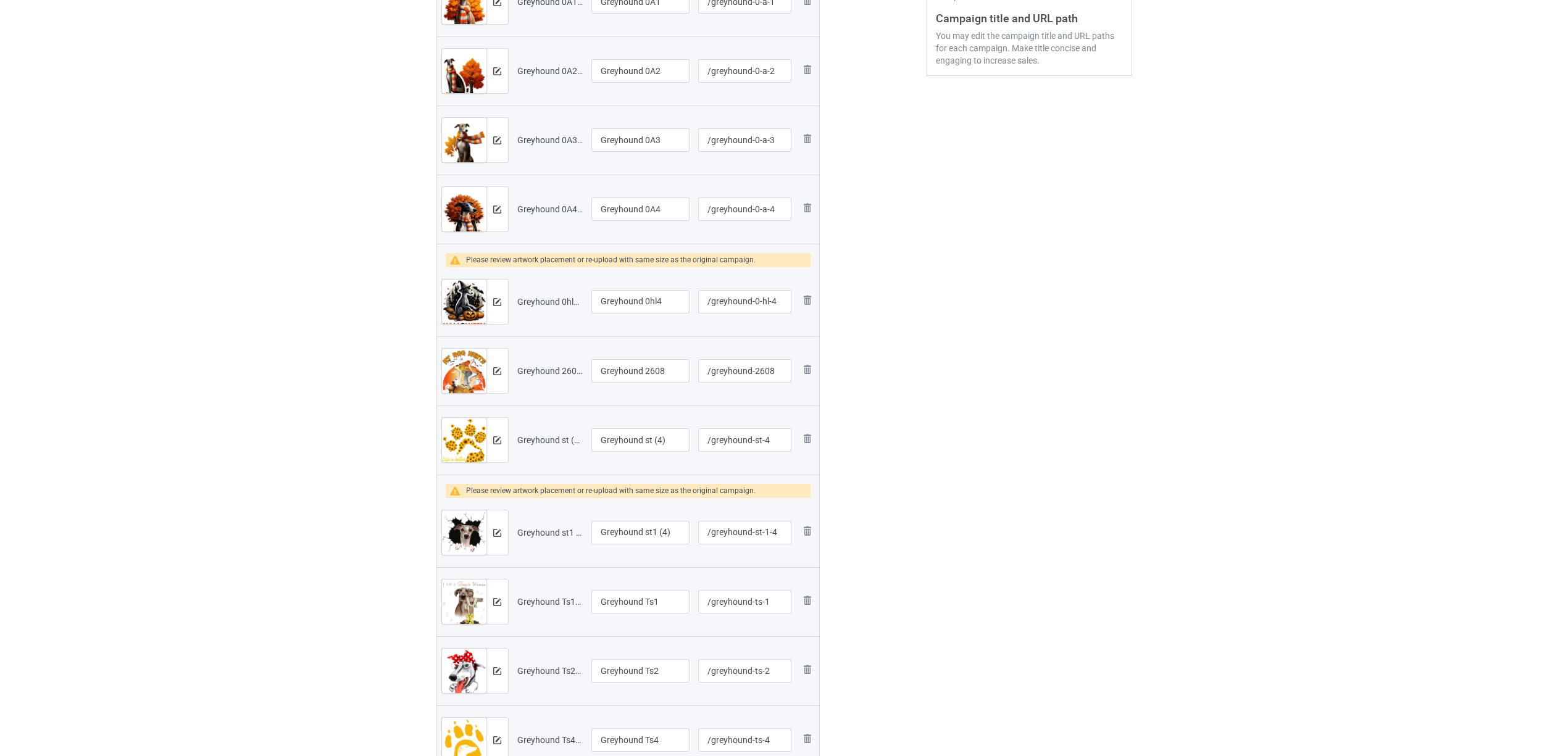
scroll to position [494, 0]
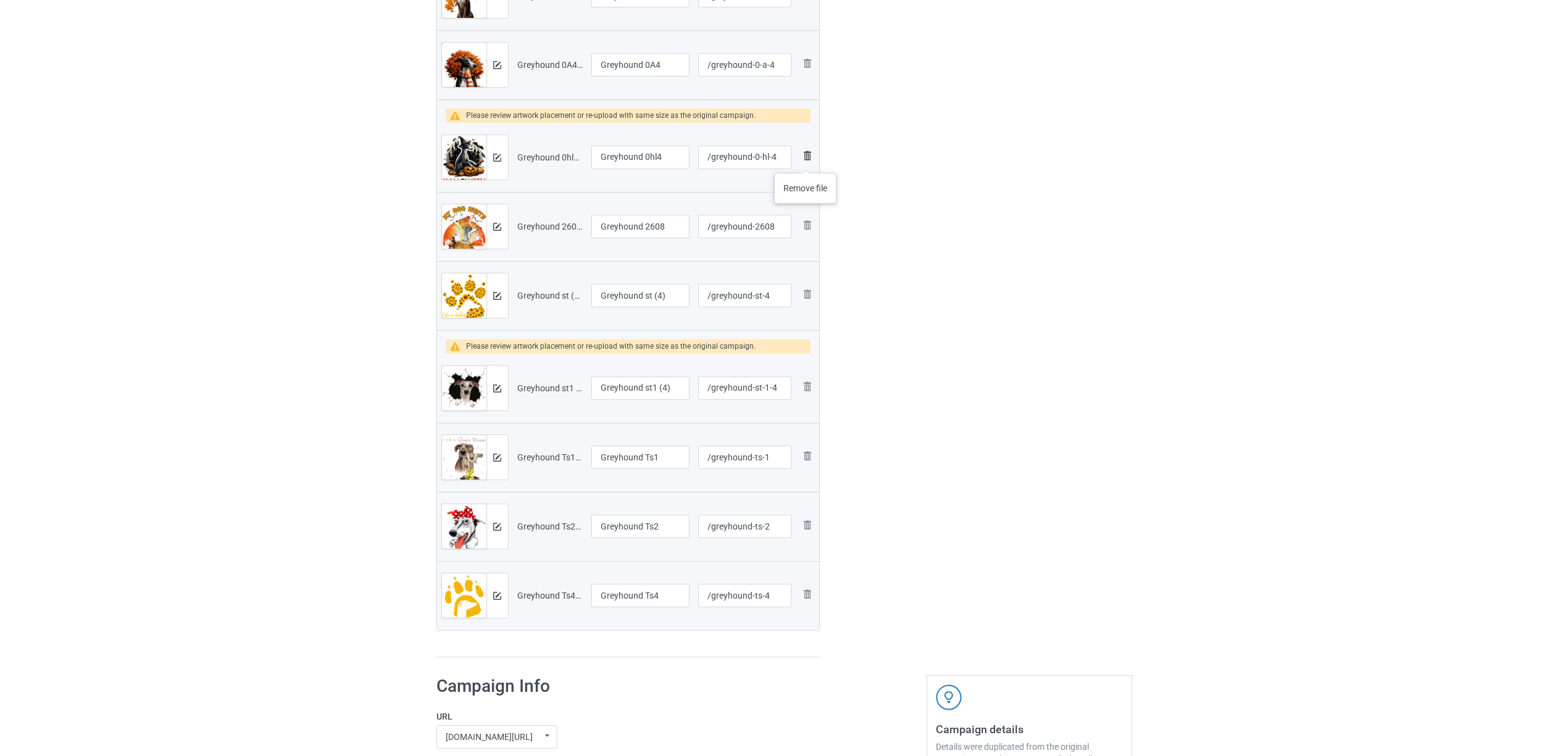
click at [806, 160] on img at bounding box center [807, 156] width 15 height 15
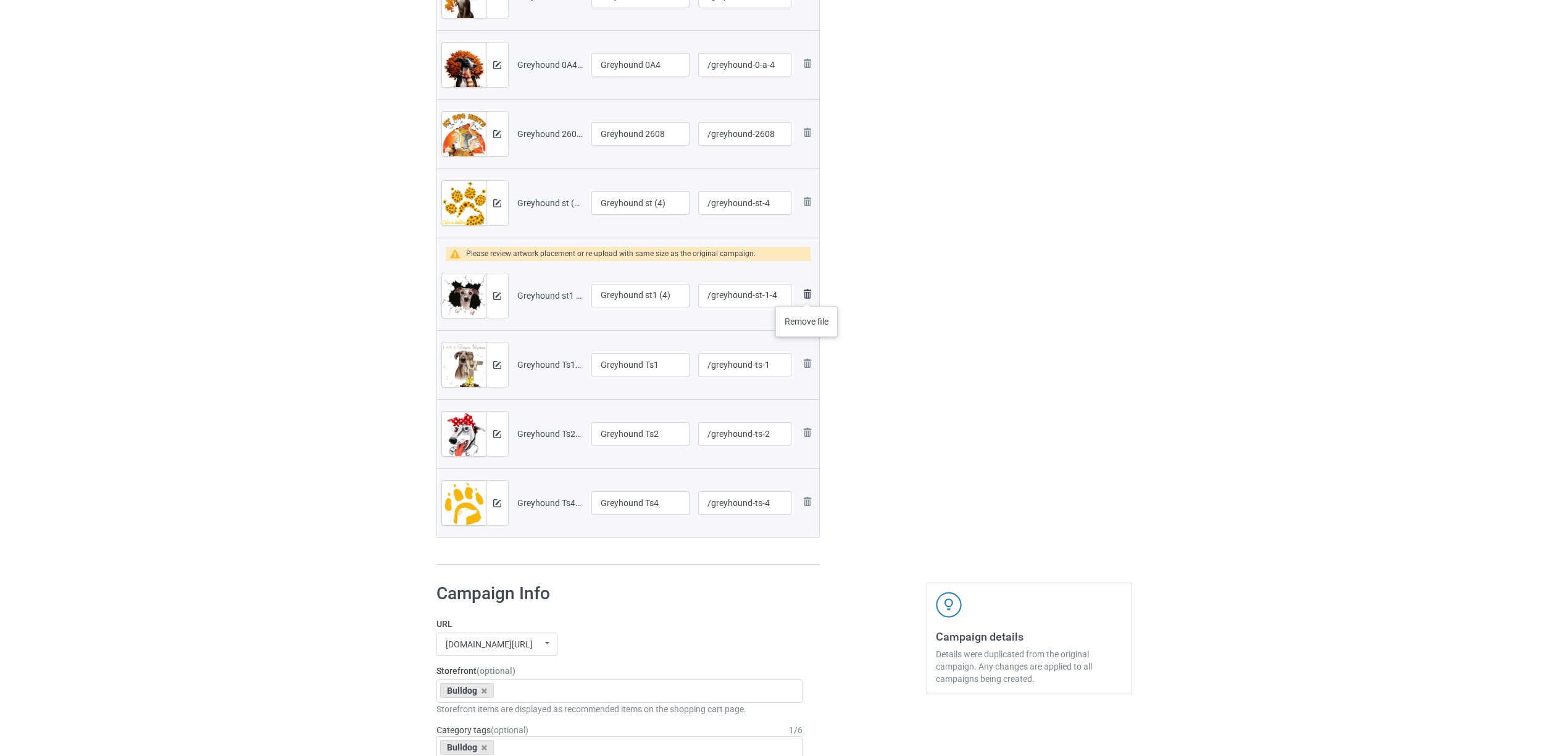
click at [807, 294] on img at bounding box center [807, 294] width 15 height 15
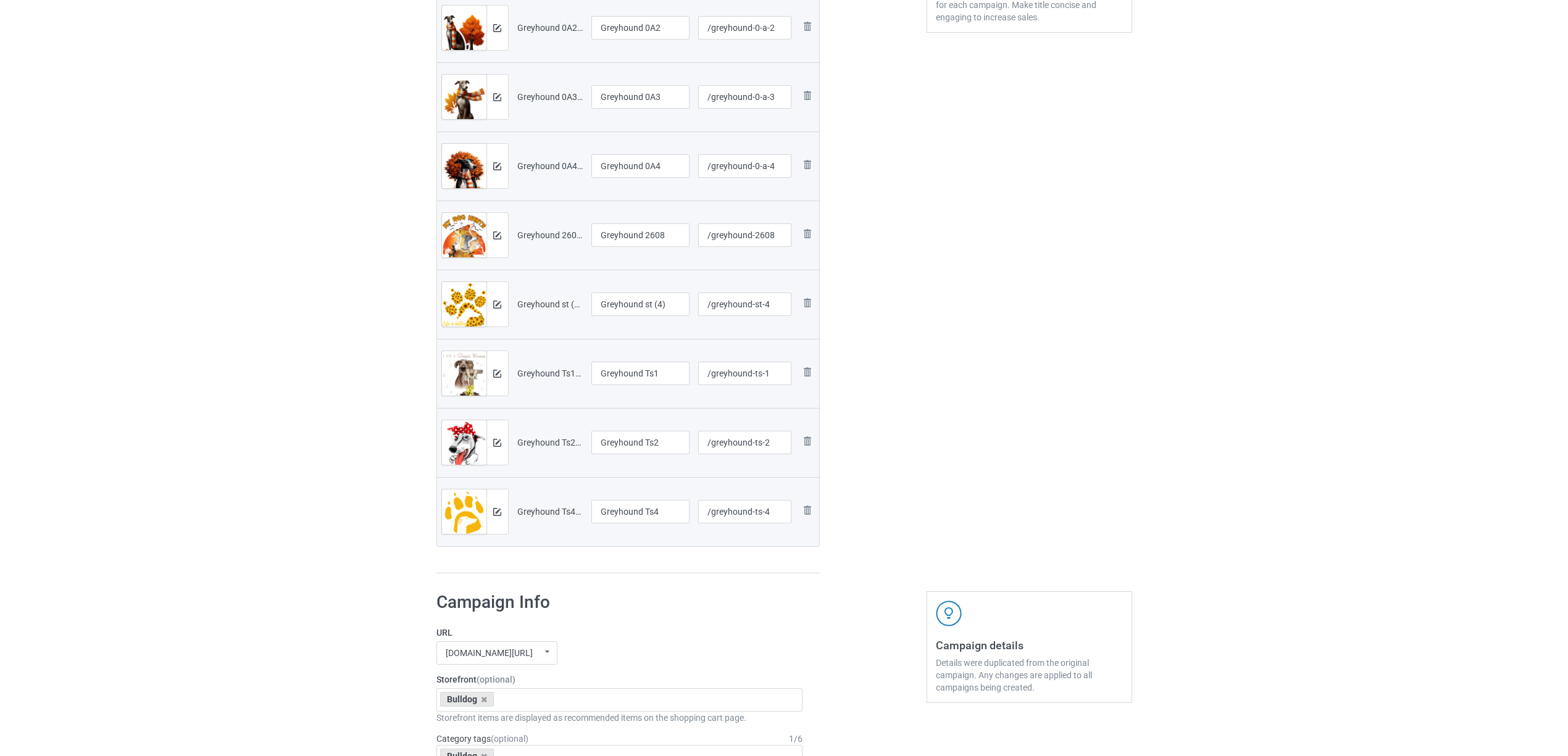
scroll to position [247, 0]
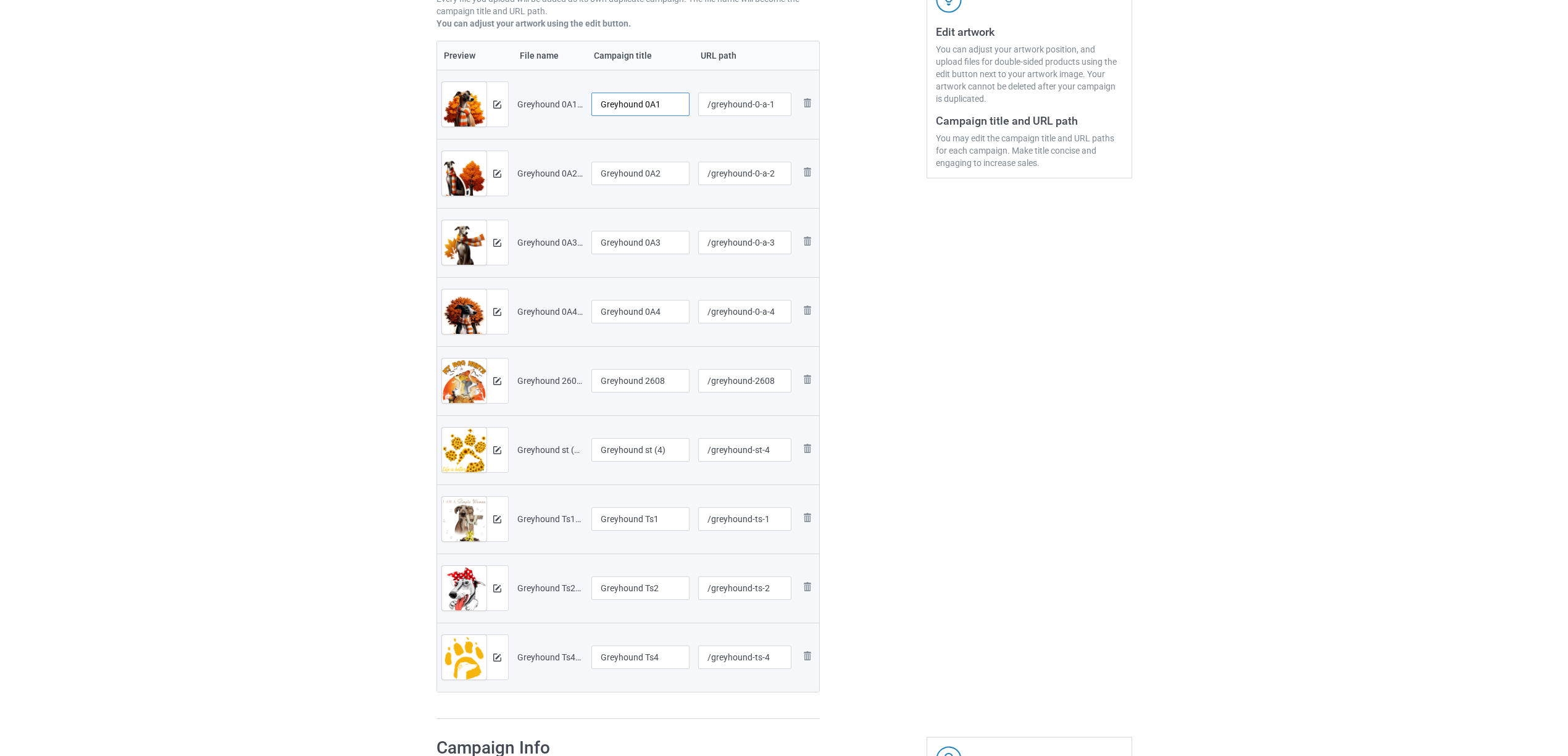
drag, startPoint x: 642, startPoint y: 104, endPoint x: 713, endPoint y: 104, distance: 71.0
click at [713, 104] on tr "Preview and edit artwork Greyhound 0A1.png Greyhound 0A1 /greyhound-0-a-1 Remov…" at bounding box center [628, 104] width 382 height 69
click at [616, 102] on input "Greyhound" at bounding box center [641, 104] width 99 height 24
type input "Greyhound"
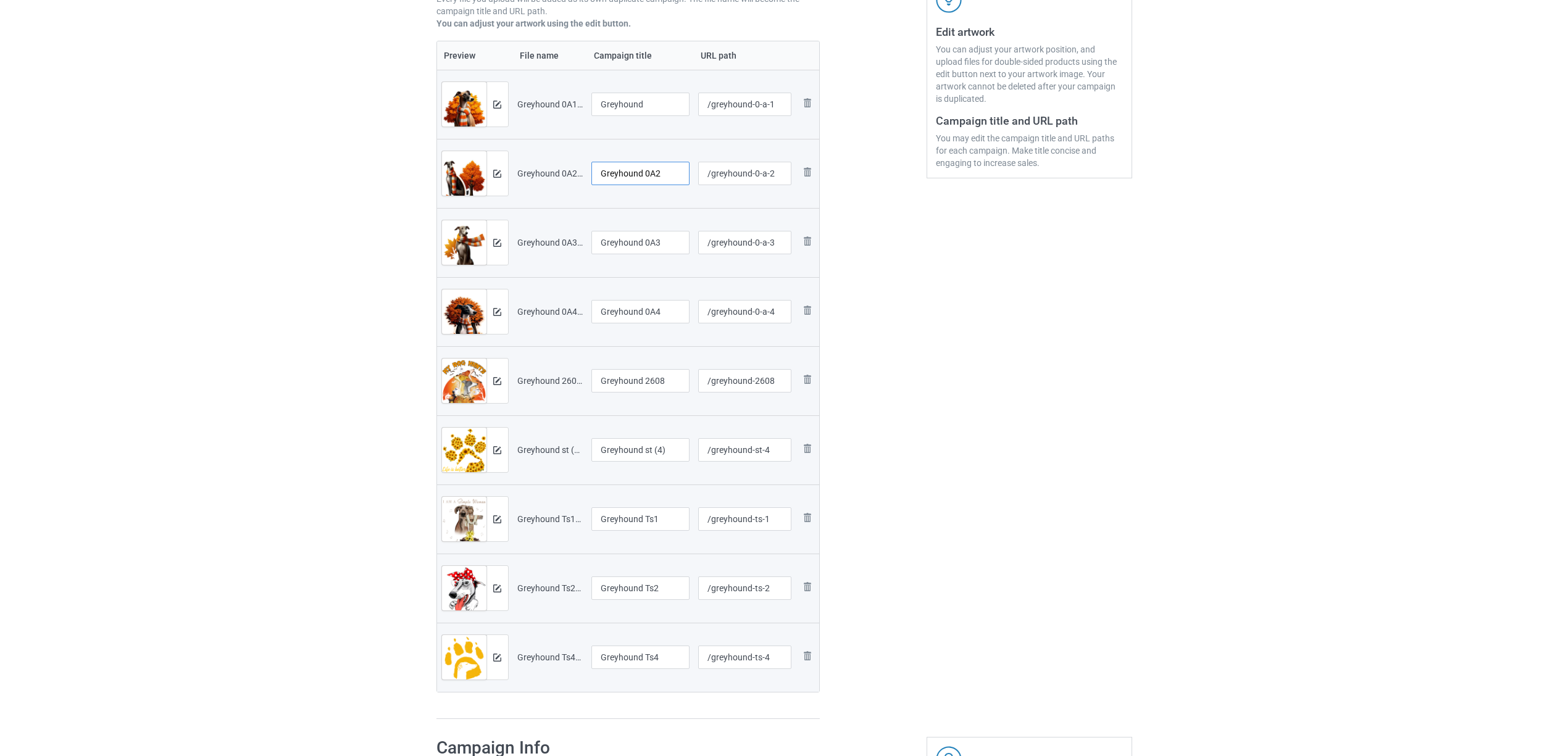
click at [646, 180] on input "Greyhound 0A2" at bounding box center [641, 173] width 99 height 24
paste input "text"
type input "Greyhound"
click at [648, 250] on input "Greyhound 0A3" at bounding box center [641, 242] width 99 height 24
paste input "text"
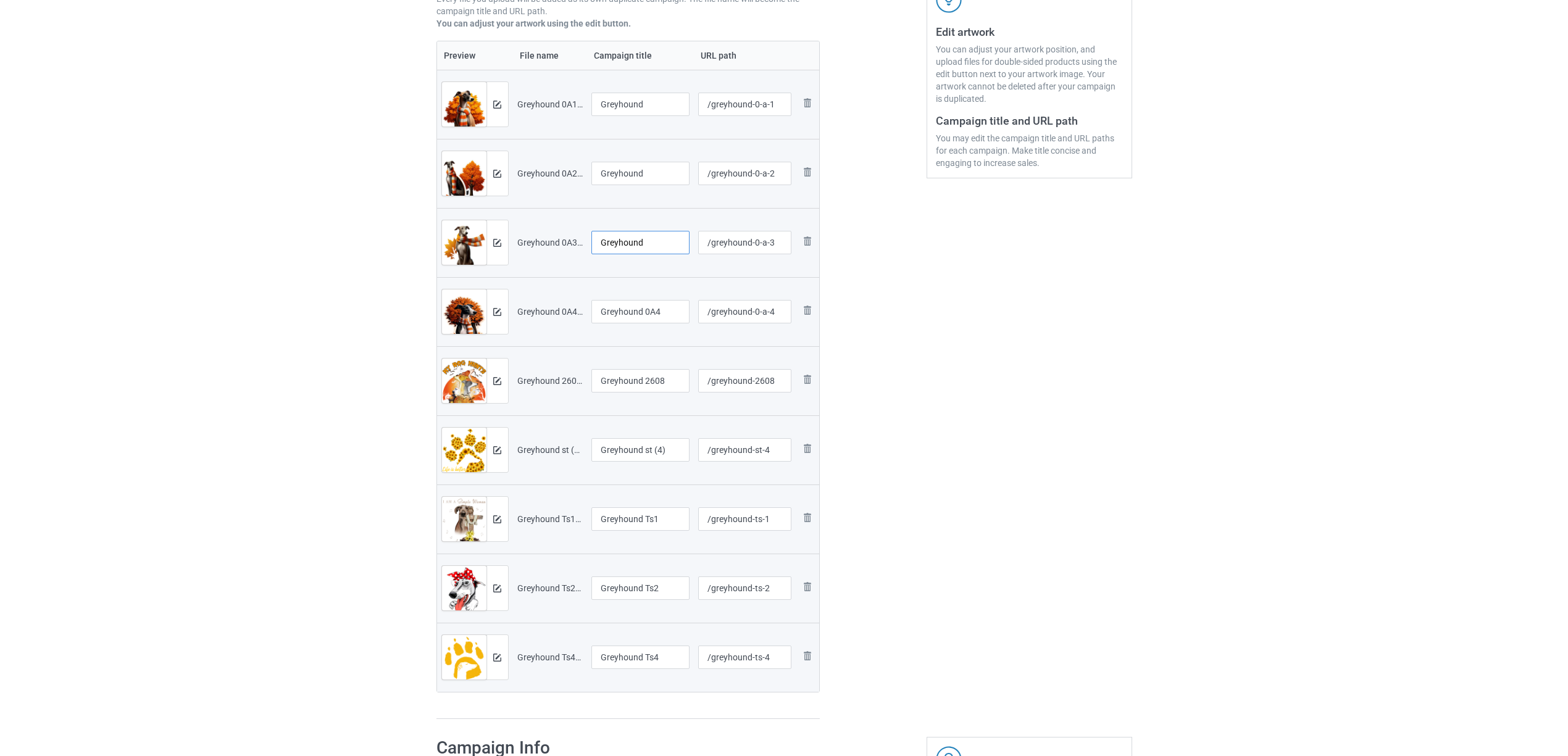
type input "Greyhound"
click at [644, 312] on input "Greyhound 0A4" at bounding box center [641, 311] width 99 height 24
paste input "text"
type input "Greyhound"
click at [643, 394] on div at bounding box center [641, 396] width 99 height 7
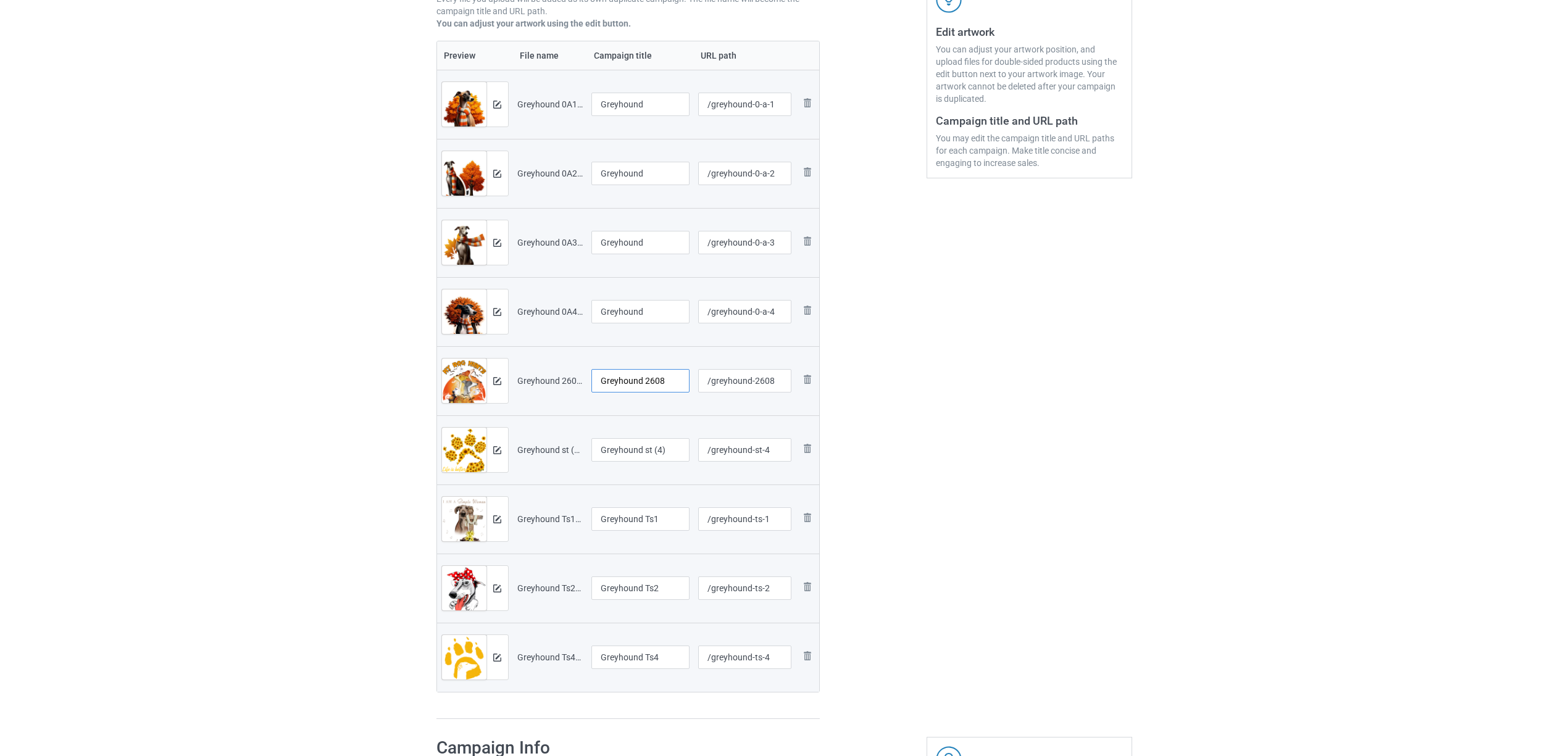
click at [662, 373] on input "Greyhound 2608" at bounding box center [641, 380] width 99 height 24
paste input "text"
type input "Greyhound"
click at [629, 455] on input "Greyhound st (4)" at bounding box center [641, 450] width 99 height 24
paste input "text"
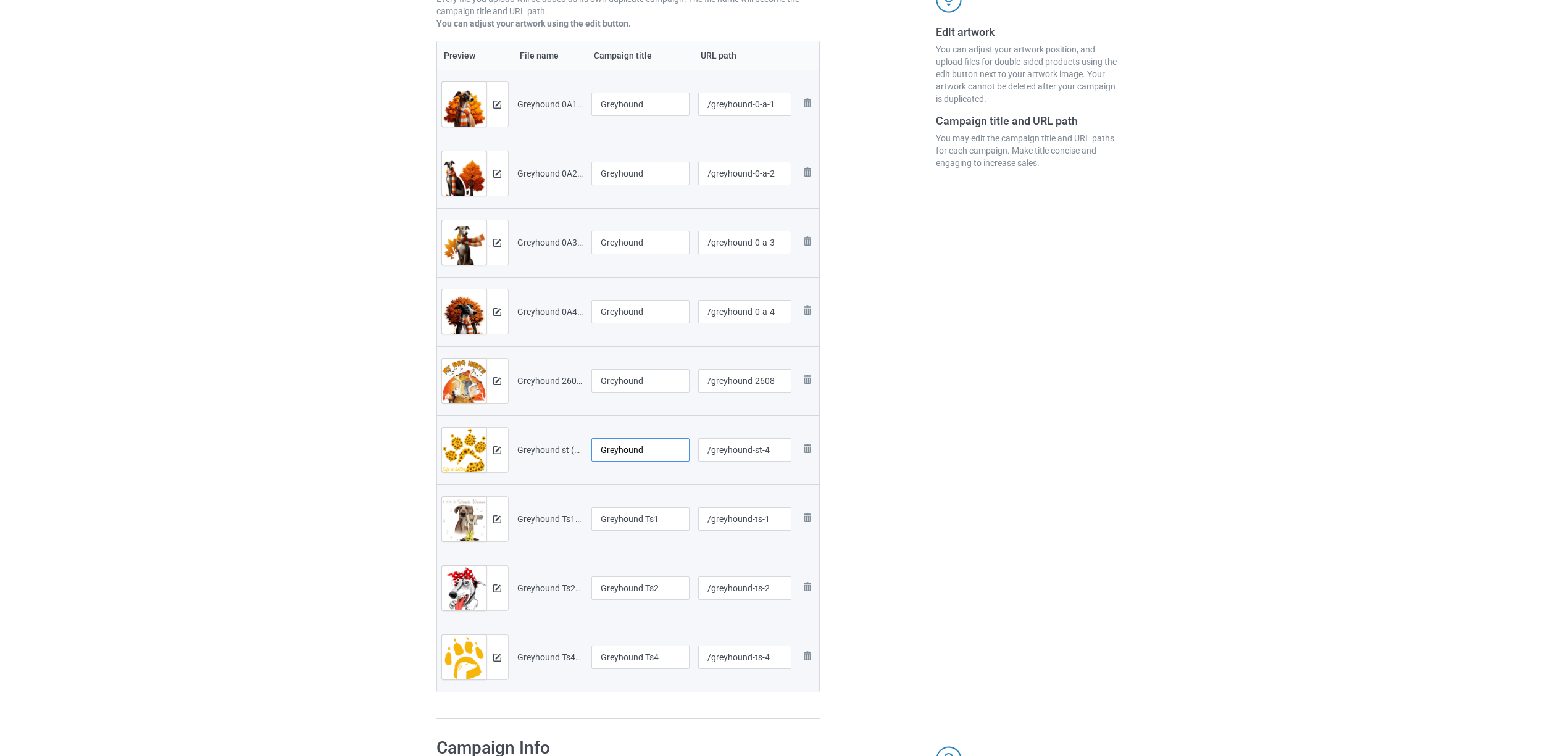
type input "Greyhound"
click at [632, 510] on input "Greyhound Ts1" at bounding box center [641, 519] width 99 height 24
paste input "text"
type input "Greyhound"
click at [621, 593] on input "Greyhound Ts2" at bounding box center [641, 588] width 99 height 24
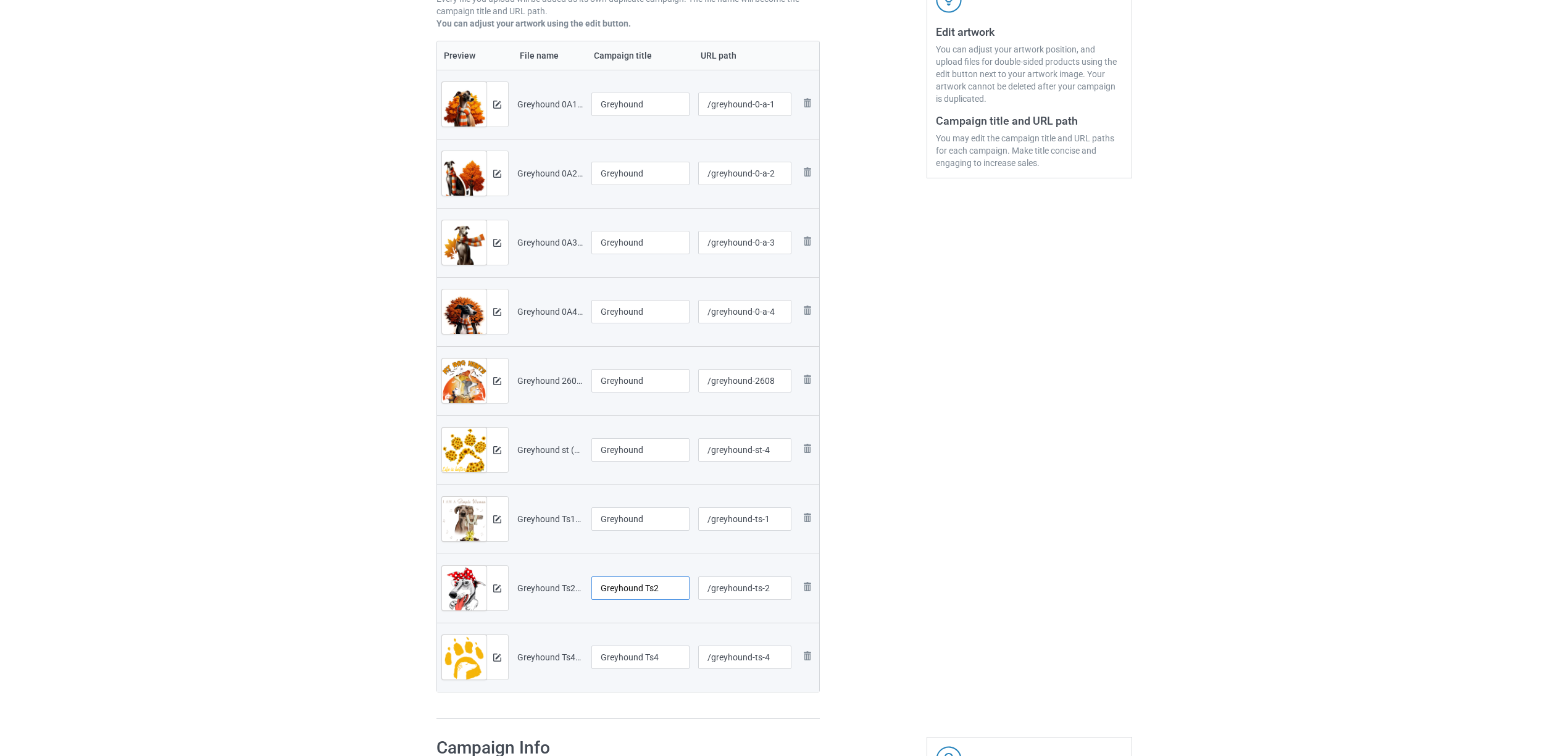
paste input "text"
type input "Greyhound"
click at [631, 649] on input "Greyhound Ts4" at bounding box center [641, 657] width 99 height 24
paste input "text"
type input "Greyhound"
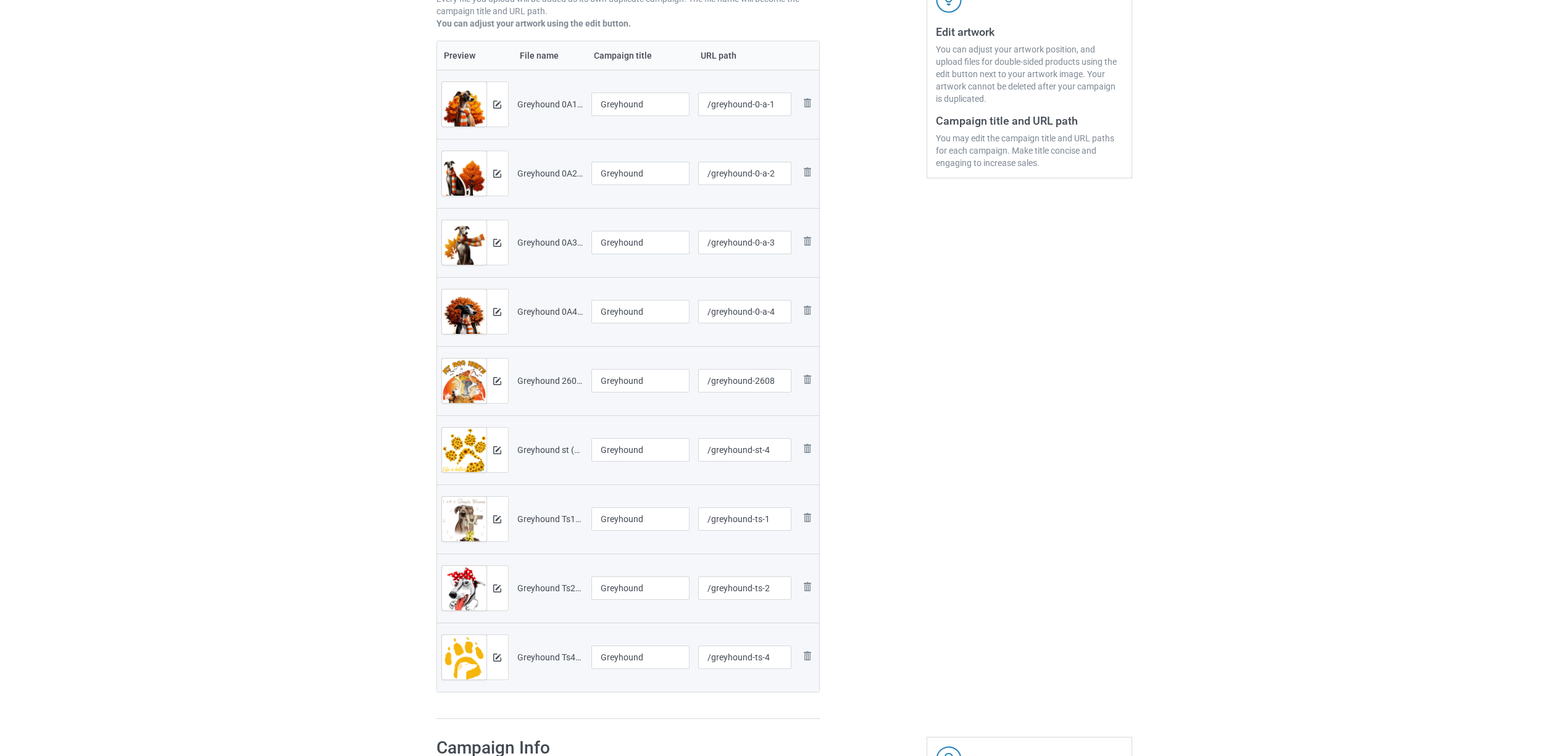
click at [630, 694] on div "Preview File name Campaign title URL path Preview and edit artwork Greyhound 0A…" at bounding box center [628, 380] width 384 height 679
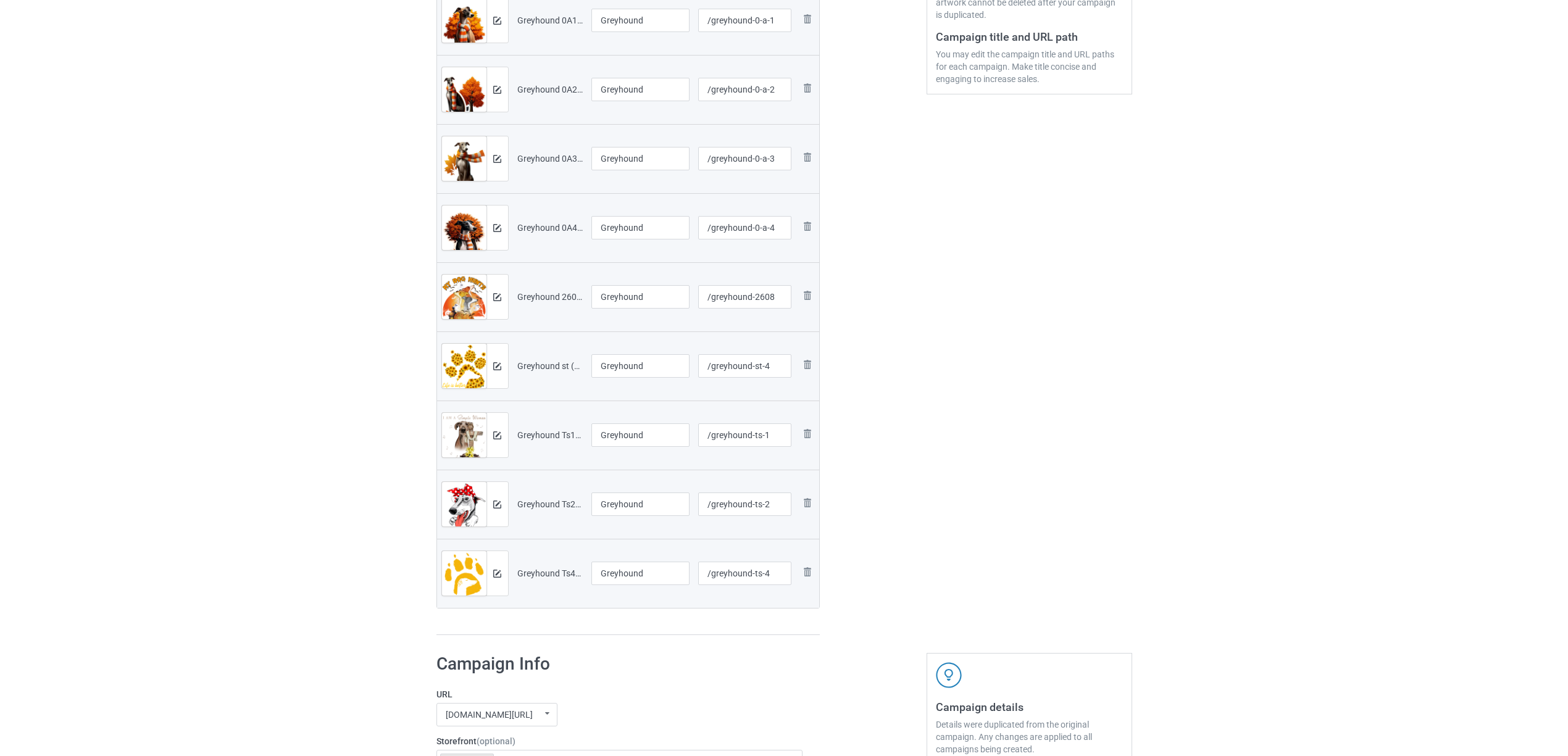
scroll to position [411, 0]
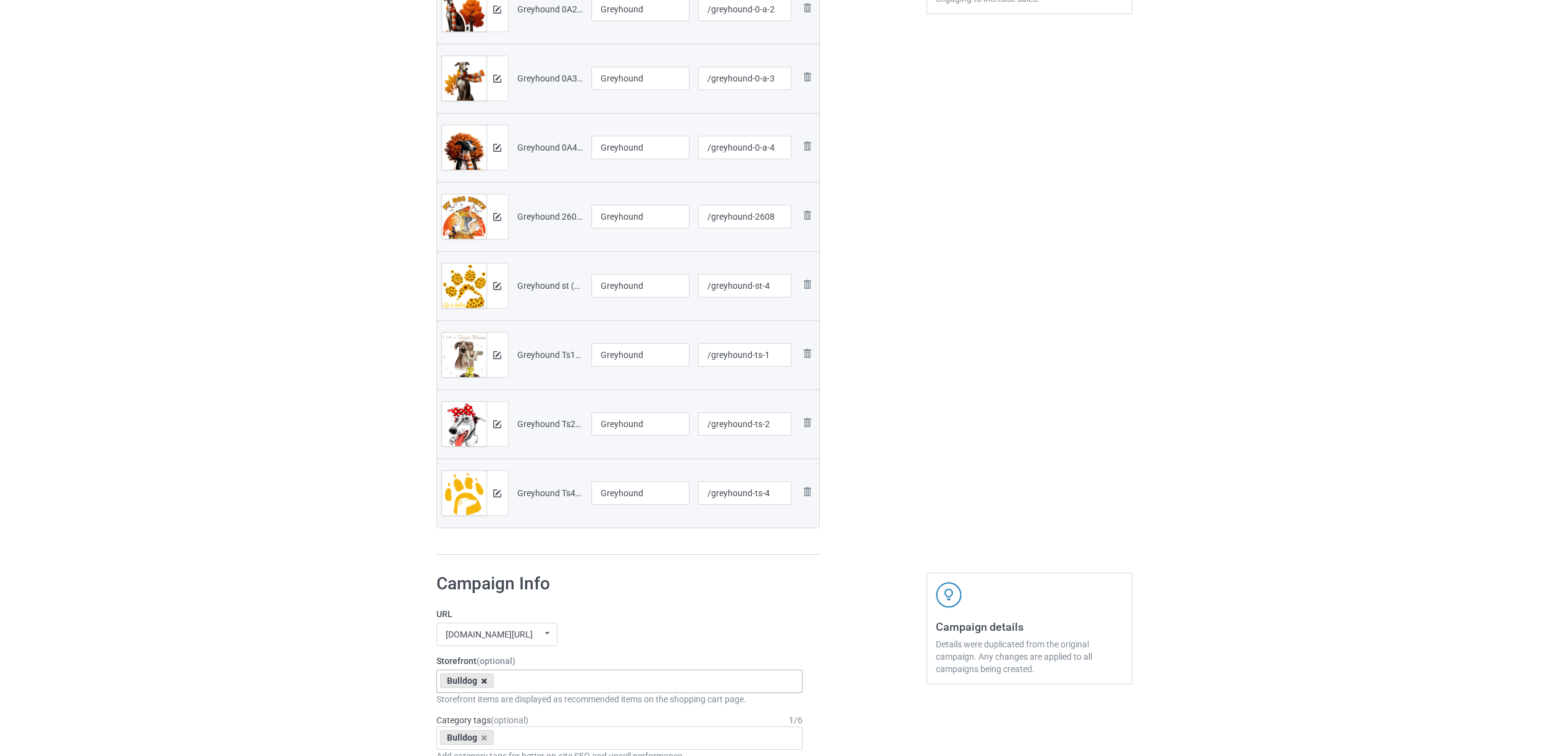
click at [485, 682] on icon at bounding box center [483, 681] width 6 height 8
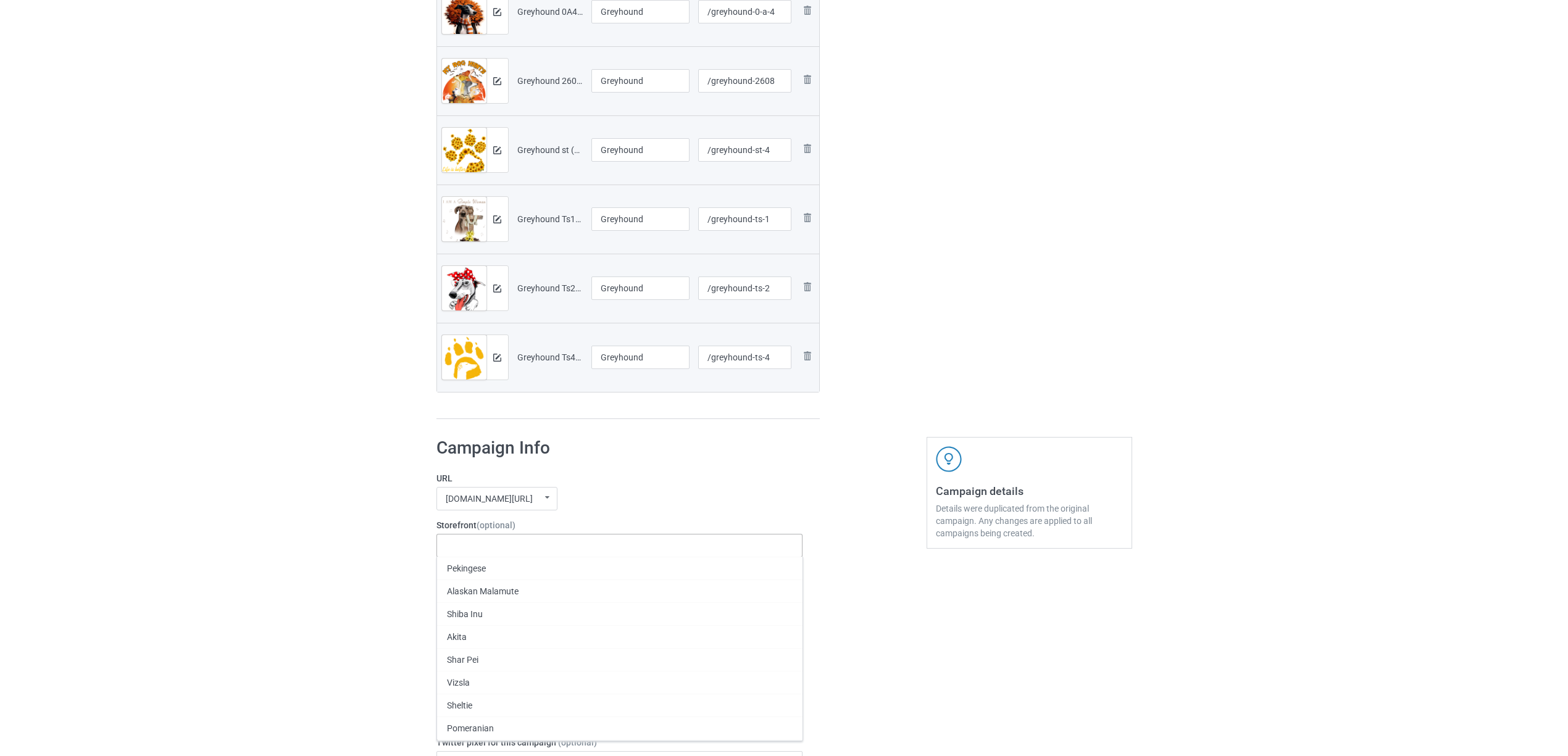
scroll to position [658, 0]
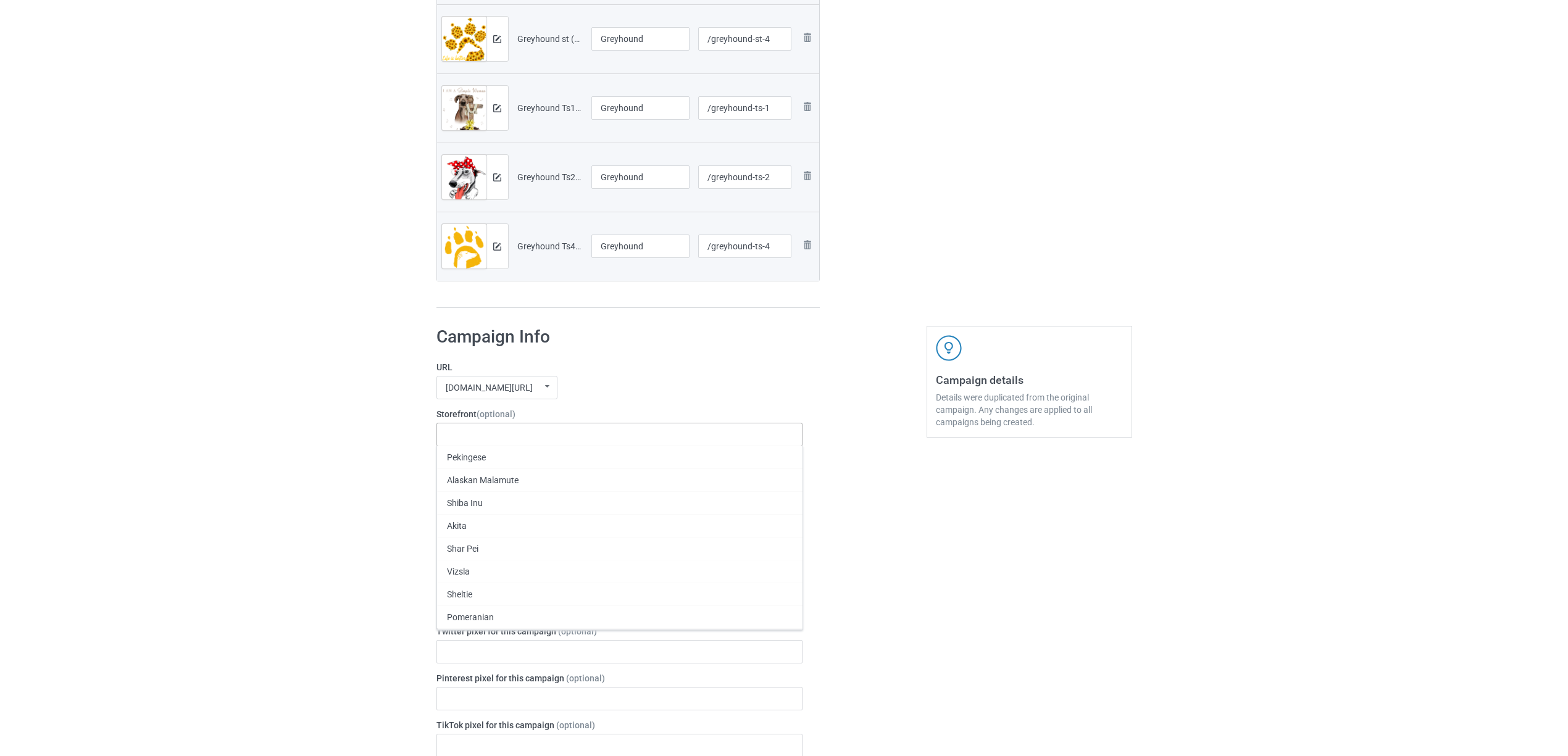
paste input "Greyhound"
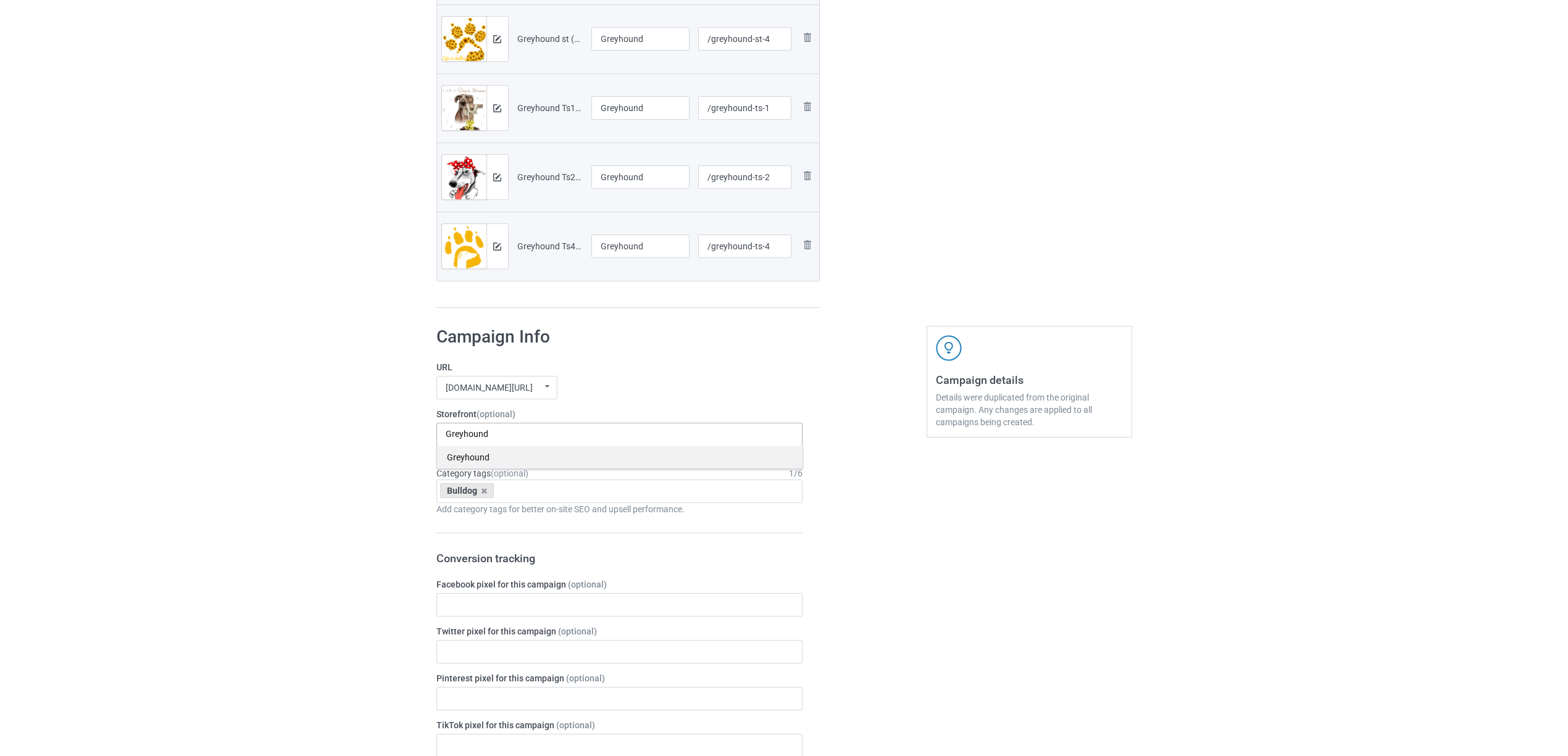
type input "Greyhound"
click at [476, 460] on div "Greyhound" at bounding box center [620, 457] width 365 height 23
click at [480, 490] on icon at bounding box center [483, 491] width 6 height 8
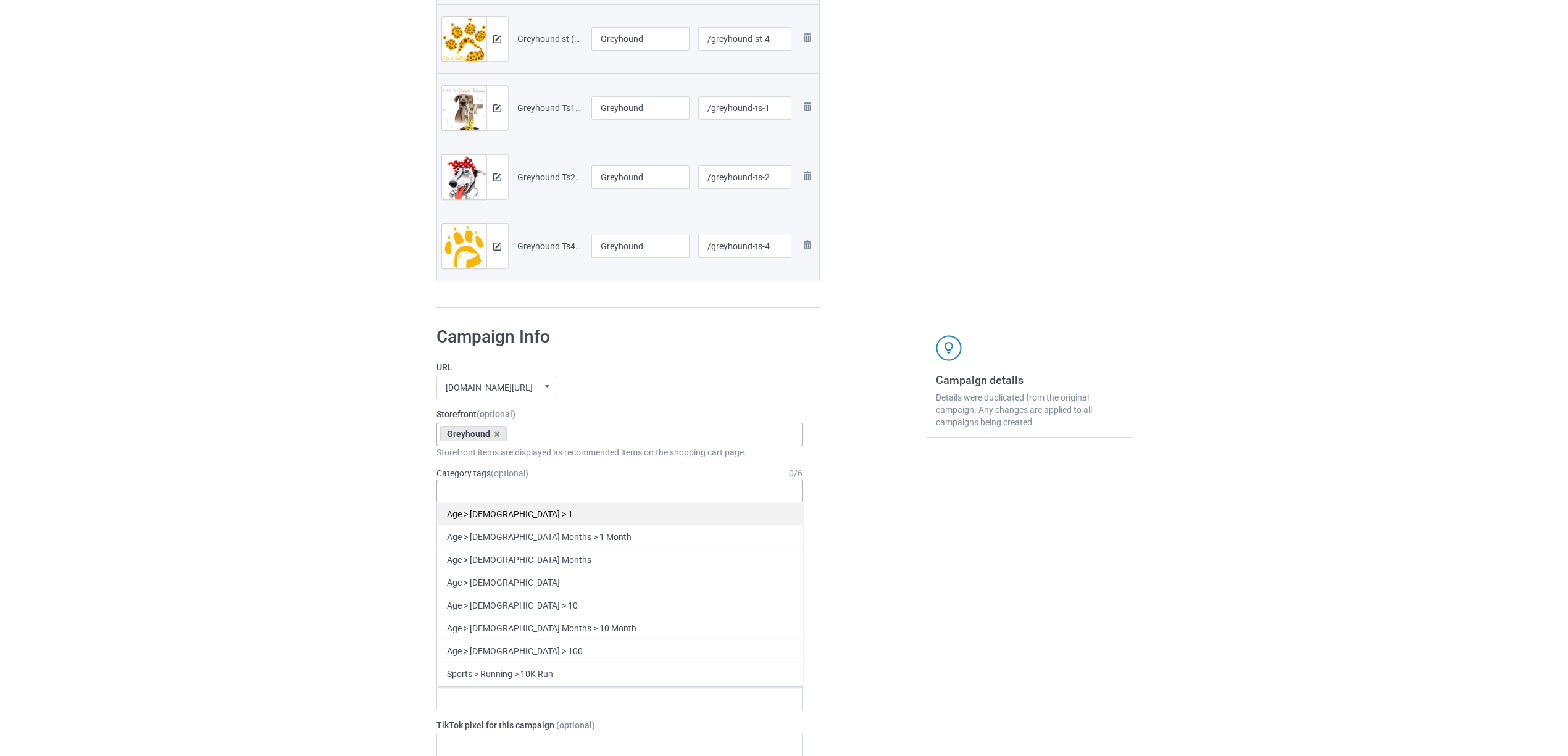
paste input "Greyhound"
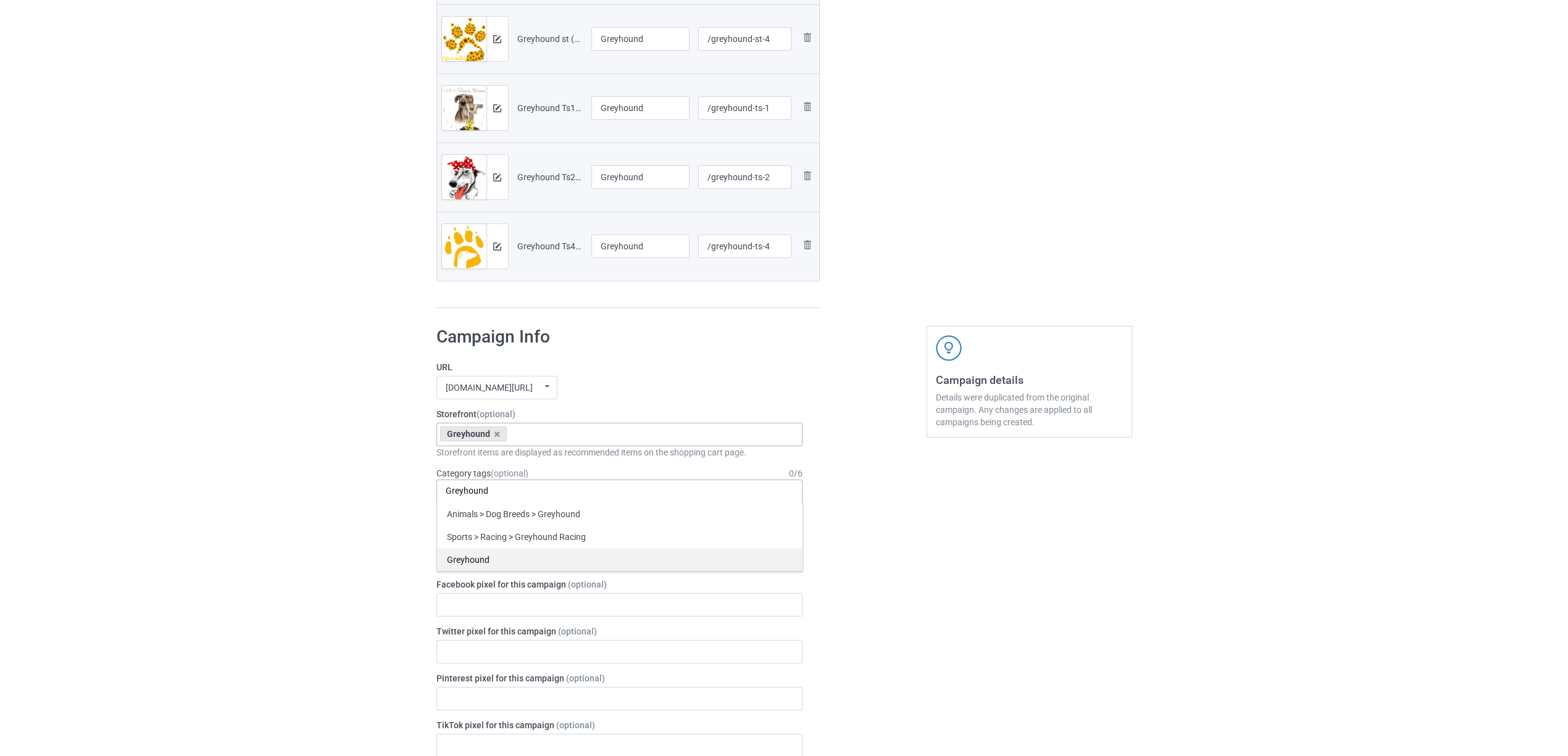
type input "Greyhound"
click at [472, 558] on div "Greyhound" at bounding box center [620, 560] width 365 height 23
click at [262, 516] on div "Bulk duplicate campaign Campaign to duplicate Bulldog Original Artwork 2400x320…" at bounding box center [784, 421] width 1568 height 2091
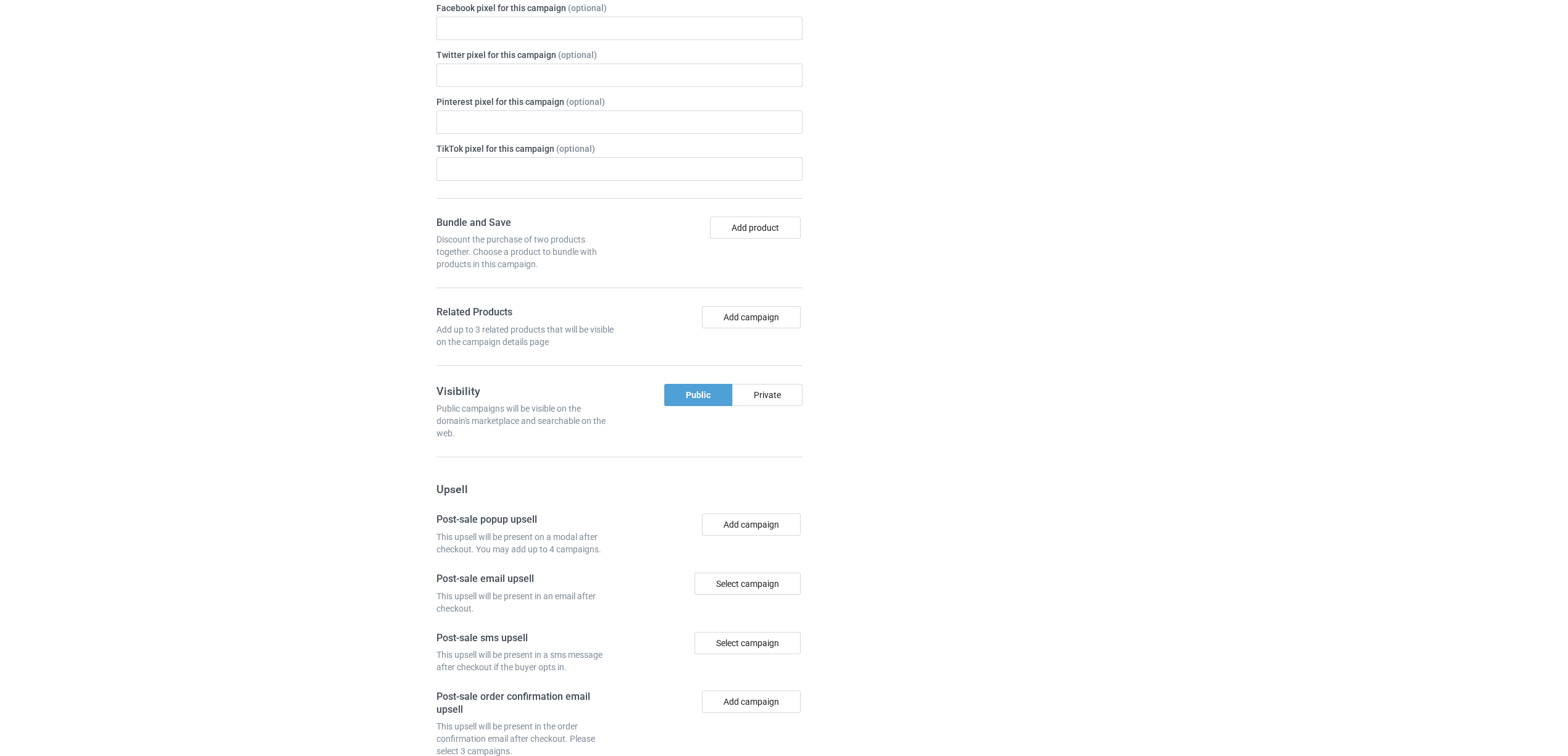
scroll to position [1375, 0]
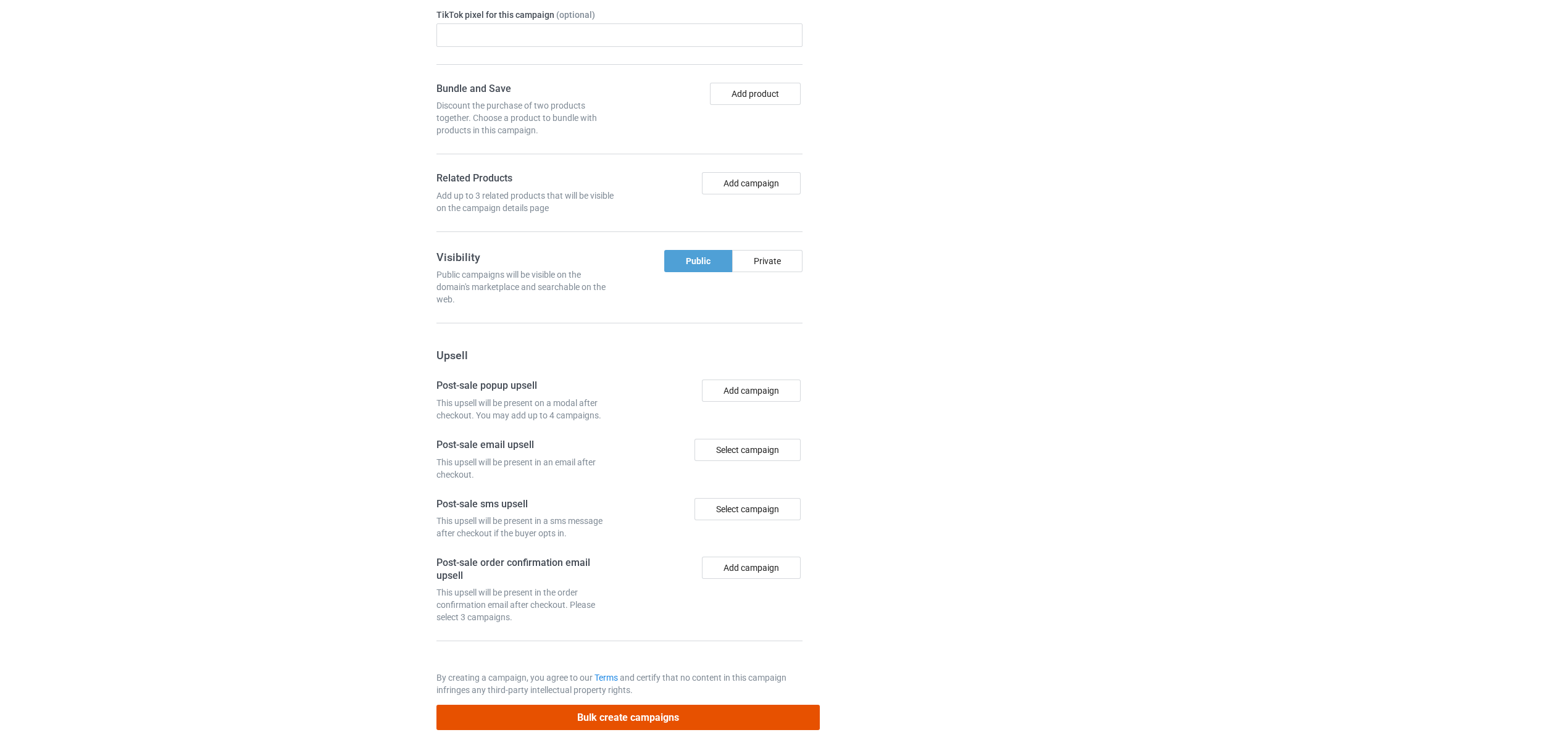
click at [610, 713] on button "Bulk create campaigns" at bounding box center [628, 717] width 384 height 25
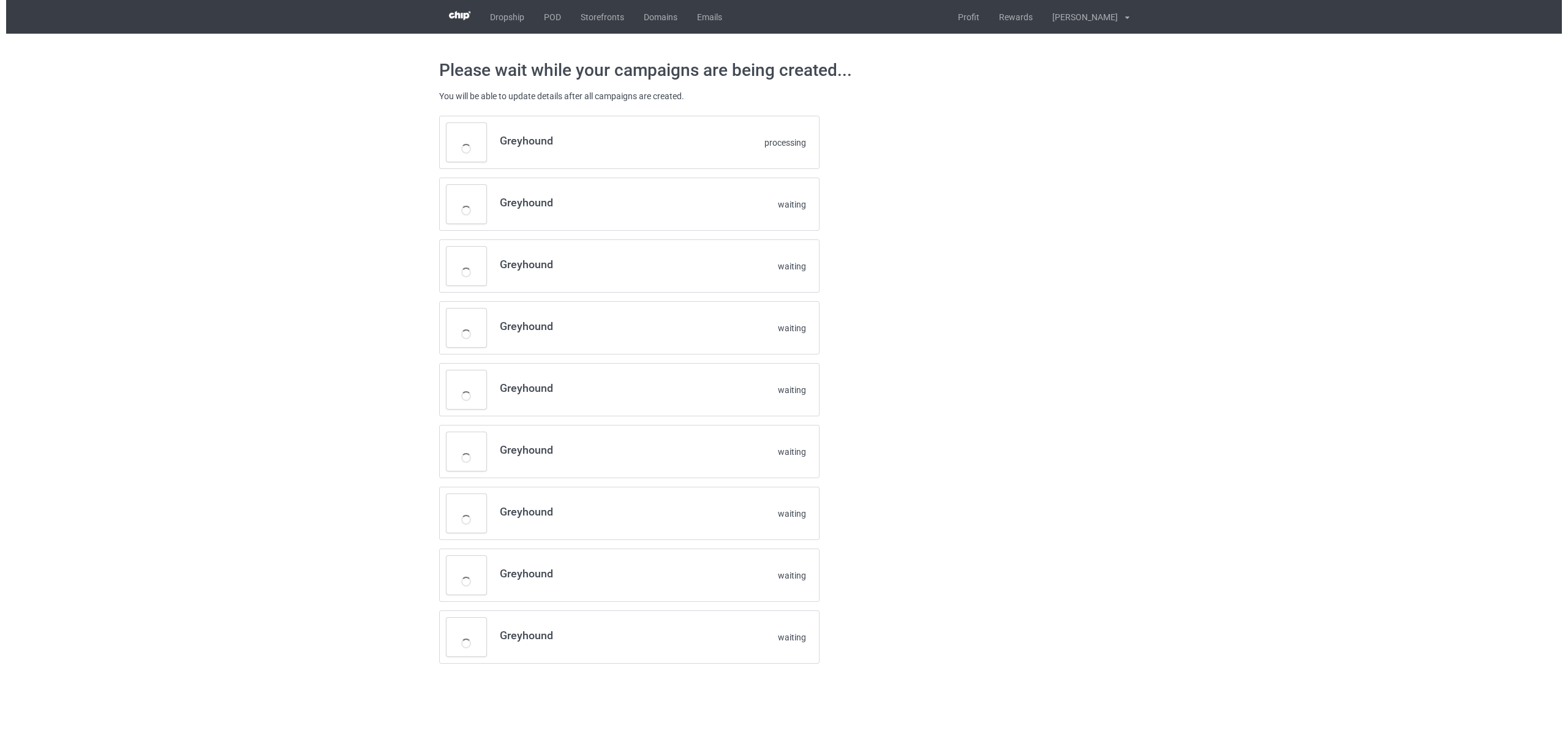
scroll to position [0, 0]
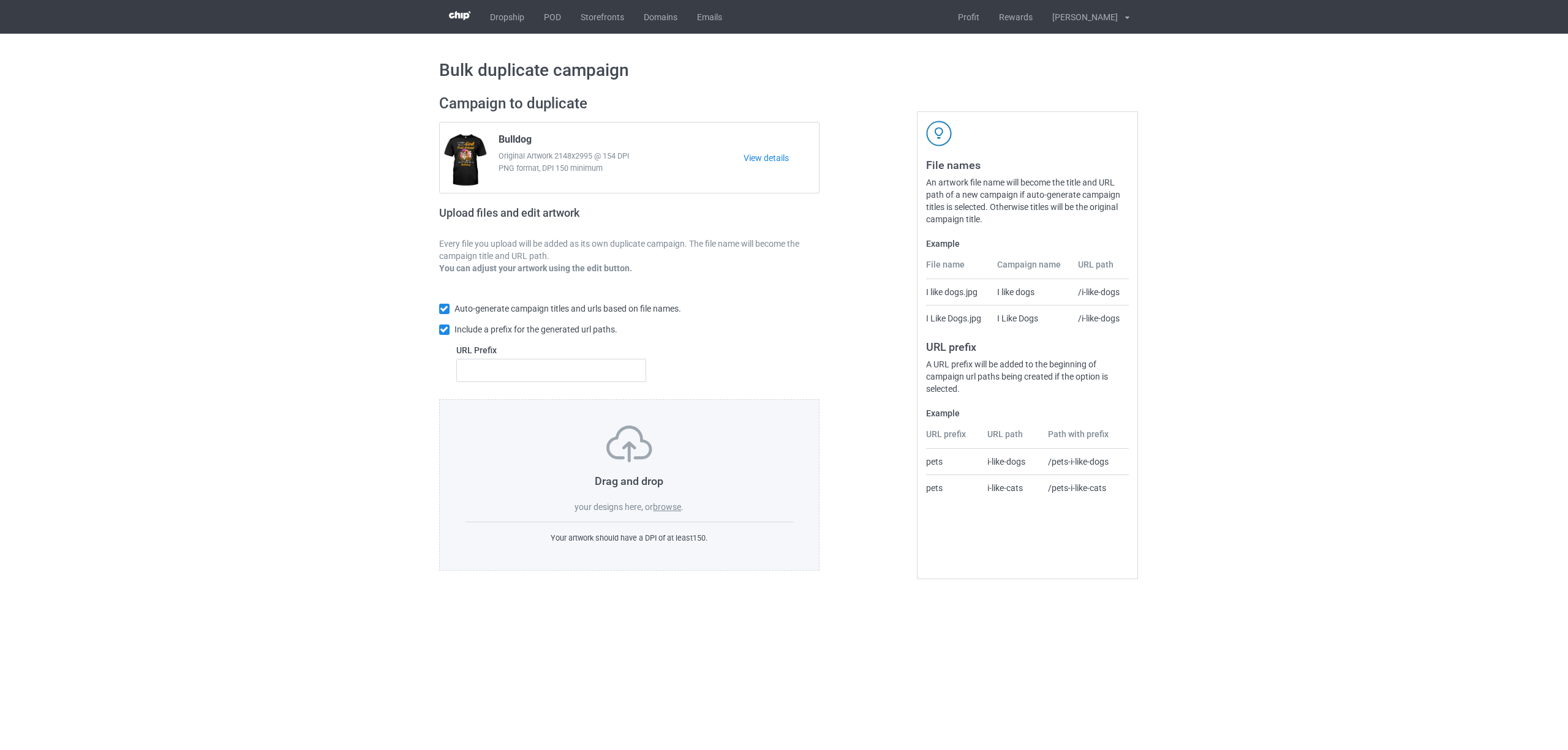
click at [663, 504] on label "browse" at bounding box center [667, 507] width 28 height 10
click at [0, 0] on input "browse" at bounding box center [0, 0] width 0 height 0
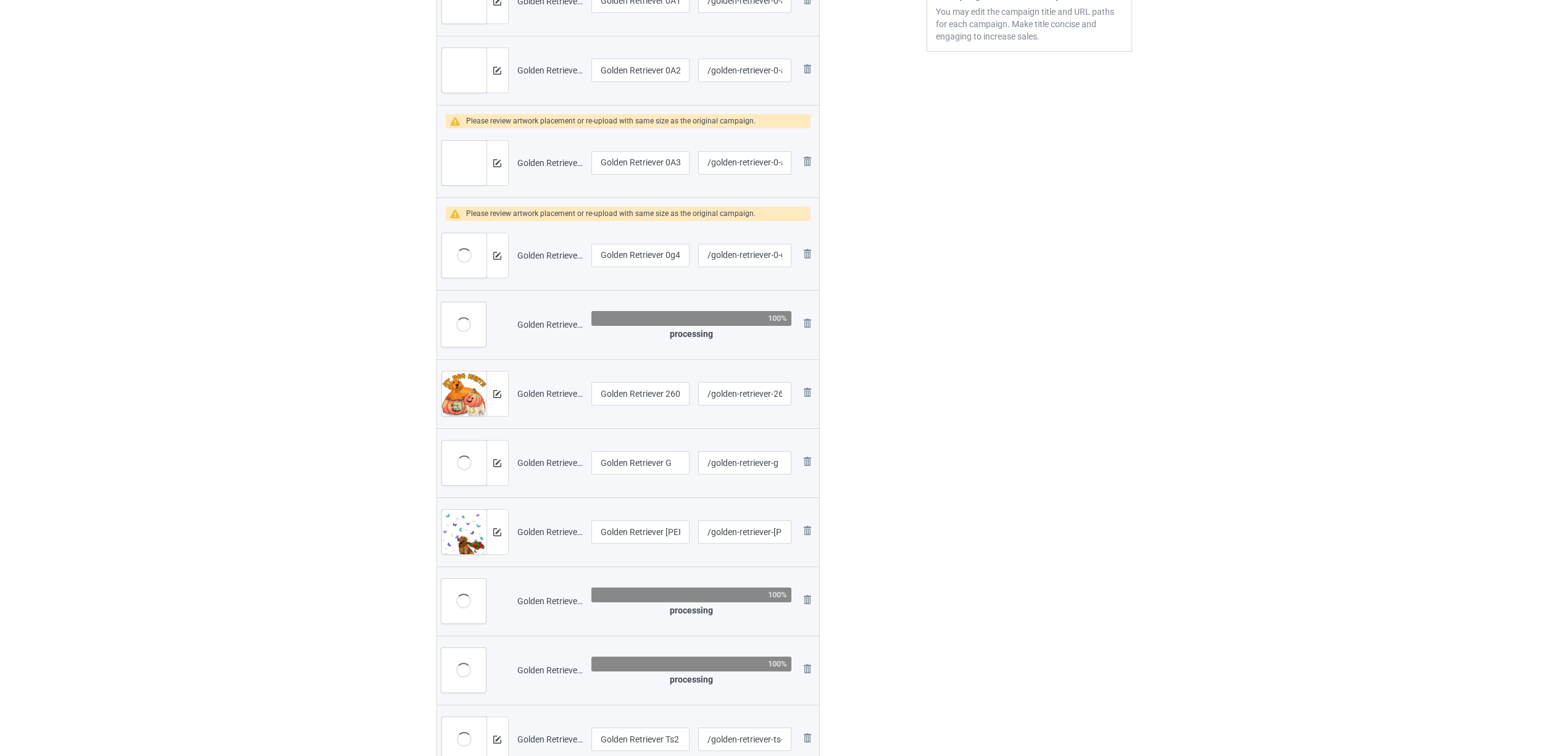
scroll to position [247, 0]
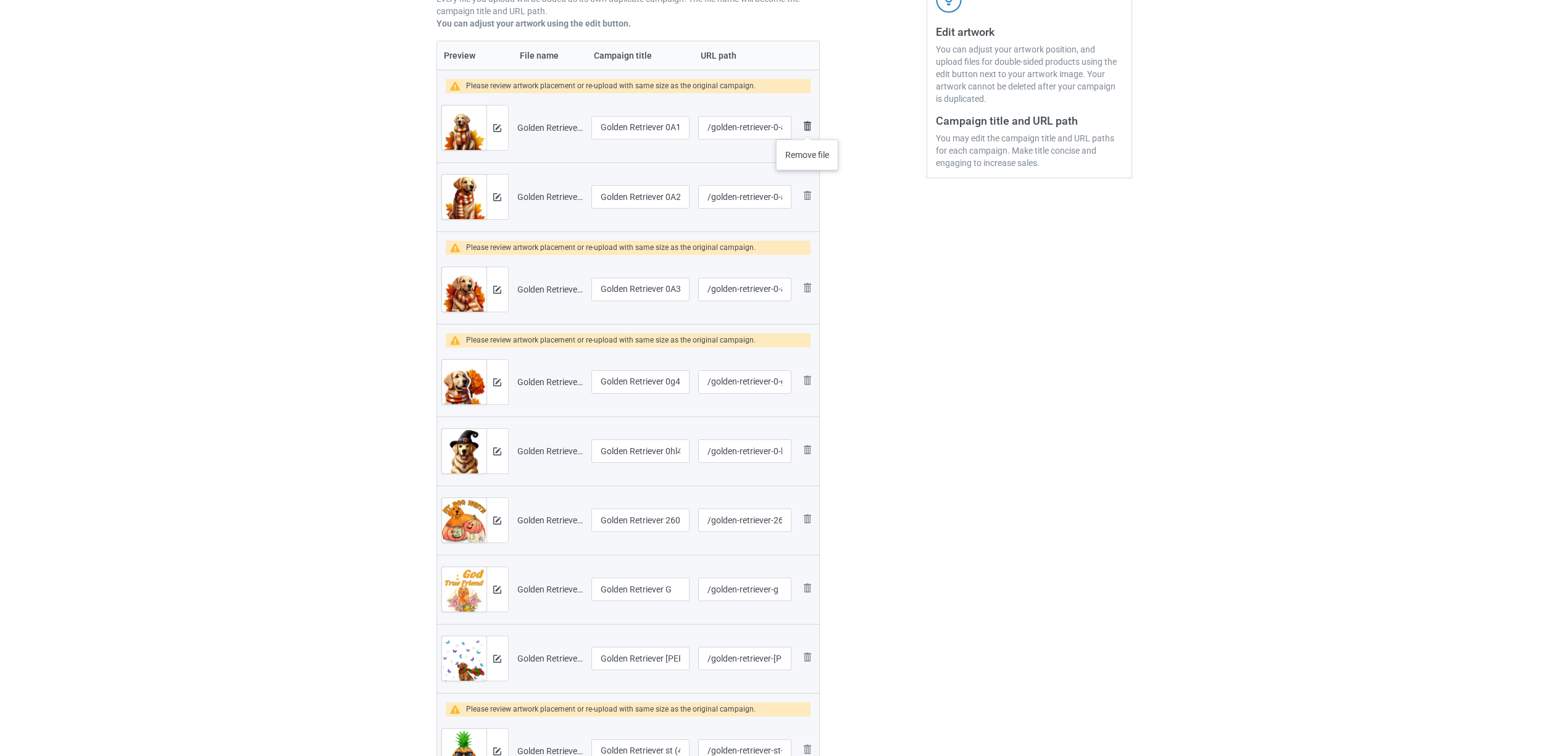
click at [808, 127] on img at bounding box center [807, 126] width 15 height 15
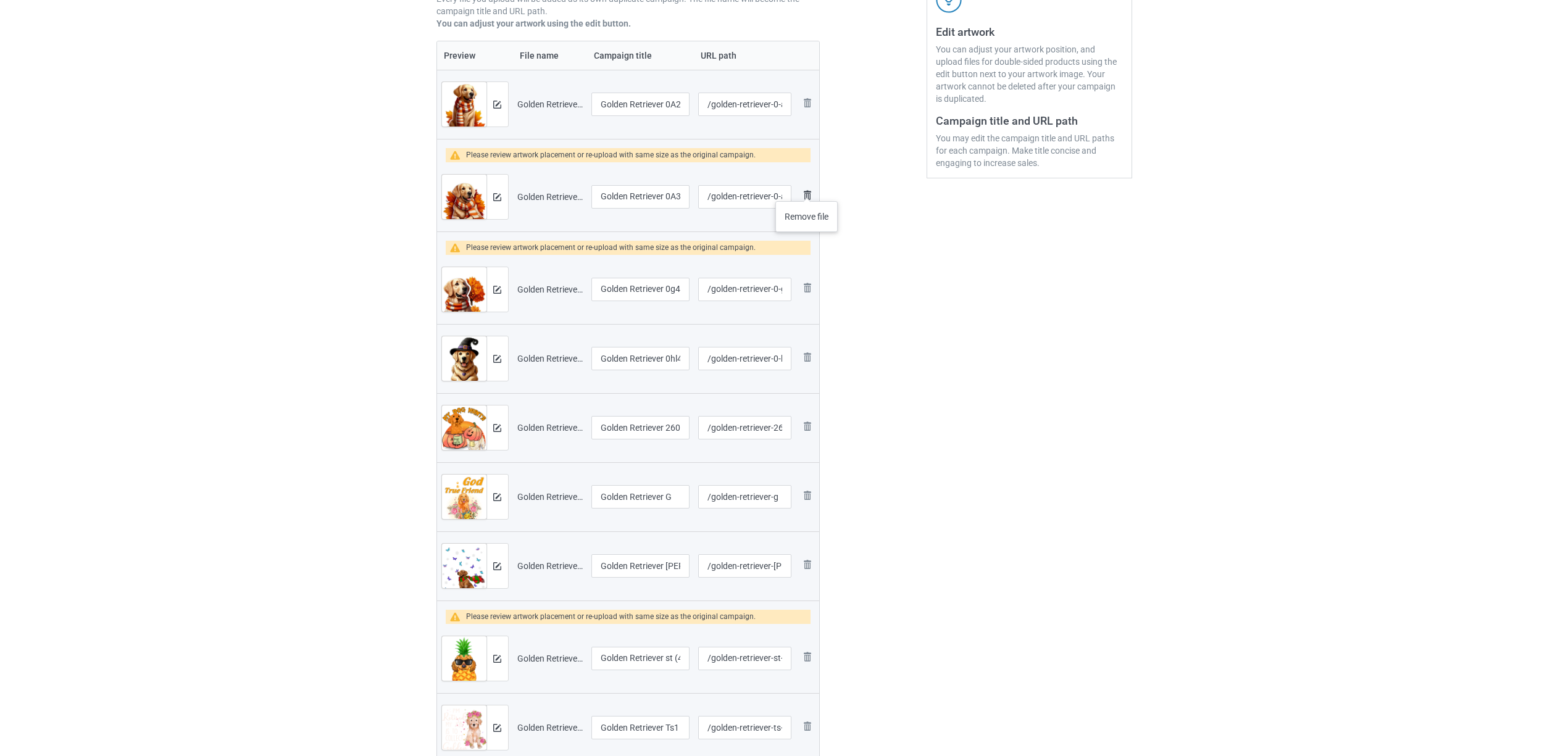
click at [807, 189] on img at bounding box center [807, 195] width 15 height 15
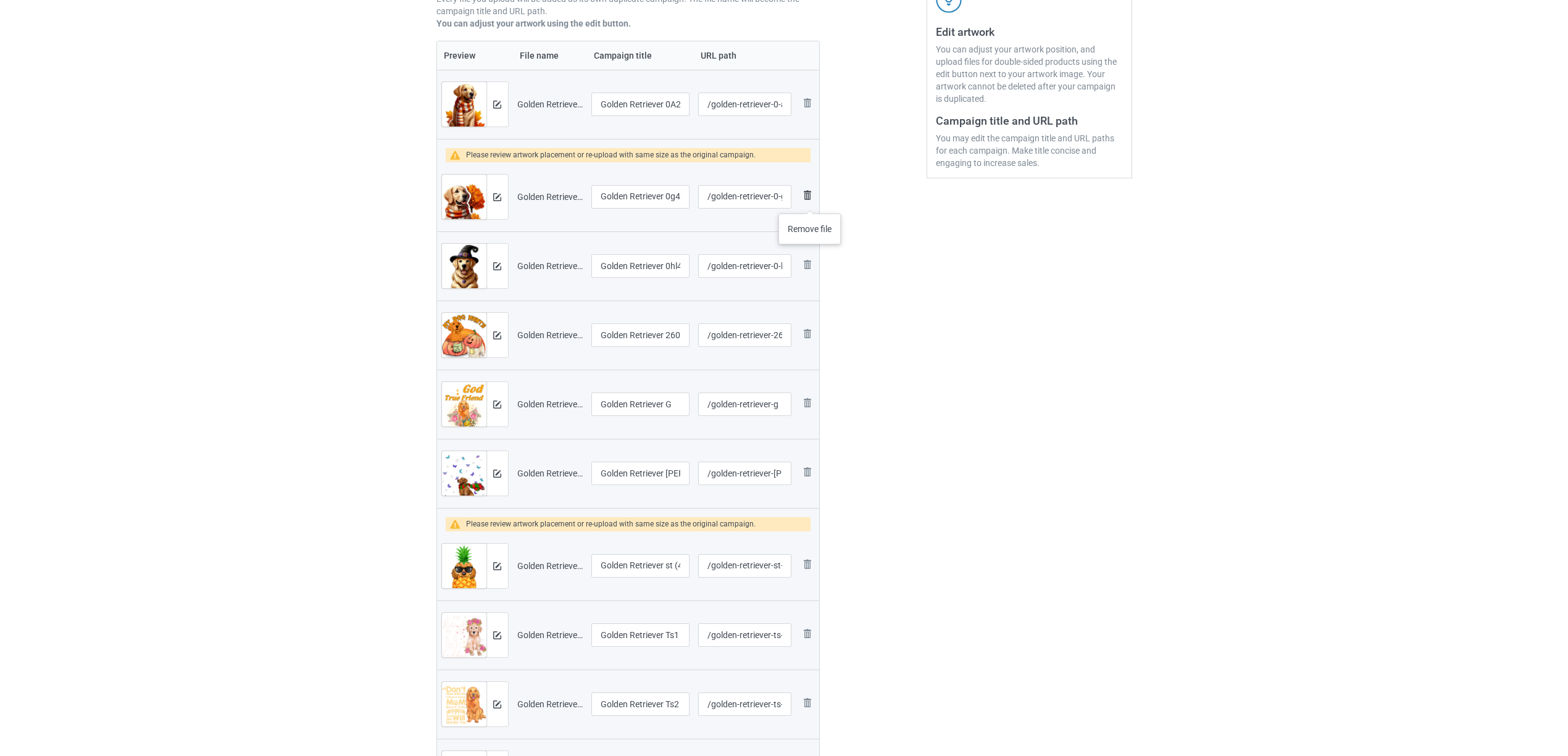
click at [808, 196] on img at bounding box center [807, 195] width 15 height 15
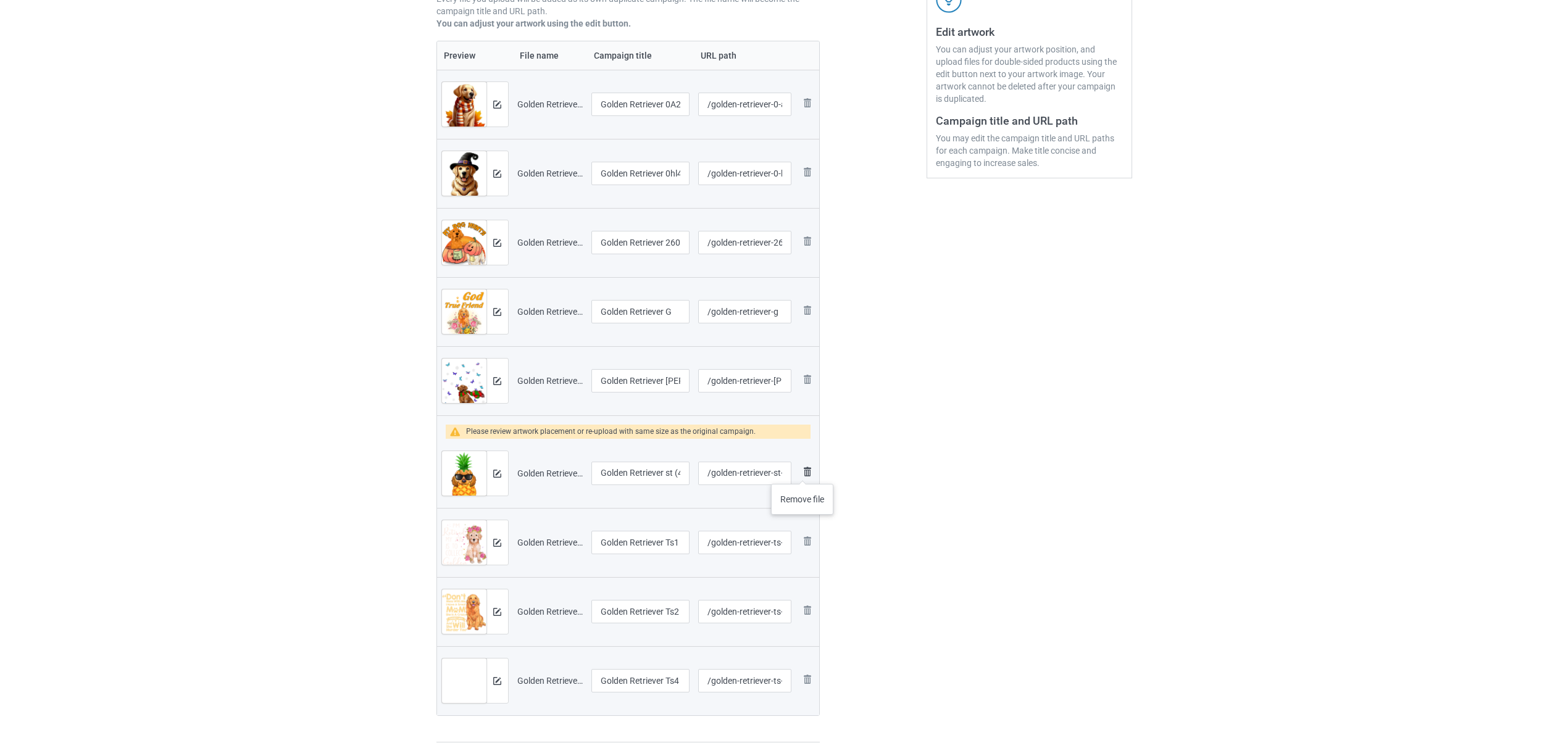
click at [803, 472] on img at bounding box center [807, 472] width 15 height 15
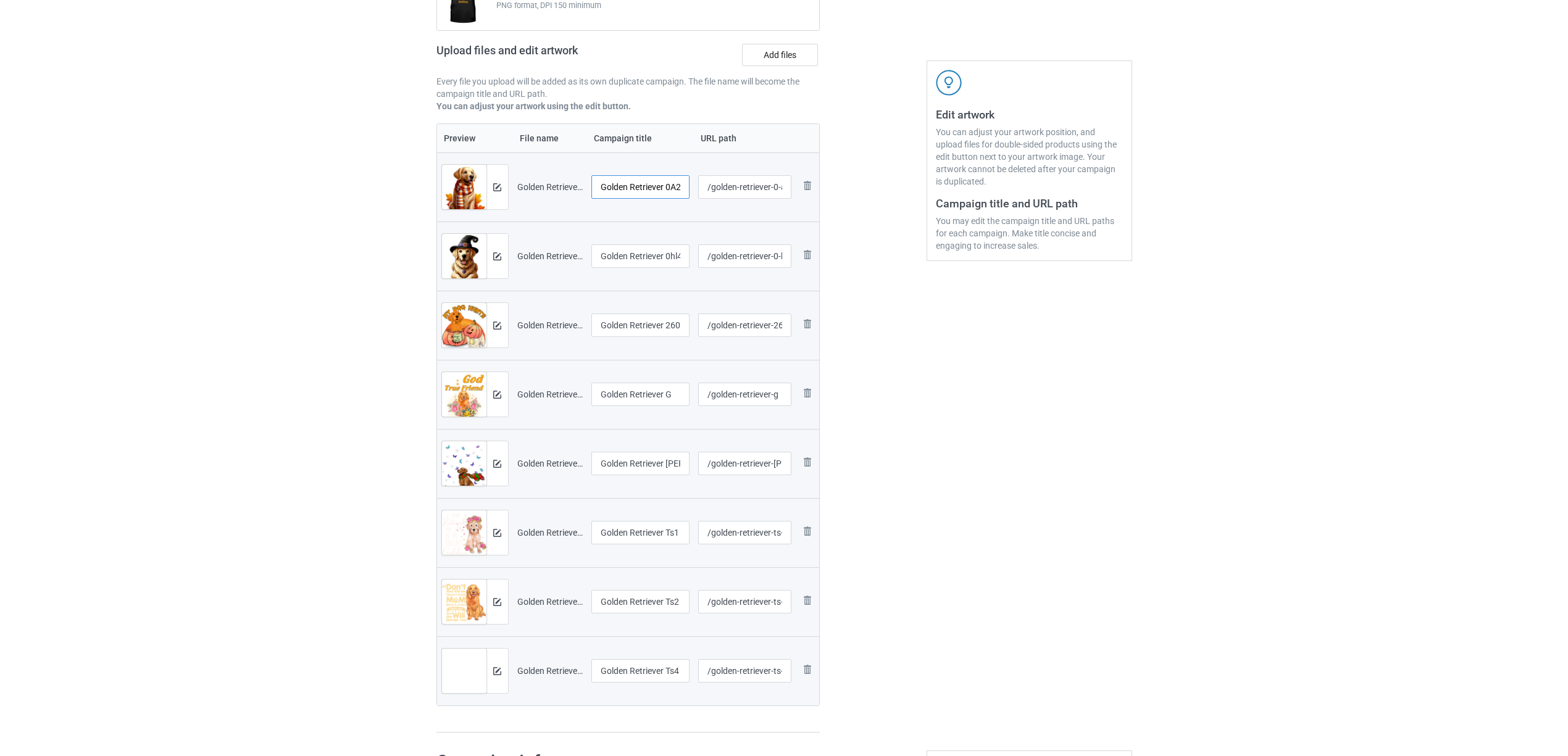
scroll to position [0, 1]
drag, startPoint x: 668, startPoint y: 186, endPoint x: 719, endPoint y: 184, distance: 51.0
click at [719, 184] on tr "Preview and edit artwork Golden Retriever 0A2.png Golden Retriever 0A2 /golden-…" at bounding box center [628, 187] width 382 height 69
drag, startPoint x: 675, startPoint y: 192, endPoint x: 579, endPoint y: 191, distance: 96.0
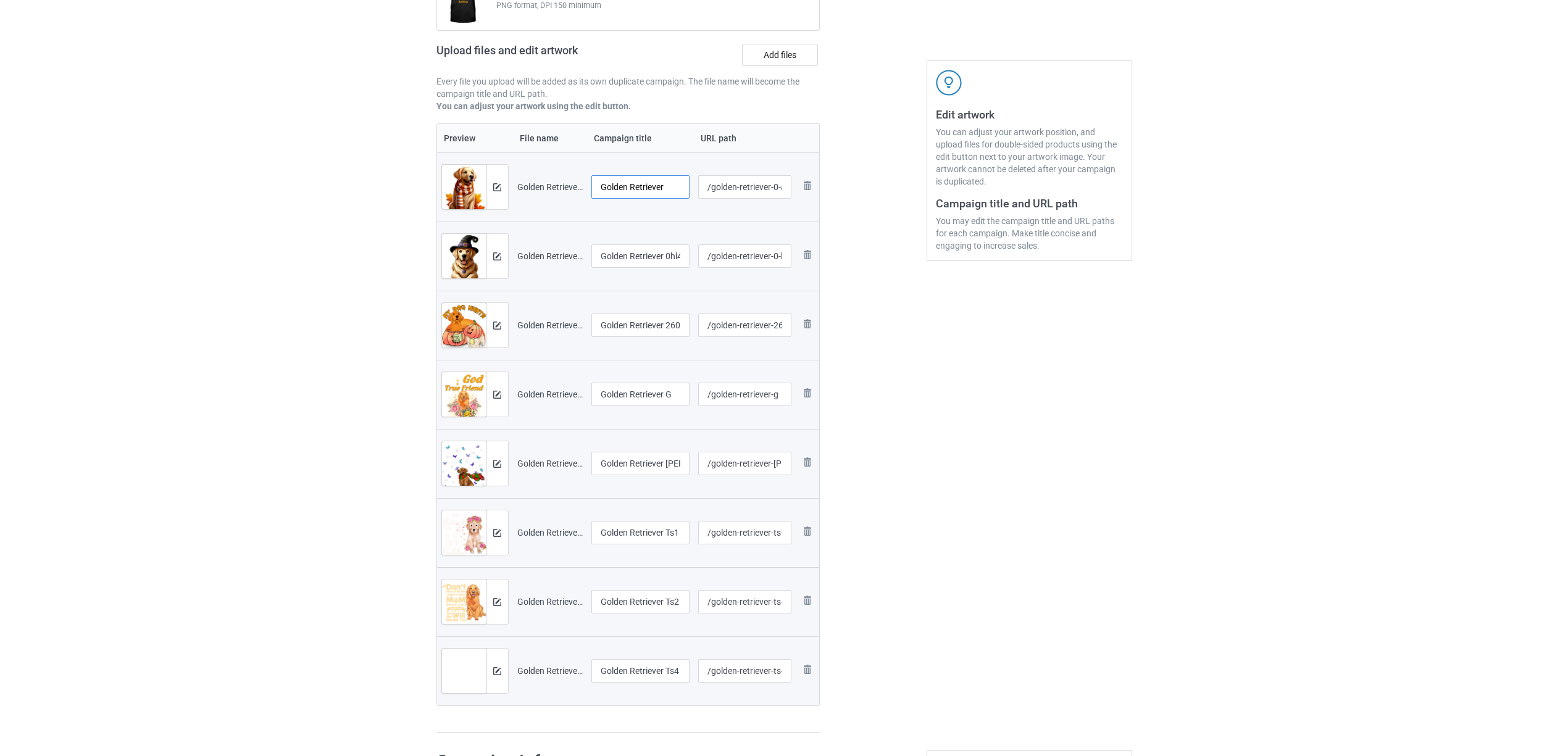
click at [579, 191] on tr "Preview and edit artwork Golden Retriever 0A2.png Golden Retriever /golden-retr…" at bounding box center [628, 187] width 382 height 69
type input "Golden Retriever"
click at [650, 257] on input "Golden Retriever 0hl4" at bounding box center [641, 256] width 99 height 24
paste input "text"
type input "Golden Retriever"
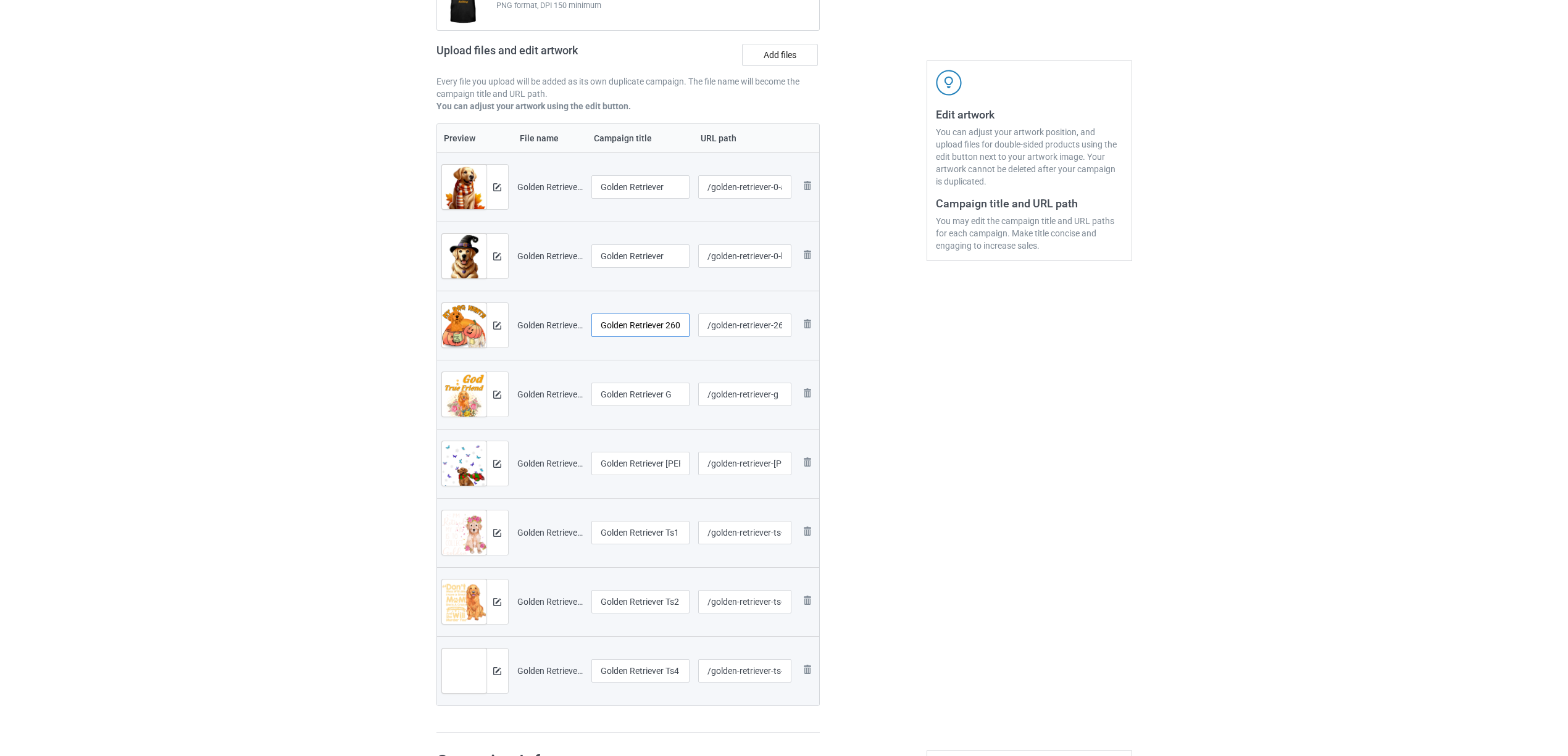
click at [657, 326] on input "Golden Retriever 2608" at bounding box center [641, 325] width 99 height 24
paste input "text"
type input "Golden Retriever"
click at [642, 396] on input "Golden Retriever G" at bounding box center [641, 394] width 99 height 24
paste input "text"
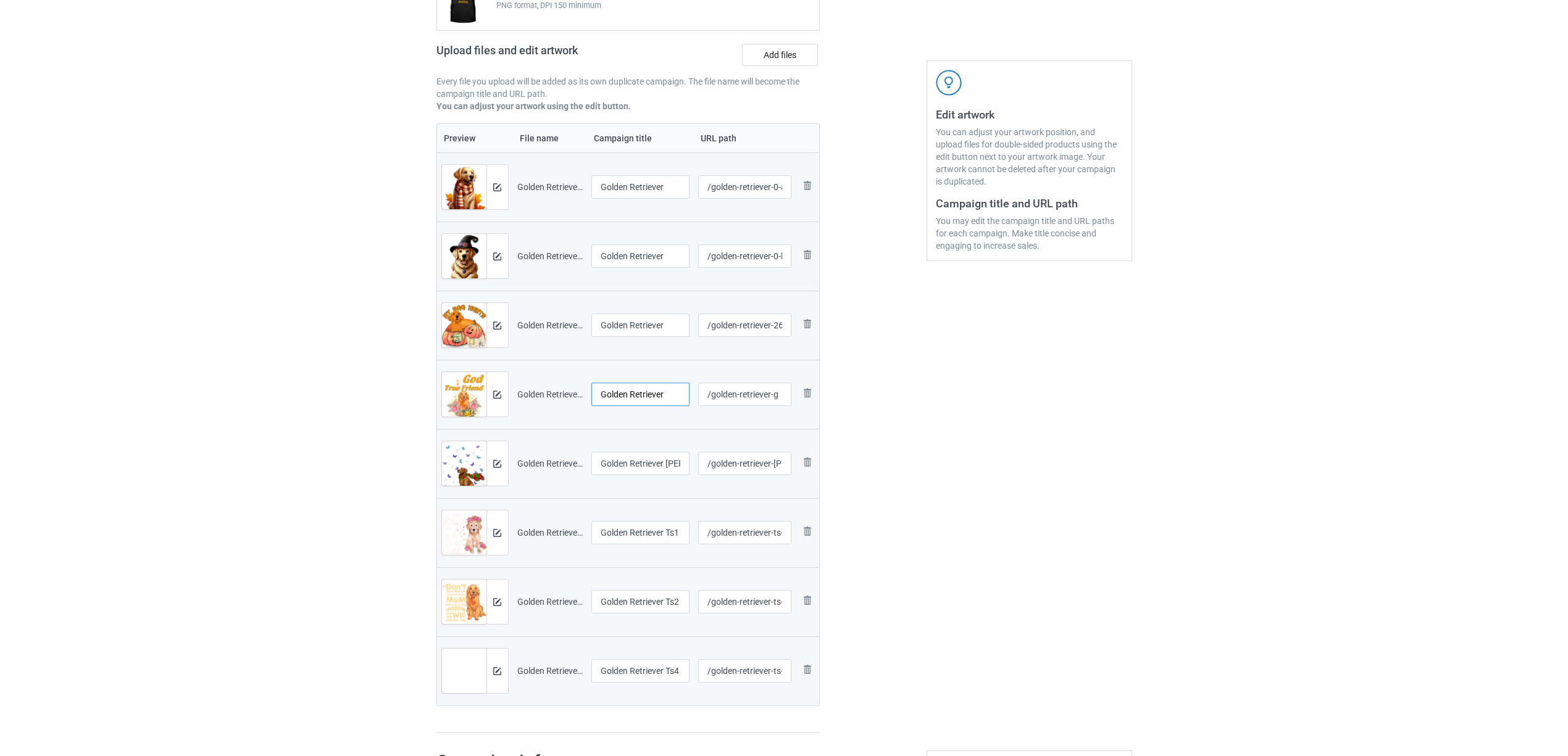
type input "Golden Retriever"
click at [644, 453] on input "Golden Retriever [PERSON_NAME]" at bounding box center [641, 464] width 99 height 24
paste input "text"
type input "Golden Retriever"
click at [640, 536] on input "Golden Retriever Ts1" at bounding box center [641, 533] width 99 height 24
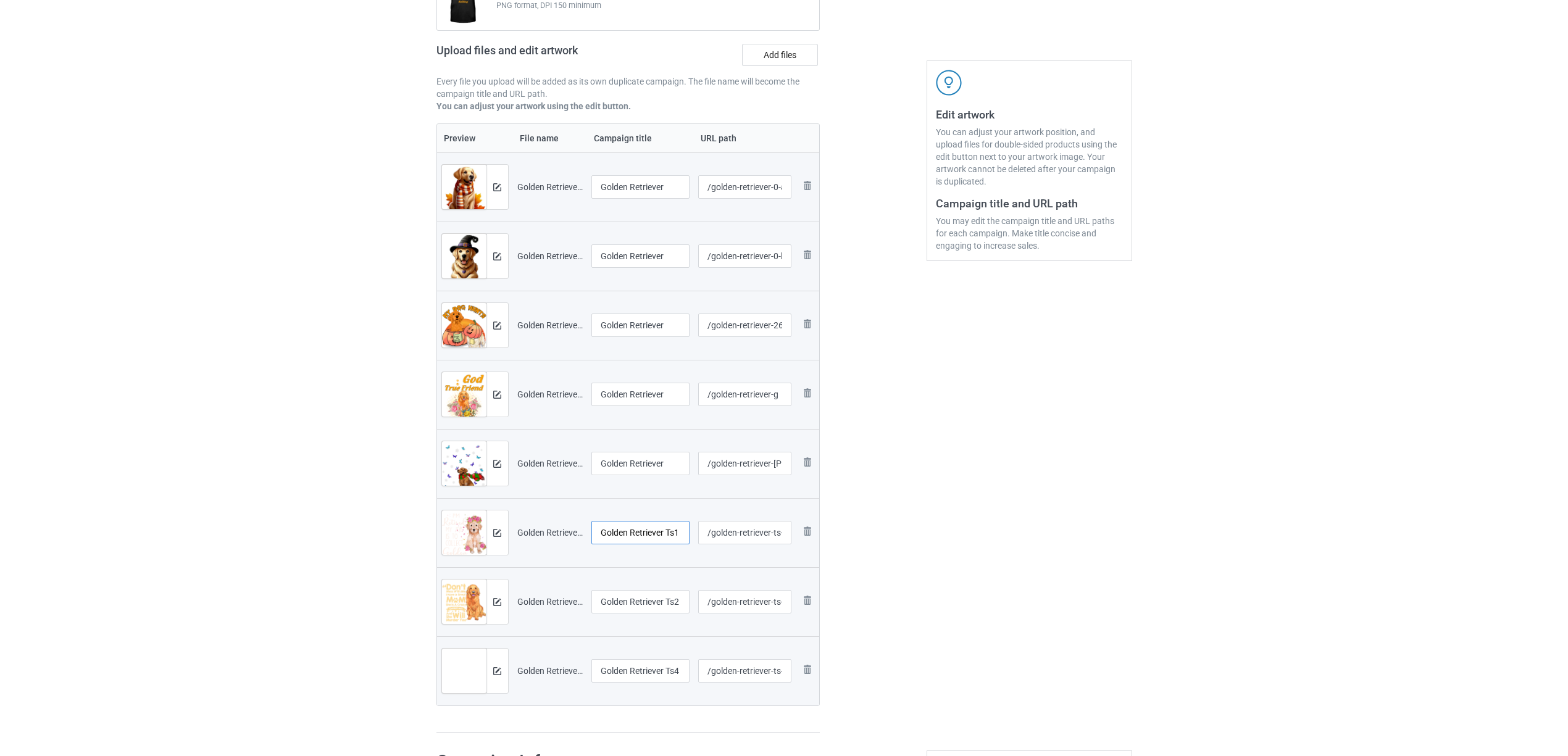
paste input "text"
type input "Golden Retriever"
click at [1003, 569] on div "Edit artwork You can adjust your artwork position, and upload files for double-…" at bounding box center [1029, 332] width 223 height 820
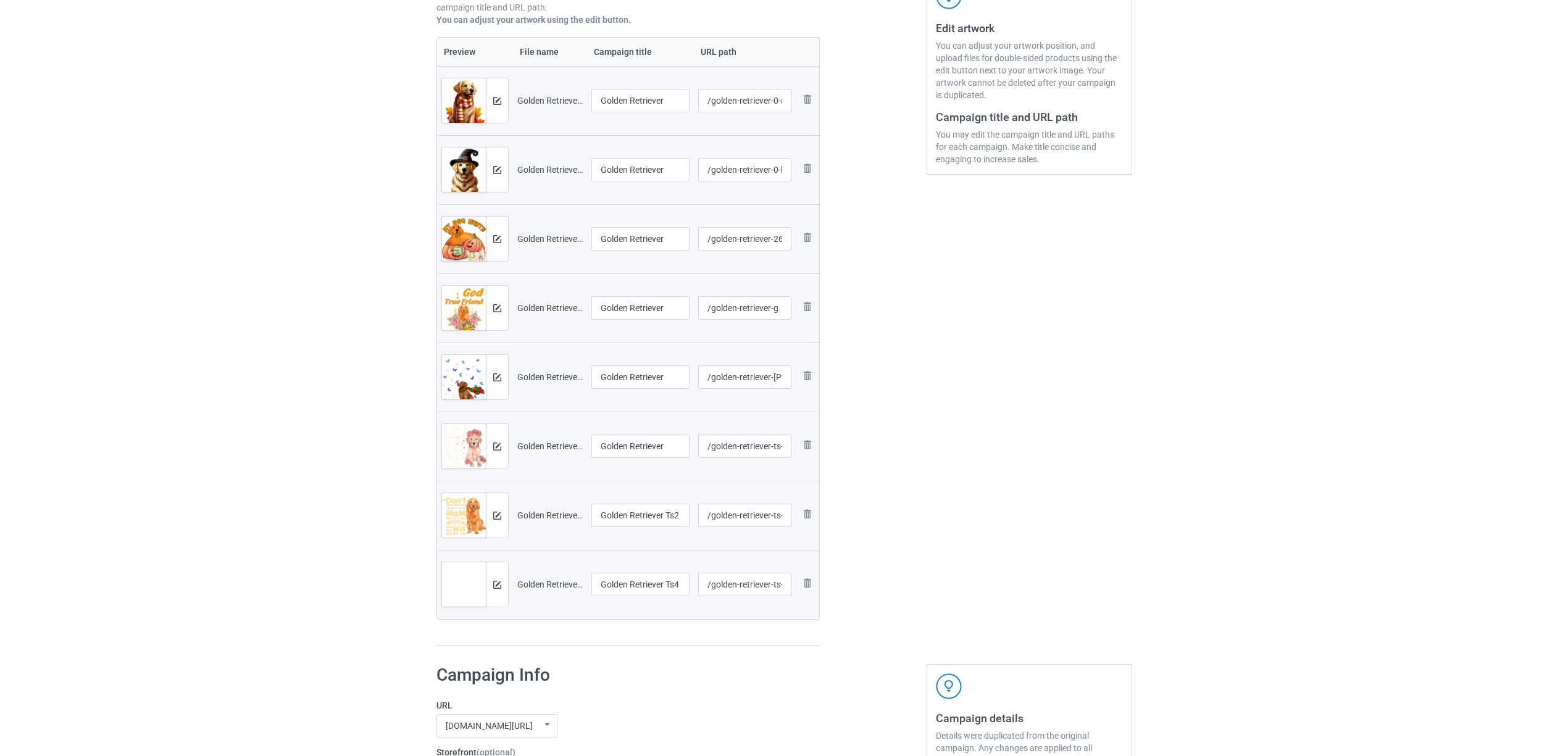
scroll to position [411, 0]
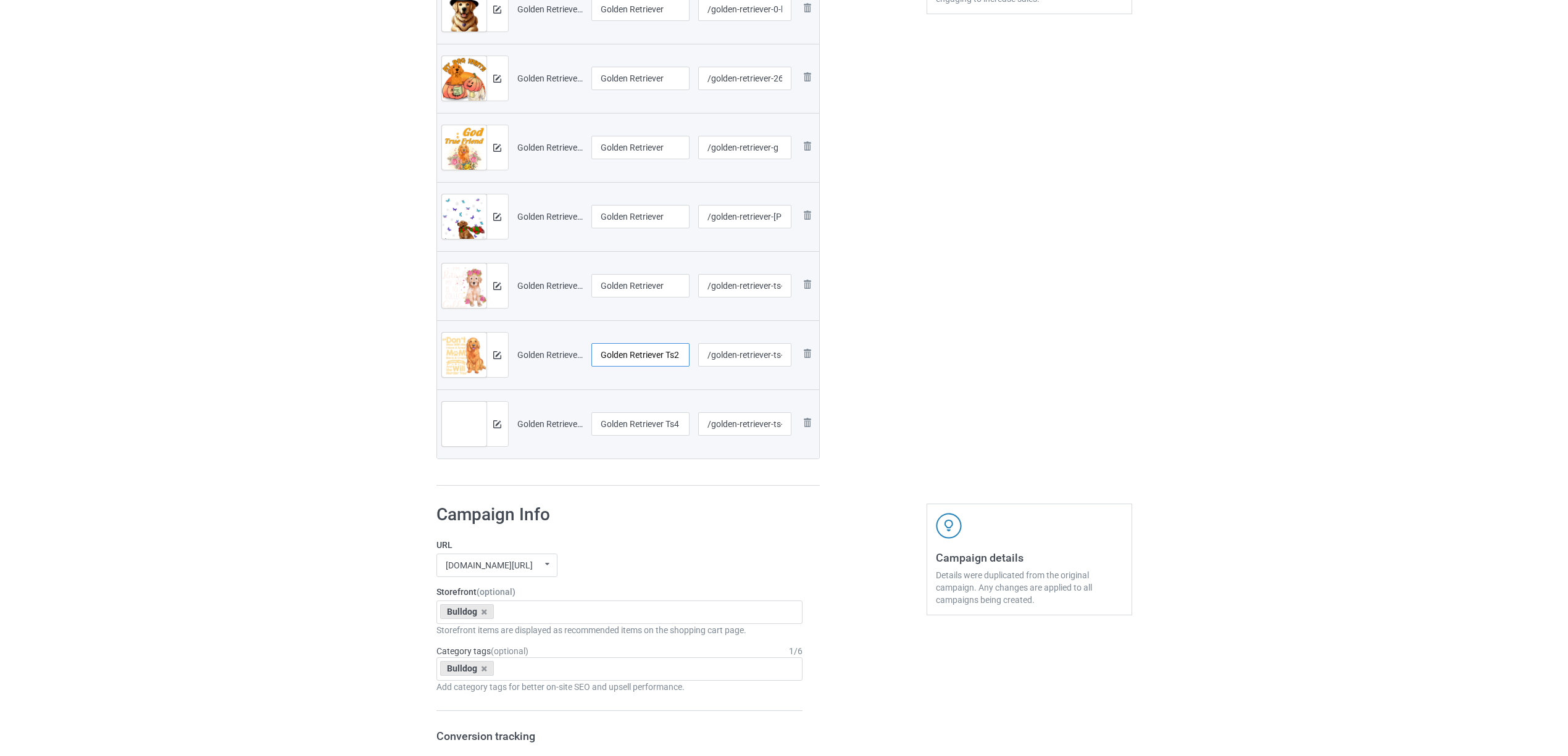
click at [655, 352] on input "Golden Retriever Ts2" at bounding box center [641, 355] width 99 height 24
paste input "text"
type input "Golden Retriever"
click at [635, 424] on input "Golden Retriever Ts4" at bounding box center [641, 424] width 99 height 24
paste input "text"
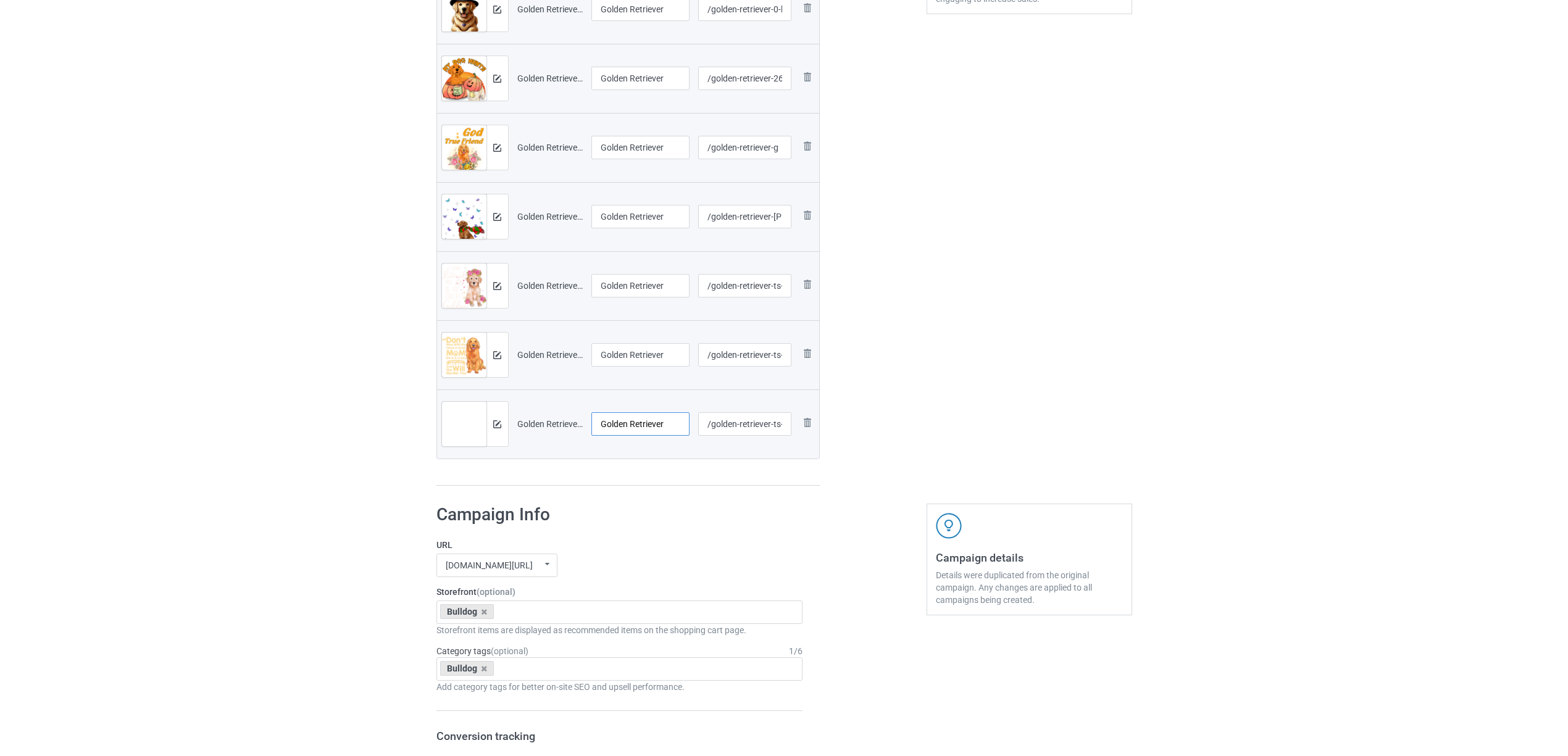
drag, startPoint x: 627, startPoint y: 424, endPoint x: 586, endPoint y: 424, distance: 41.0
click at [587, 424] on td "Golden Retriever" at bounding box center [640, 424] width 108 height 69
type input "Golden Retriever"
click at [656, 525] on h1 "Campaign Info" at bounding box center [620, 514] width 367 height 22
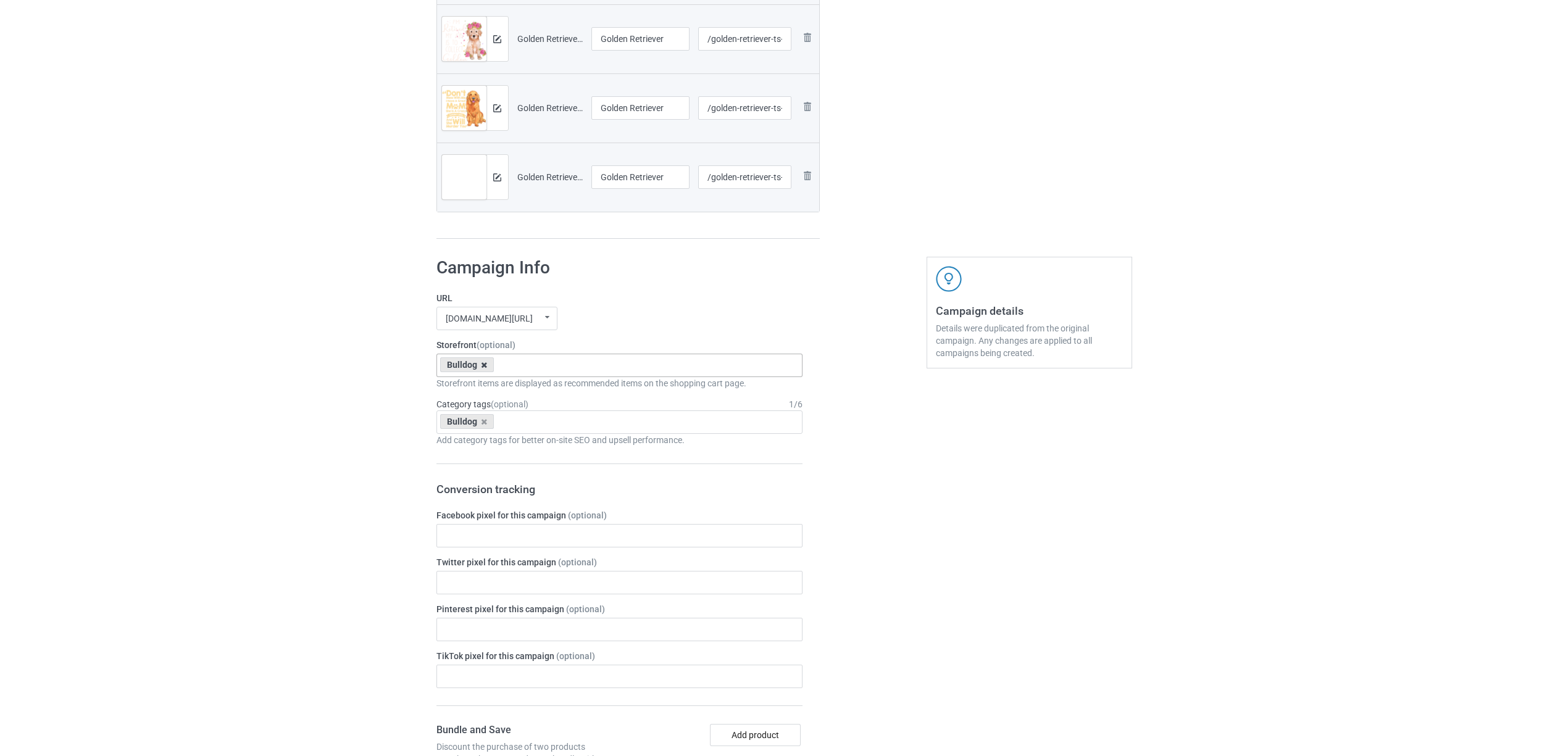
click at [485, 368] on icon at bounding box center [483, 365] width 6 height 8
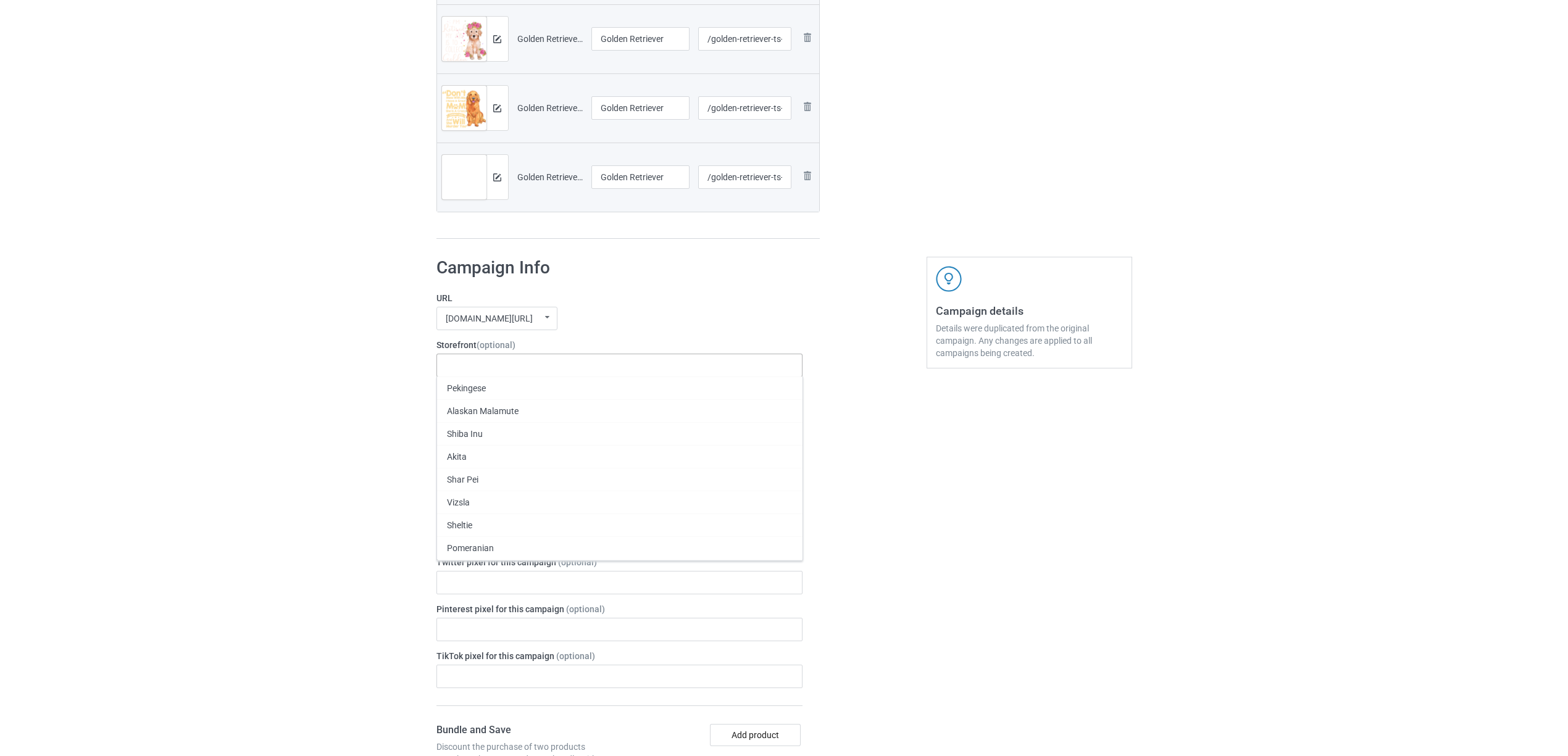
paste input "Golden"
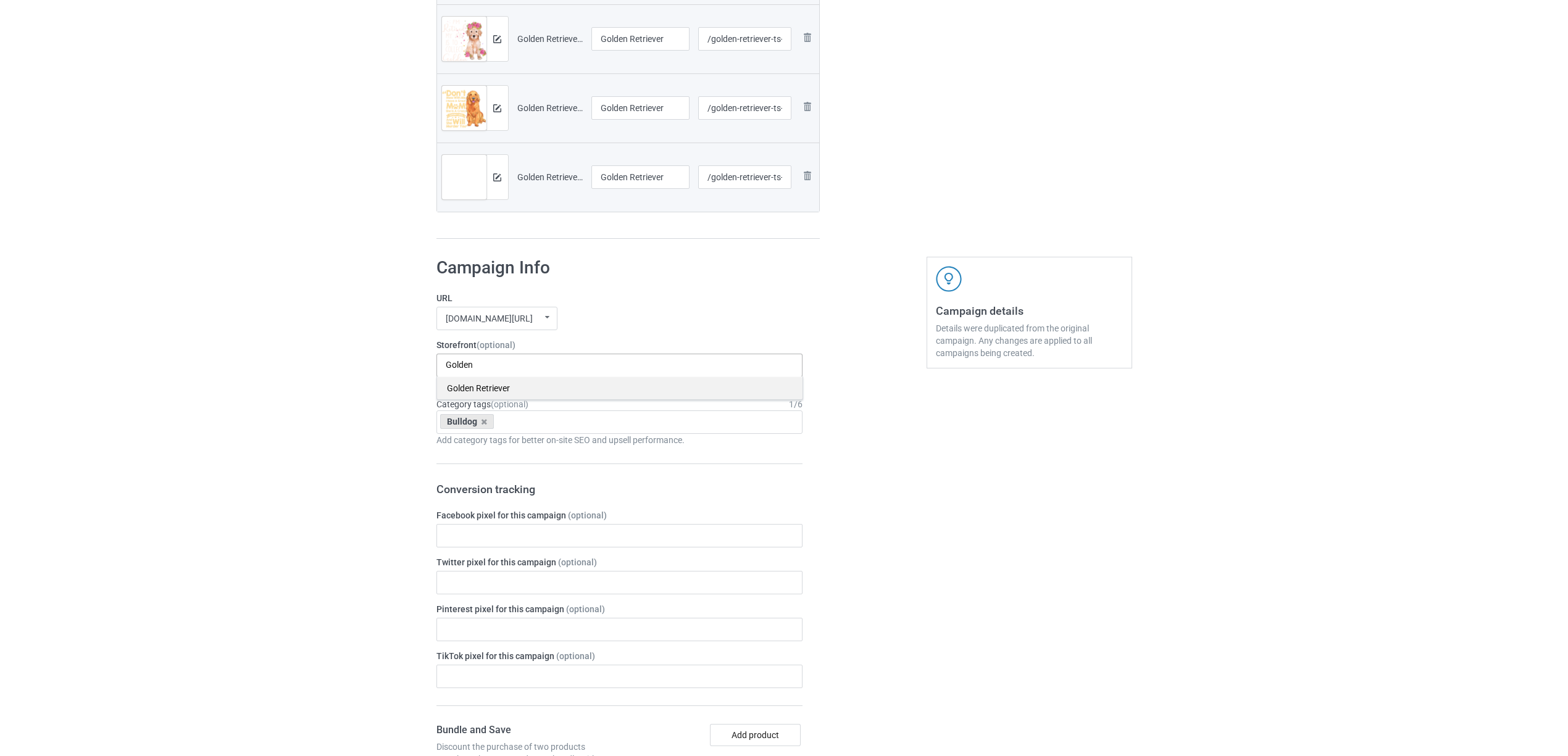
type input "Golden"
click at [482, 388] on div "Golden Retriever" at bounding box center [620, 388] width 365 height 23
click at [485, 422] on icon at bounding box center [483, 422] width 6 height 8
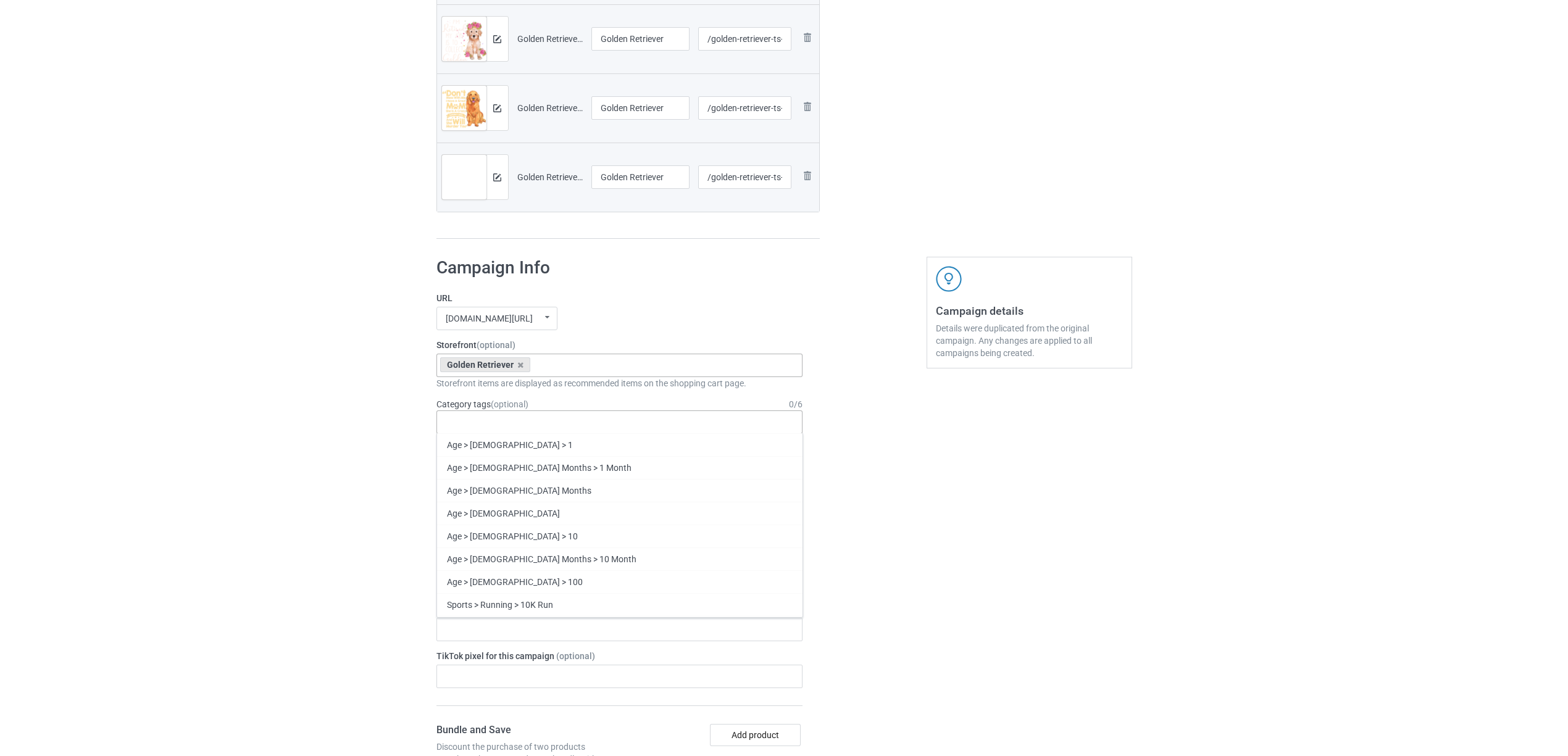
paste input "Golden"
type input "Golden"
click at [473, 468] on div "Golden" at bounding box center [620, 468] width 365 height 23
paste input "Golden"
type input "Golden"
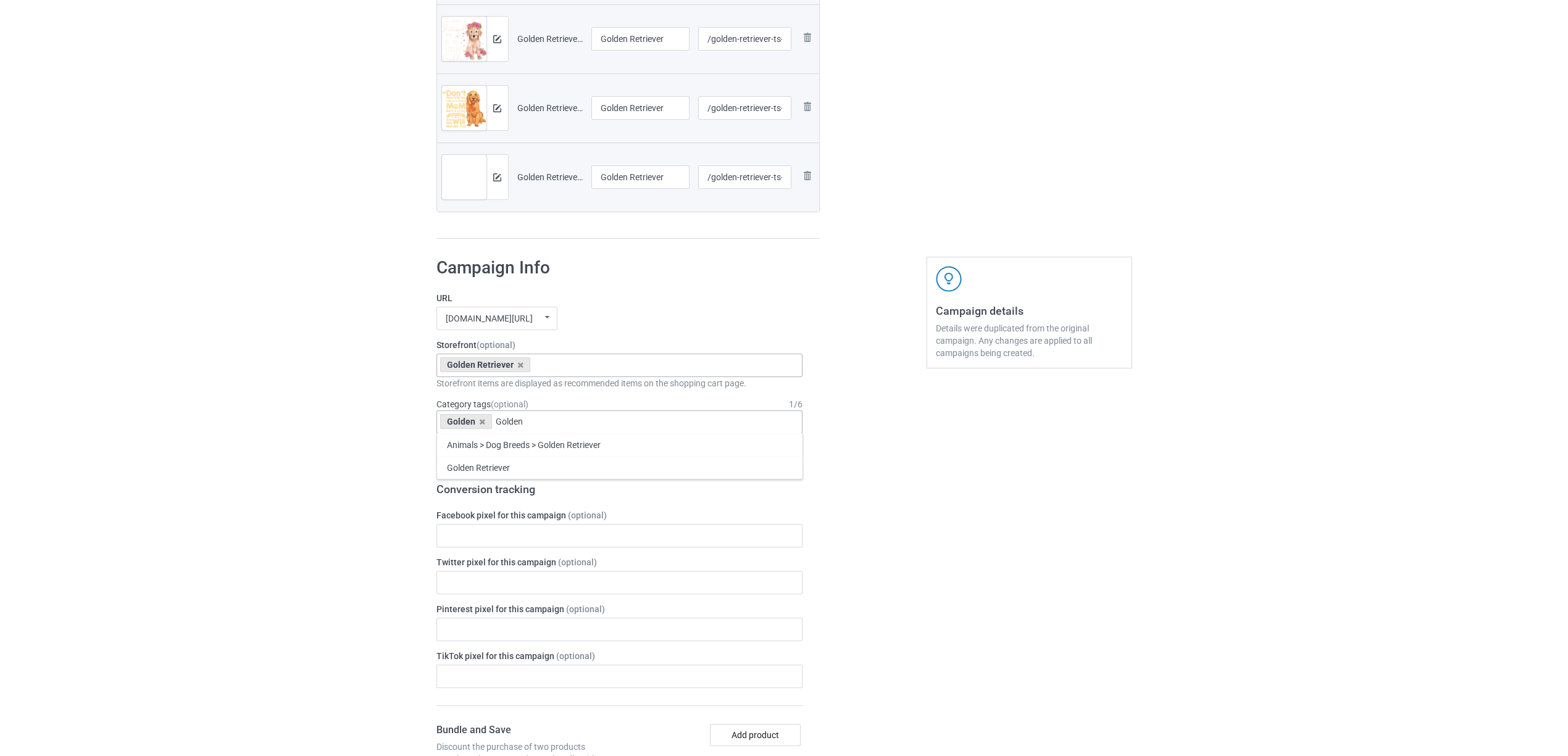
click at [487, 473] on div "Golden Retriever" at bounding box center [620, 468] width 365 height 23
click at [304, 435] on div "Bulk duplicate campaign Campaign to duplicate Bulldog Original Artwork 2148x299…" at bounding box center [784, 386] width 1568 height 2022
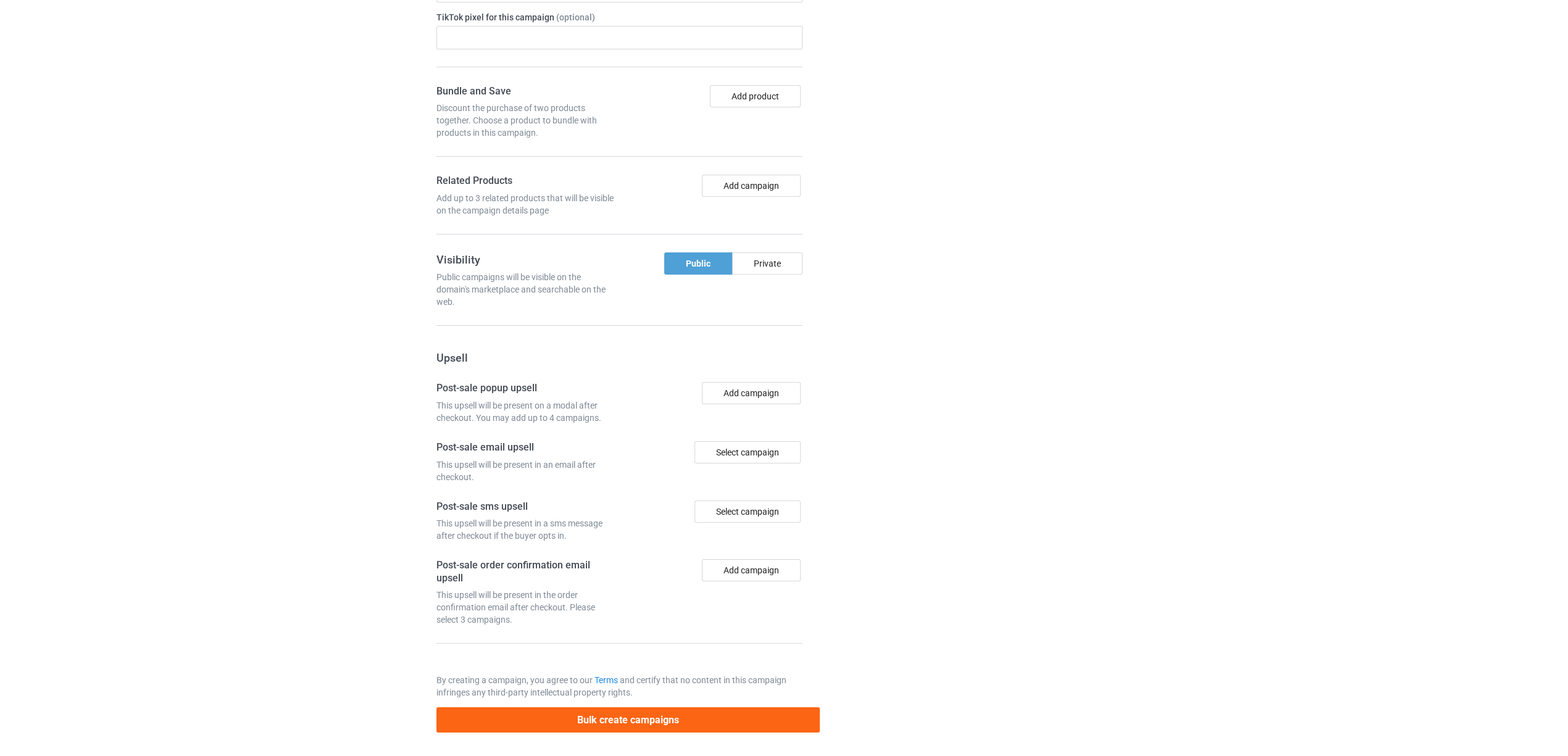
scroll to position [1306, 0]
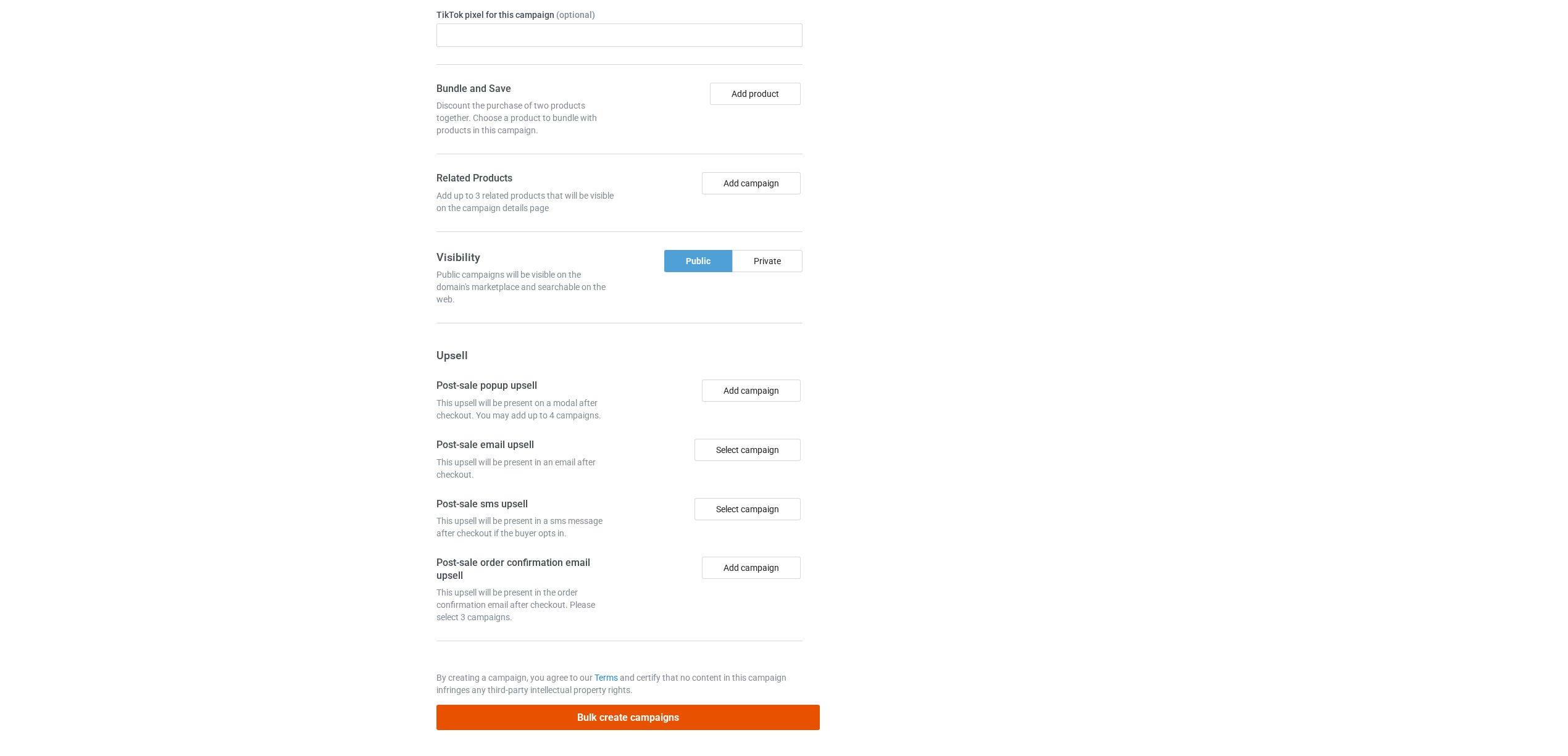
click at [625, 713] on button "Bulk create campaigns" at bounding box center [628, 717] width 384 height 25
